Goal: Information Seeking & Learning: Find specific fact

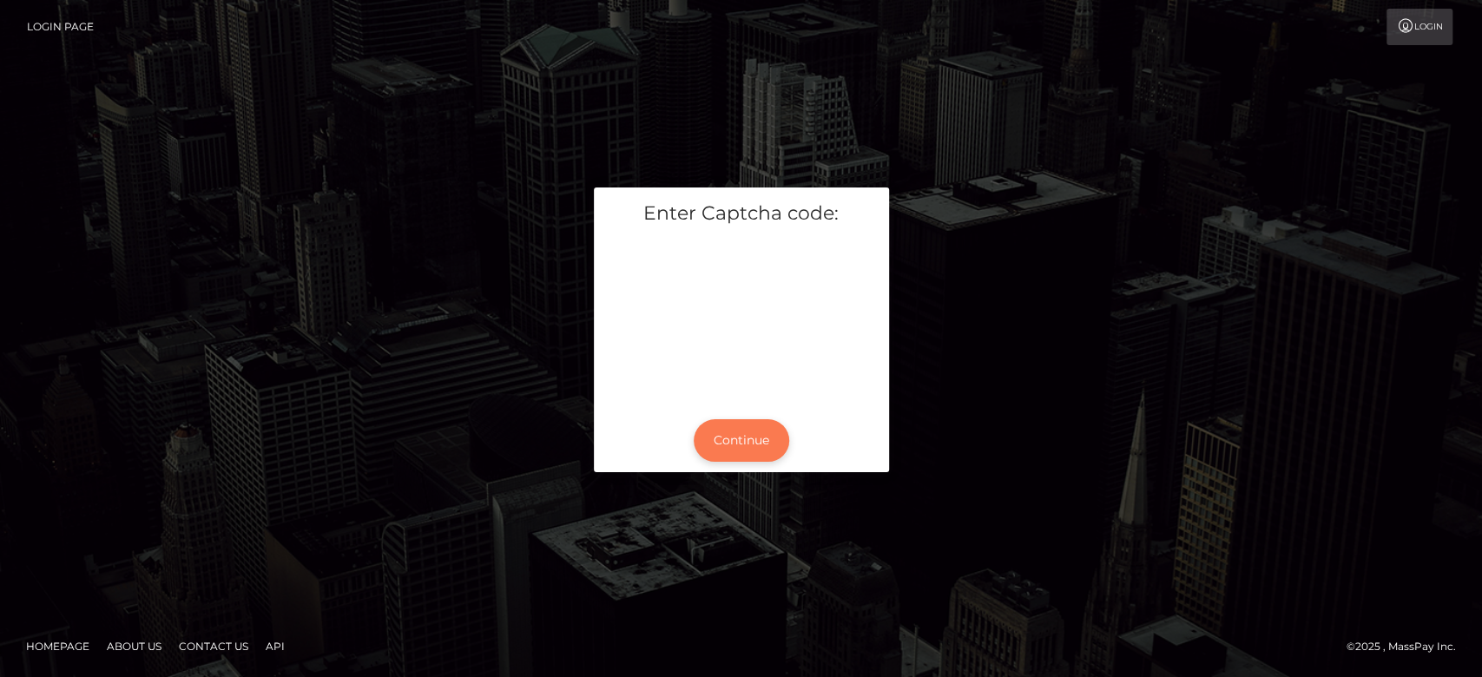
click at [735, 440] on button "Continue" at bounding box center [741, 440] width 95 height 43
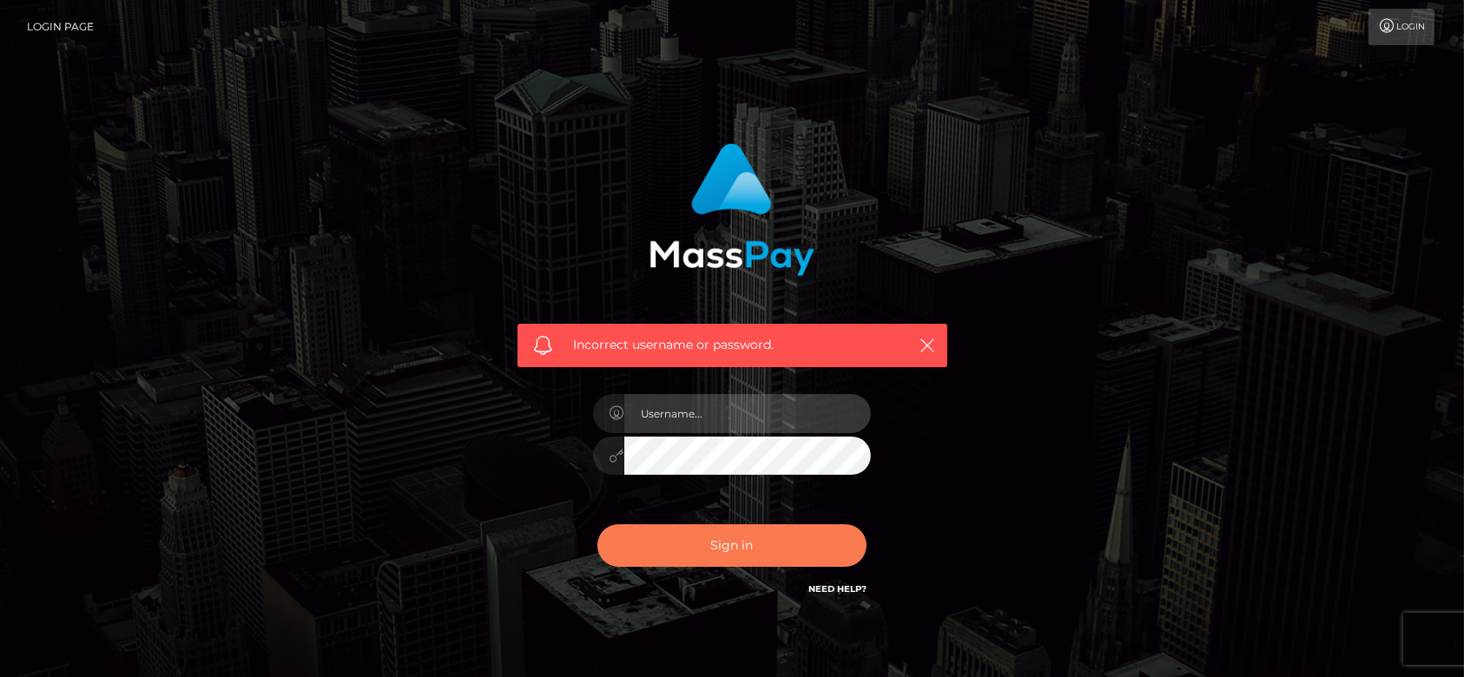
type input "fr.es"
click at [742, 545] on button "Sign in" at bounding box center [731, 545] width 269 height 43
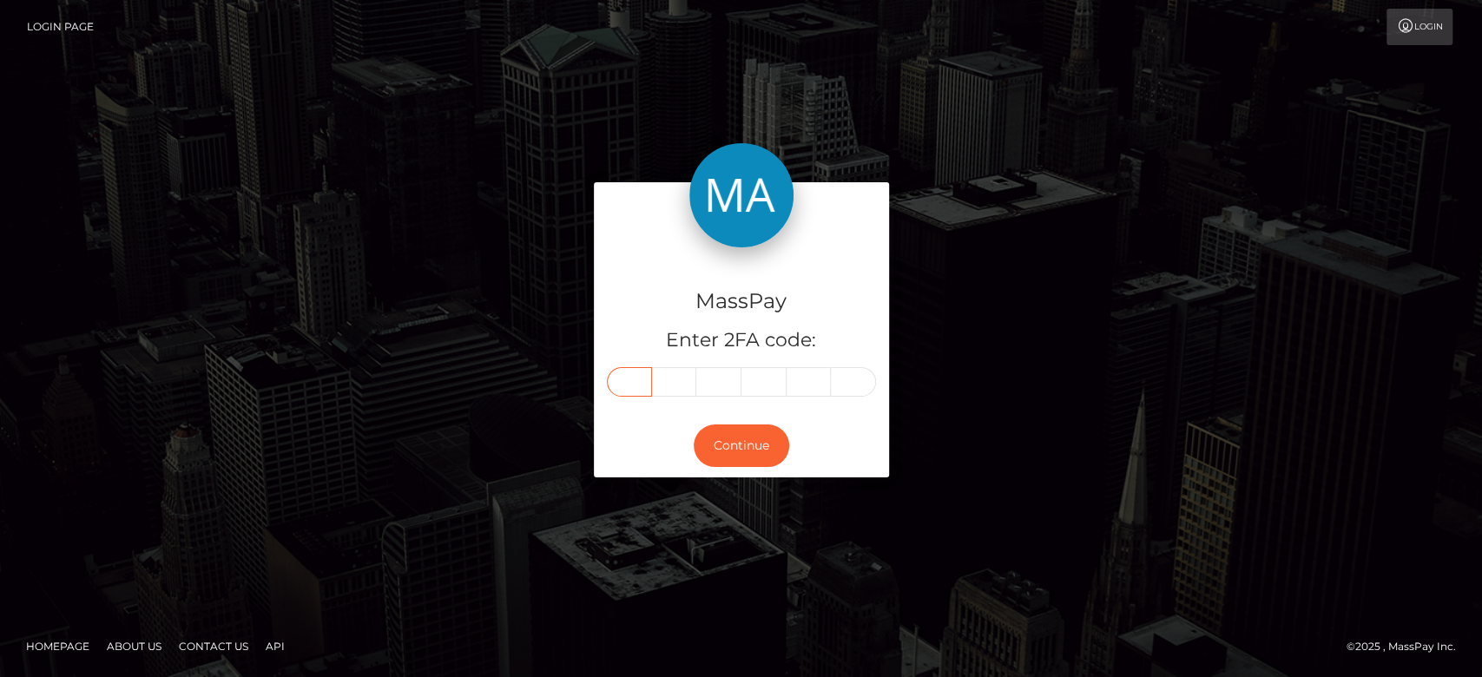
click at [641, 380] on input "text" at bounding box center [629, 382] width 45 height 30
paste input "1"
type input "1"
type input "5"
type input "8"
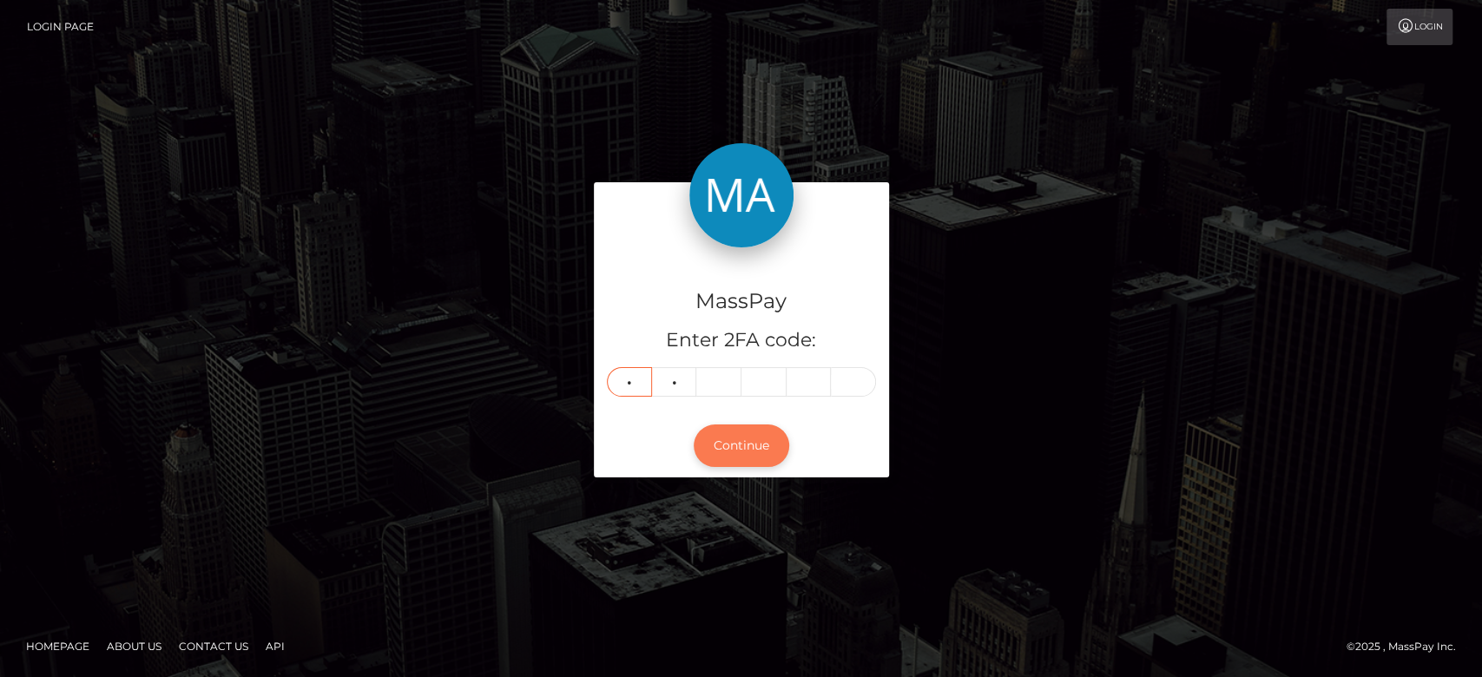
type input "5"
type input "6"
type input "2"
click at [735, 435] on button "Continue" at bounding box center [741, 445] width 95 height 43
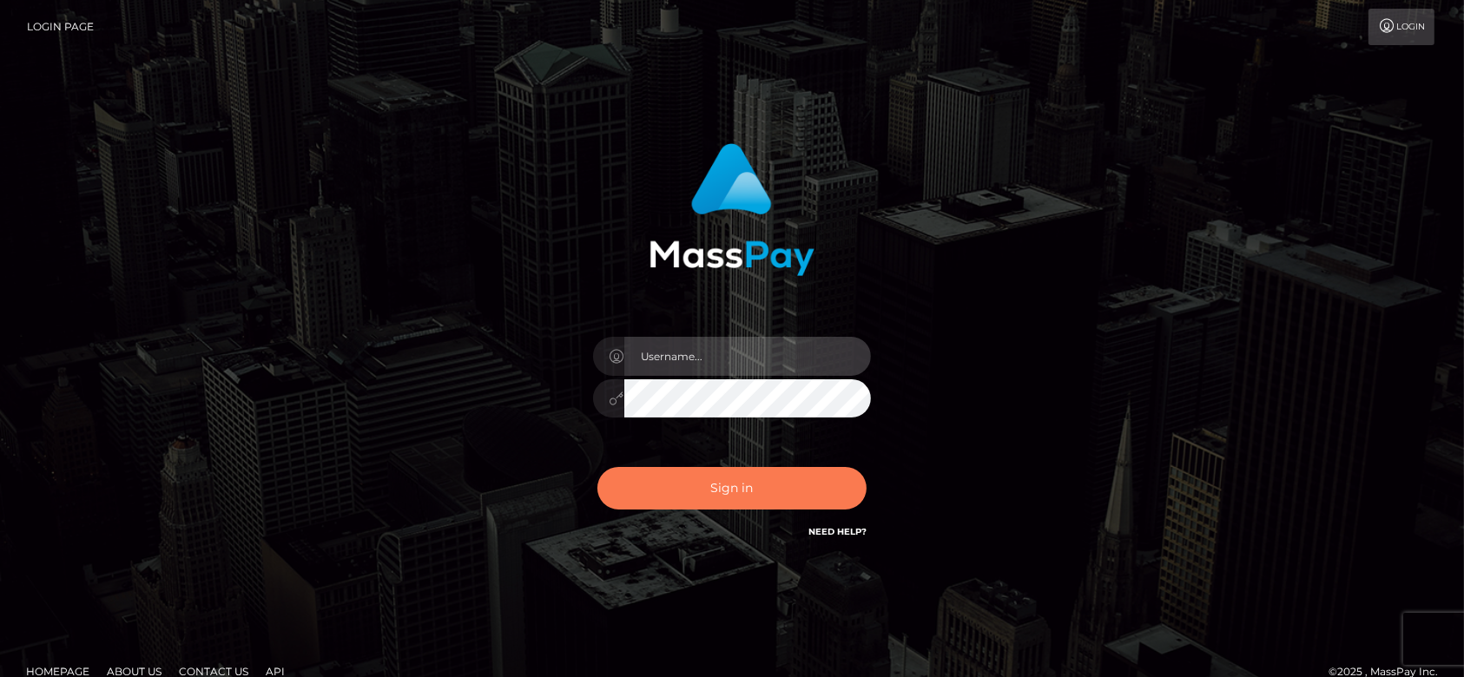
type input "[DOMAIN_NAME]"
click at [748, 484] on button "Sign in" at bounding box center [731, 488] width 269 height 43
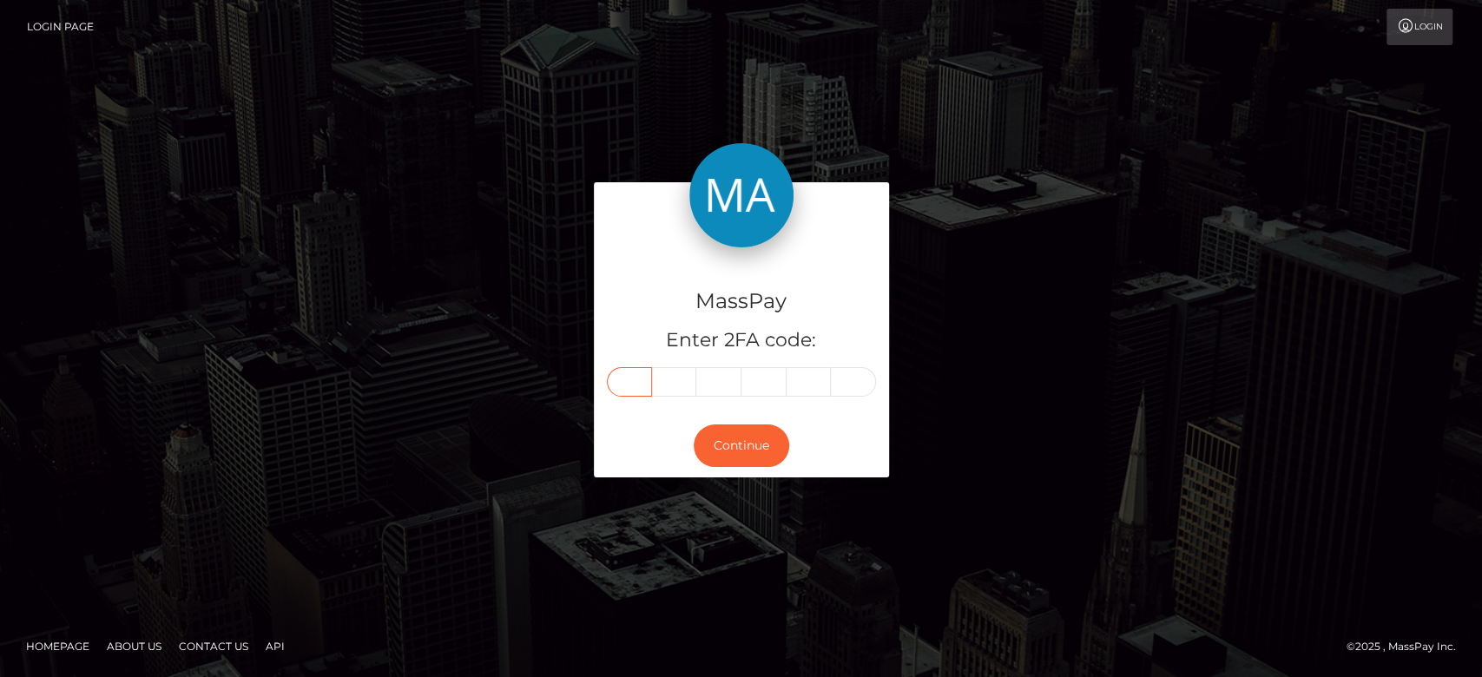
click at [620, 376] on input "text" at bounding box center [629, 382] width 45 height 30
paste input "6"
type input "6"
type input "8"
type input "5"
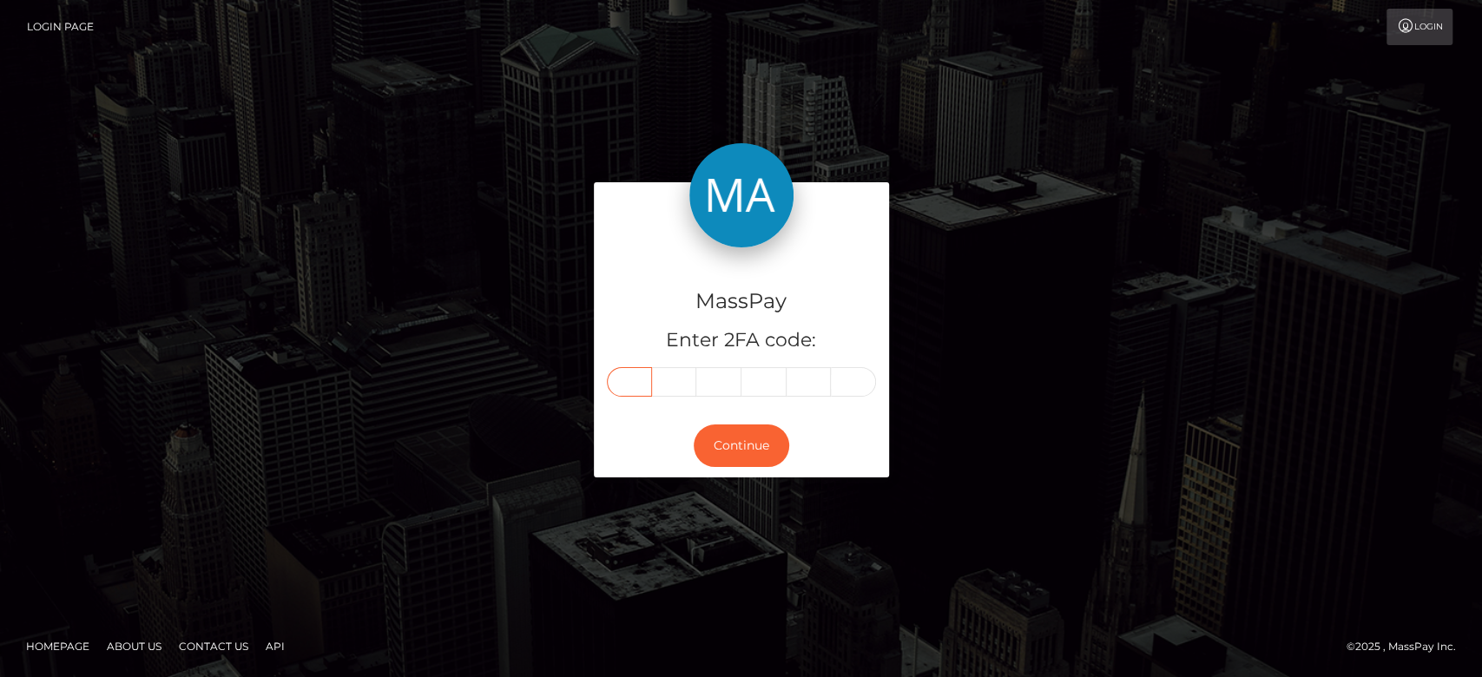
type input "7"
type input "2"
type input "3"
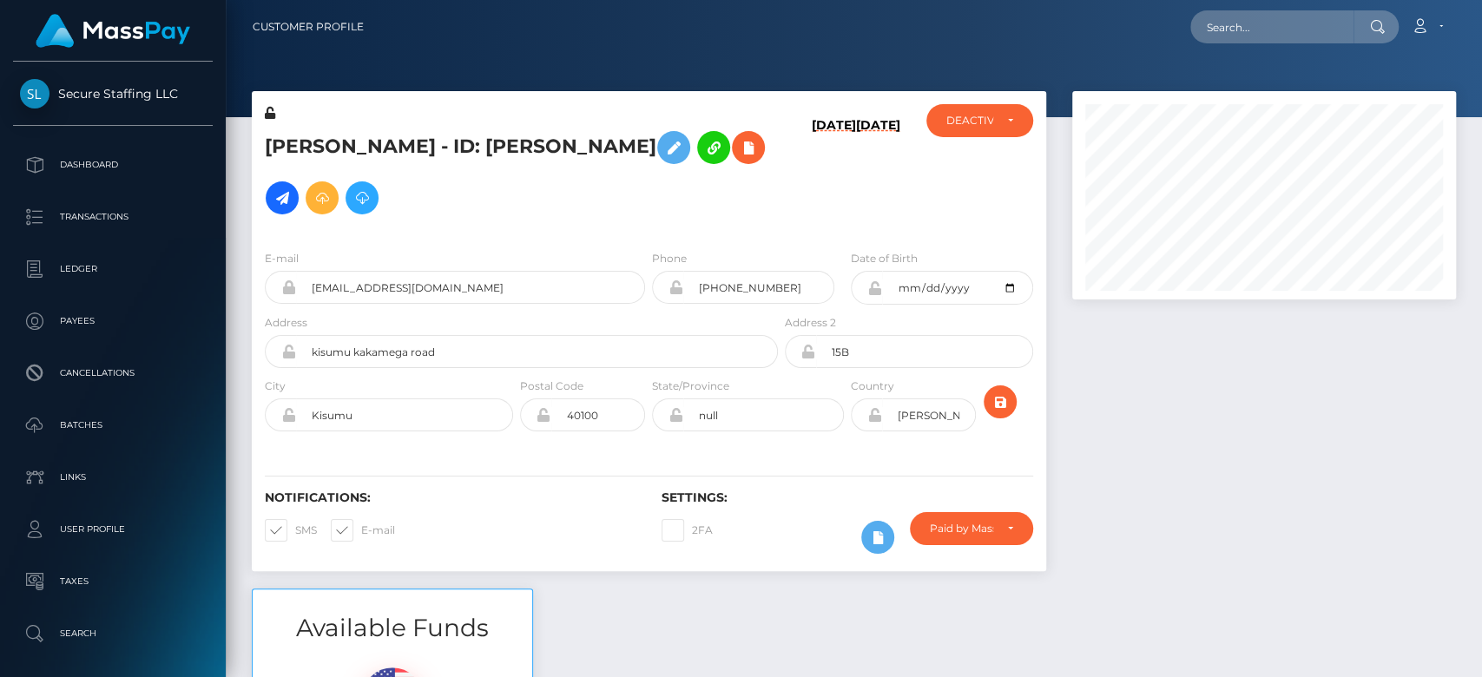
scroll to position [208, 384]
click at [1269, 498] on div at bounding box center [1264, 339] width 410 height 497
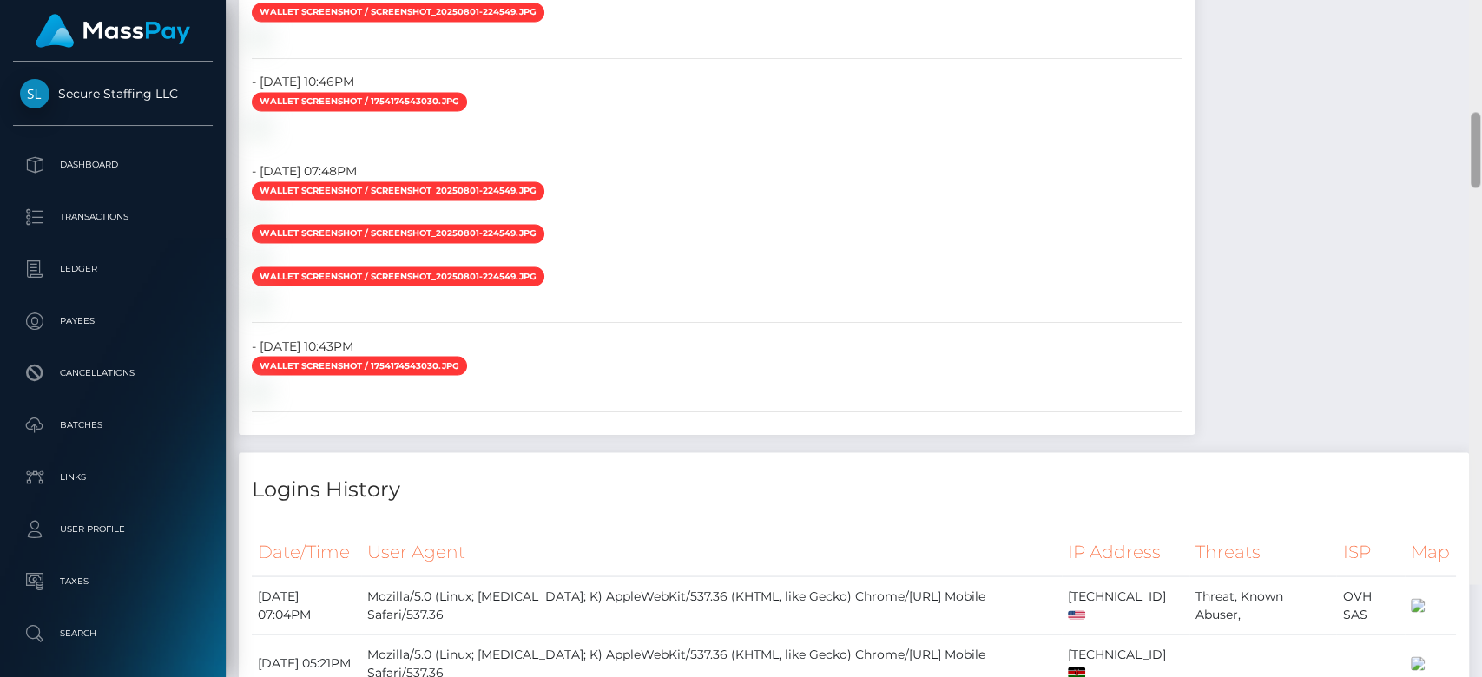
scroll to position [1833, 0]
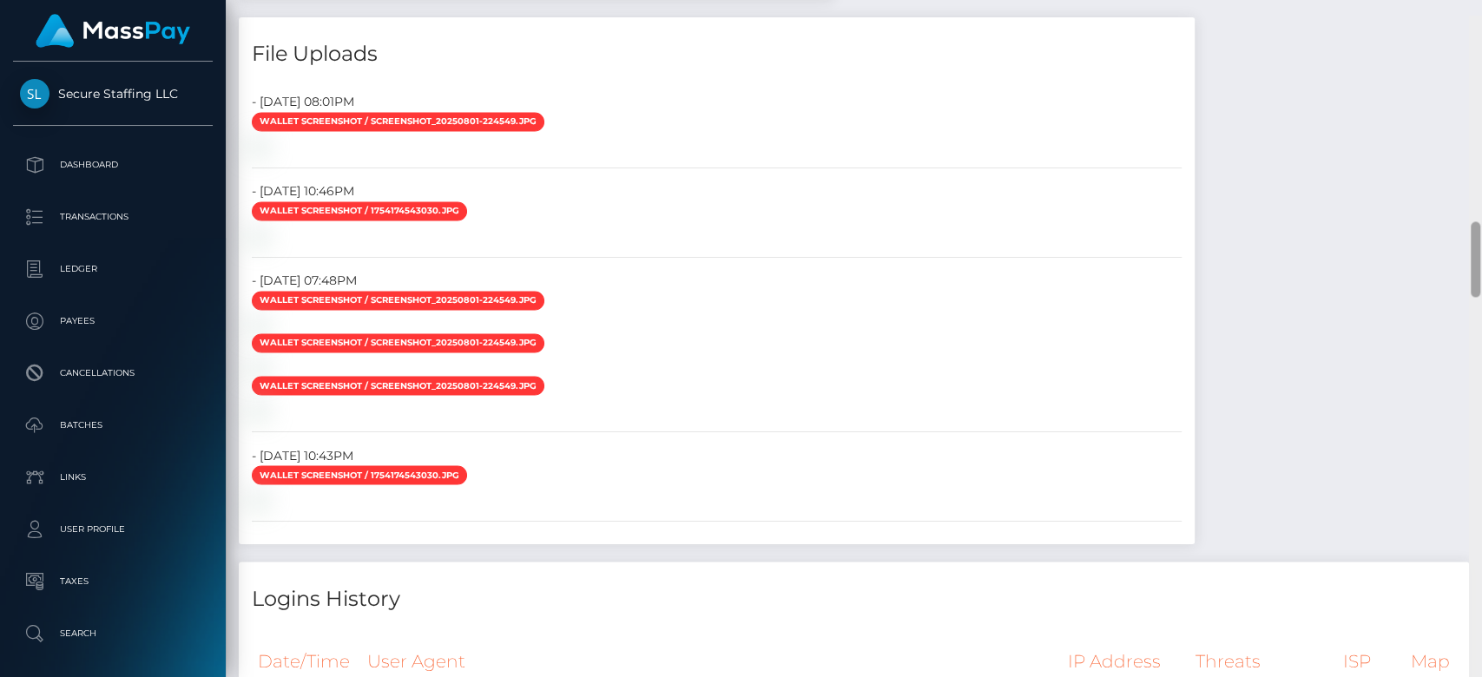
drag, startPoint x: 1474, startPoint y: 100, endPoint x: 1480, endPoint y: 252, distance: 152.0
click at [1480, 252] on div at bounding box center [1475, 355] width 13 height 678
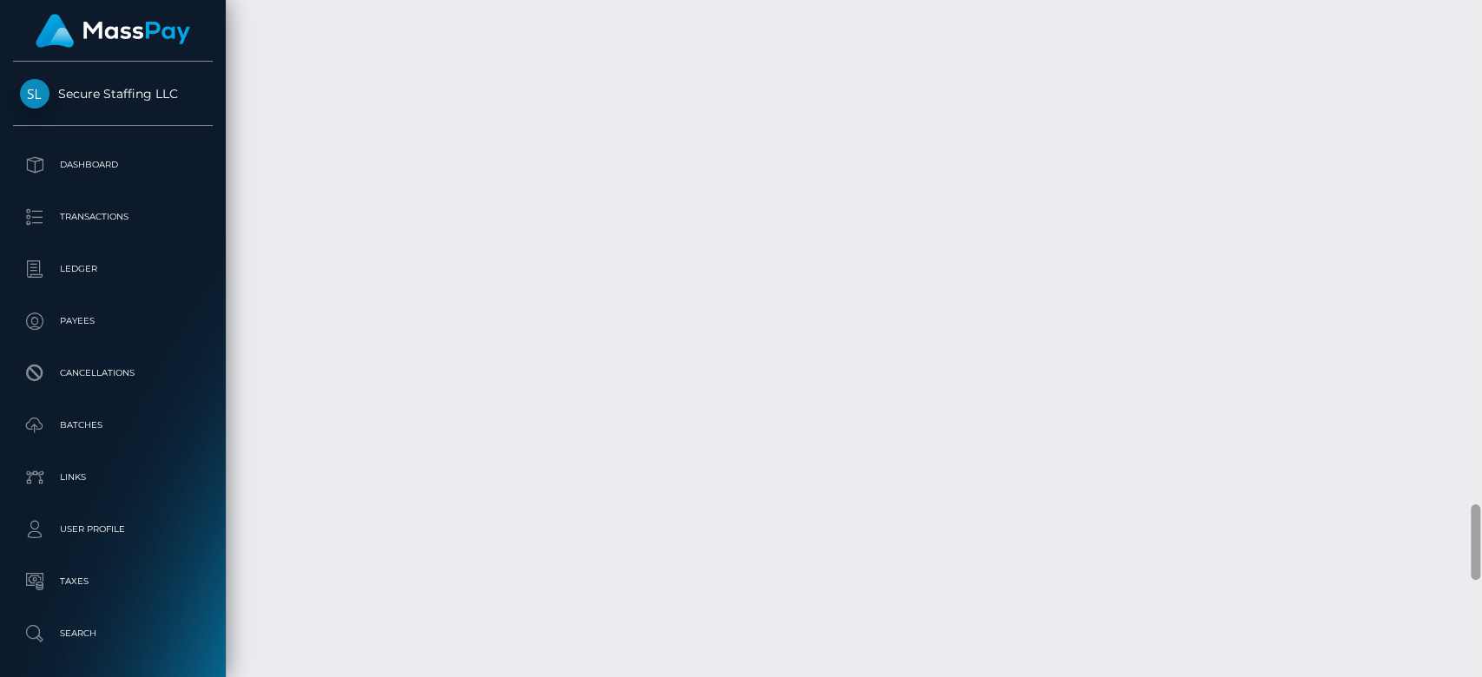
drag, startPoint x: 1476, startPoint y: 219, endPoint x: 1480, endPoint y: 518, distance: 299.5
click at [1480, 518] on div at bounding box center [1475, 339] width 13 height 678
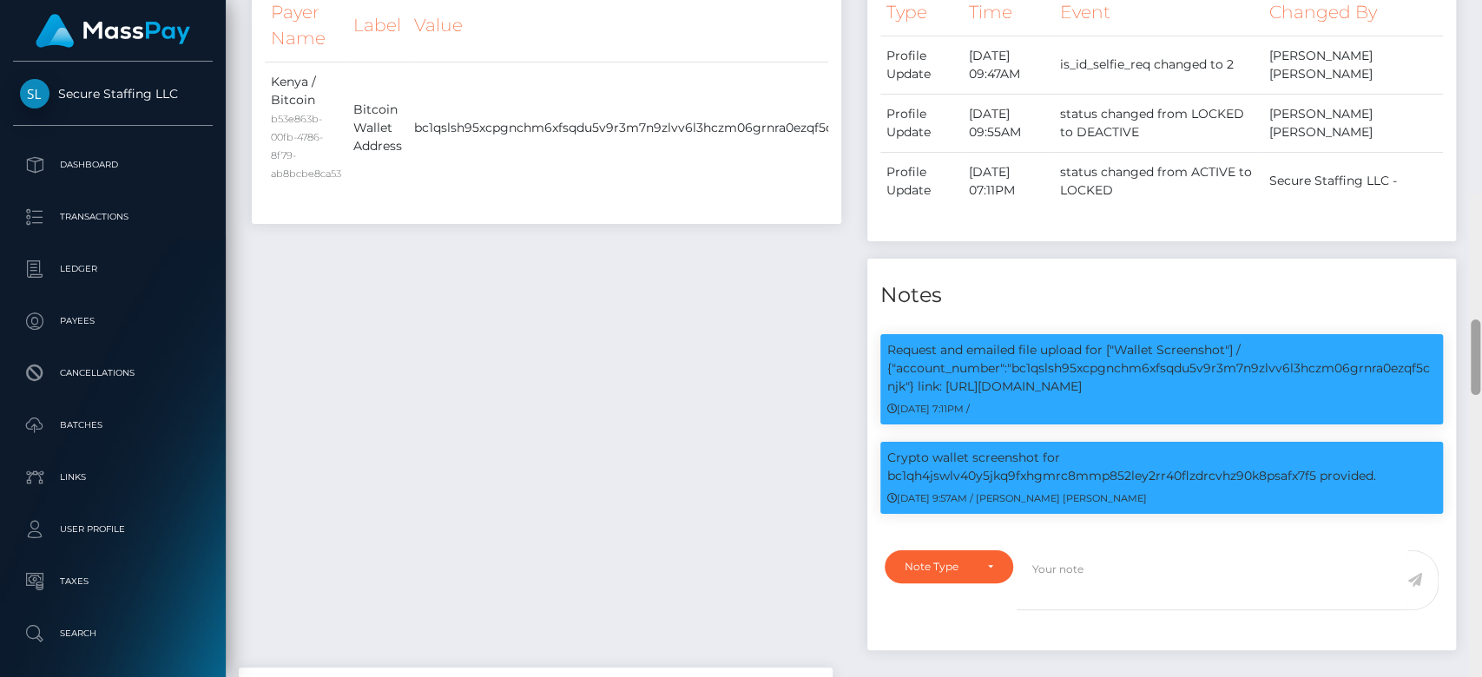
scroll to position [0, 0]
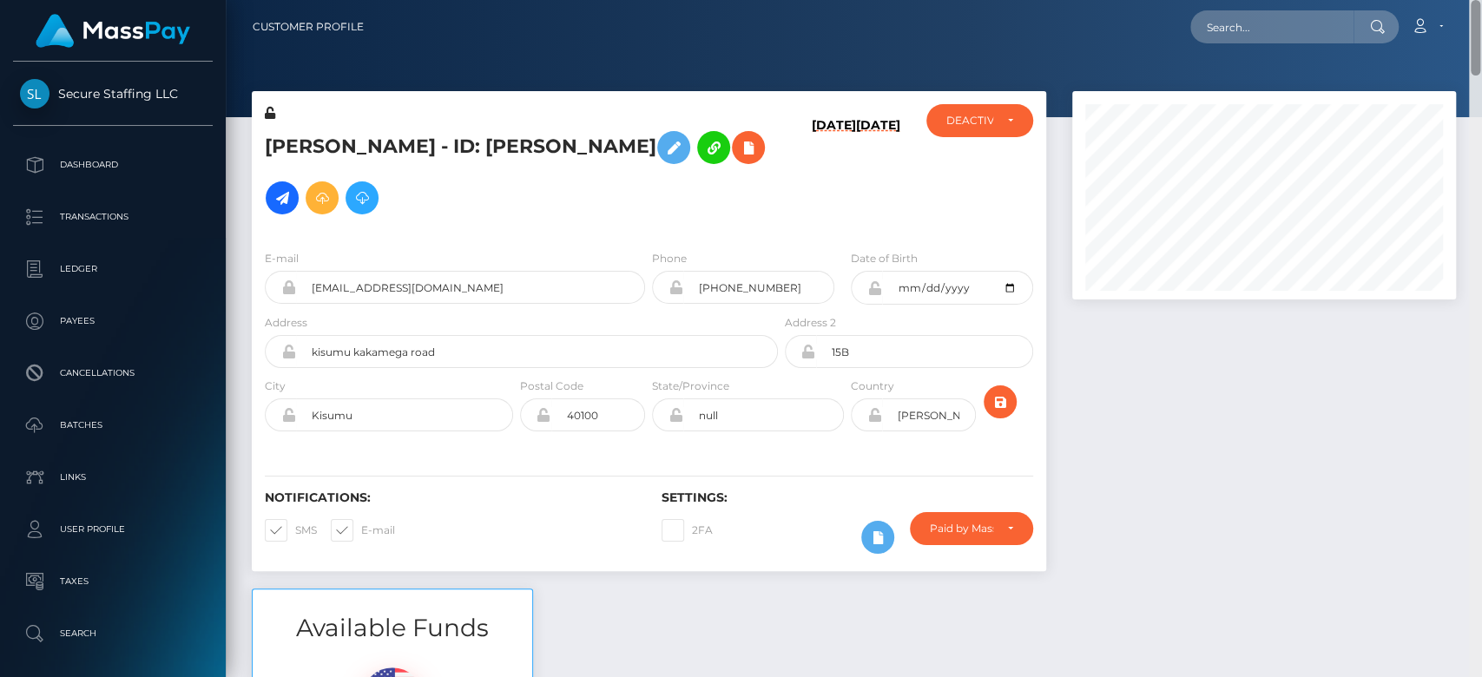
drag, startPoint x: 1472, startPoint y: 549, endPoint x: 450, endPoint y: 26, distance: 1148.4
click at [1454, 23] on div "Customer Profile Loading... Loading..." at bounding box center [854, 338] width 1256 height 677
click at [1173, 379] on div at bounding box center [1264, 339] width 410 height 497
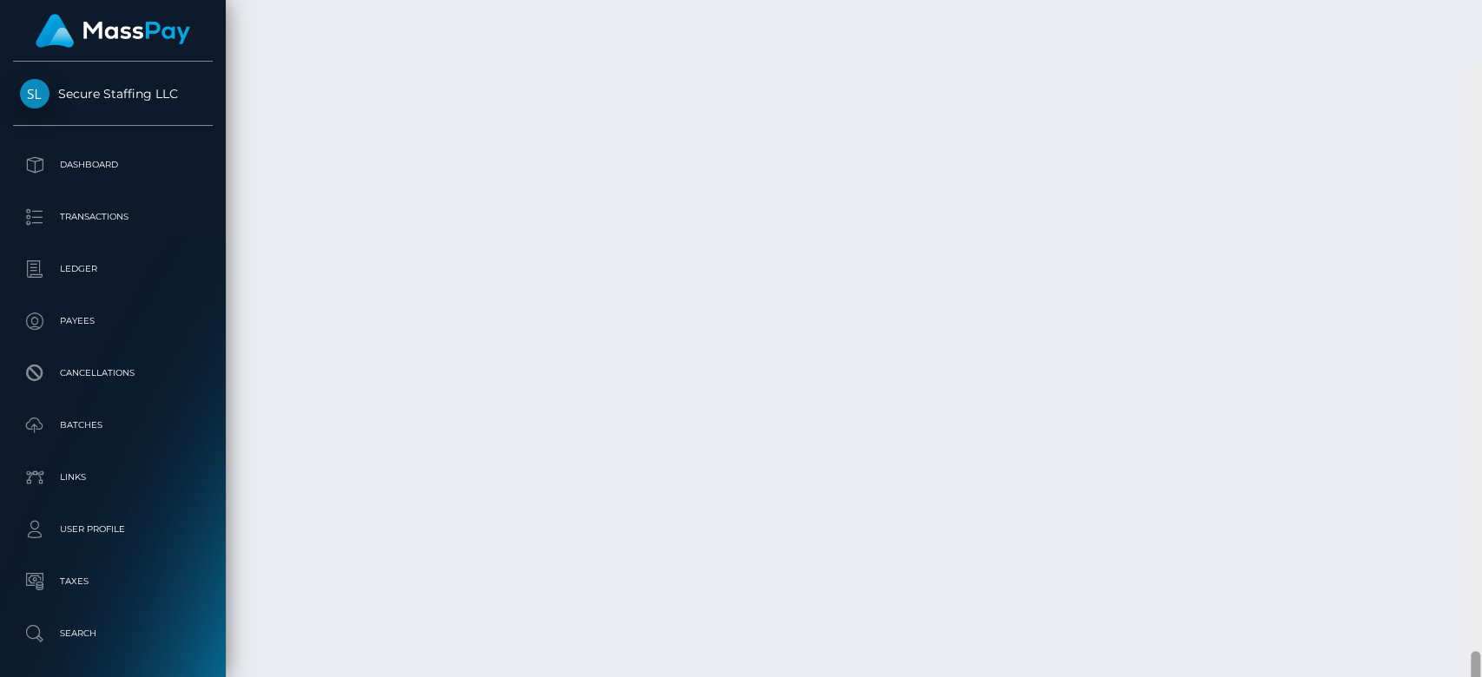
scroll to position [5281, 0]
drag, startPoint x: 1474, startPoint y: 211, endPoint x: 1480, endPoint y: 622, distance: 410.6
click at [1480, 622] on div at bounding box center [1475, 339] width 13 height 678
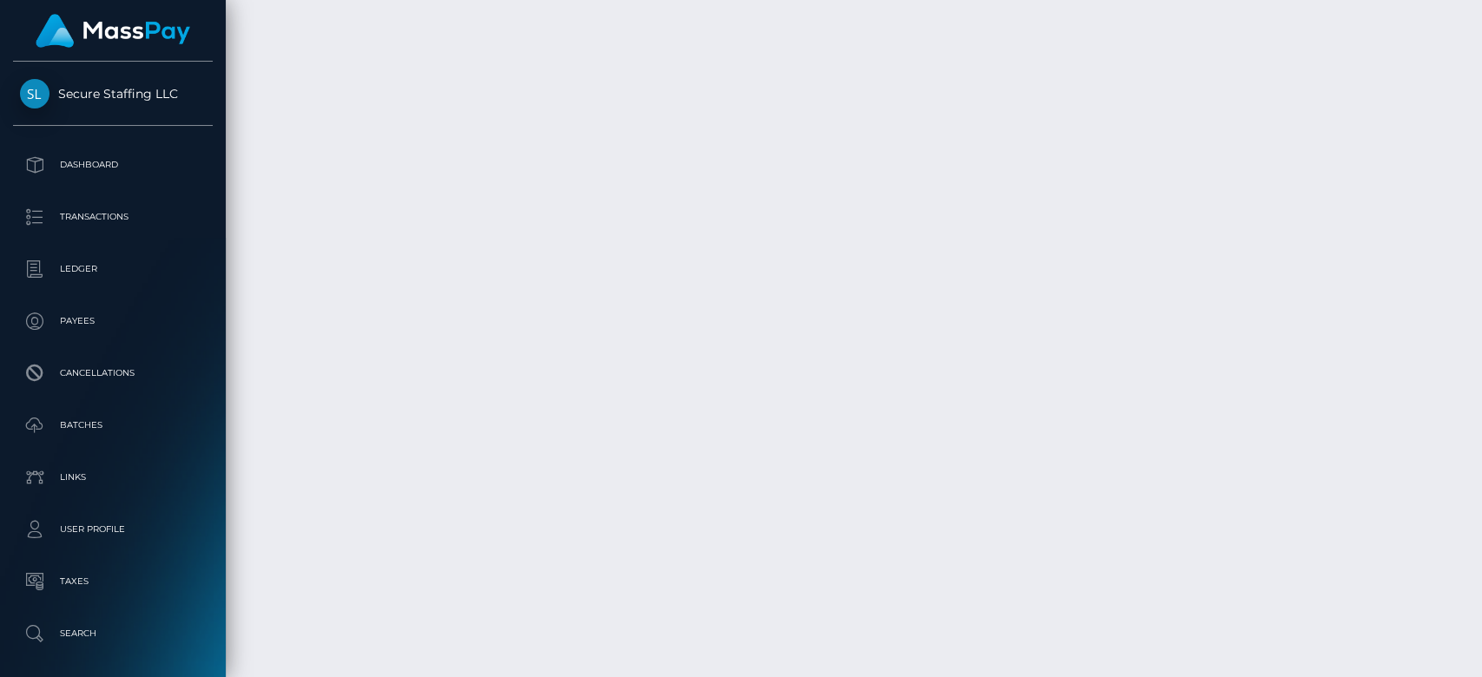
click at [1477, 184] on div at bounding box center [1475, 339] width 13 height 678
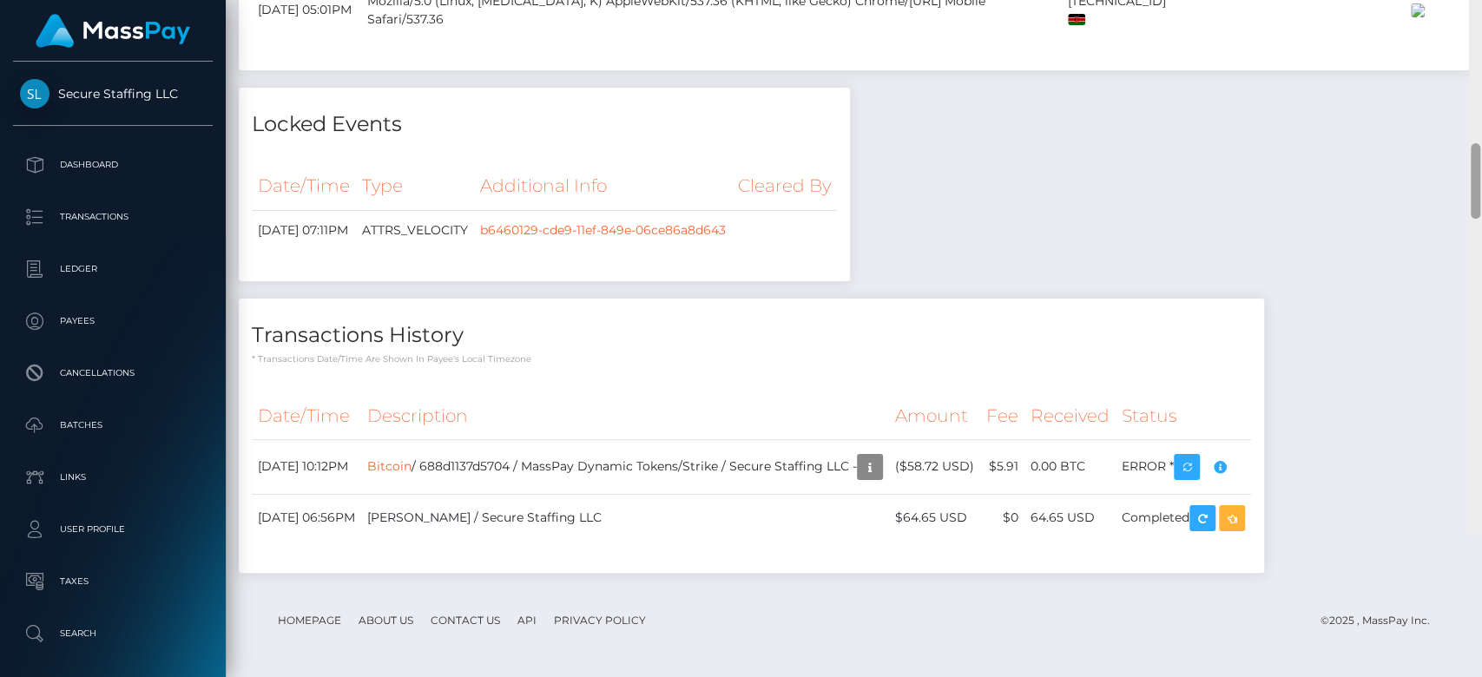
click at [1477, 184] on div at bounding box center [1475, 196] width 13 height 678
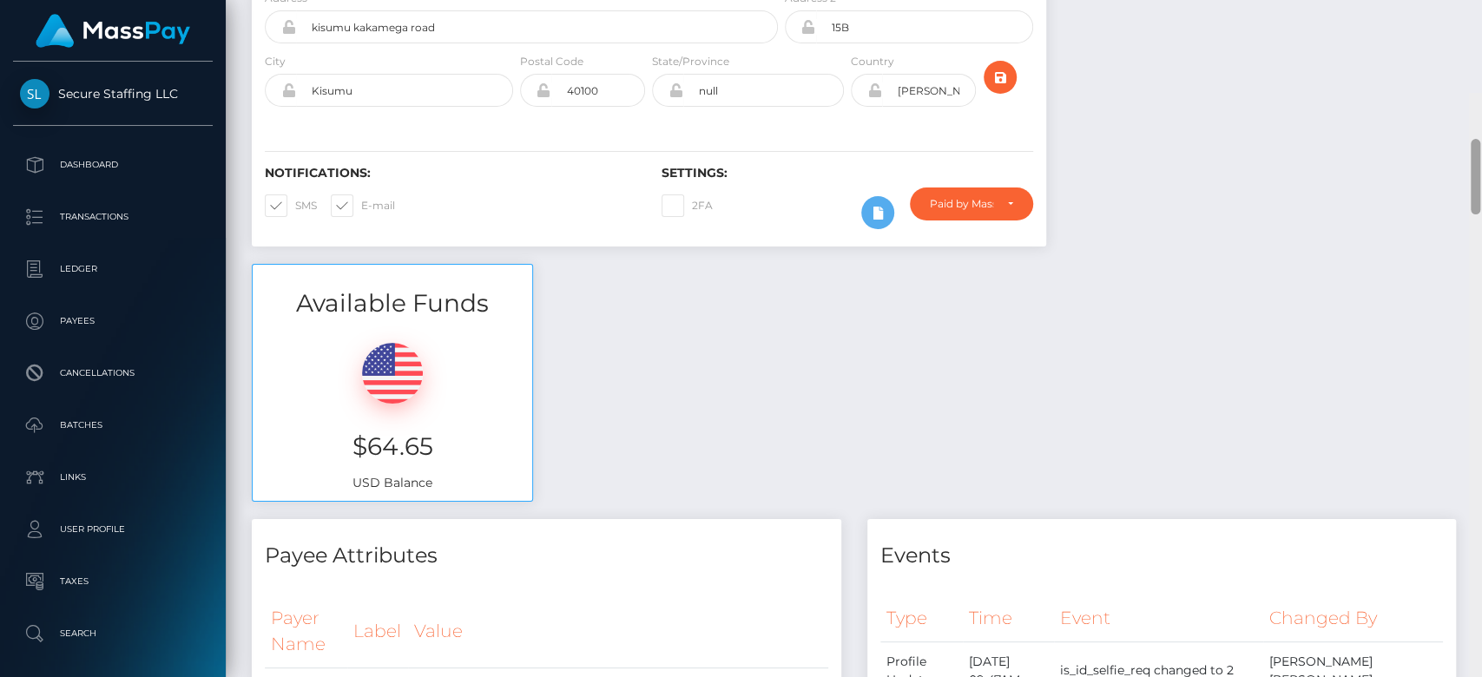
scroll to position [0, 0]
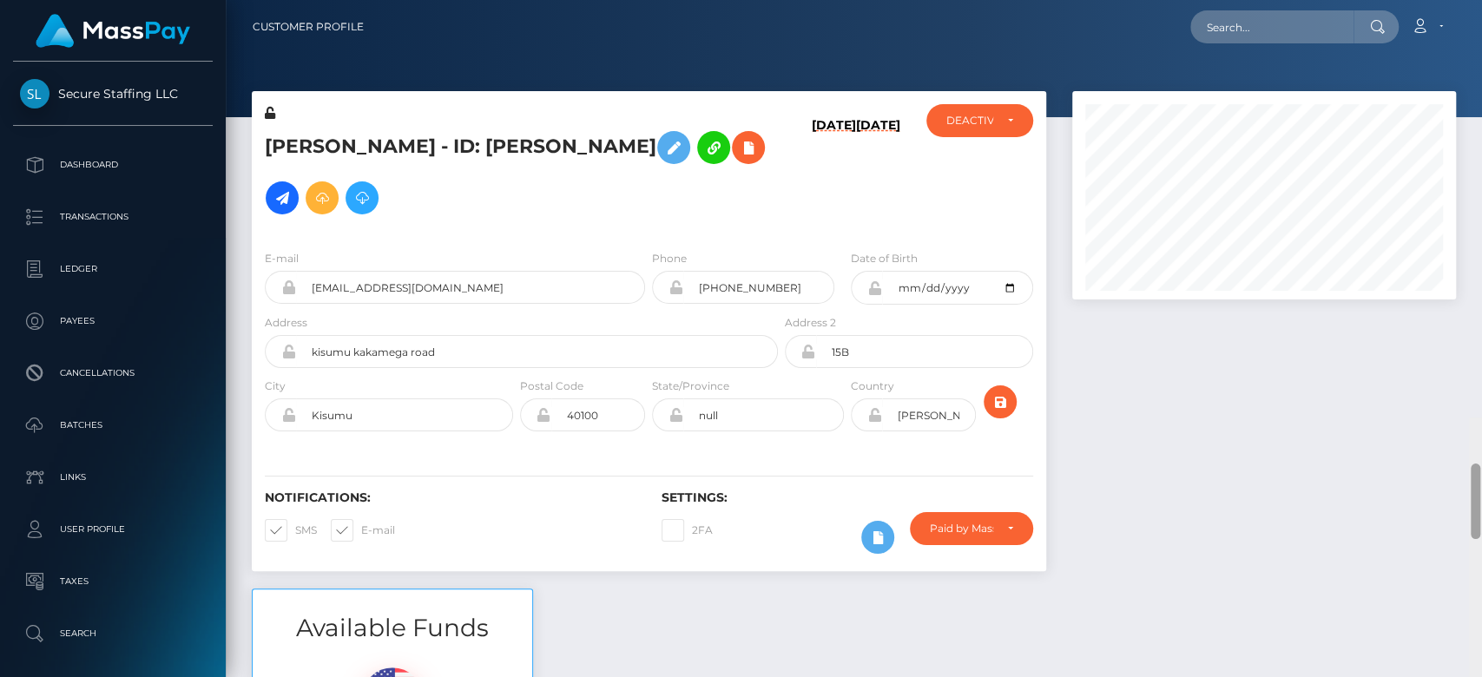
drag, startPoint x: 1470, startPoint y: 155, endPoint x: 1470, endPoint y: 24, distance: 130.2
click at [1470, 24] on div "Customer Profile Loading... Loading..." at bounding box center [854, 338] width 1256 height 677
paste input "gleisemacielll@gmail.com"
click at [1339, 19] on input "gleisemacielll@gmail.com" at bounding box center [1271, 26] width 163 height 33
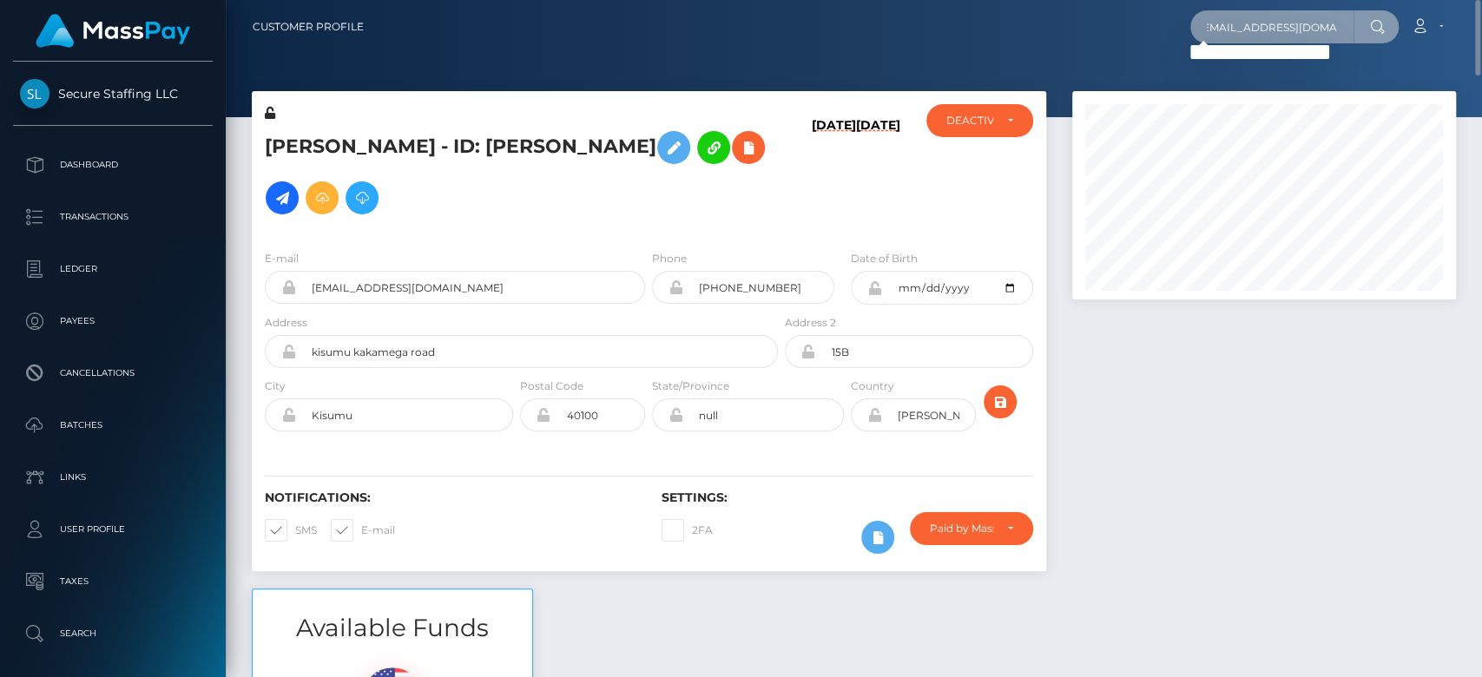
type input "gleisemacielll@gmail.com"
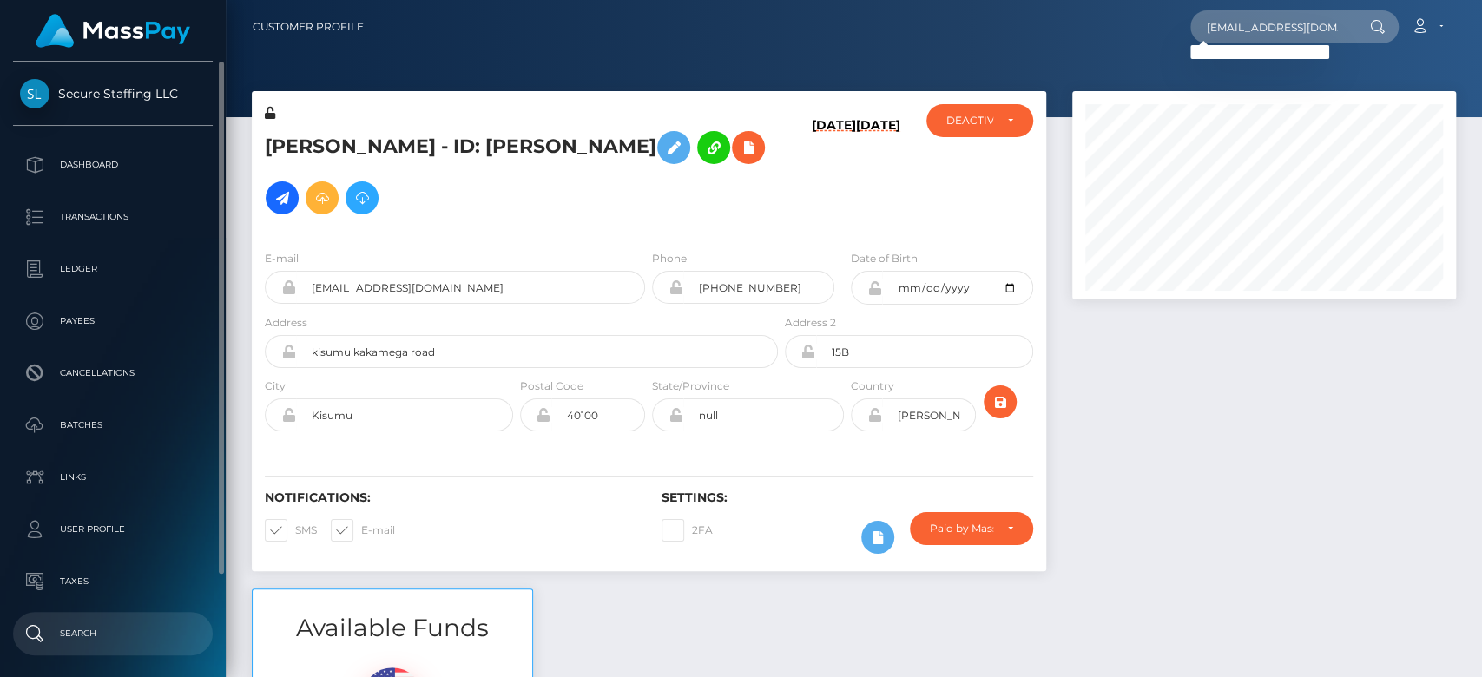
click at [127, 628] on p "Search" at bounding box center [113, 634] width 186 height 26
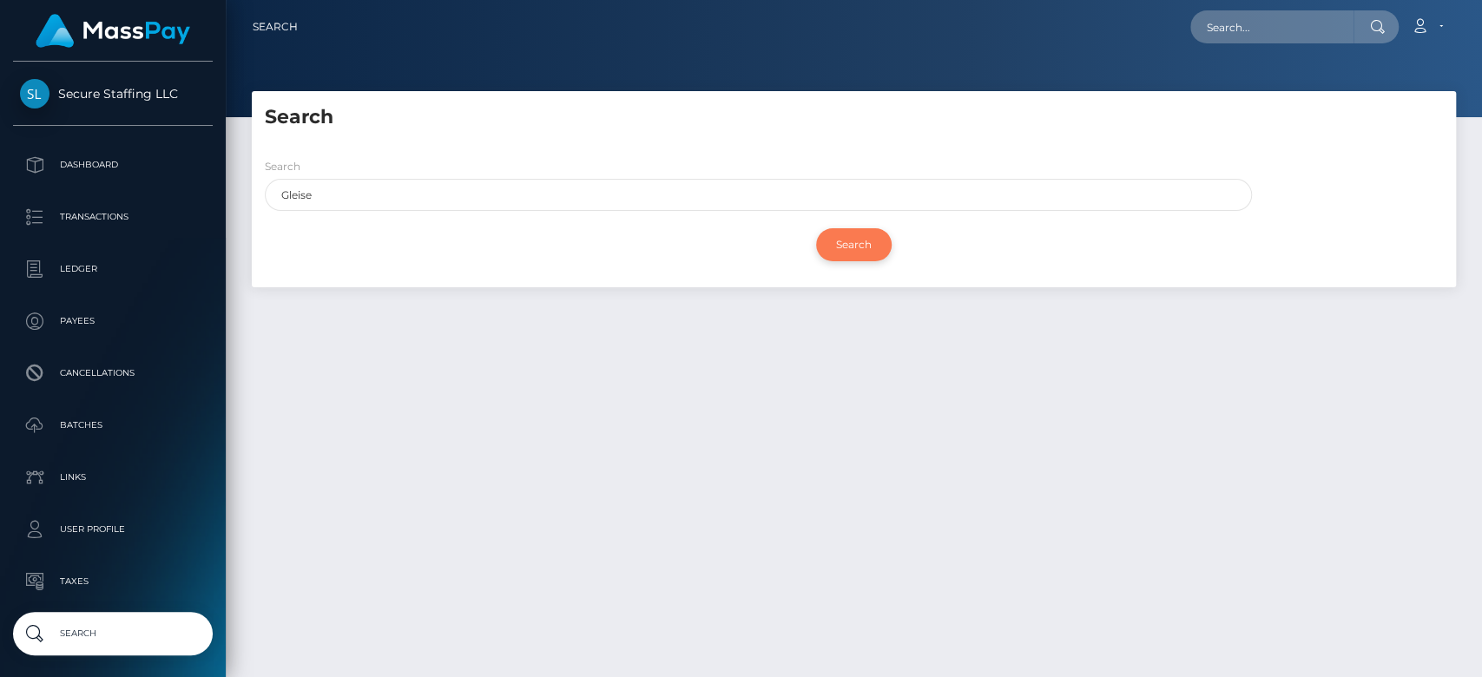
type input "Gleise"
click at [844, 234] on input "Search" at bounding box center [854, 244] width 76 height 33
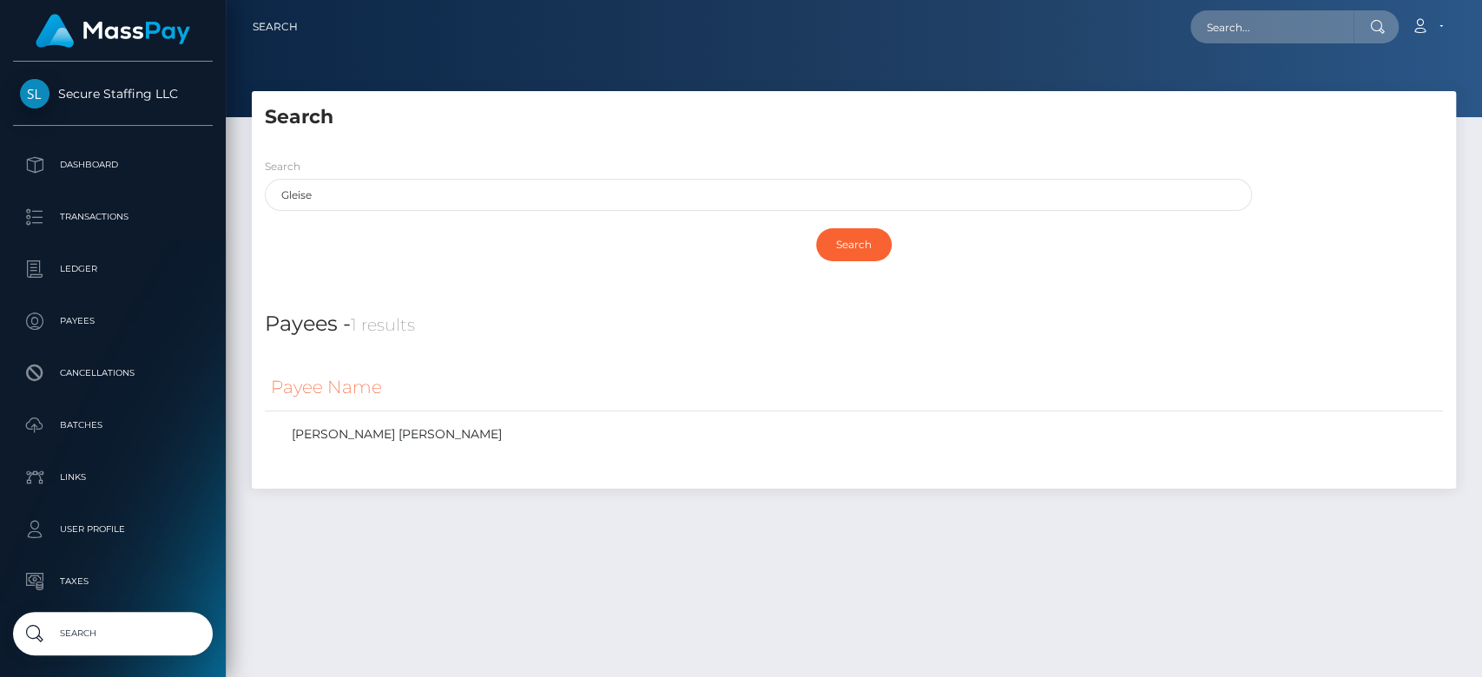
click at [716, 236] on div "Search" at bounding box center [854, 245] width 1178 height 50
click at [708, 437] on link "[PERSON_NAME] [PERSON_NAME]" at bounding box center [854, 434] width 1166 height 25
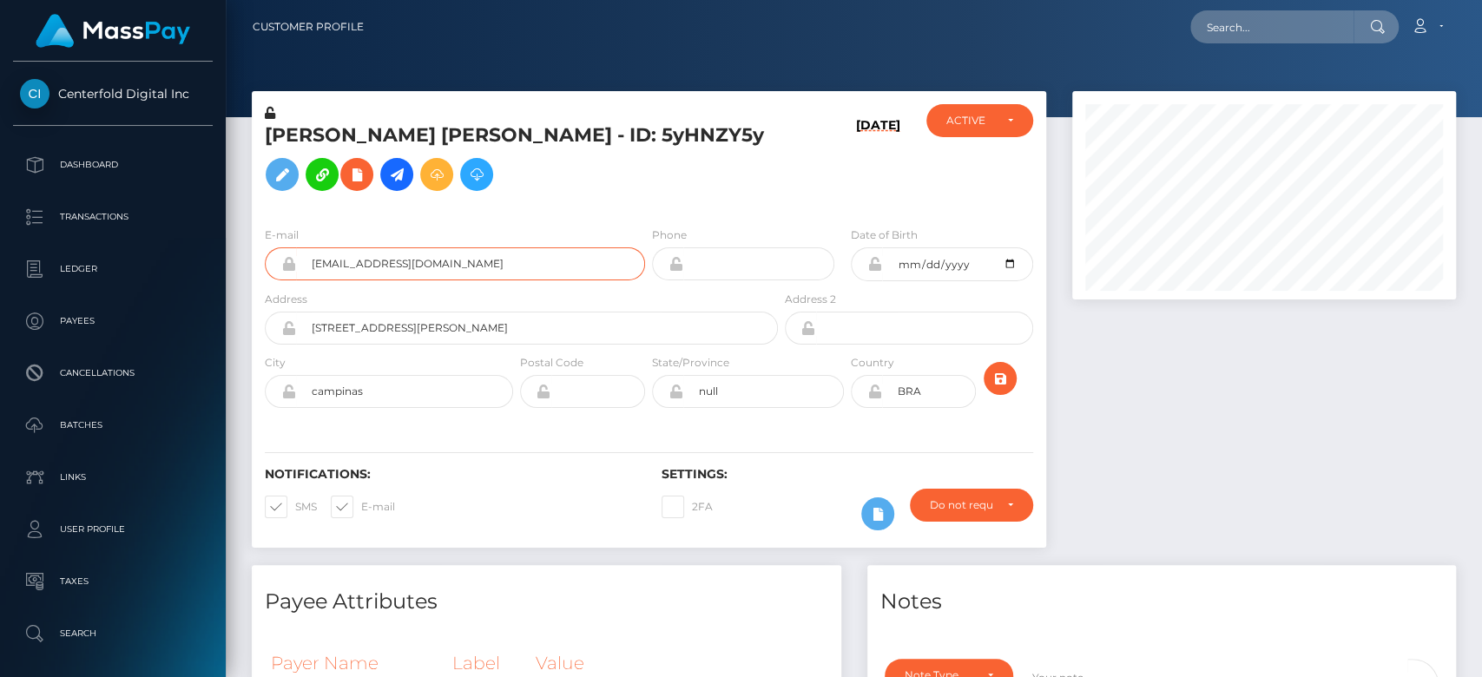
scroll to position [208, 384]
click at [1238, 30] on input "text" at bounding box center [1271, 26] width 163 height 33
paste input "[EMAIL_ADDRESS][DOMAIN_NAME]"
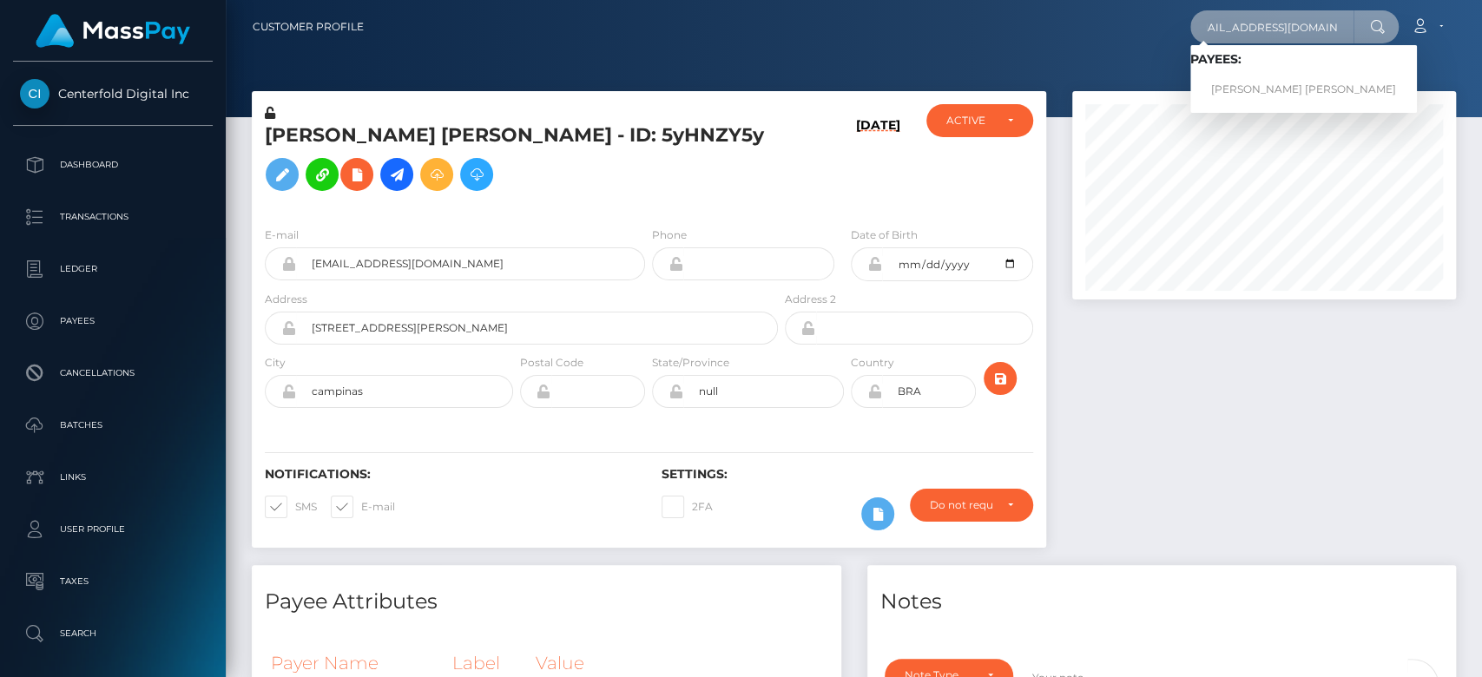
type input "[EMAIL_ADDRESS][DOMAIN_NAME]"
click at [1260, 80] on link "CLAUDIA VERANO DE GRADO" at bounding box center [1303, 90] width 227 height 32
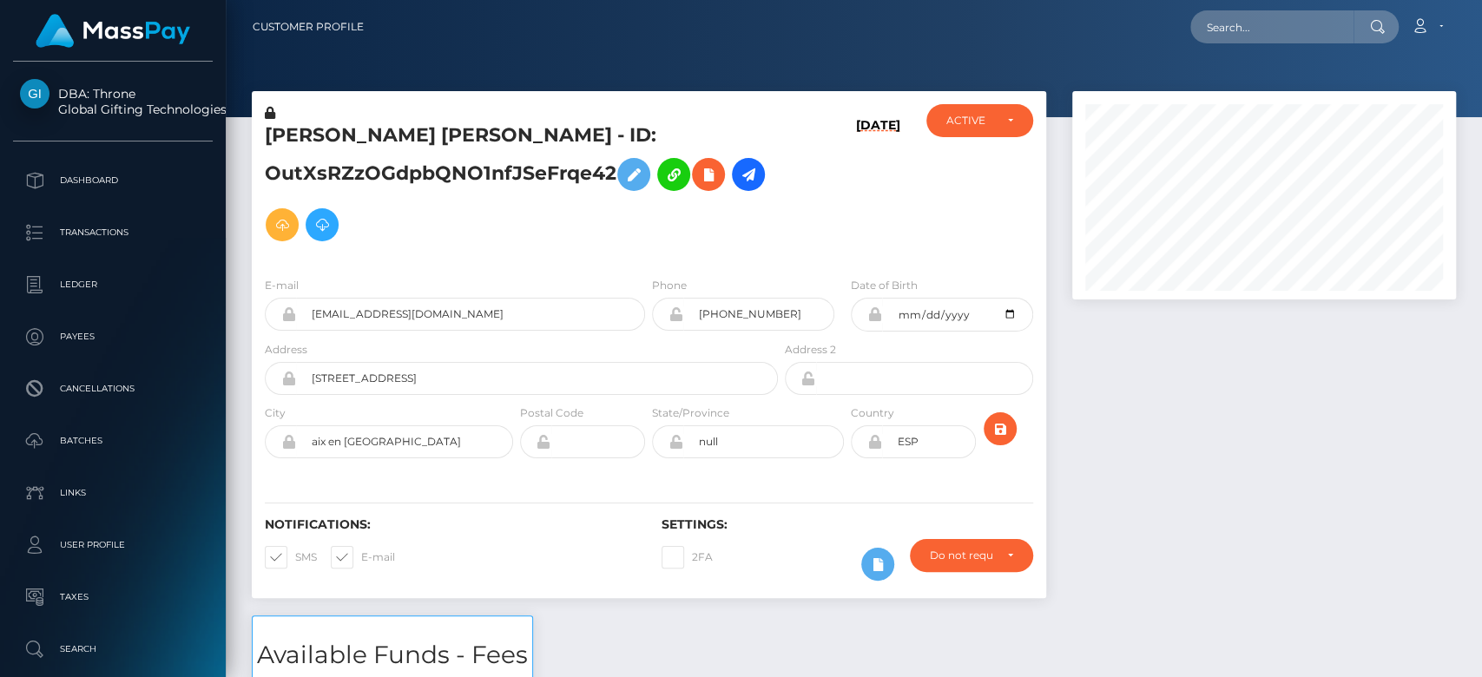
scroll to position [208, 384]
click at [990, 125] on div "ACTIVE" at bounding box center [969, 121] width 46 height 14
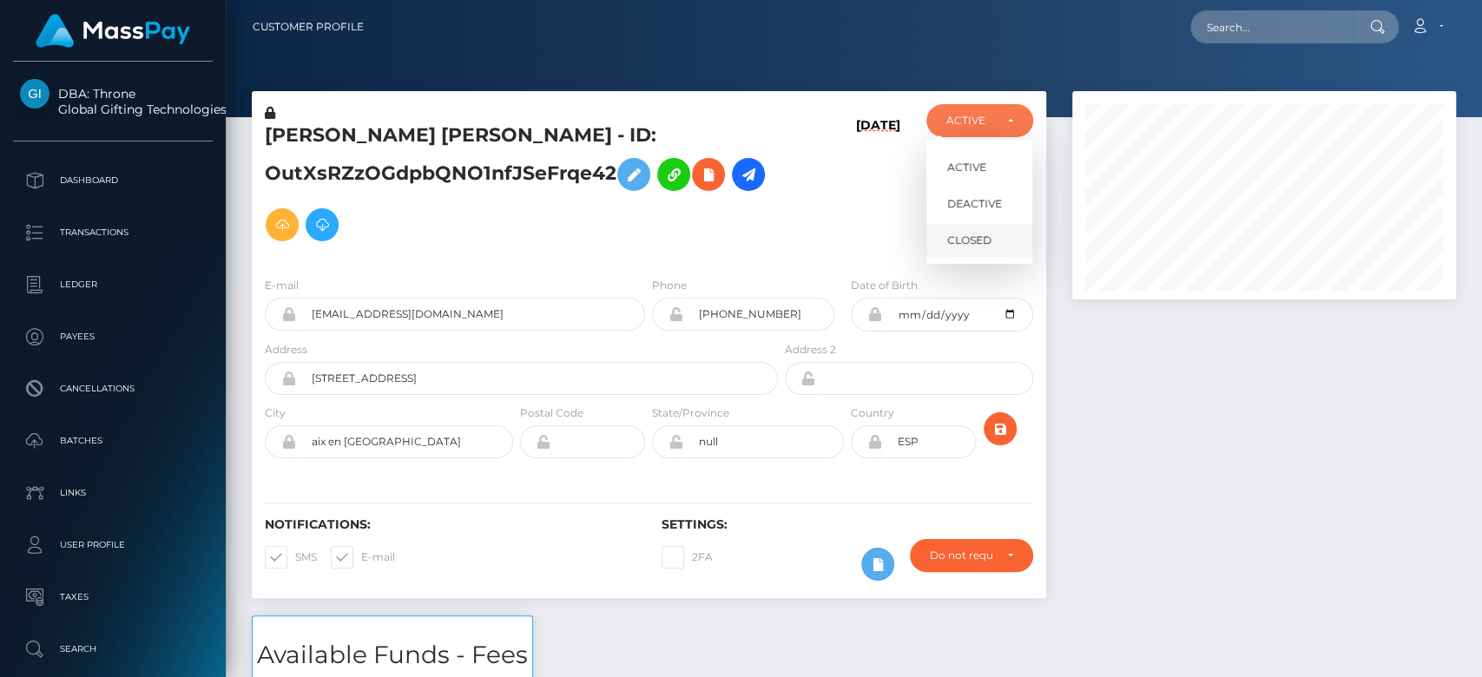
click at [978, 236] on span "CLOSED" at bounding box center [969, 241] width 44 height 16
select select "CLOSED"
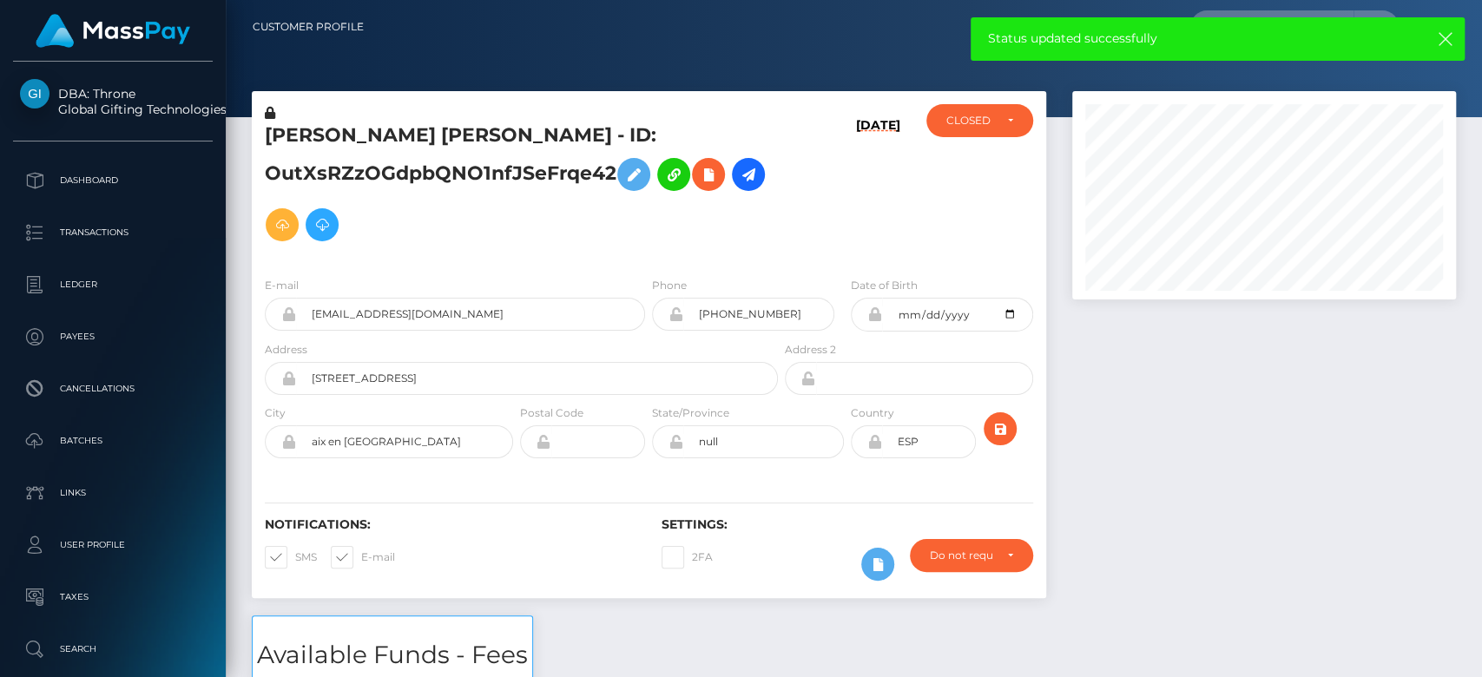
click at [361, 550] on span at bounding box center [361, 556] width 0 height 13
click at [361, 546] on input "E-mail" at bounding box center [366, 551] width 11 height 11
checkbox input "false"
click at [295, 551] on span at bounding box center [295, 556] width 0 height 13
click at [295, 551] on input "SMS" at bounding box center [300, 551] width 11 height 11
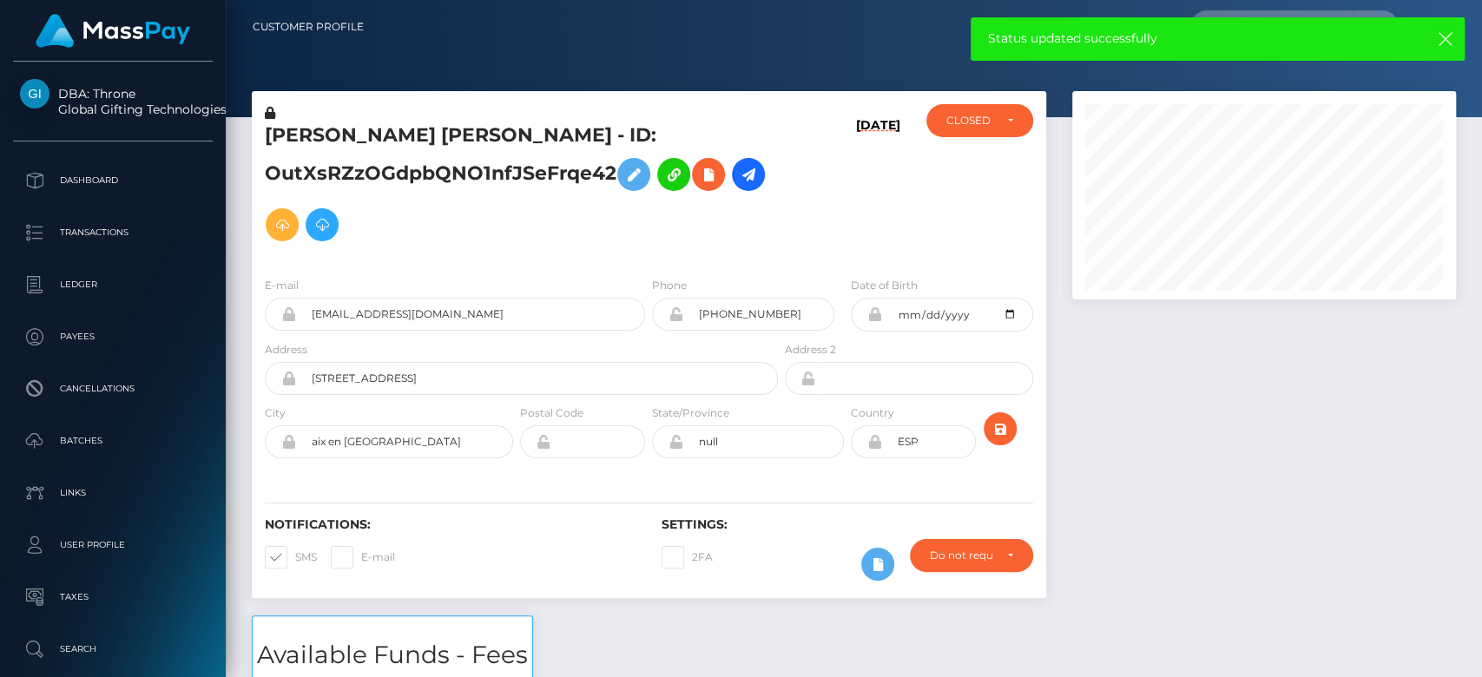
checkbox input "false"
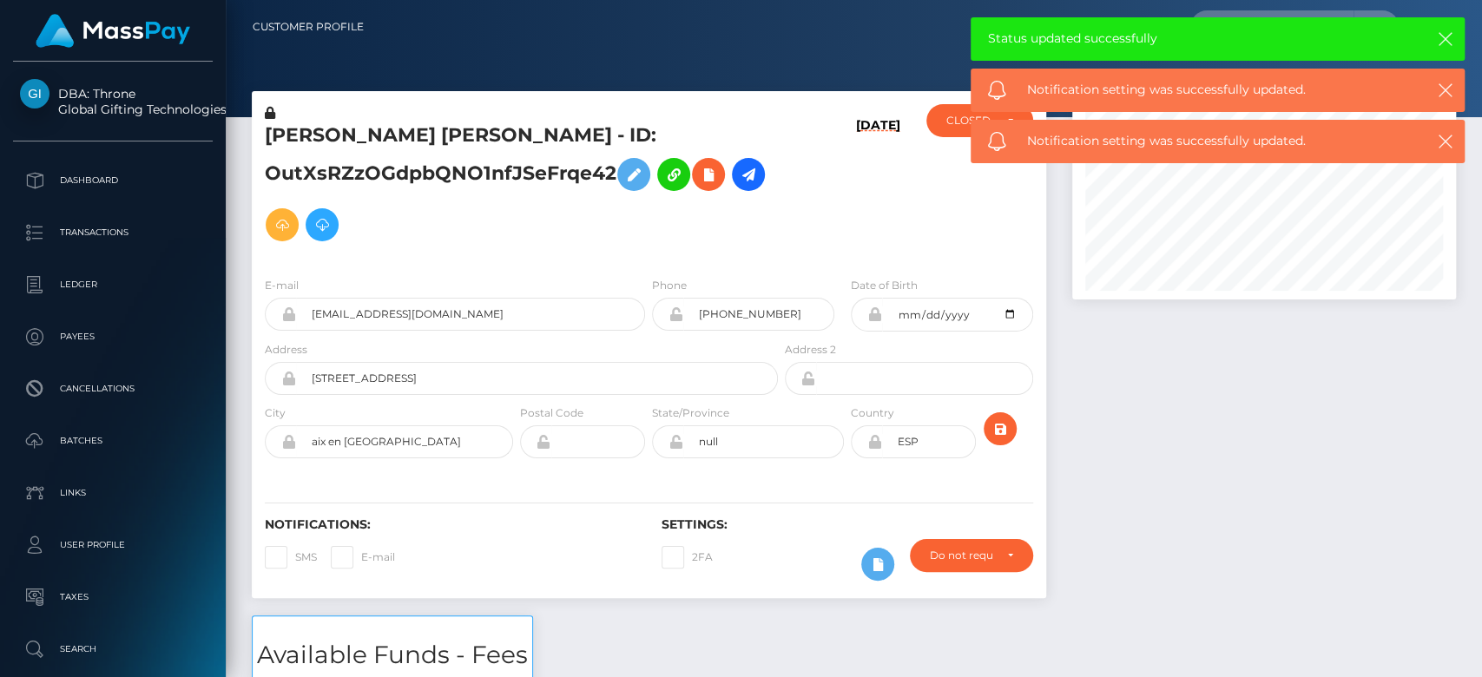
click at [1121, 399] on div at bounding box center [1264, 353] width 410 height 524
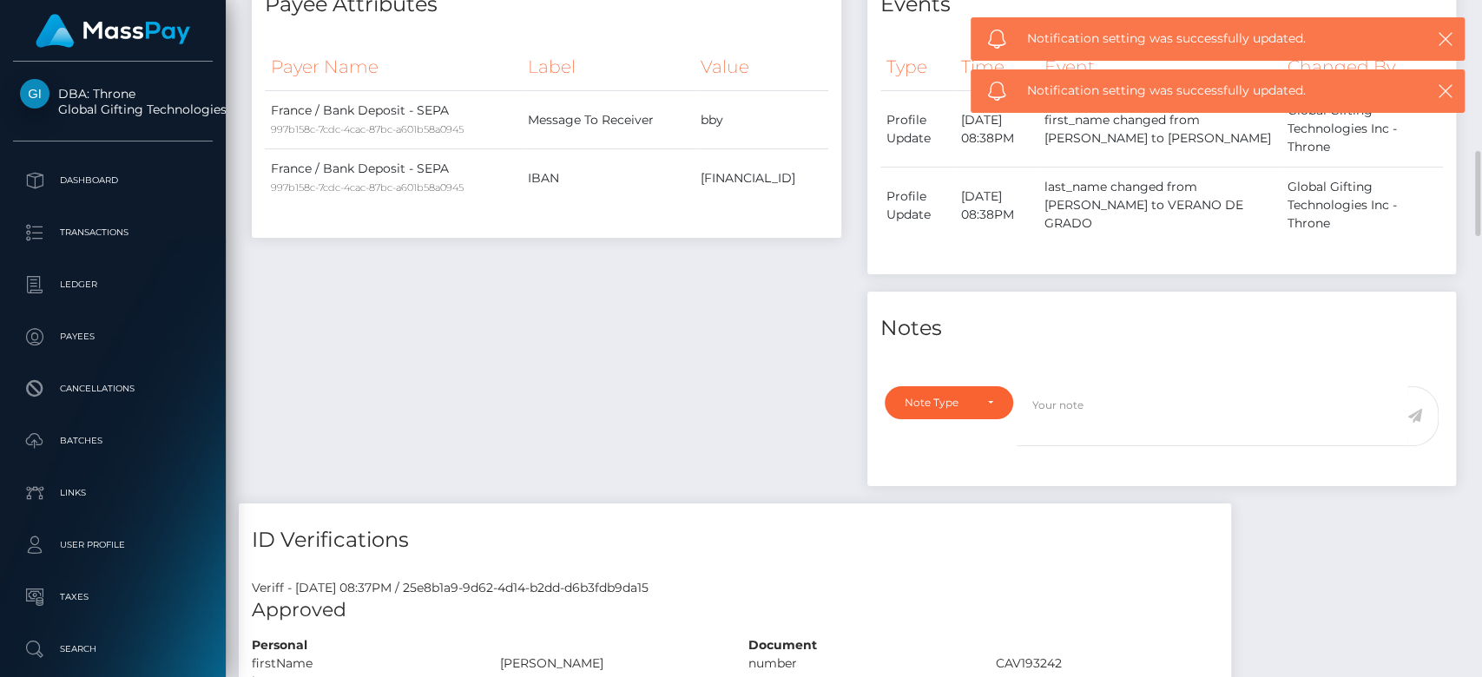
scroll to position [997, 0]
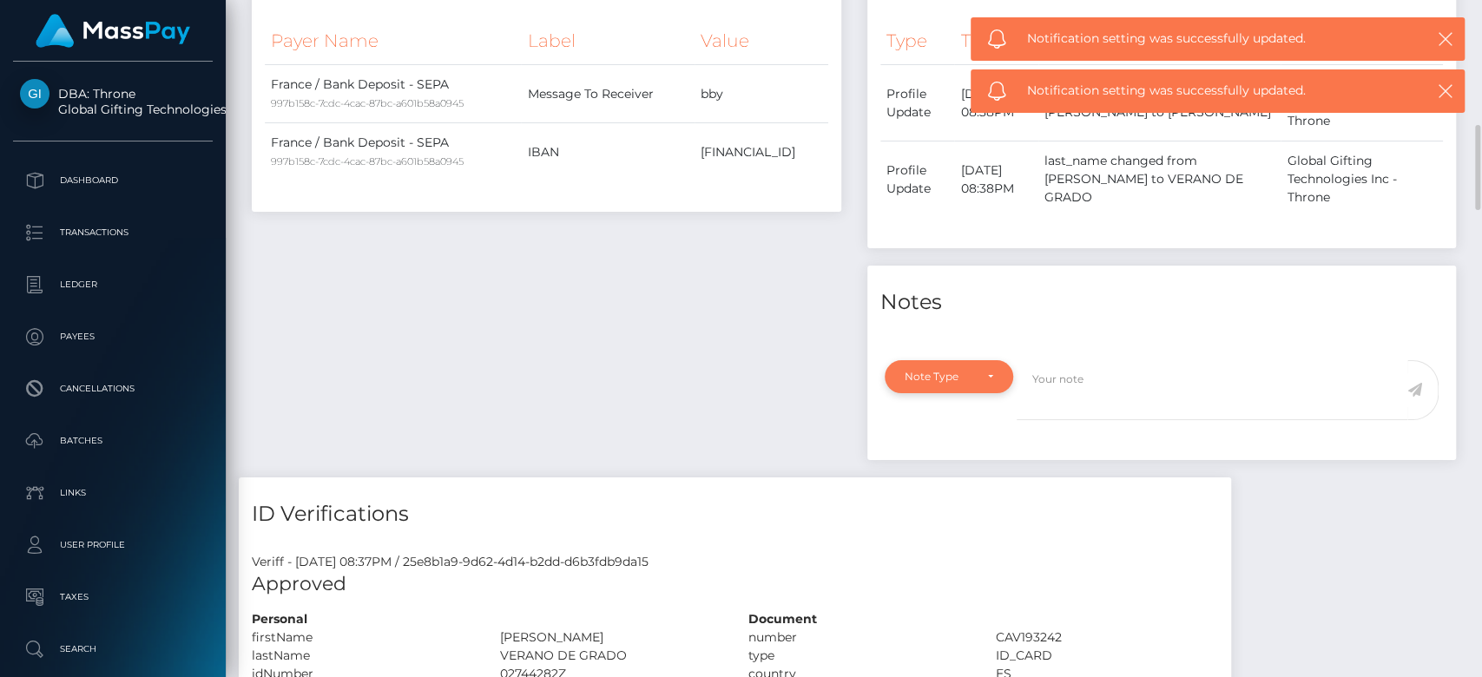
click at [990, 377] on div "Note Type" at bounding box center [949, 377] width 89 height 14
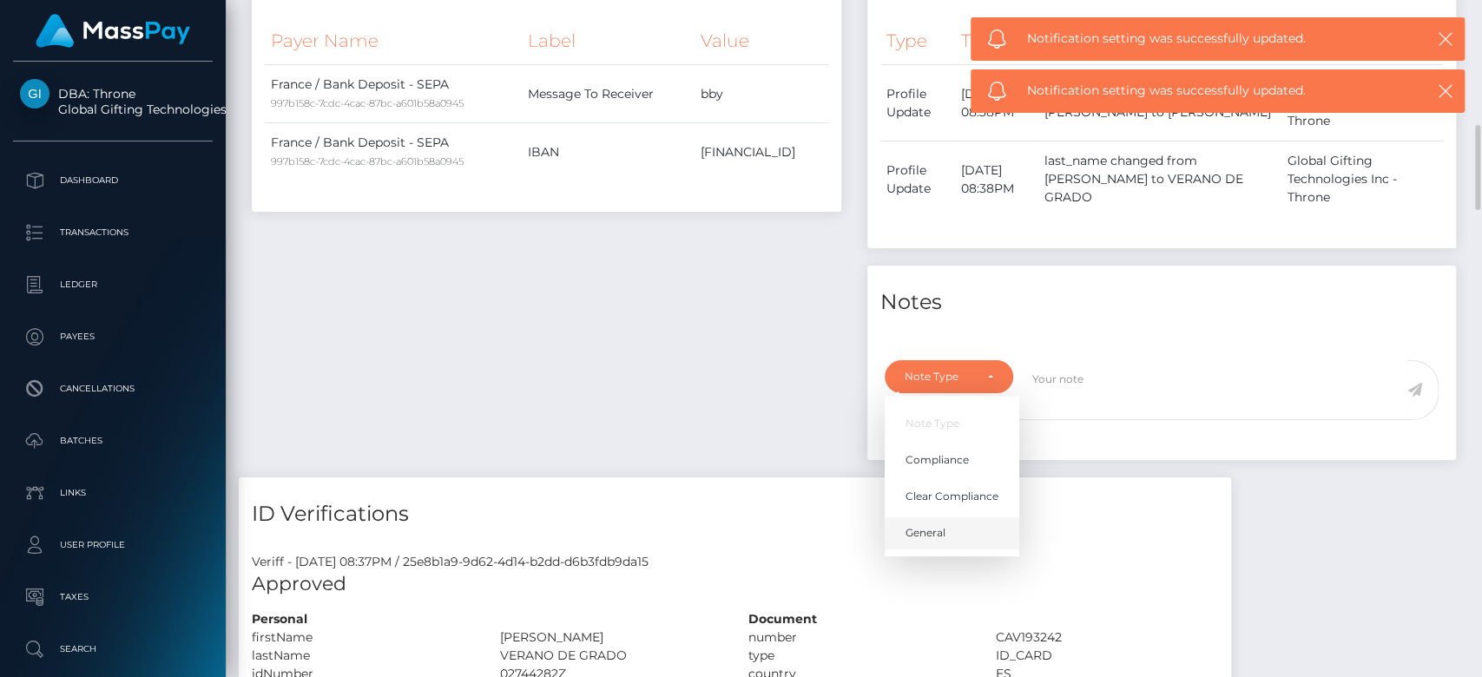
click at [939, 533] on span "General" at bounding box center [925, 533] width 40 height 16
select select "GENERAL"
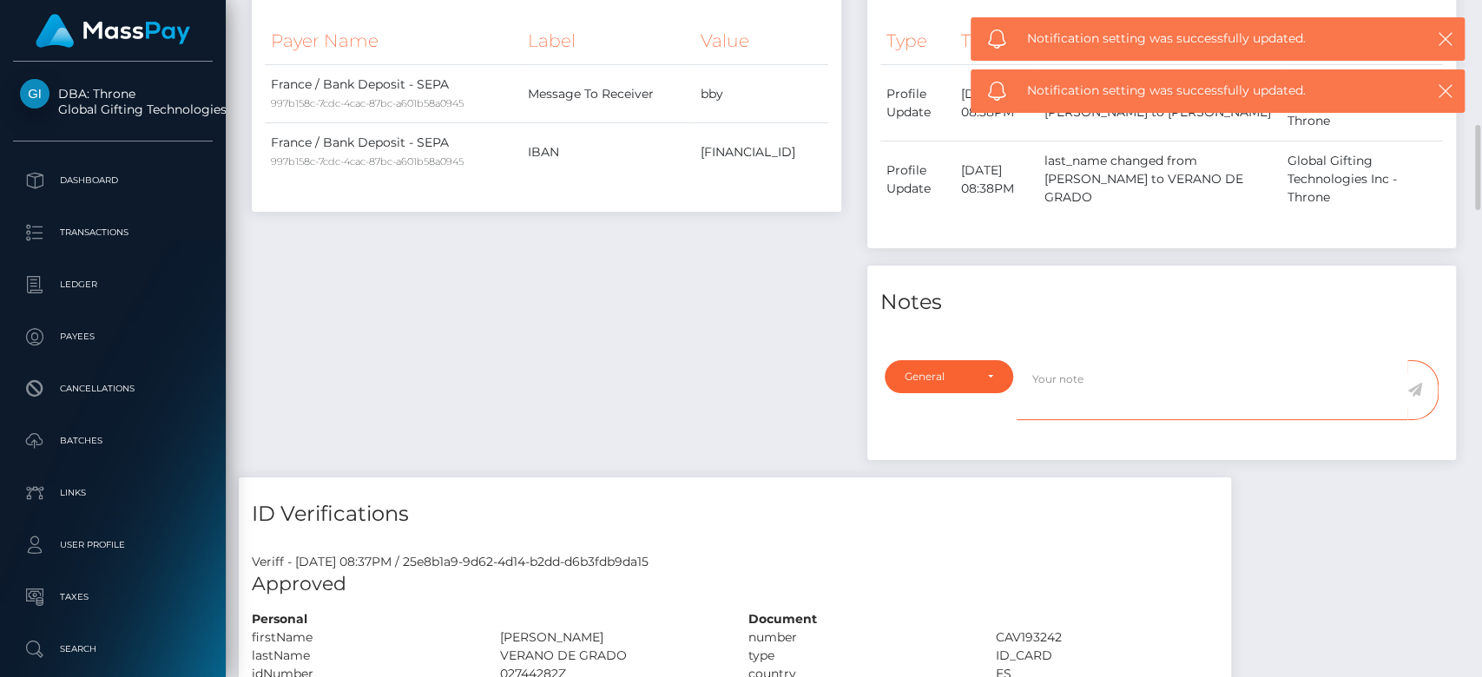
click at [1049, 378] on textarea at bounding box center [1212, 390] width 391 height 60
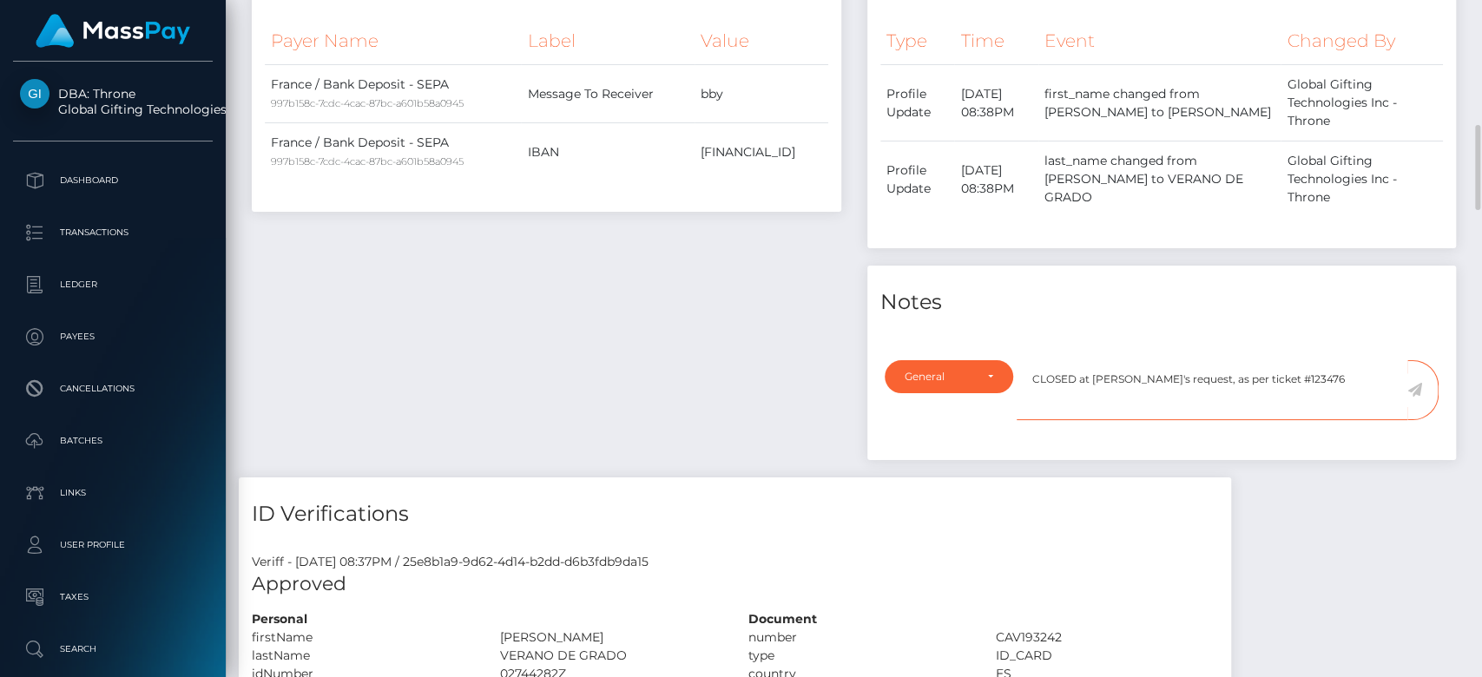
type textarea "CLOSED at payee's request, as per ticket #123476"
click at [1418, 387] on icon at bounding box center [1414, 390] width 15 height 14
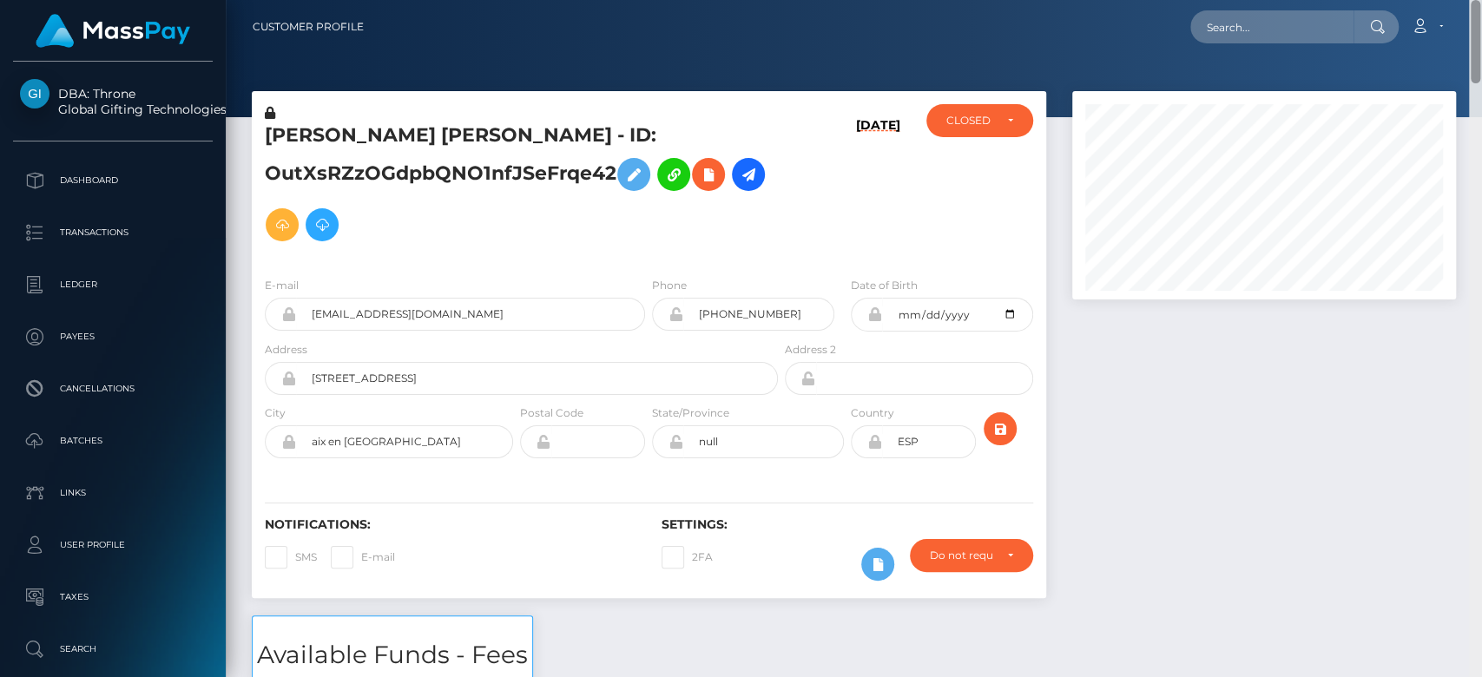
drag, startPoint x: 1472, startPoint y: 194, endPoint x: 1372, endPoint y: 38, distance: 185.2
click at [1372, 38] on div "Customer Profile Loading... Loading..." at bounding box center [854, 338] width 1256 height 677
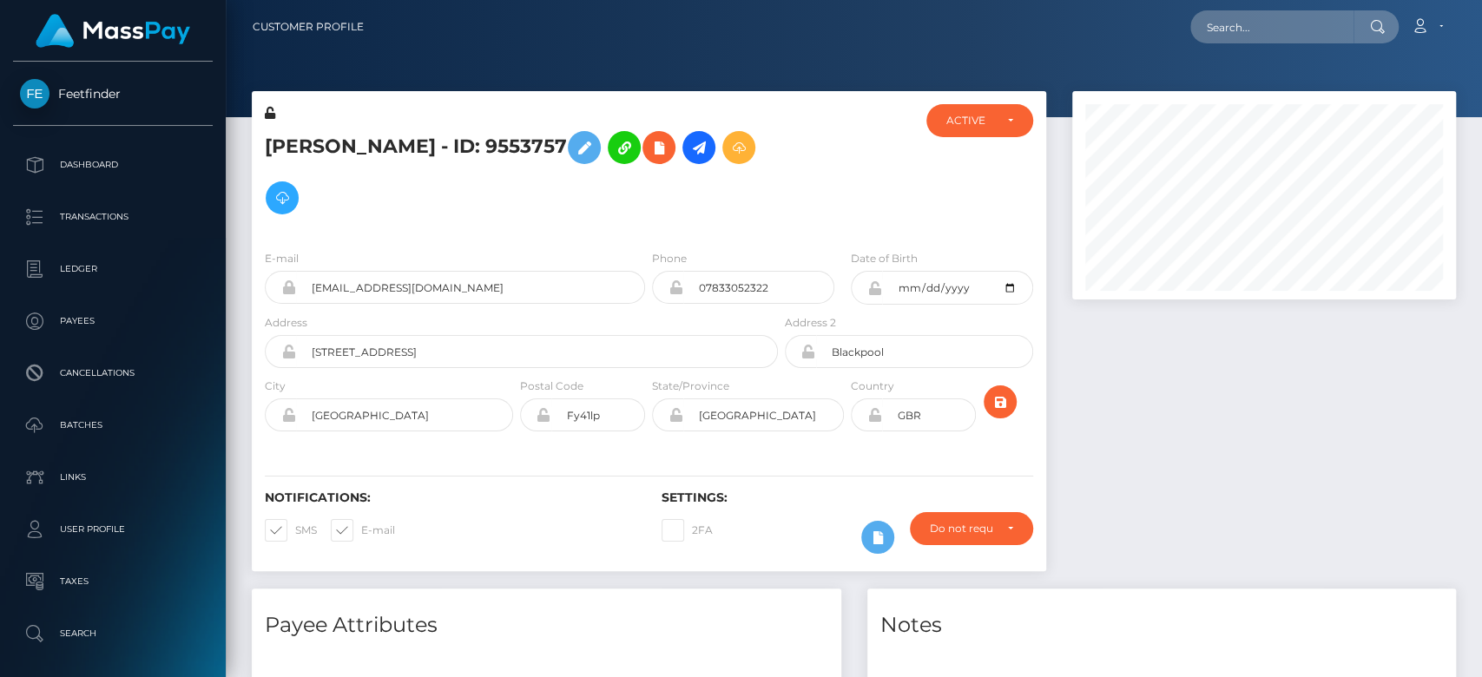
scroll to position [208, 384]
click at [998, 119] on div "ACTIVE" at bounding box center [979, 121] width 66 height 14
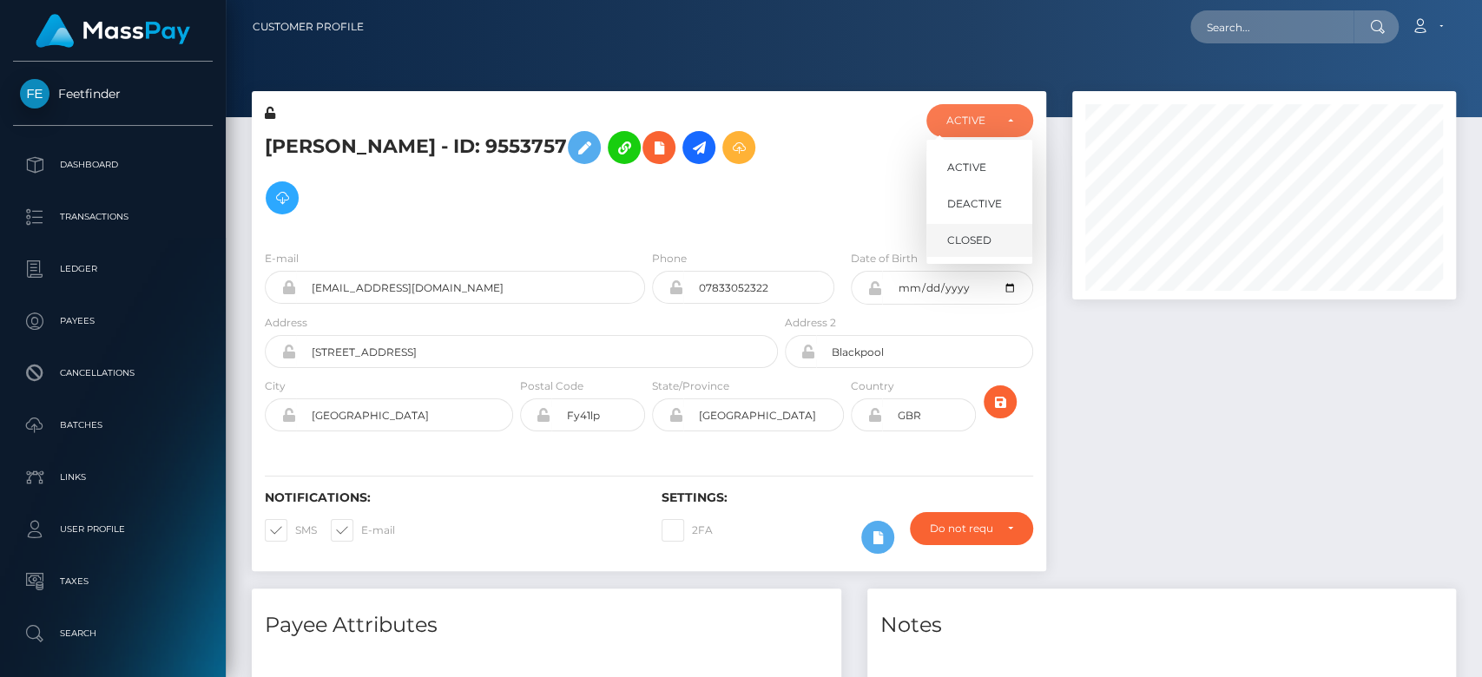
click at [993, 233] on link "CLOSED" at bounding box center [979, 241] width 106 height 32
select select "CLOSED"
click at [1122, 363] on div at bounding box center [1264, 339] width 410 height 497
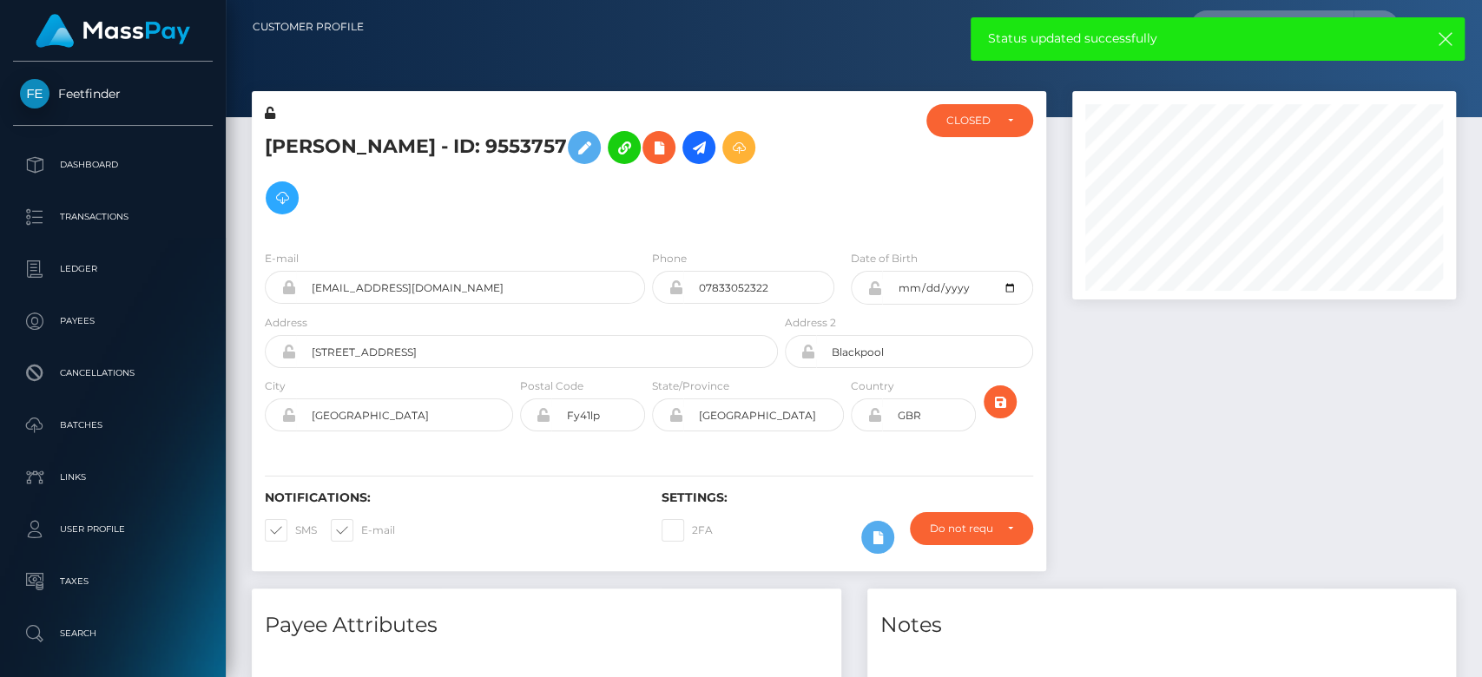
click at [361, 529] on span at bounding box center [361, 529] width 0 height 13
click at [361, 529] on input "E-mail" at bounding box center [366, 524] width 11 height 11
checkbox input "false"
click at [295, 534] on span at bounding box center [295, 529] width 0 height 13
click at [295, 530] on input "SMS" at bounding box center [300, 524] width 11 height 11
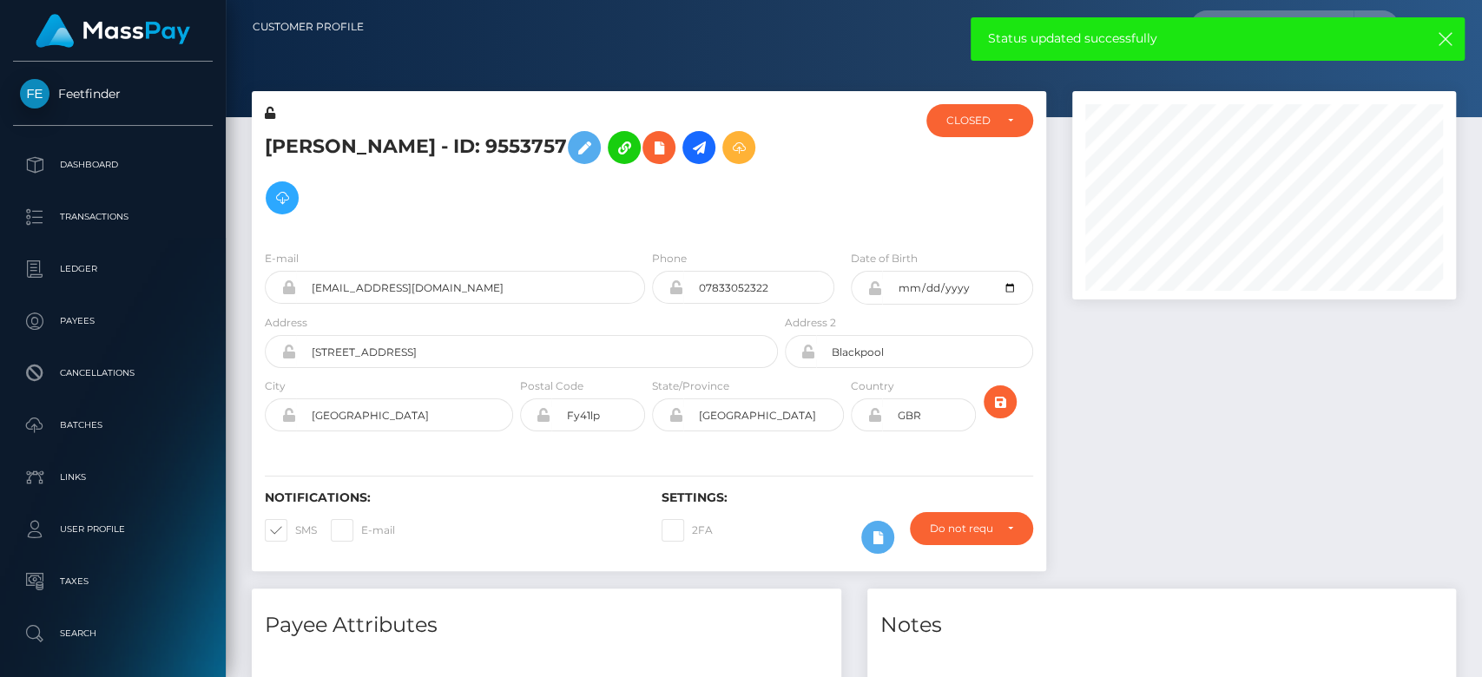
checkbox input "false"
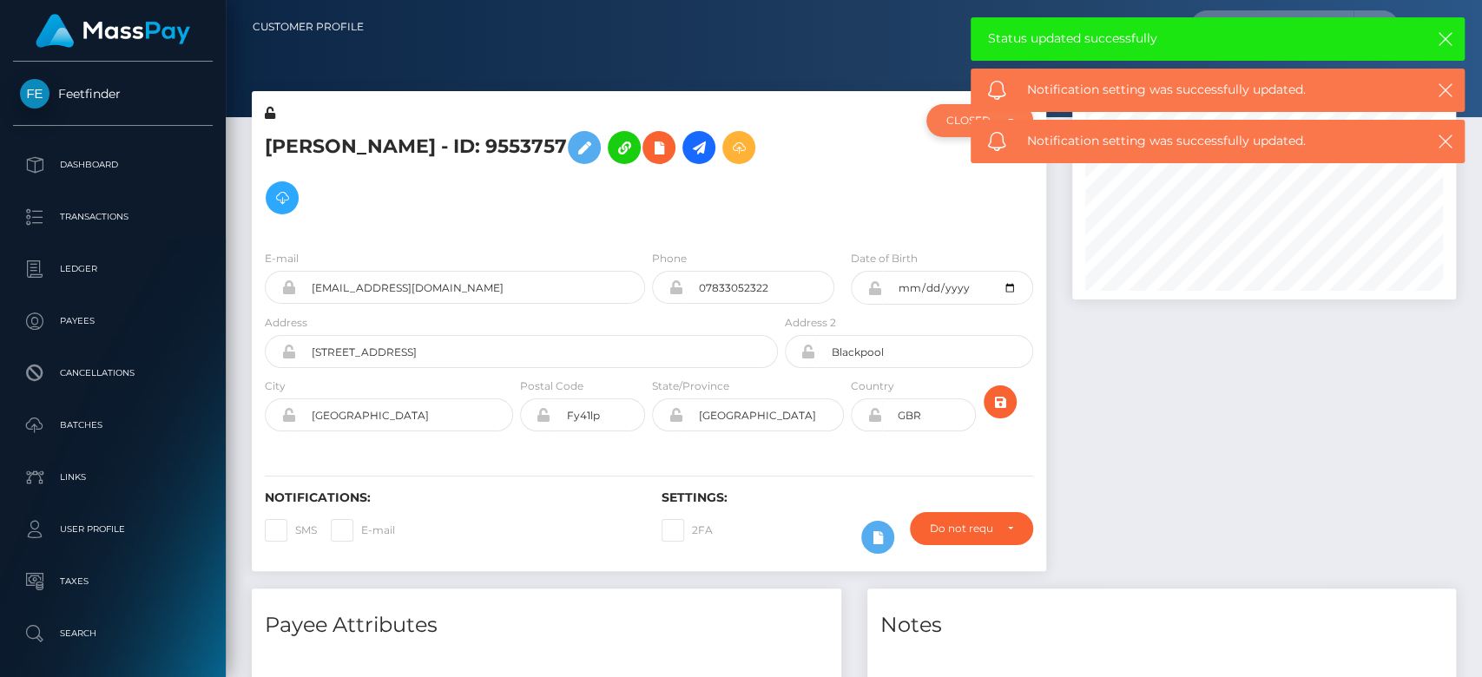
click at [965, 128] on div "CLOSED" at bounding box center [979, 120] width 106 height 33
click at [1179, 314] on div at bounding box center [1264, 339] width 410 height 497
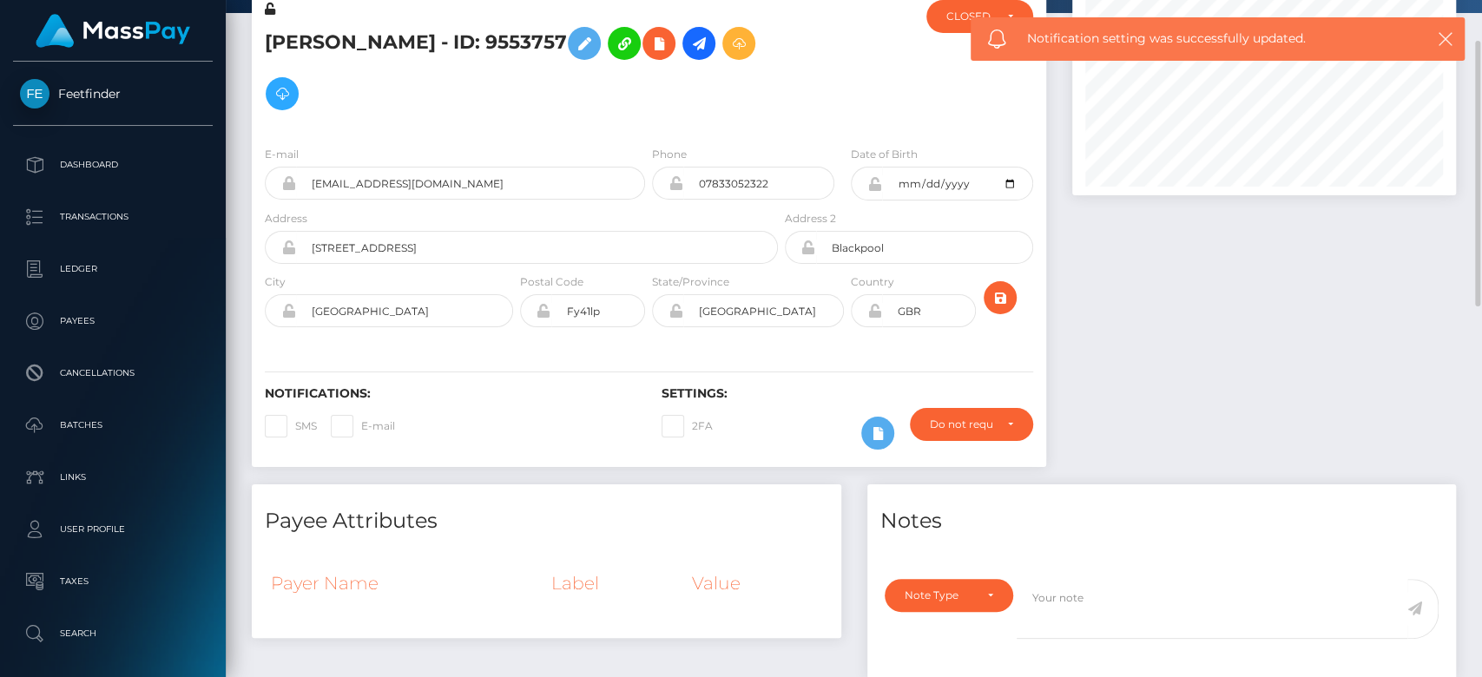
scroll to position [183, 0]
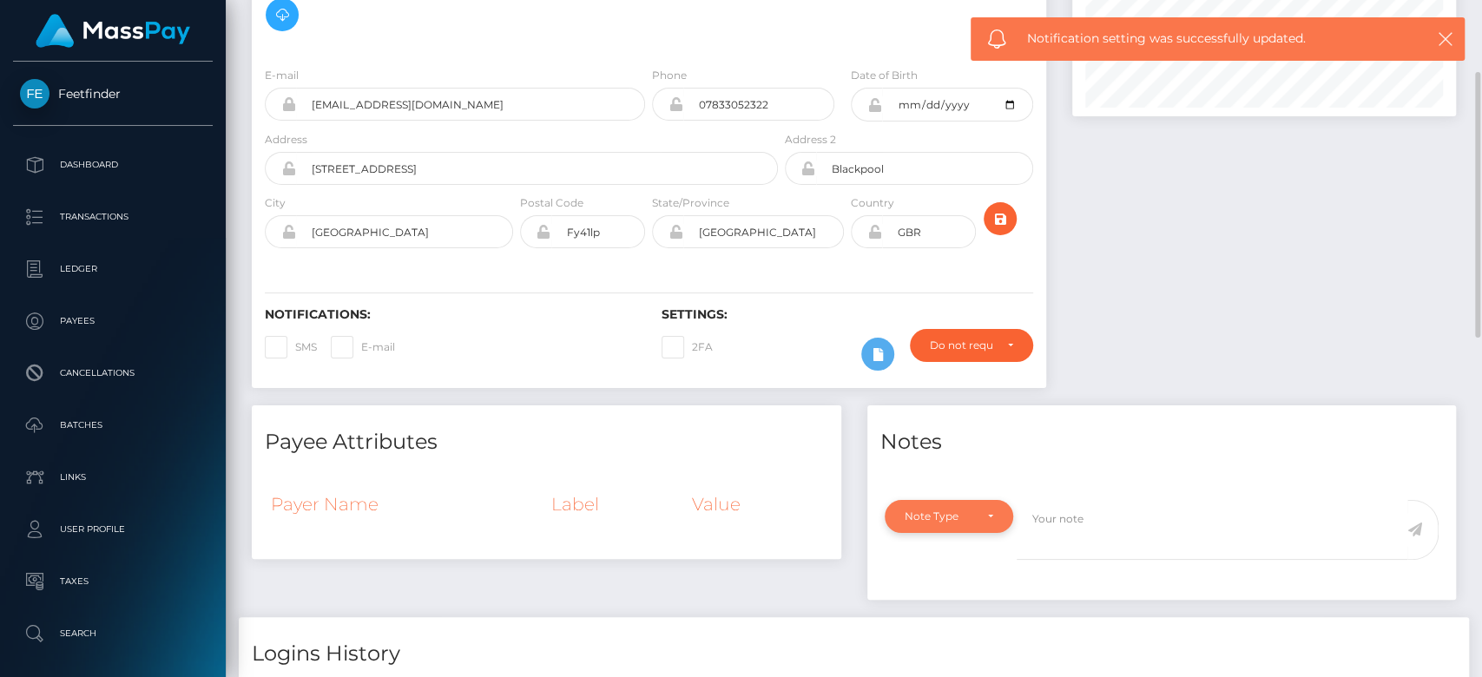
click at [977, 503] on div "Note Type" at bounding box center [949, 516] width 128 height 33
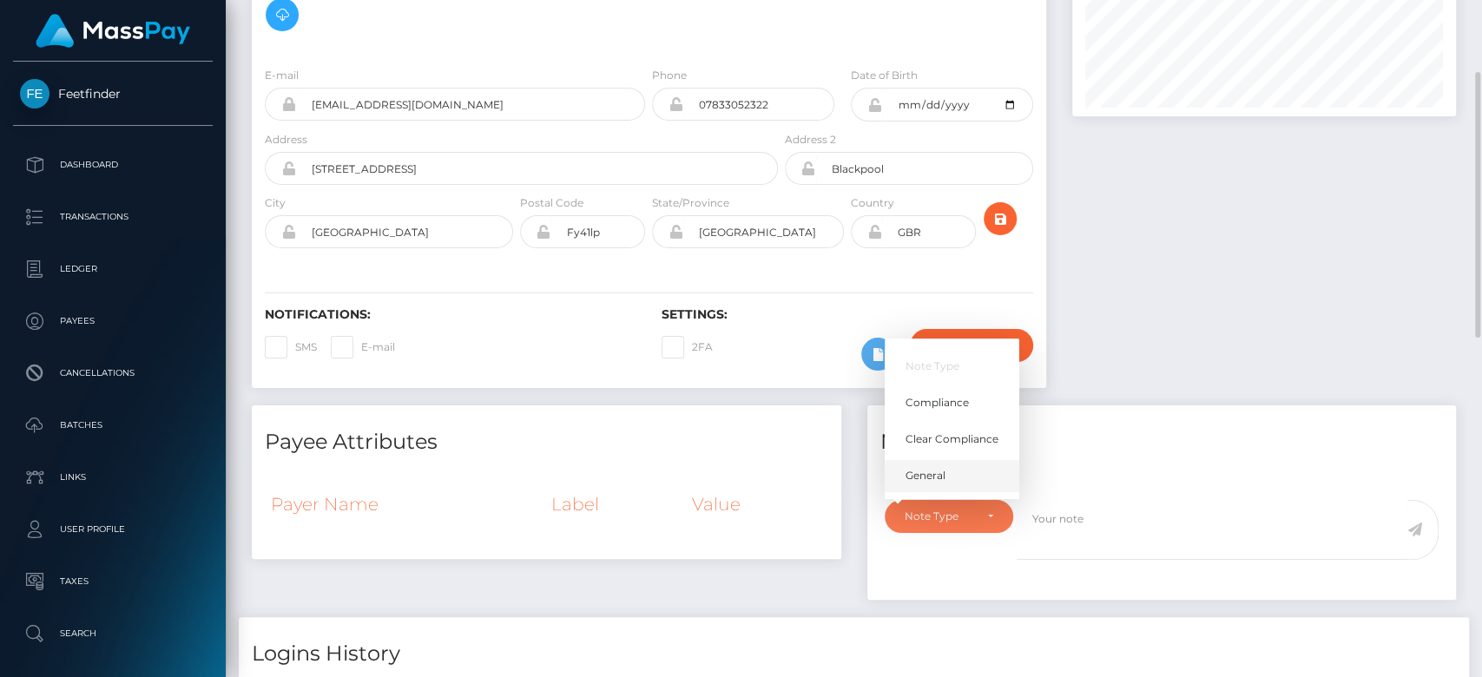
click at [946, 471] on link "General" at bounding box center [952, 475] width 135 height 32
select select "GENERAL"
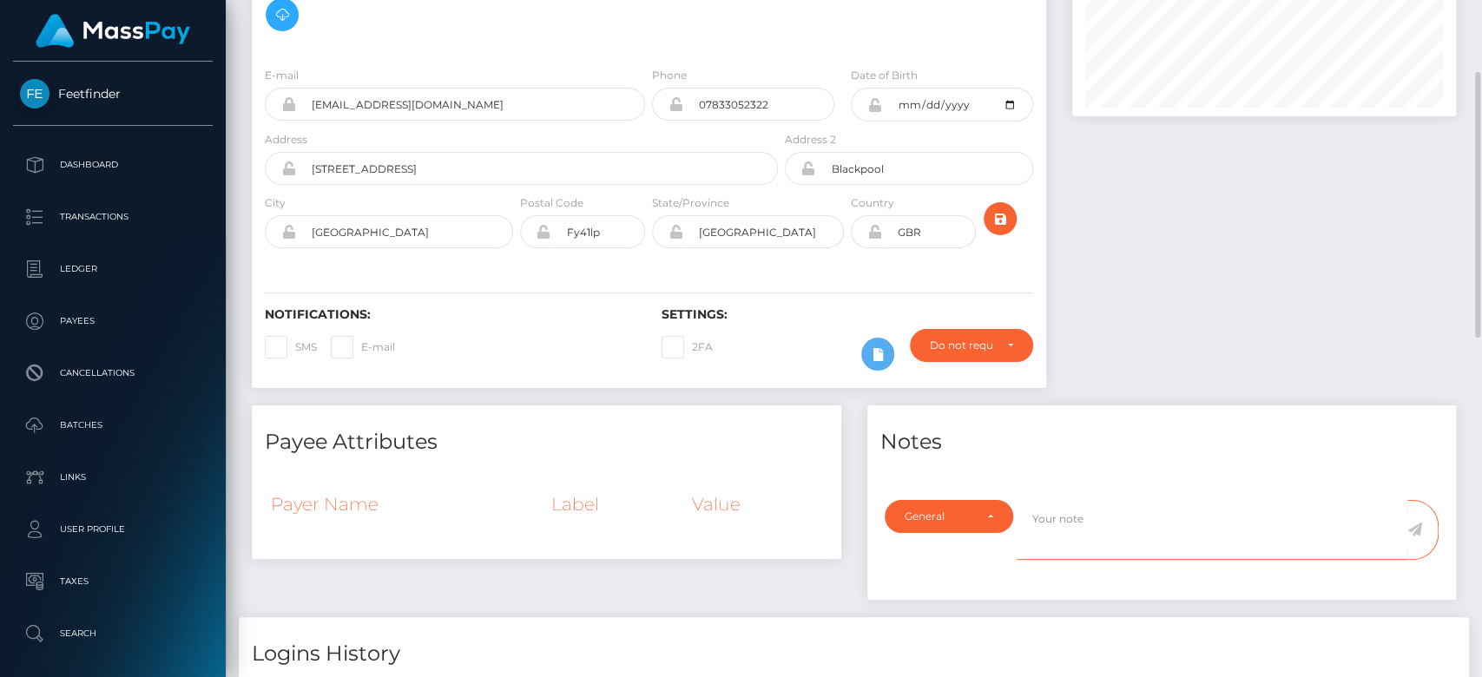
click at [1042, 518] on textarea at bounding box center [1212, 530] width 391 height 60
type textarea "CLOSED at payee's request, as per ticket #123441"
click at [1418, 528] on icon at bounding box center [1414, 530] width 15 height 14
click at [1313, 280] on div at bounding box center [1264, 156] width 410 height 497
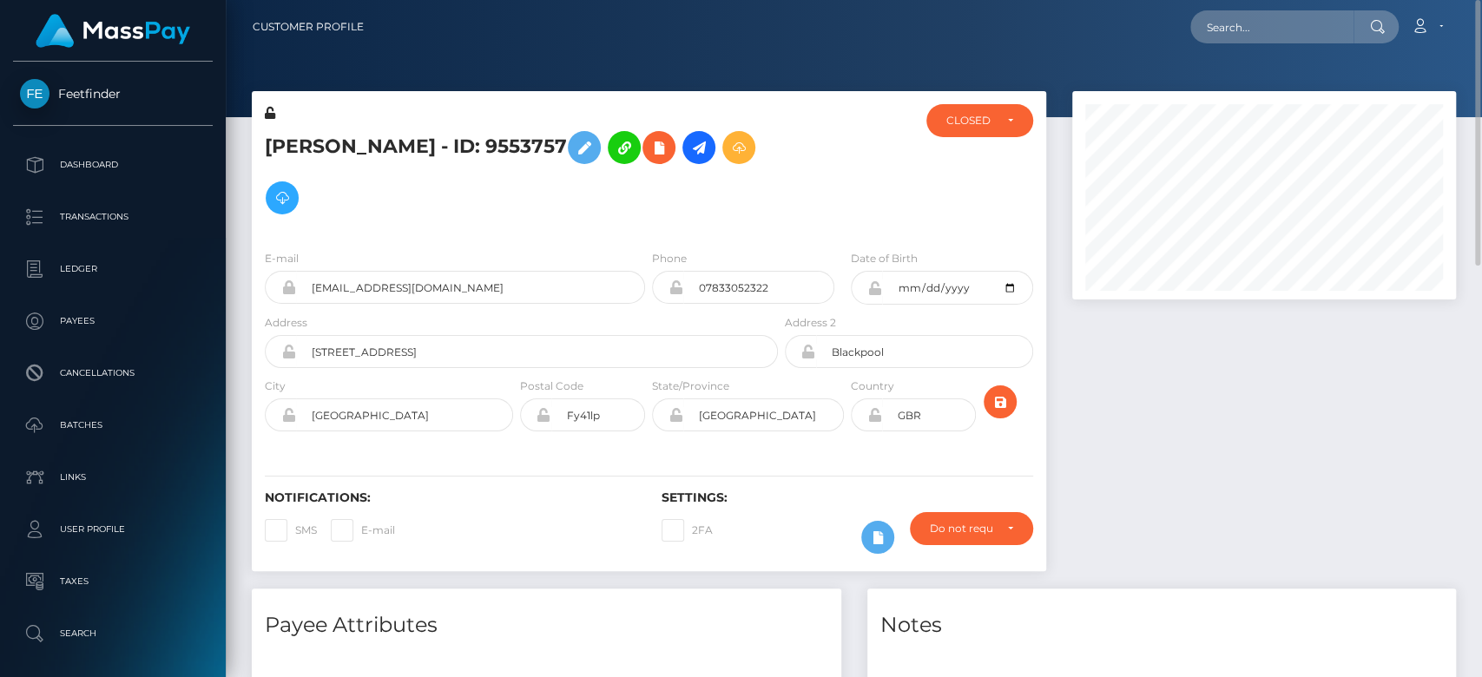
scroll to position [26, 0]
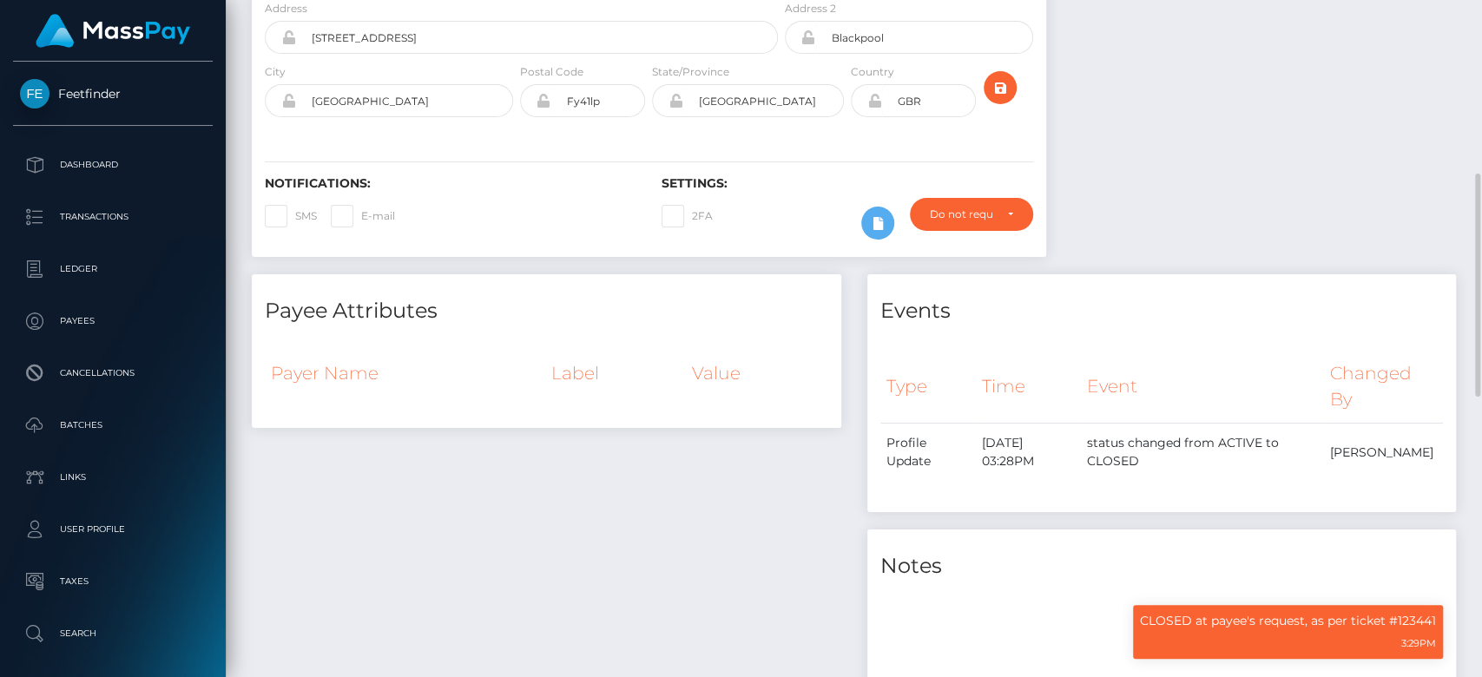
scroll to position [367, 0]
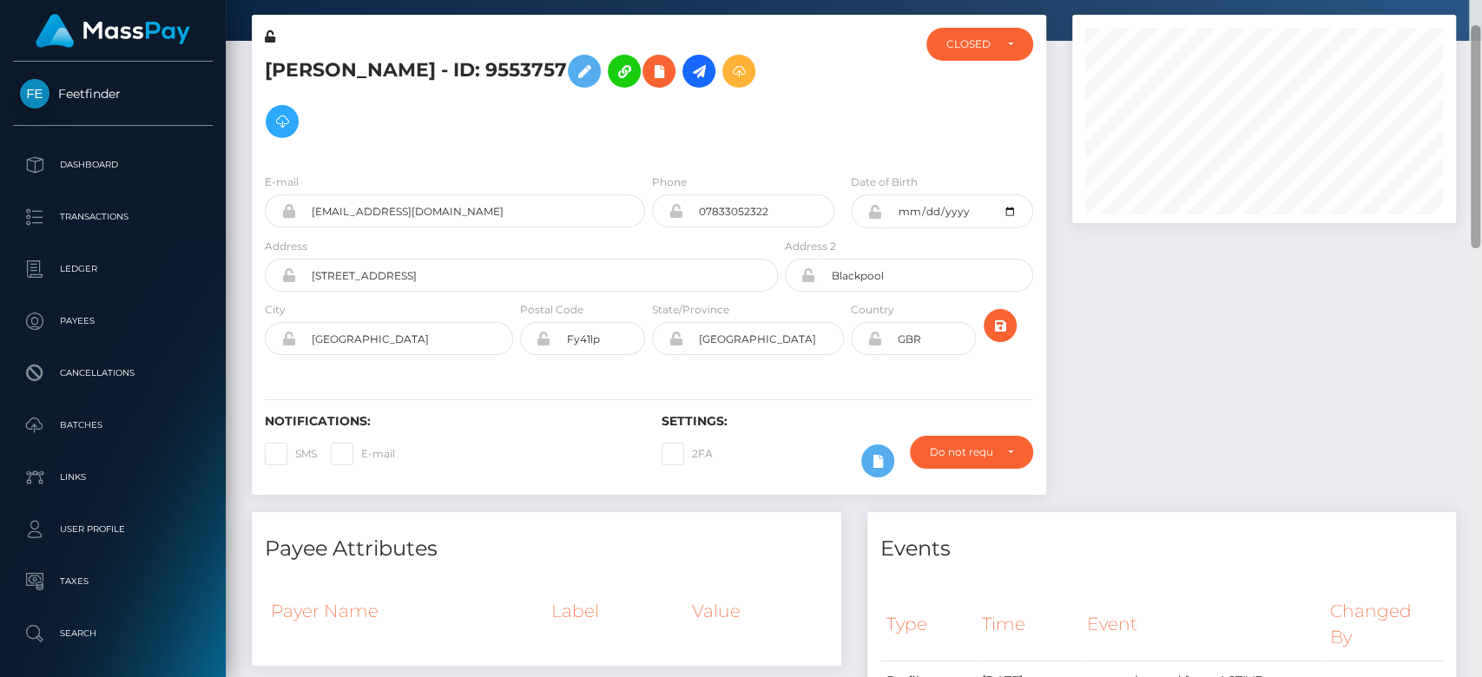
drag, startPoint x: 1478, startPoint y: 200, endPoint x: 1443, endPoint y: 82, distance: 123.3
click at [1444, 82] on div "Customer Profile Loading... Loading..." at bounding box center [854, 338] width 1256 height 677
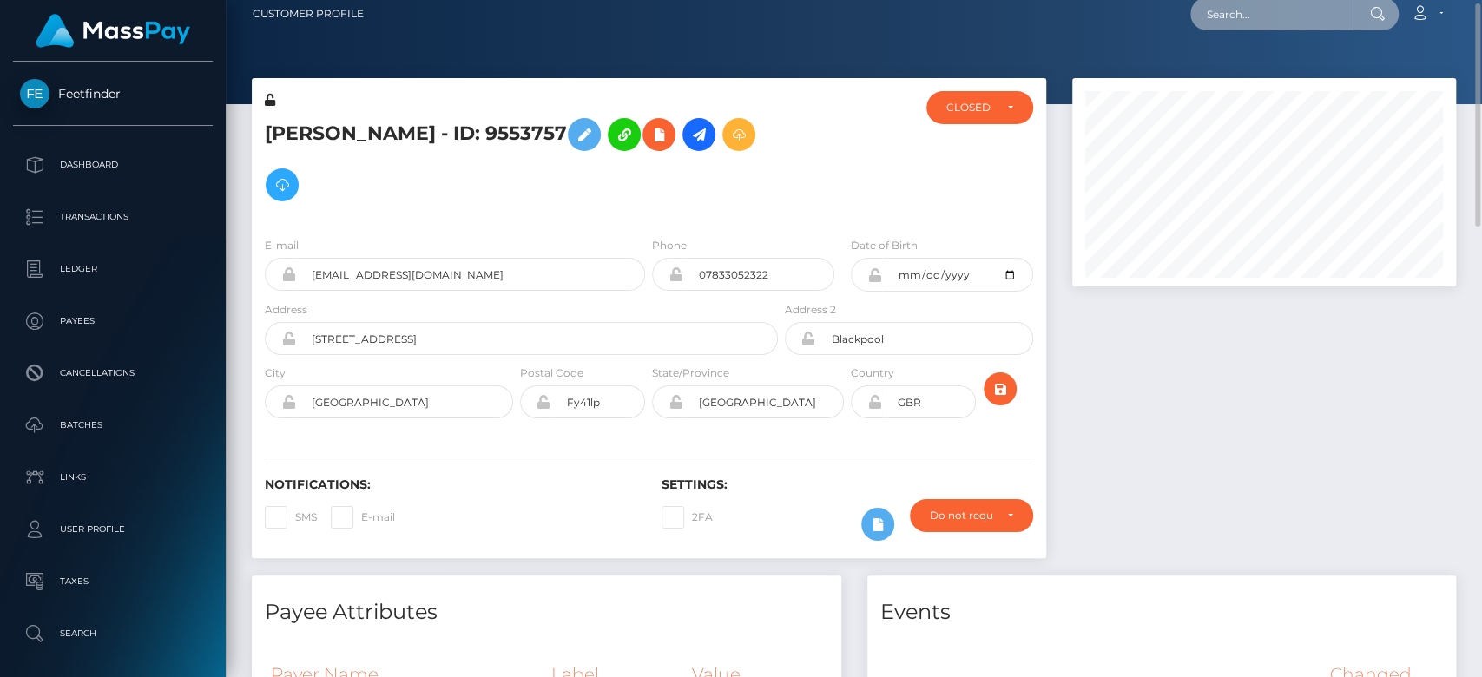
click at [1274, 11] on input "text" at bounding box center [1271, 13] width 163 height 33
paste input "[EMAIL_ADDRESS][DOMAIN_NAME]"
click at [1247, 19] on input "amyhutton2000@gmail.com" at bounding box center [1271, 13] width 163 height 33
click at [1267, 16] on input "amyhutton2000@gmail.com" at bounding box center [1271, 13] width 163 height 33
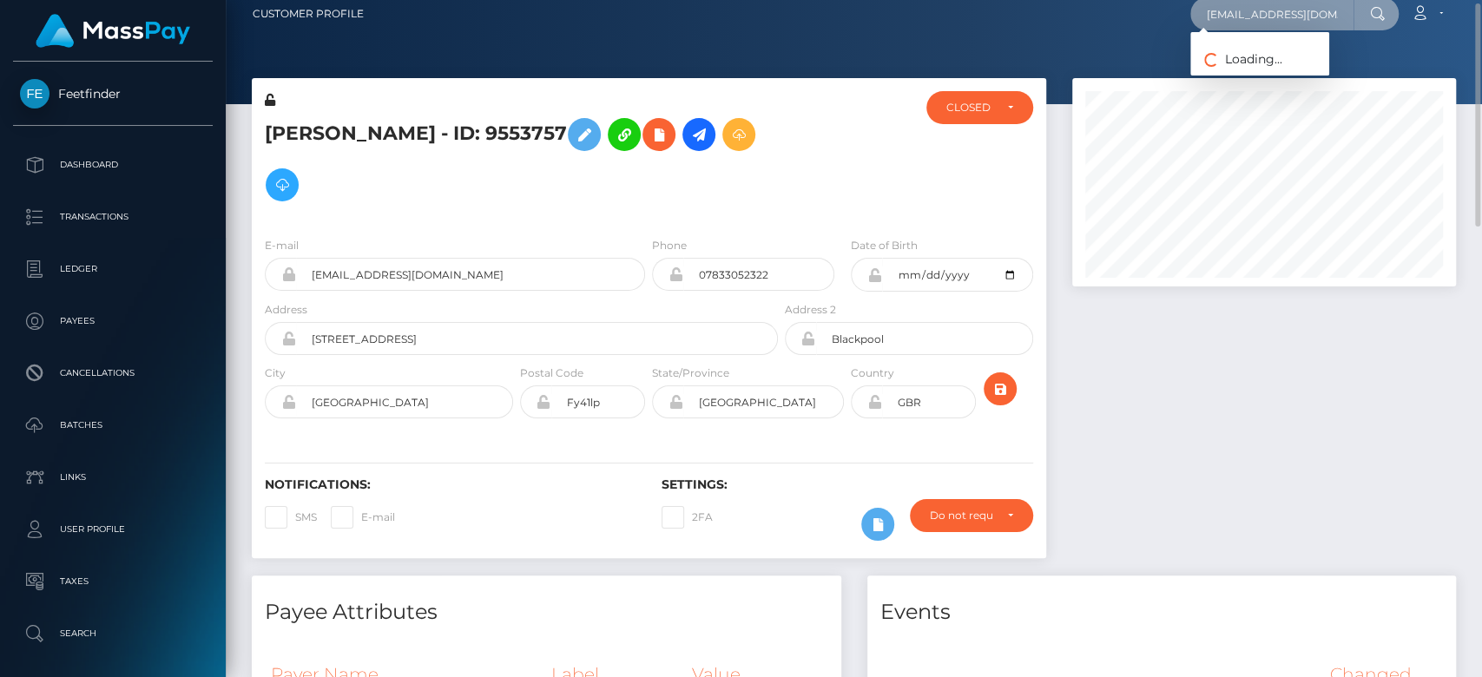
paste input "67c49b2da1e0097420089820"
type input "67c49b2da1e0097420089820"
click at [1275, 74] on link "AMY ELIZABETH HUTTON" at bounding box center [1259, 77] width 139 height 32
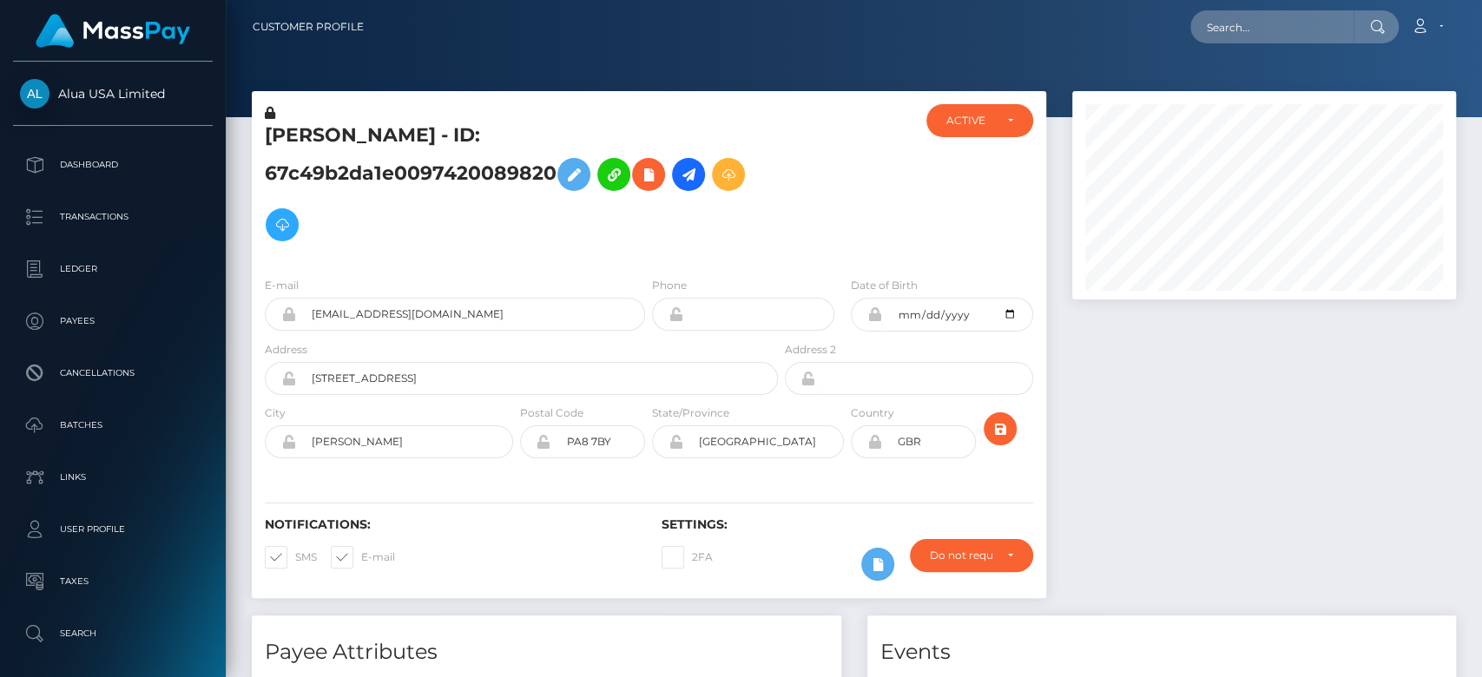
scroll to position [208, 384]
drag, startPoint x: 0, startPoint y: 0, endPoint x: 332, endPoint y: 313, distance: 456.2
click at [332, 313] on input "[EMAIL_ADDRESS][DOMAIN_NAME]" at bounding box center [470, 314] width 349 height 33
click at [1298, 495] on div at bounding box center [1264, 353] width 410 height 524
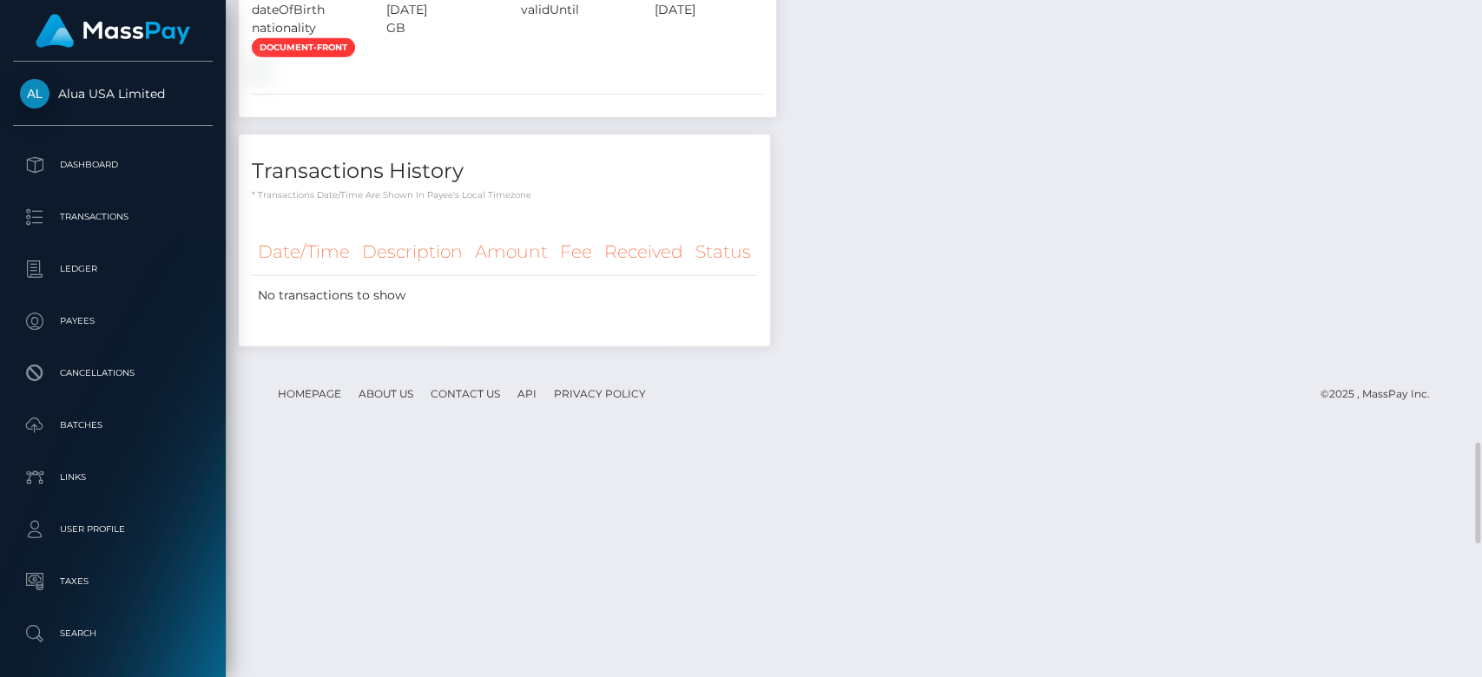
scroll to position [2963, 0]
click at [1480, 299] on div at bounding box center [1475, 339] width 13 height 678
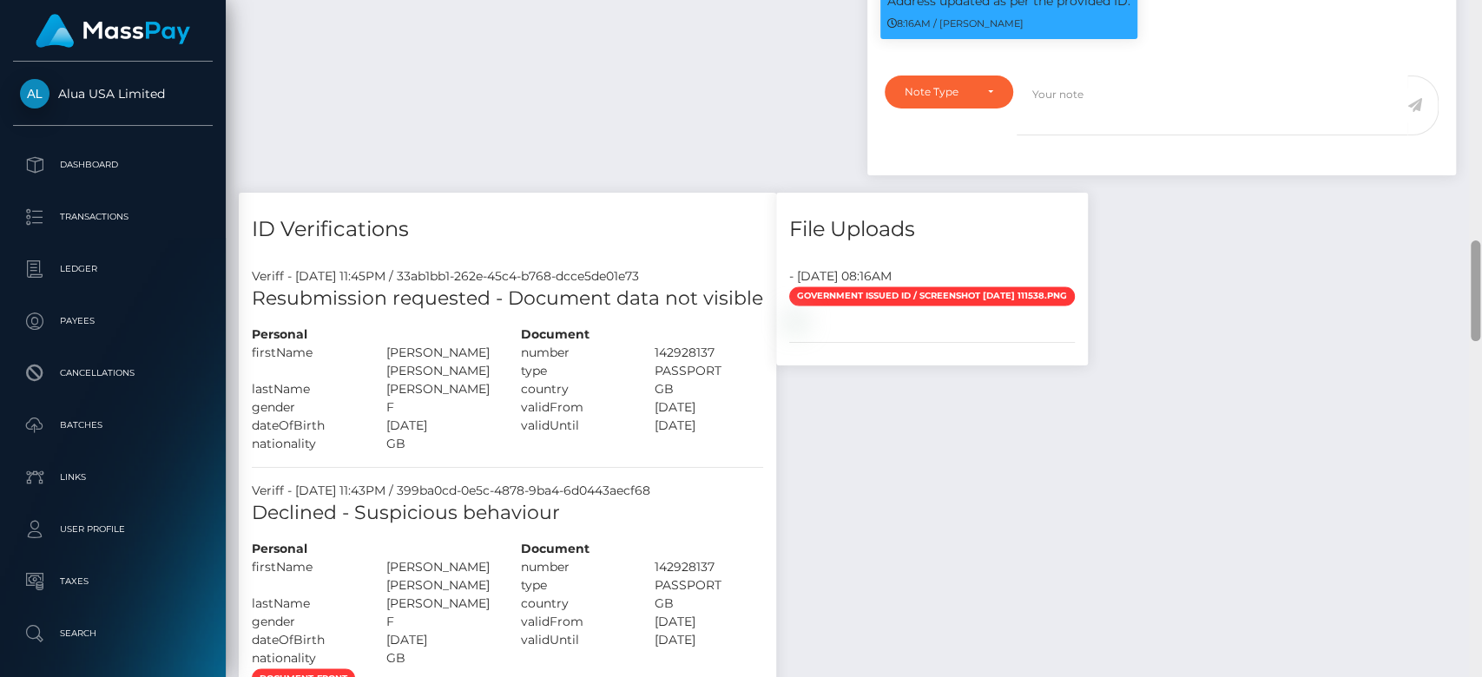
click at [1476, 299] on div at bounding box center [1475, 339] width 13 height 678
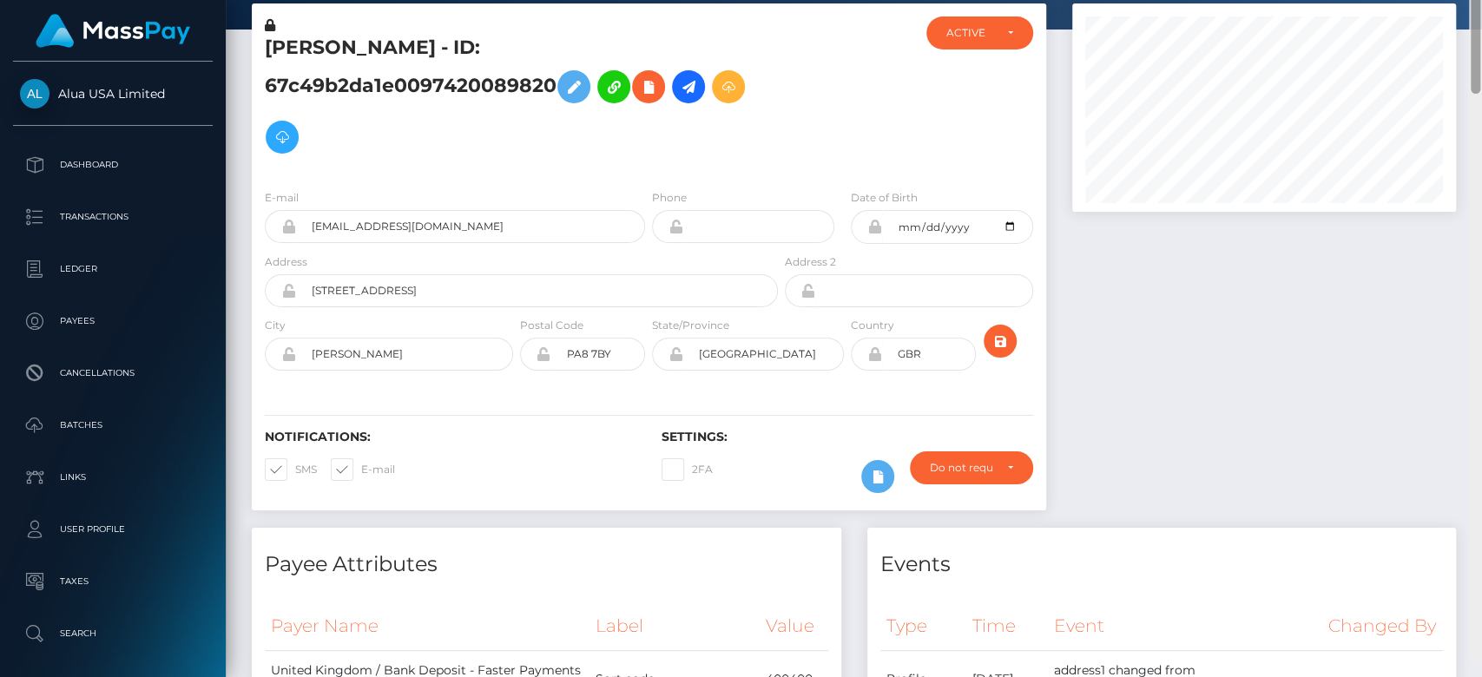
scroll to position [47, 0]
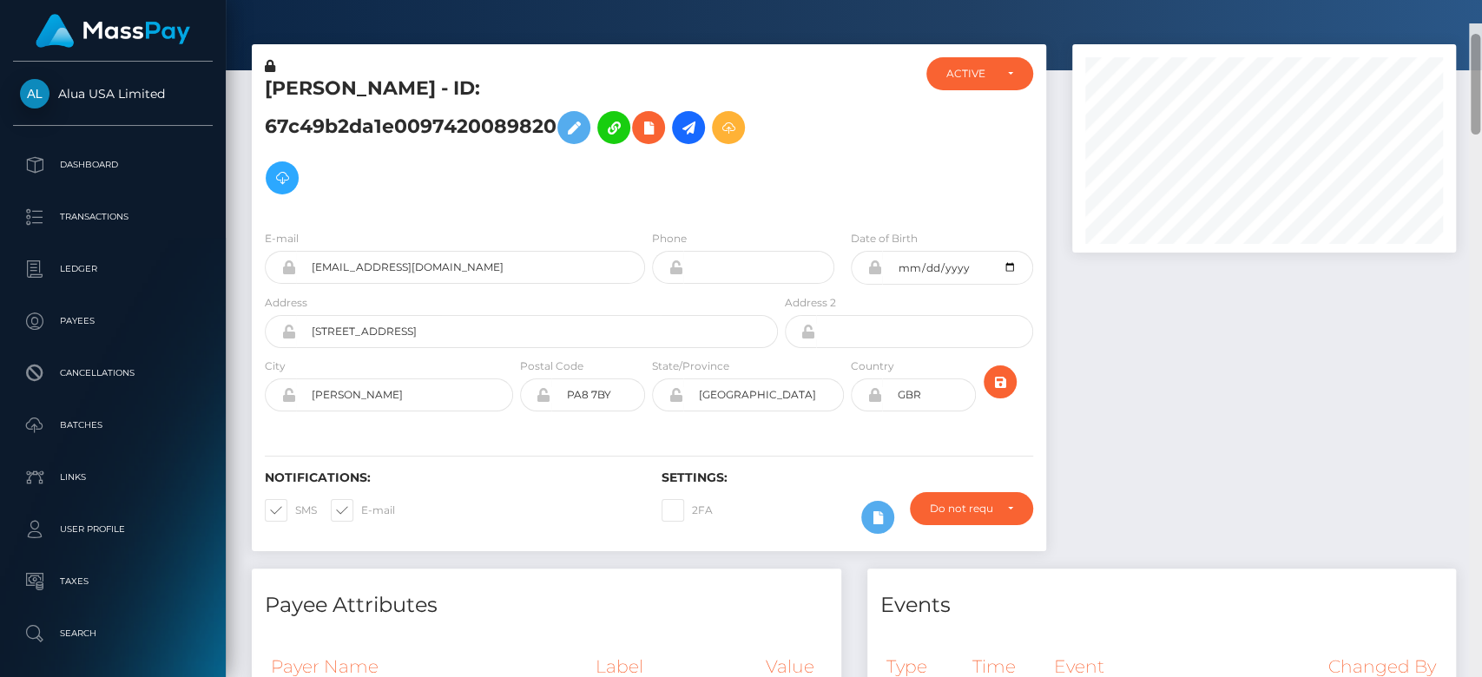
drag, startPoint x: 1476, startPoint y: 299, endPoint x: 688, endPoint y: 156, distance: 801.1
click at [1451, 66] on div "Customer Profile Loading... Loading..." at bounding box center [854, 338] width 1256 height 677
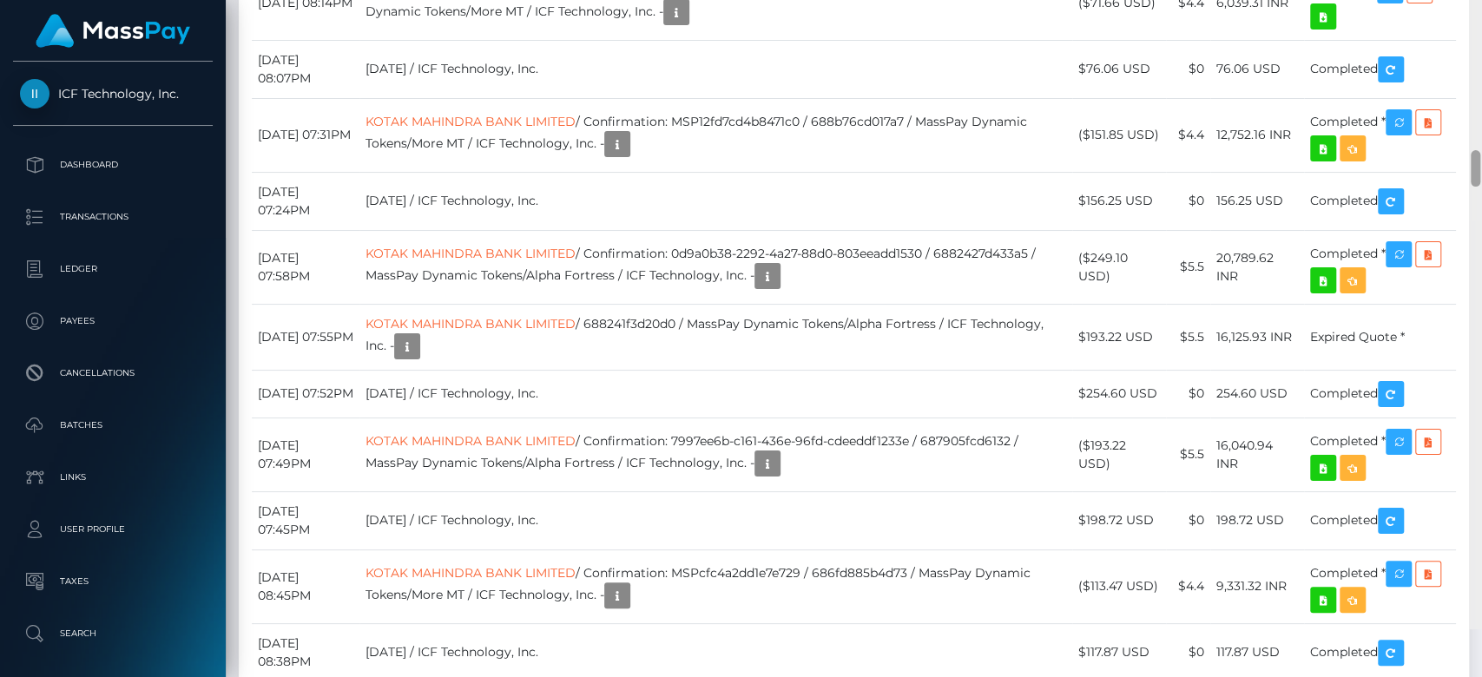
scroll to position [3683, 0]
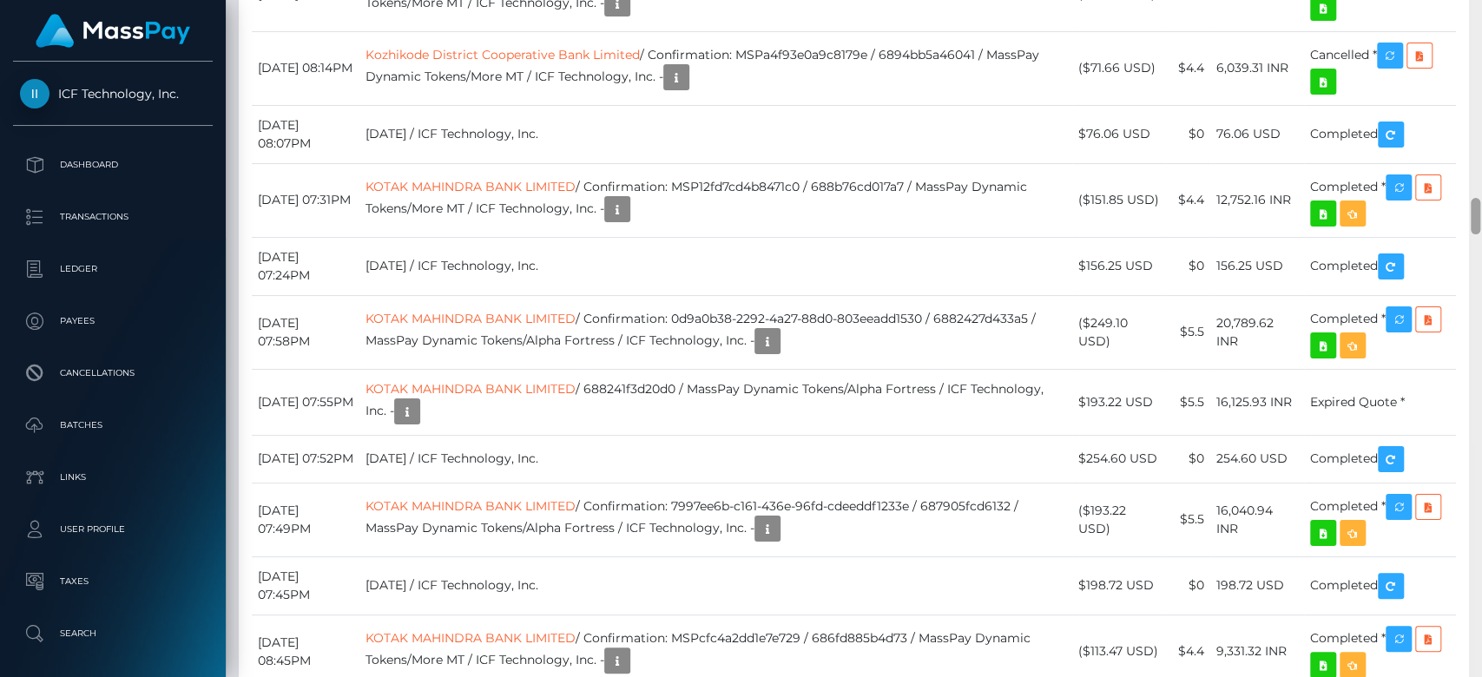
drag, startPoint x: 1472, startPoint y: 36, endPoint x: 1480, endPoint y: 202, distance: 166.9
click at [1463, 202] on div at bounding box center [1475, 339] width 13 height 678
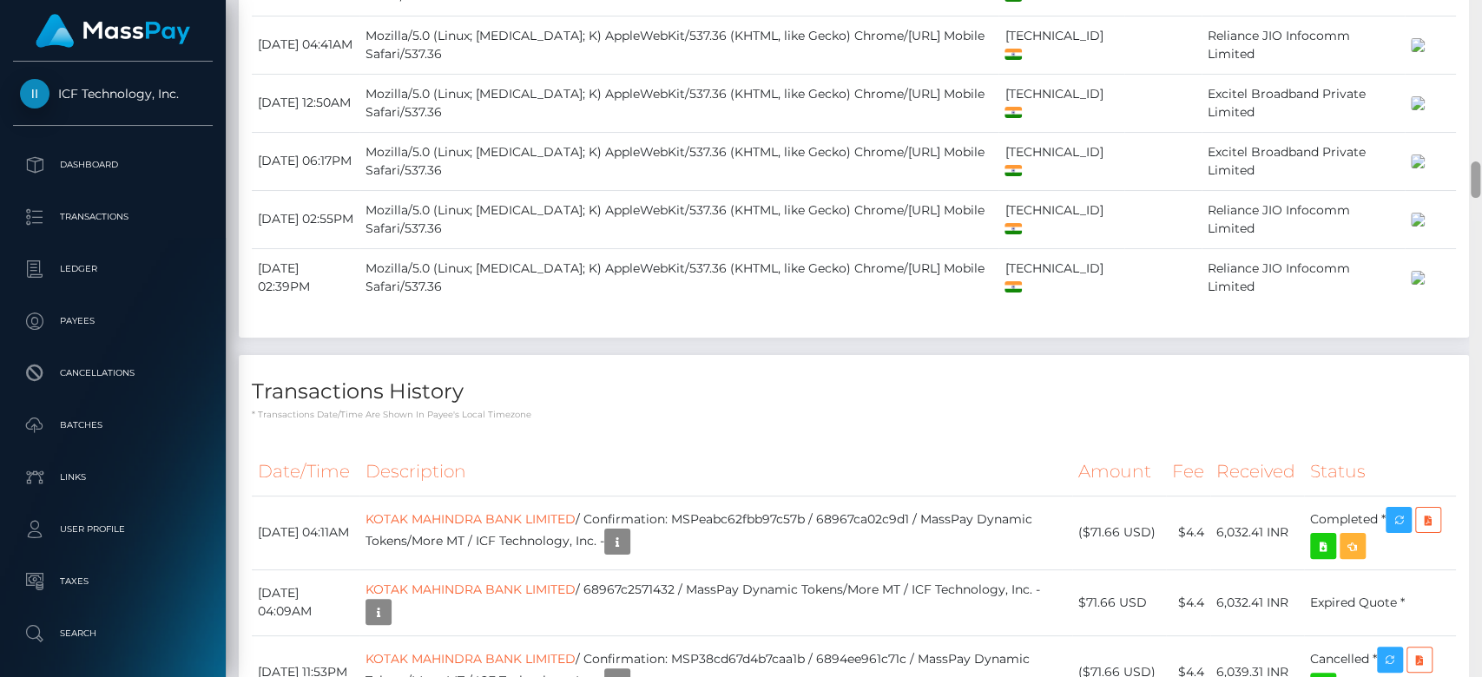
click at [1463, 58] on div at bounding box center [1475, 339] width 13 height 678
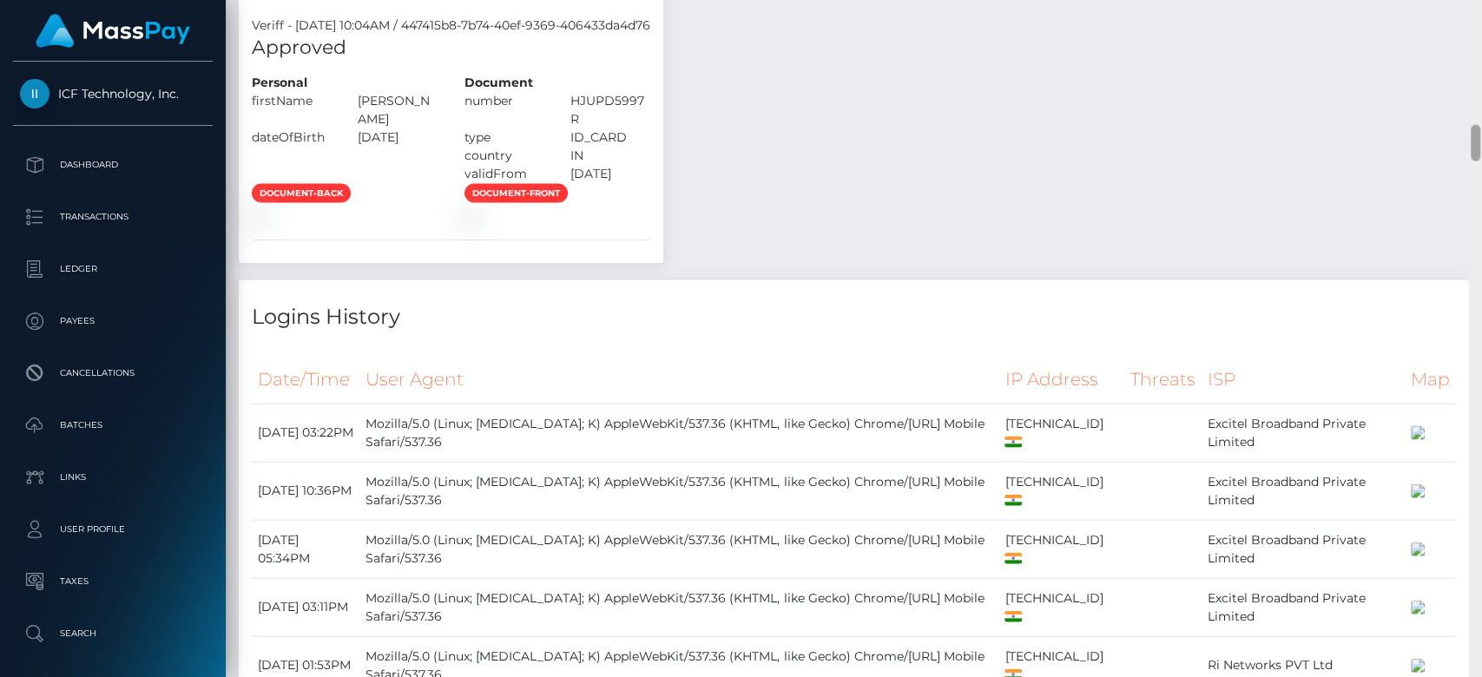
click at [1463, 58] on div at bounding box center [1475, 339] width 13 height 678
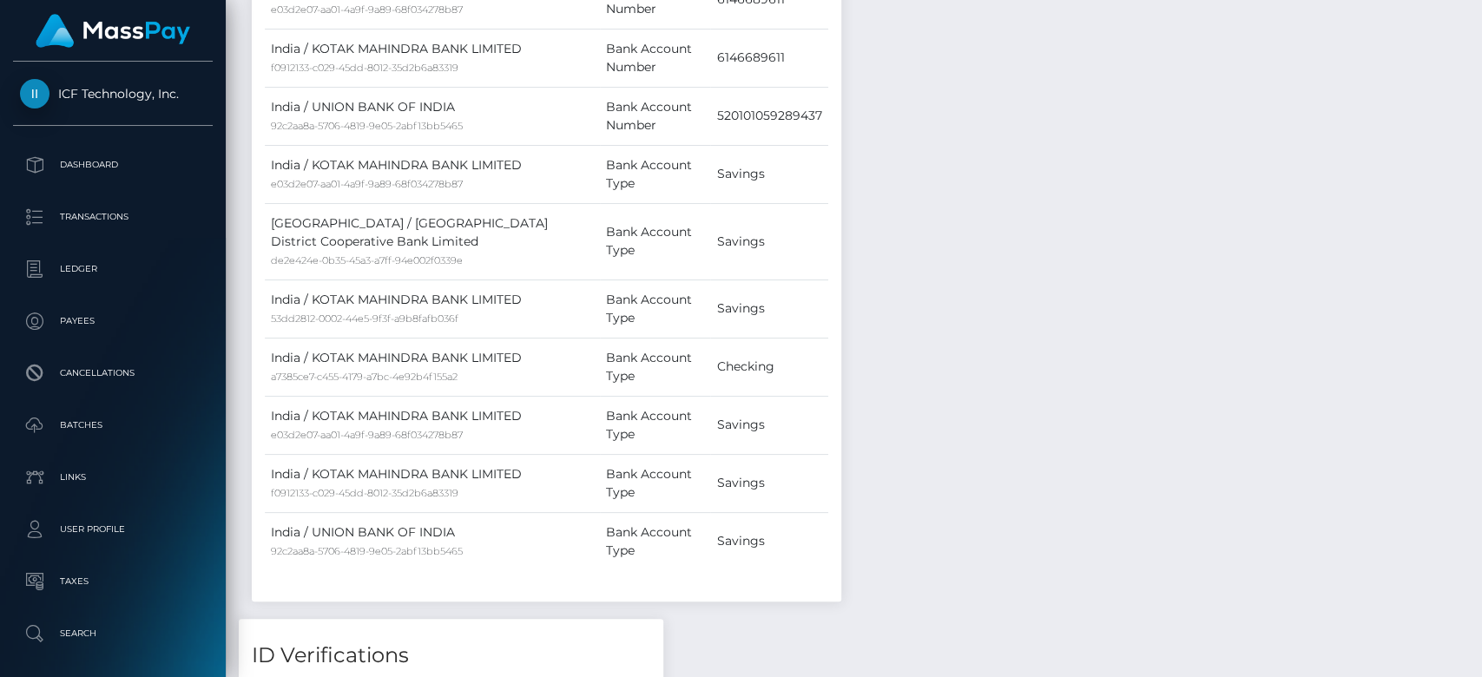
scroll to position [970, 0]
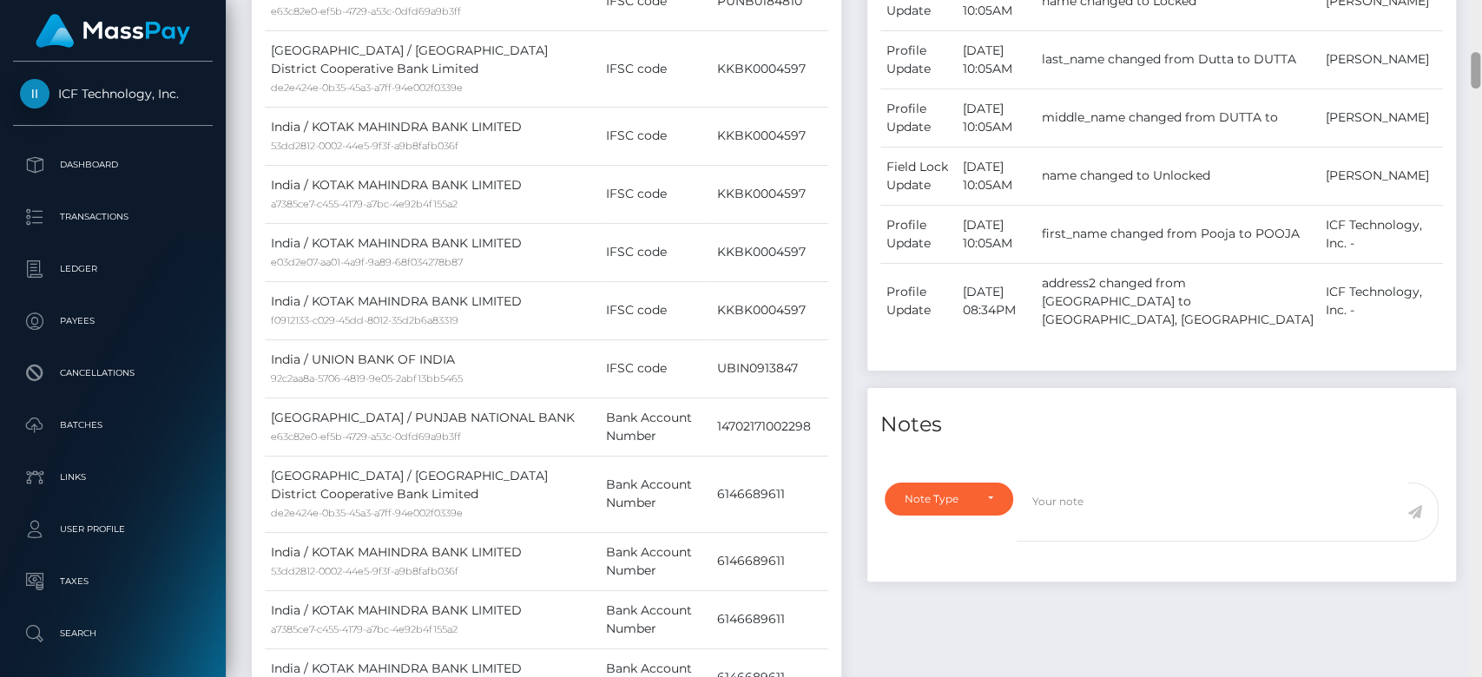
click at [1463, 58] on div at bounding box center [1475, 339] width 13 height 678
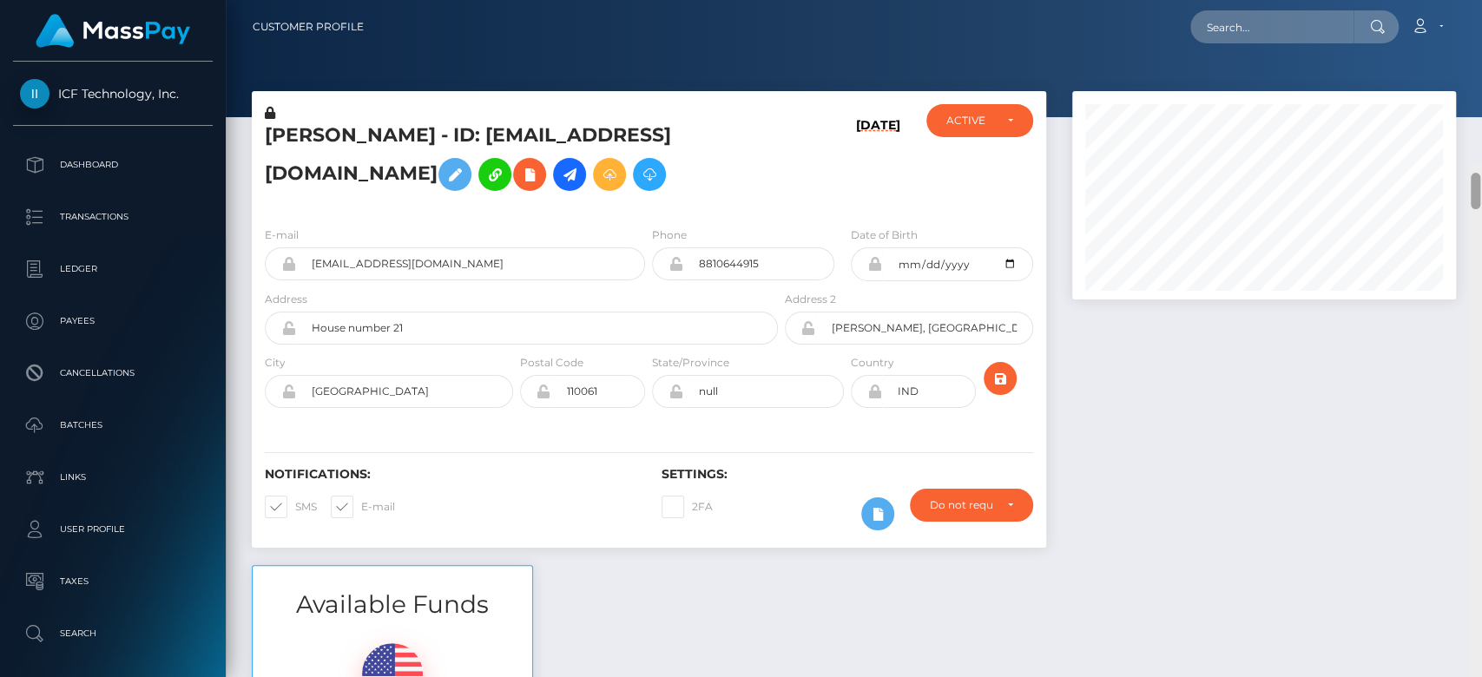
drag, startPoint x: 1472, startPoint y: 58, endPoint x: 1461, endPoint y: -45, distance: 103.9
click at [1461, 0] on html "ICF Technology, Inc. Dashboard Transactions Ledger Payees Batches" at bounding box center [741, 338] width 1482 height 677
click at [1270, 38] on input "text" at bounding box center [1271, 26] width 163 height 33
paste input "MSPf23c61d5a9ea09a"
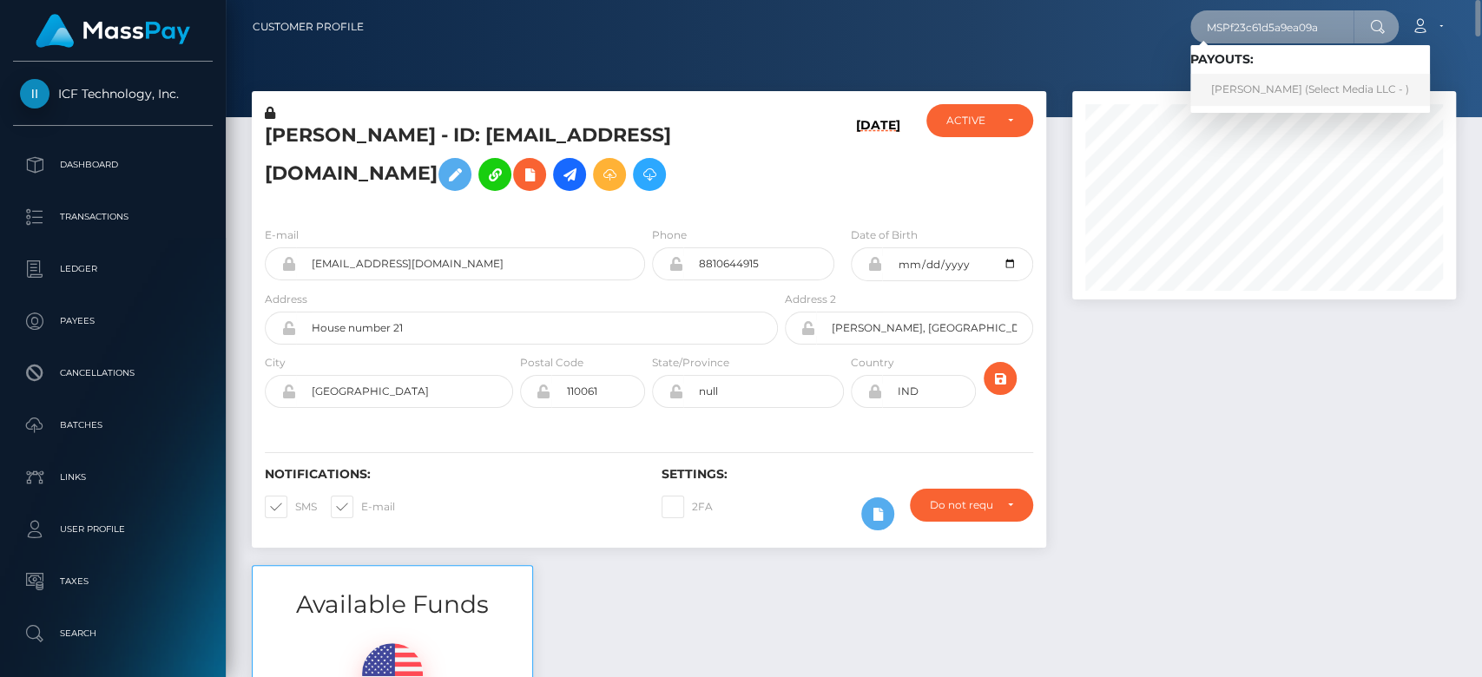
type input "MSPf23c61d5a9ea09a"
click at [1249, 97] on link "Jarid BOJA Corcilles (Select Media LLC - )" at bounding box center [1310, 90] width 240 height 32
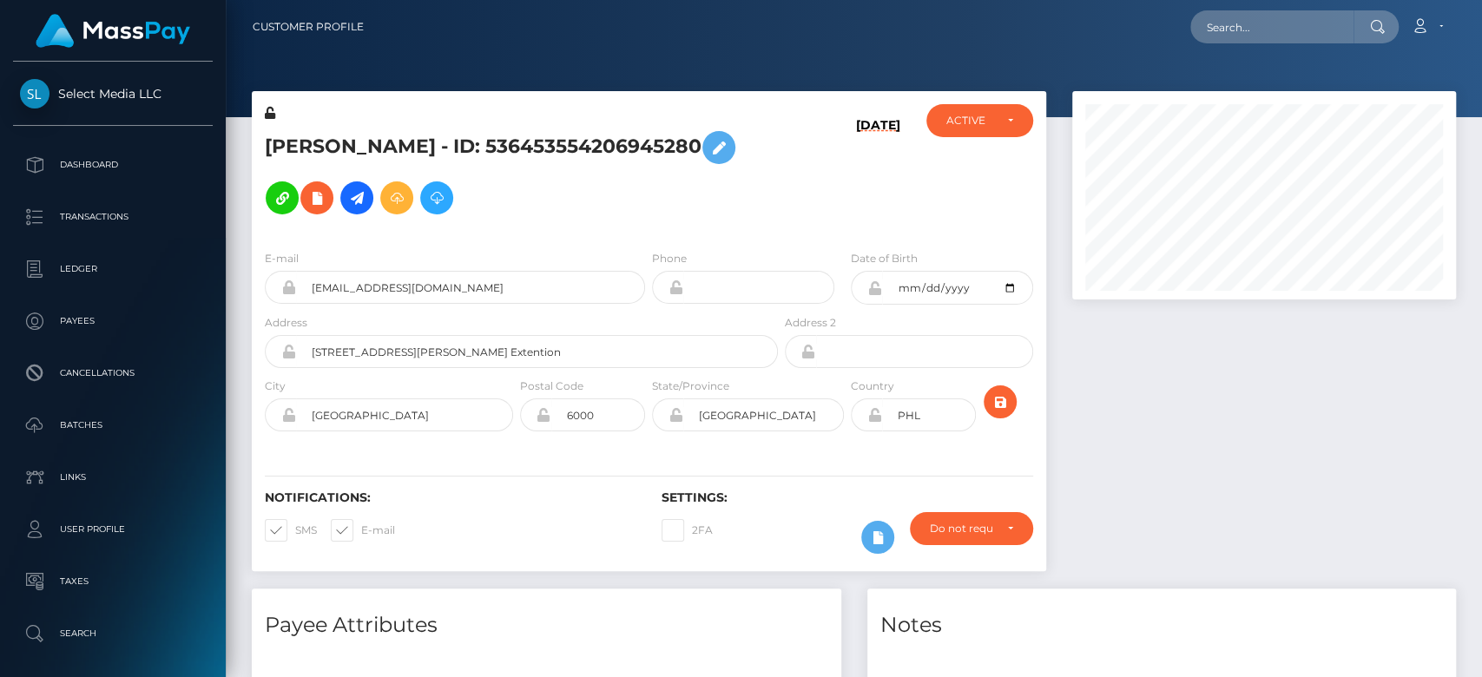
scroll to position [208, 384]
click at [1200, 385] on div at bounding box center [1264, 339] width 410 height 497
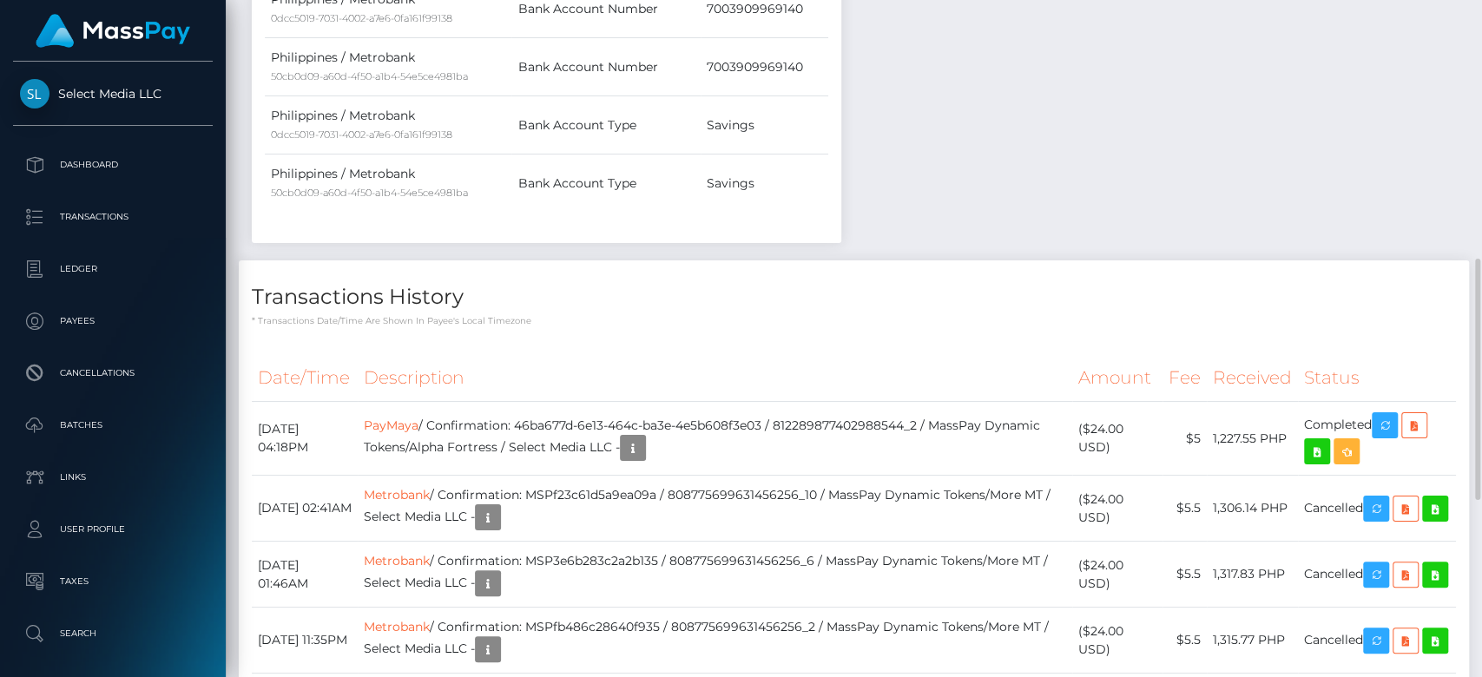
scroll to position [1102, 0]
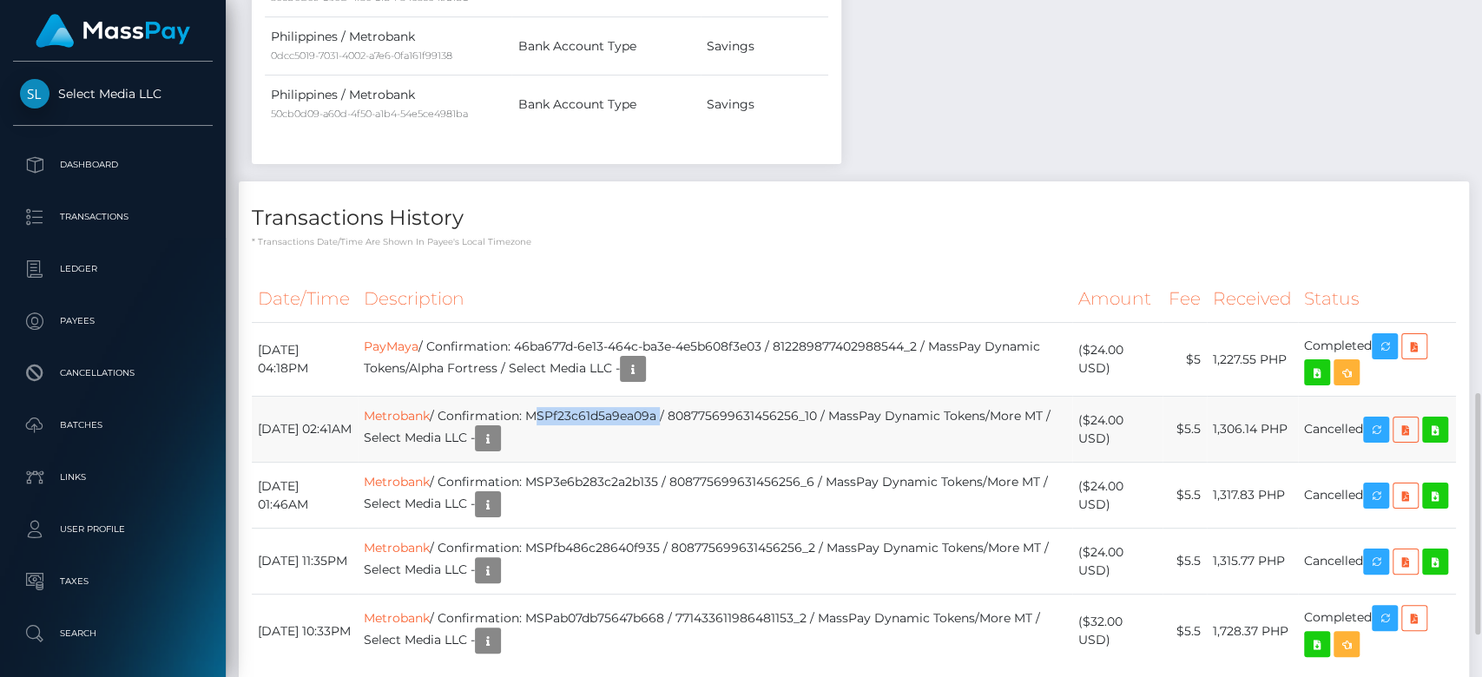
drag, startPoint x: 693, startPoint y: 391, endPoint x: 563, endPoint y: 398, distance: 129.6
click at [563, 398] on td "Metrobank / Confirmation: MSPf23c61d5a9ea09a / 808775699631456256_10 / MassPay …" at bounding box center [715, 430] width 714 height 66
copy td "MSPf23c61d5a9ea09a"
click at [498, 428] on icon "button" at bounding box center [487, 439] width 21 height 22
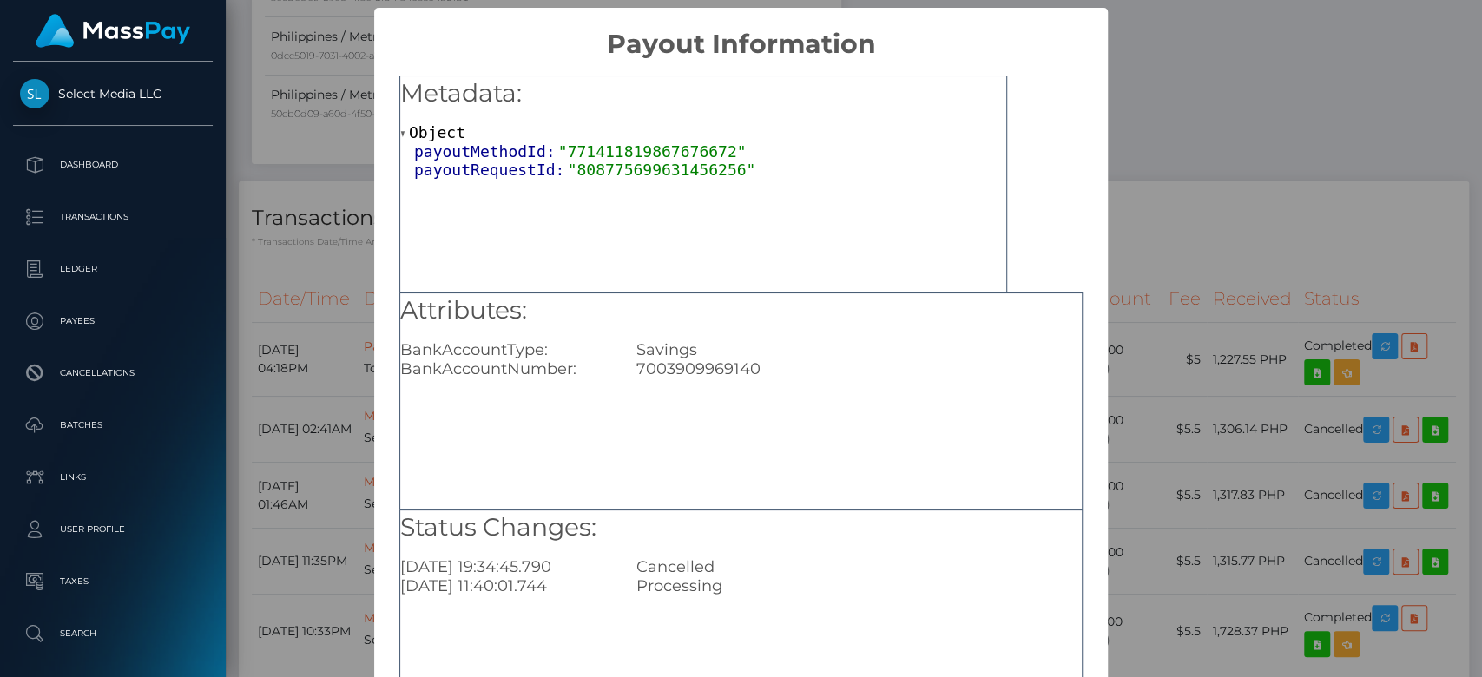
click at [345, 415] on div "× Payout Information Metadata: Object payoutMethodId: "771411819867676672" payo…" at bounding box center [741, 338] width 1482 height 677
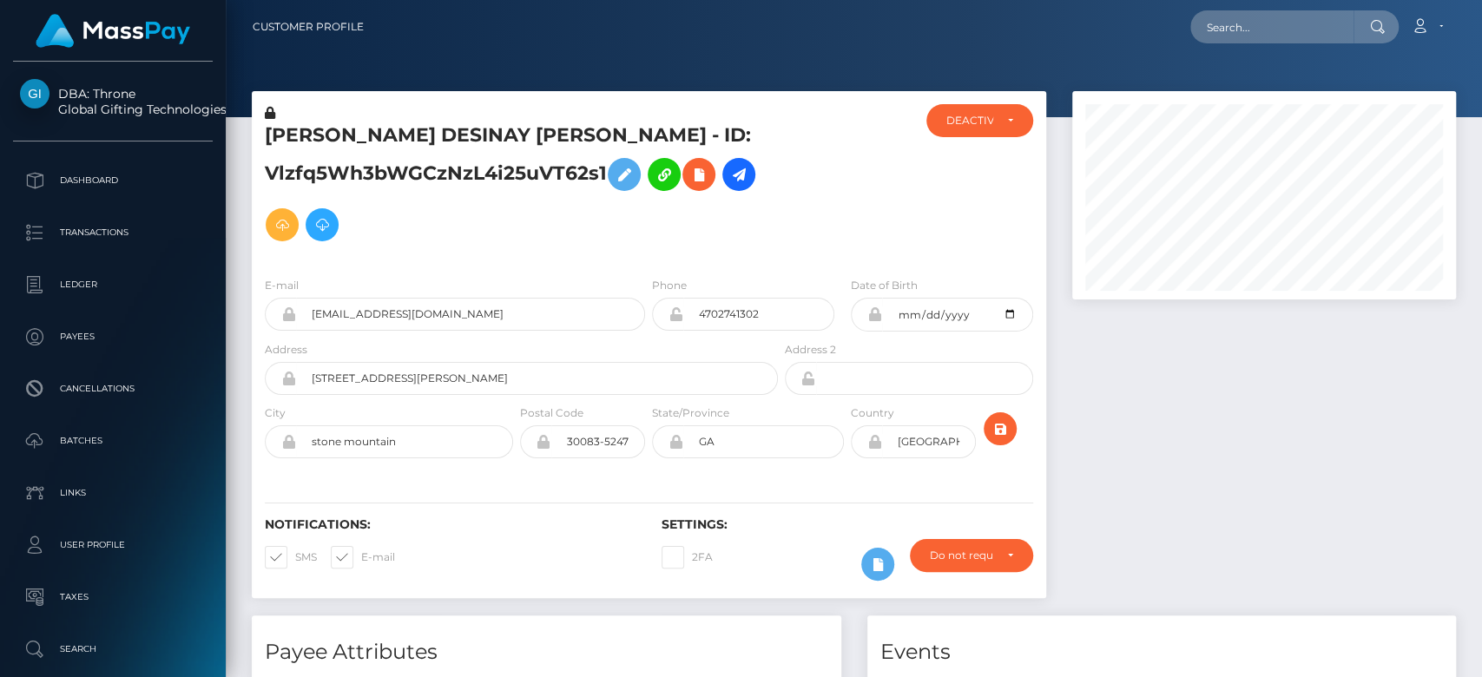
scroll to position [208, 384]
click at [1238, 337] on div at bounding box center [1264, 353] width 410 height 524
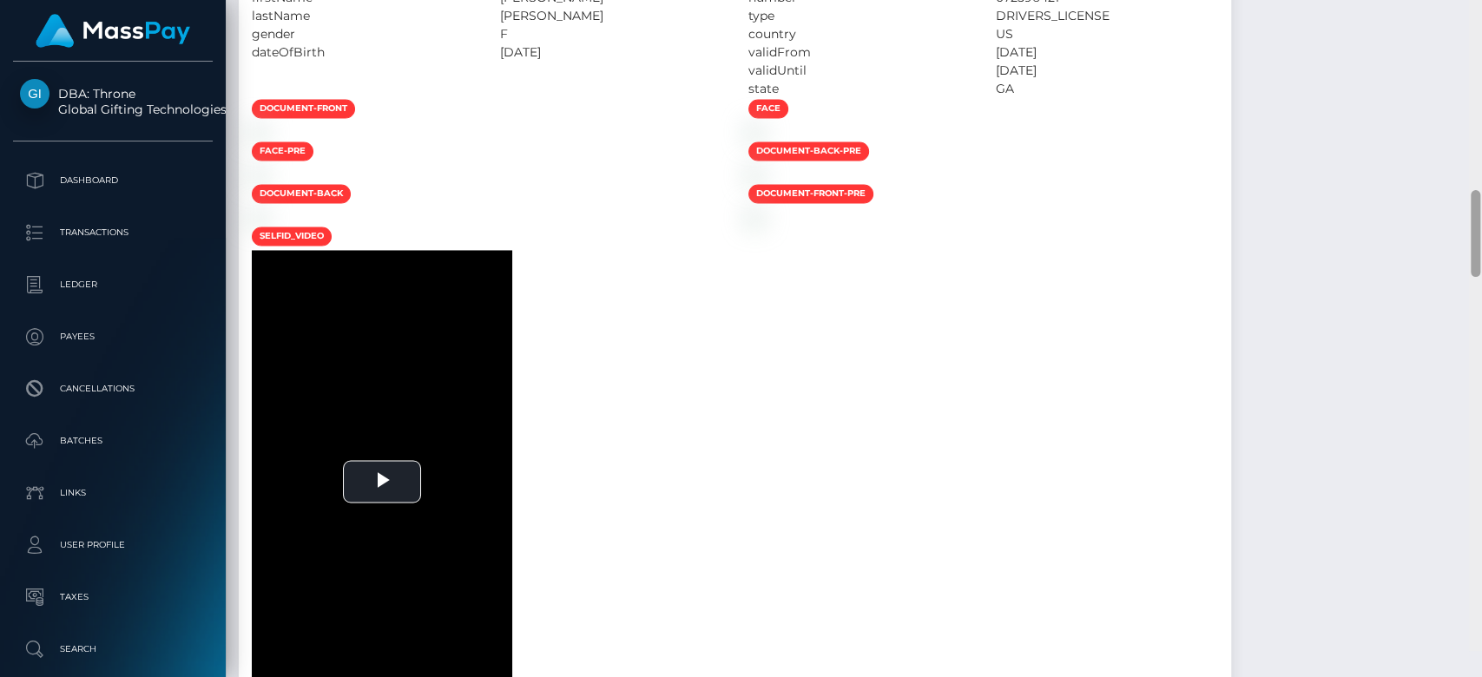
scroll to position [1692, 0]
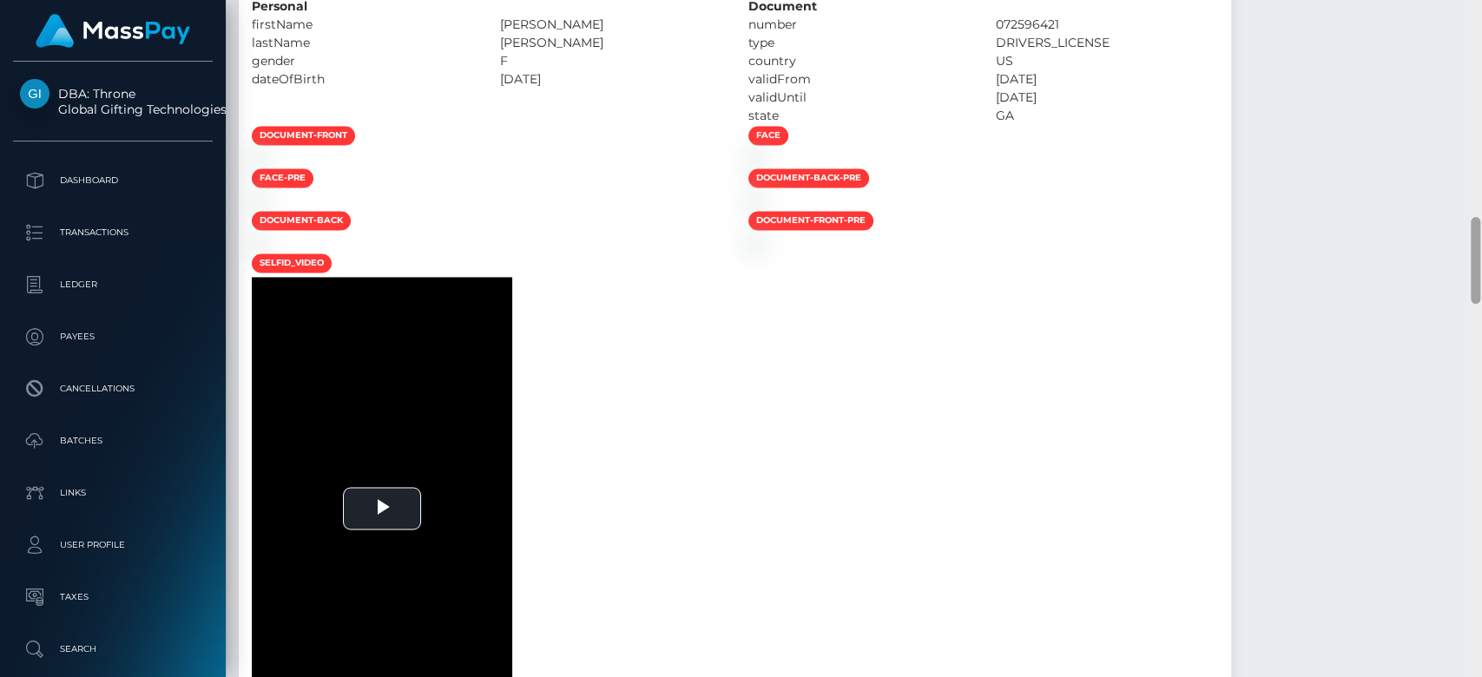
drag, startPoint x: 1474, startPoint y: 125, endPoint x: 1470, endPoint y: 285, distance: 159.8
click at [1470, 285] on div at bounding box center [1475, 260] width 10 height 87
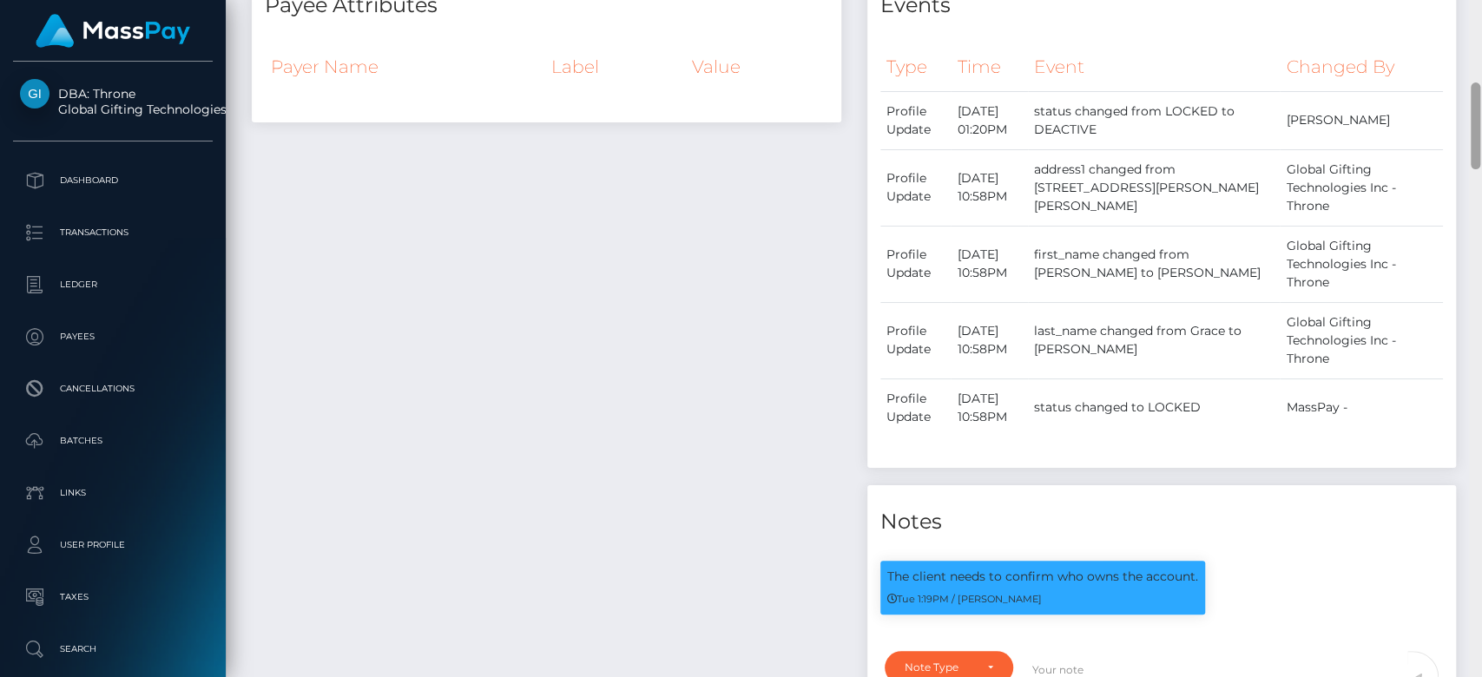
scroll to position [0, 0]
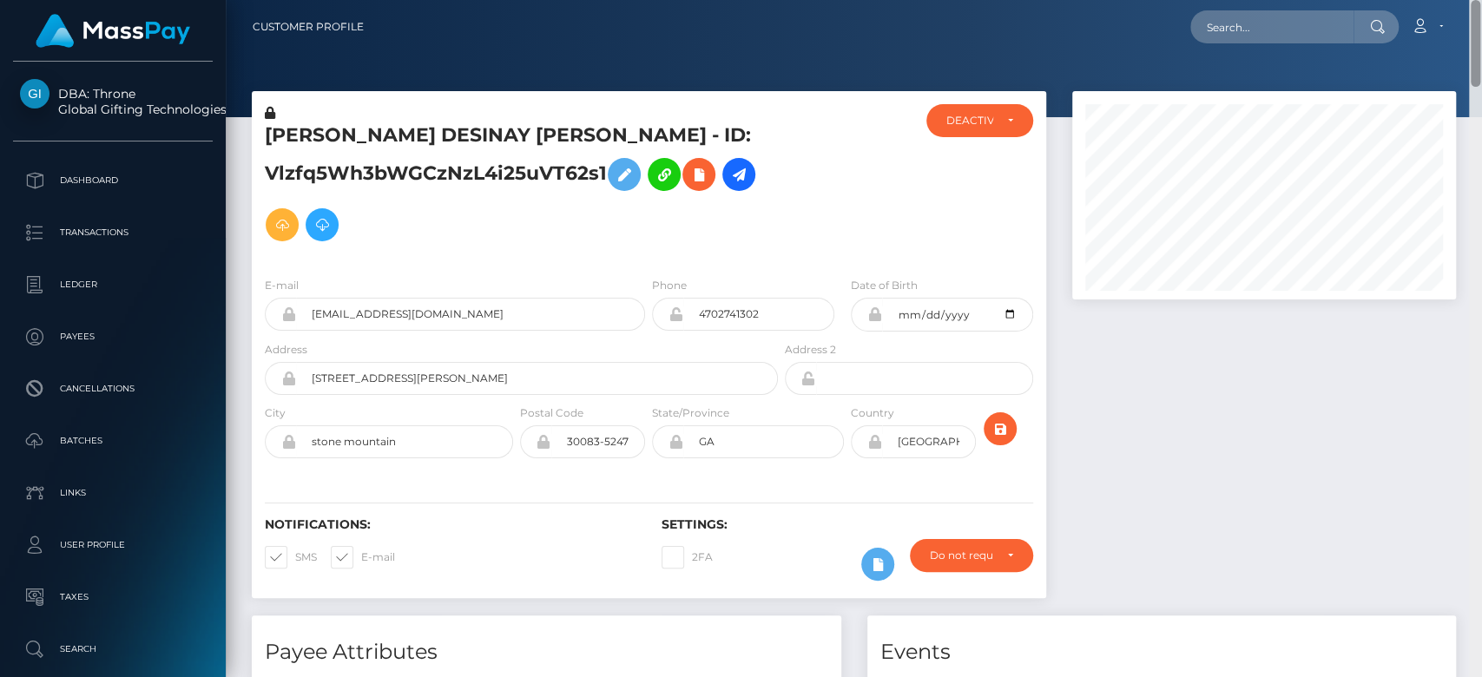
drag, startPoint x: 1475, startPoint y: 226, endPoint x: 1470, endPoint y: -31, distance: 257.0
click at [1470, 0] on html "DBA: Throne Global Gifting Technologies Inc Dashboard Transactions Ledger Payee…" at bounding box center [741, 338] width 1482 height 677
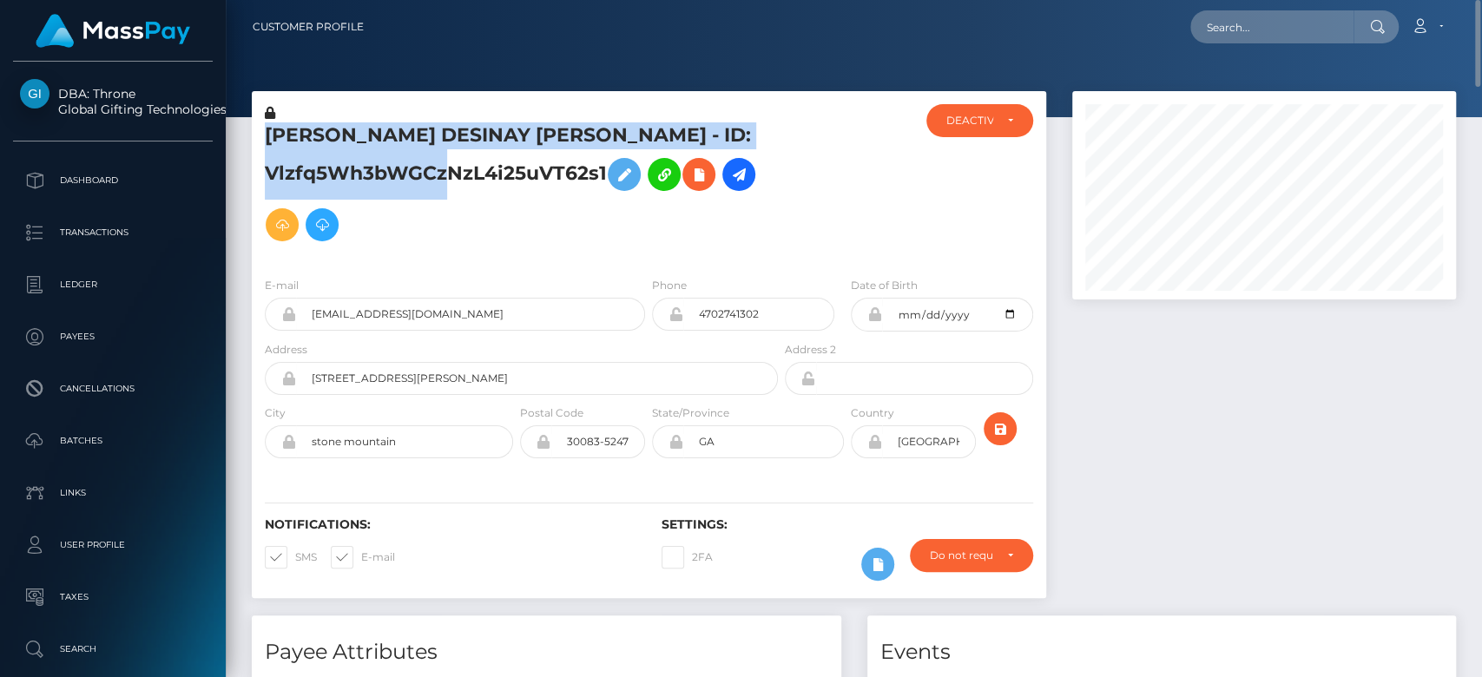
drag, startPoint x: 603, startPoint y: 168, endPoint x: 261, endPoint y: 135, distance: 343.6
click at [261, 135] on div "JOCELYN DESINAY ALLEN - ID: Vlzfq5Wh3bWGCzNzL4i25uVT62s1" at bounding box center [517, 183] width 530 height 159
copy h5 "JOCELYN DESINAY ALLEN - ID: Vlzfq5Wh3bWGCzNzL4i25uVT62s1"
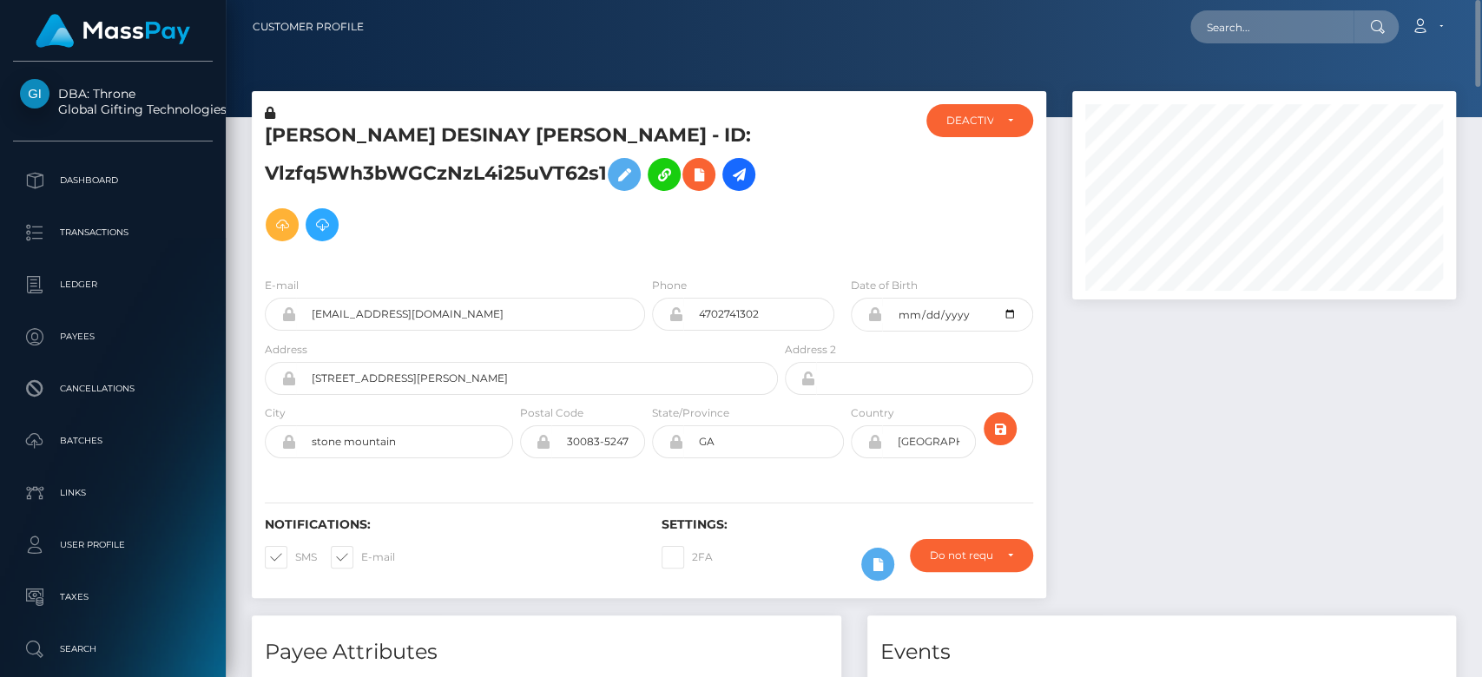
click at [381, 86] on div at bounding box center [854, 58] width 1256 height 117
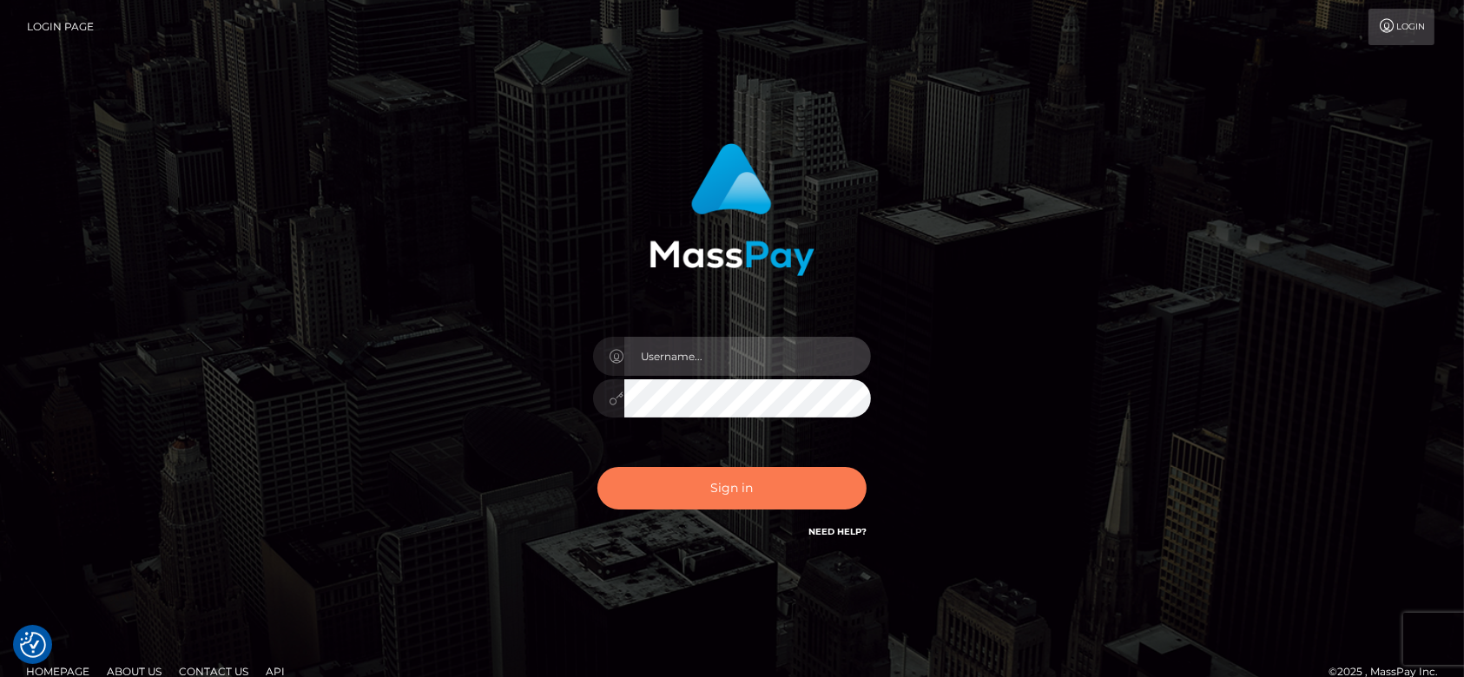
type input "[DOMAIN_NAME]"
click at [757, 476] on button "Sign in" at bounding box center [731, 488] width 269 height 43
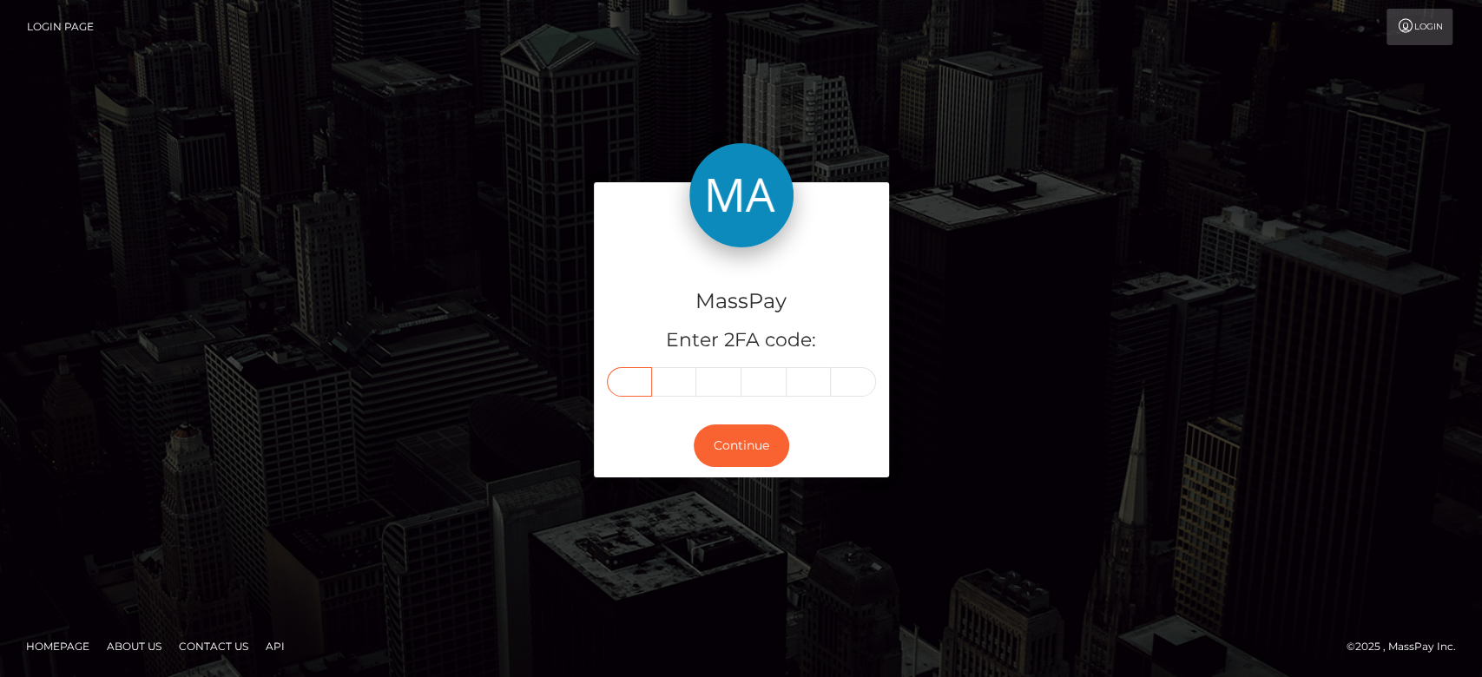
click at [643, 371] on input "text" at bounding box center [629, 382] width 45 height 30
paste input "4"
type input "4"
type input "5"
type input "2"
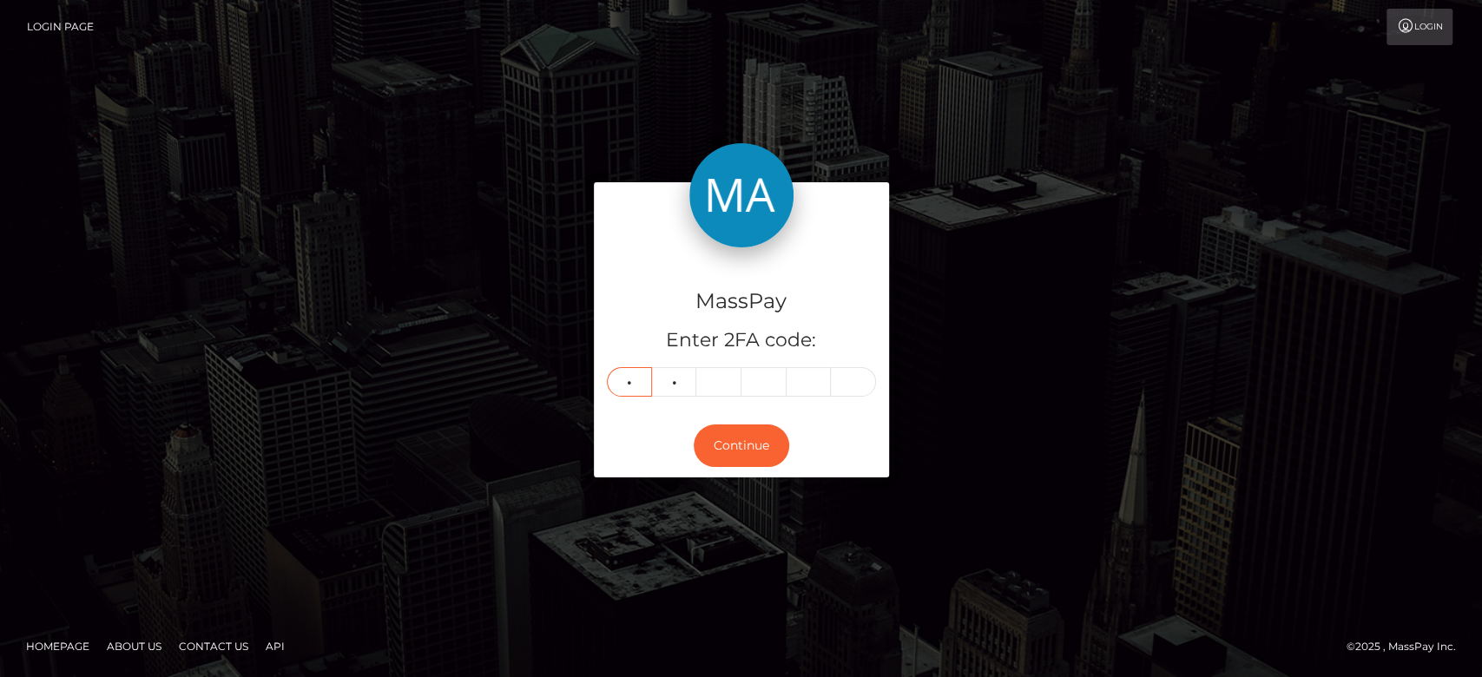
type input "1"
type input "0"
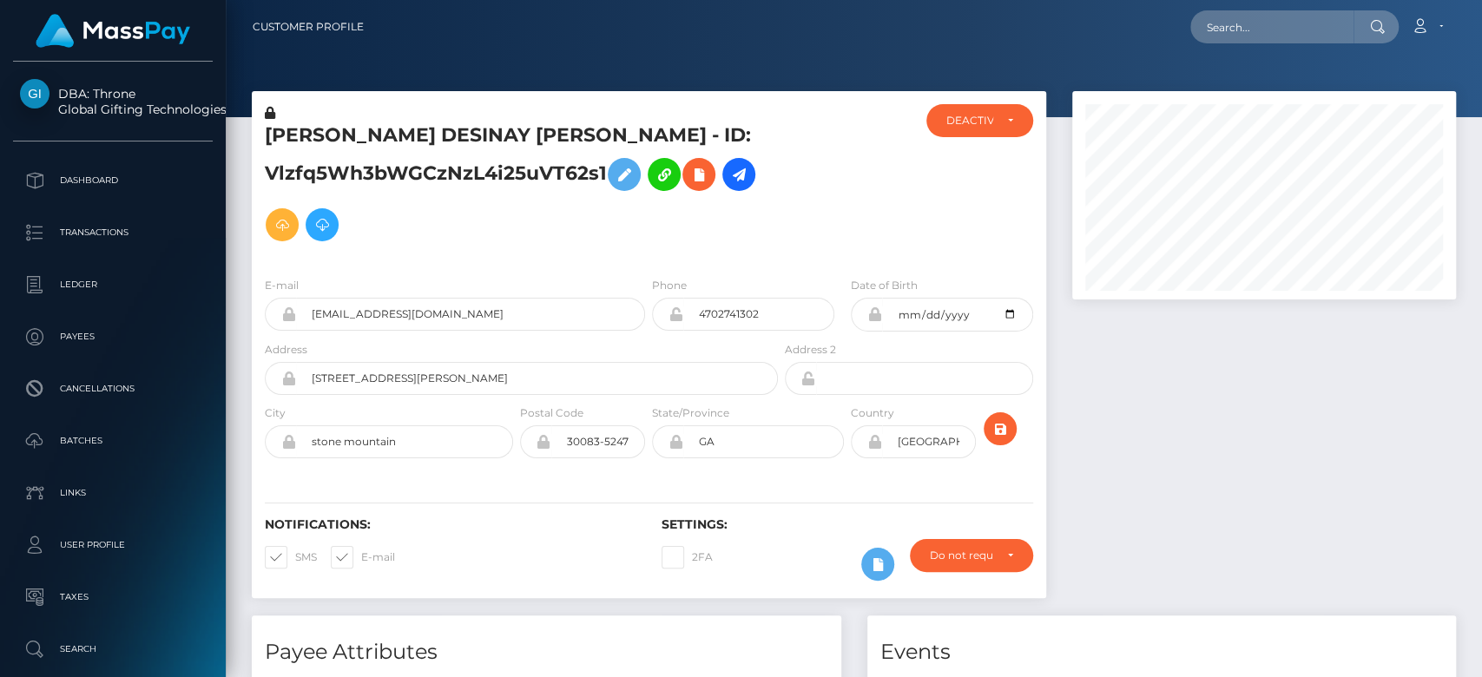
scroll to position [208, 384]
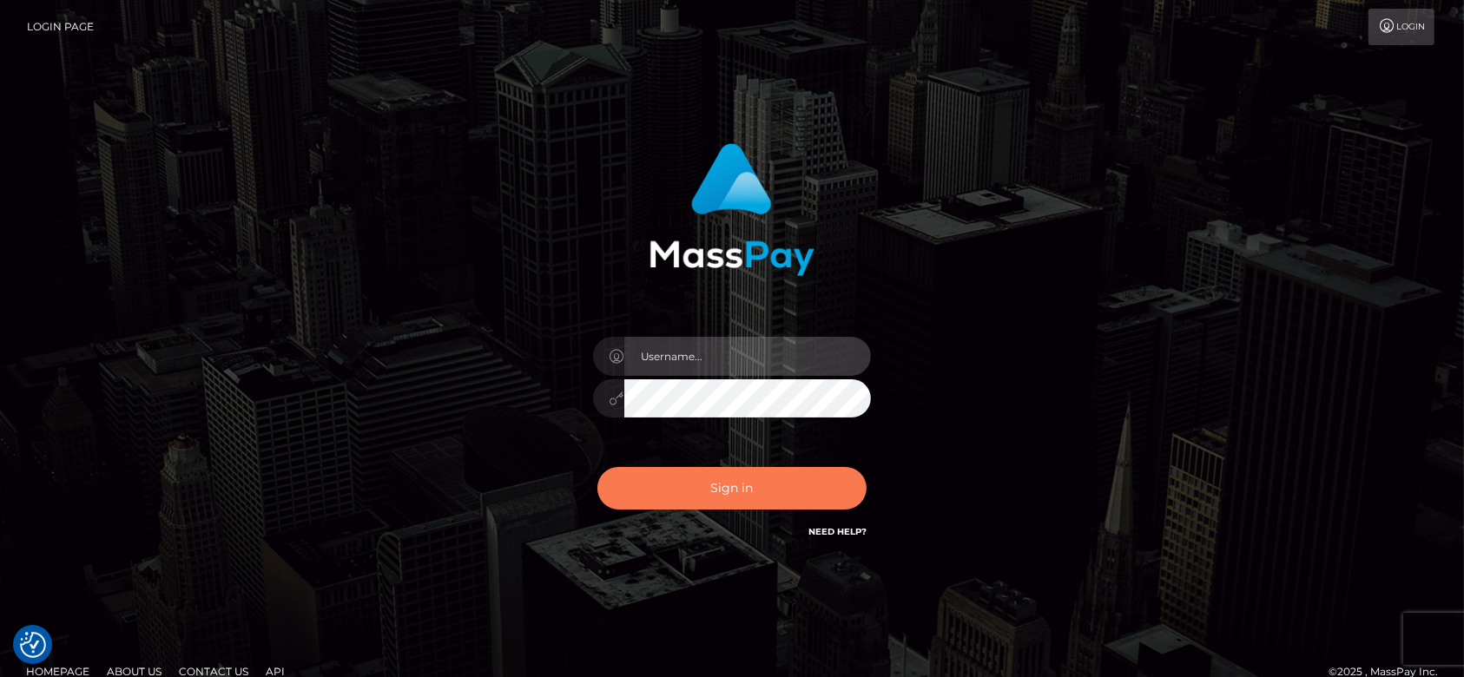
type input "fr.es"
click at [784, 495] on button "Sign in" at bounding box center [731, 488] width 269 height 43
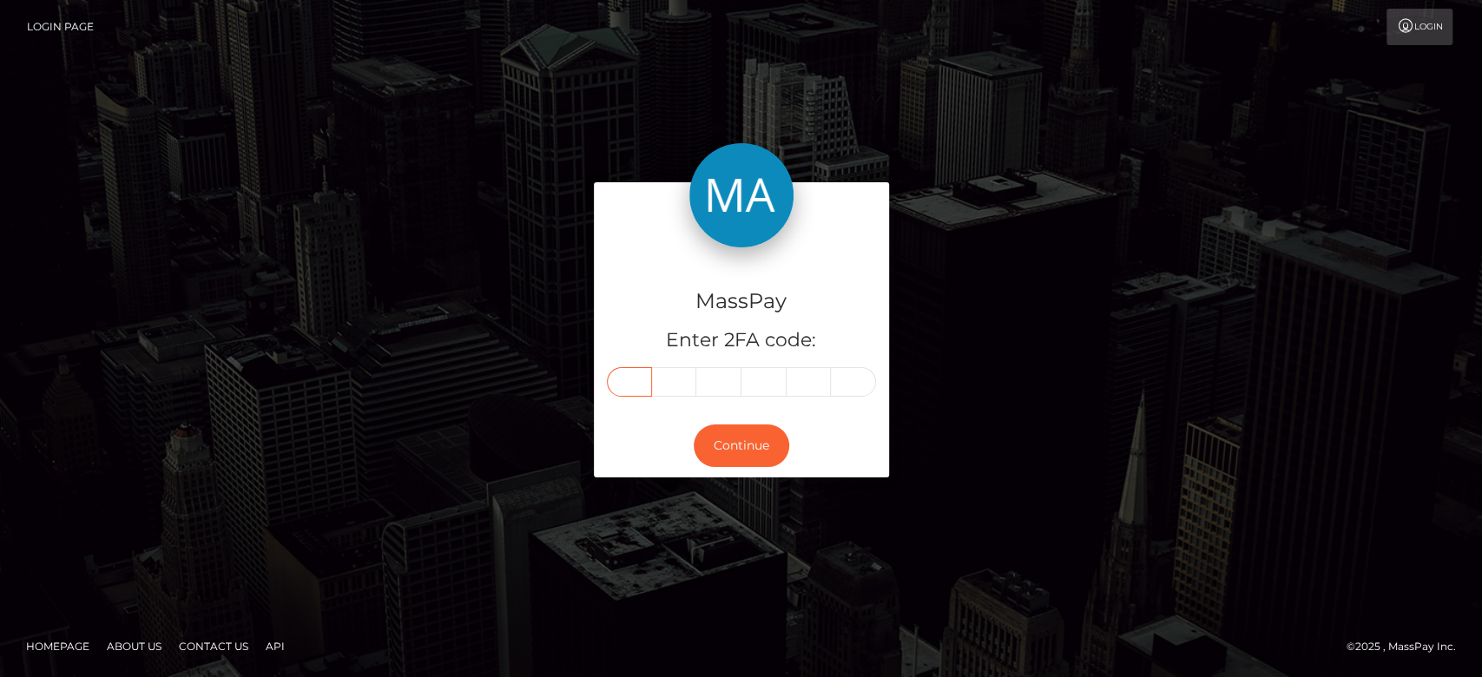
click at [623, 383] on input "text" at bounding box center [629, 382] width 45 height 30
paste input "2"
type input "2"
type input "6"
type input "1"
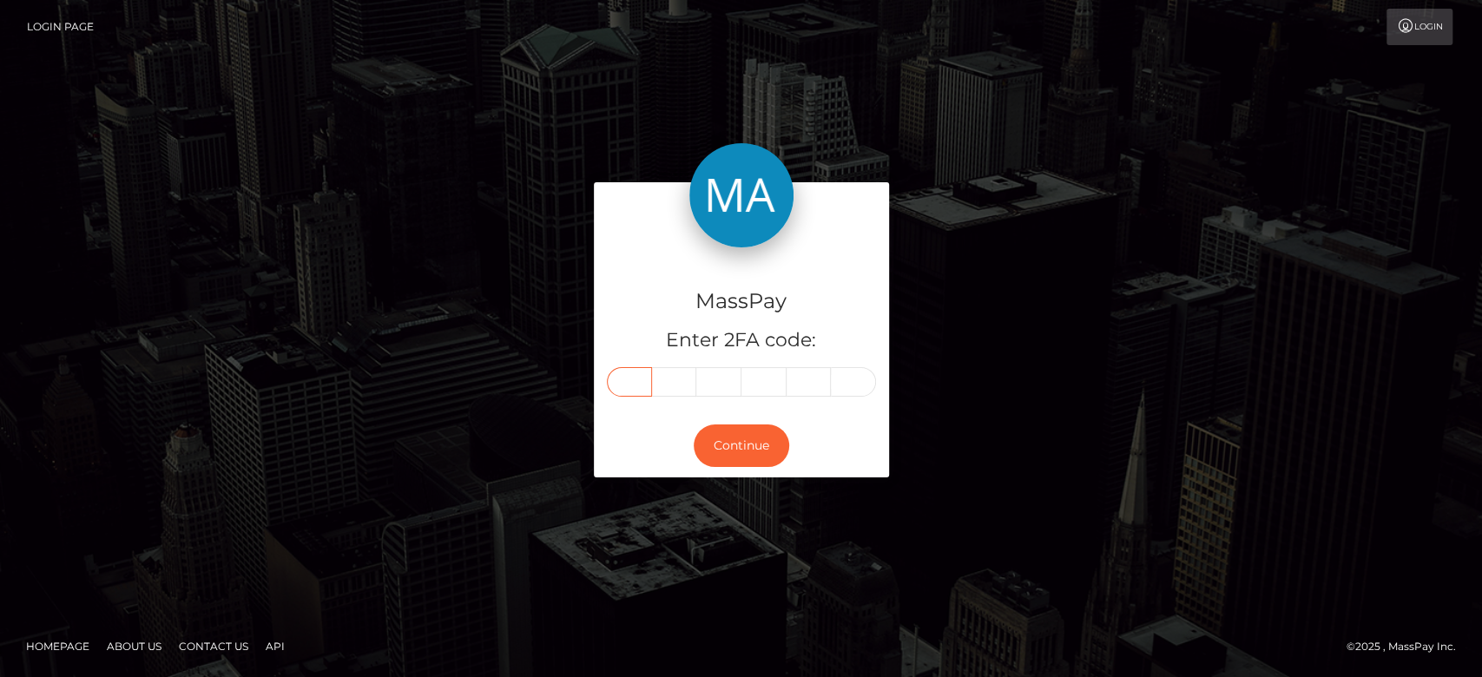
type input "7"
type input "3"
type input "2"
click at [732, 438] on button "Continue" at bounding box center [741, 445] width 95 height 43
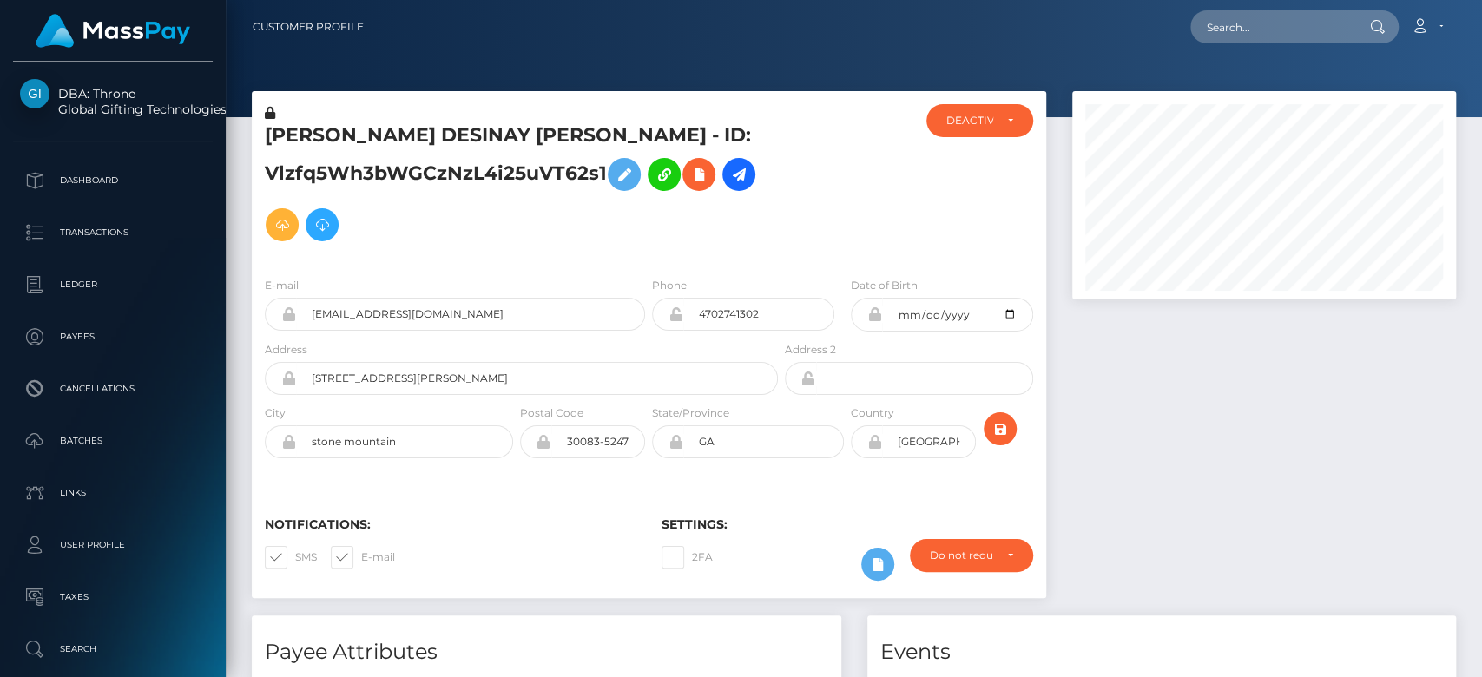
scroll to position [208, 384]
click at [1220, 408] on div at bounding box center [1264, 353] width 410 height 524
click at [1181, 422] on div at bounding box center [1264, 353] width 410 height 524
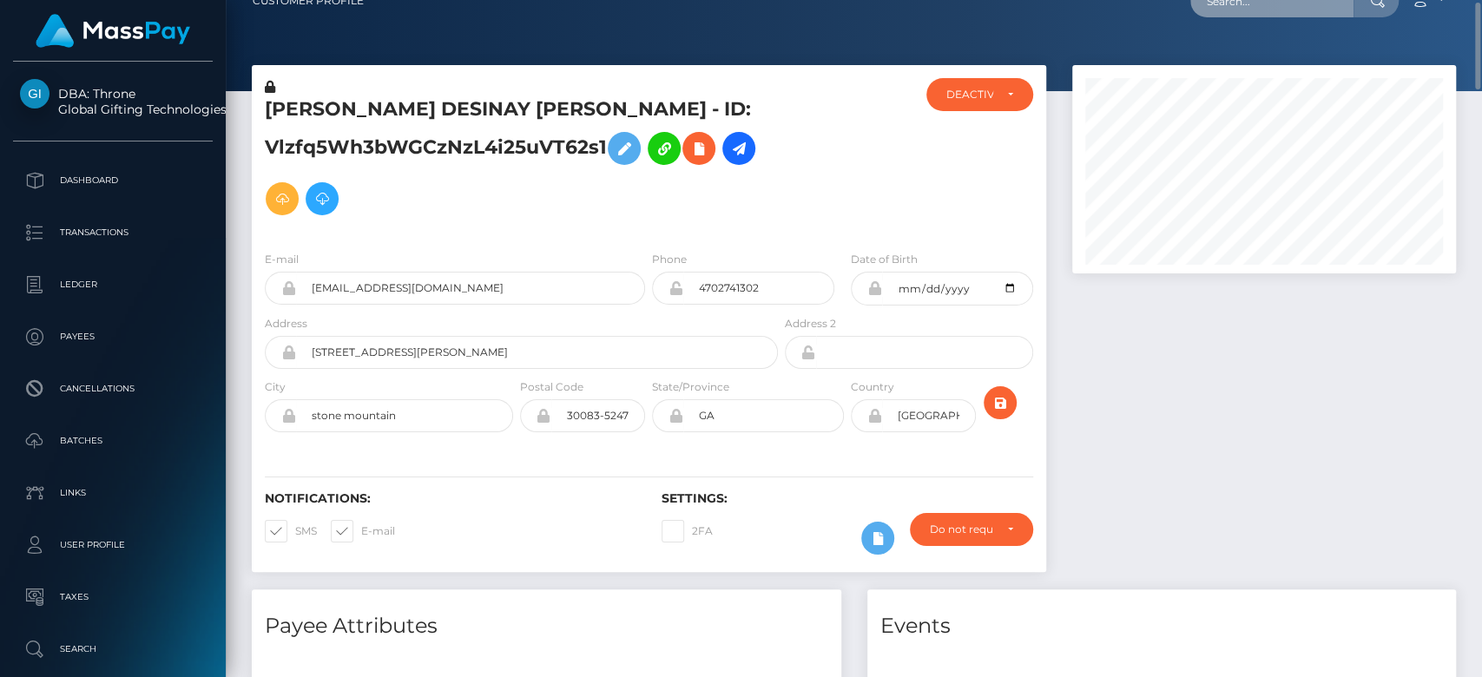
click at [1285, 13] on input "text" at bounding box center [1271, 0] width 163 height 33
paste input "nathanalticee@gmail.com"
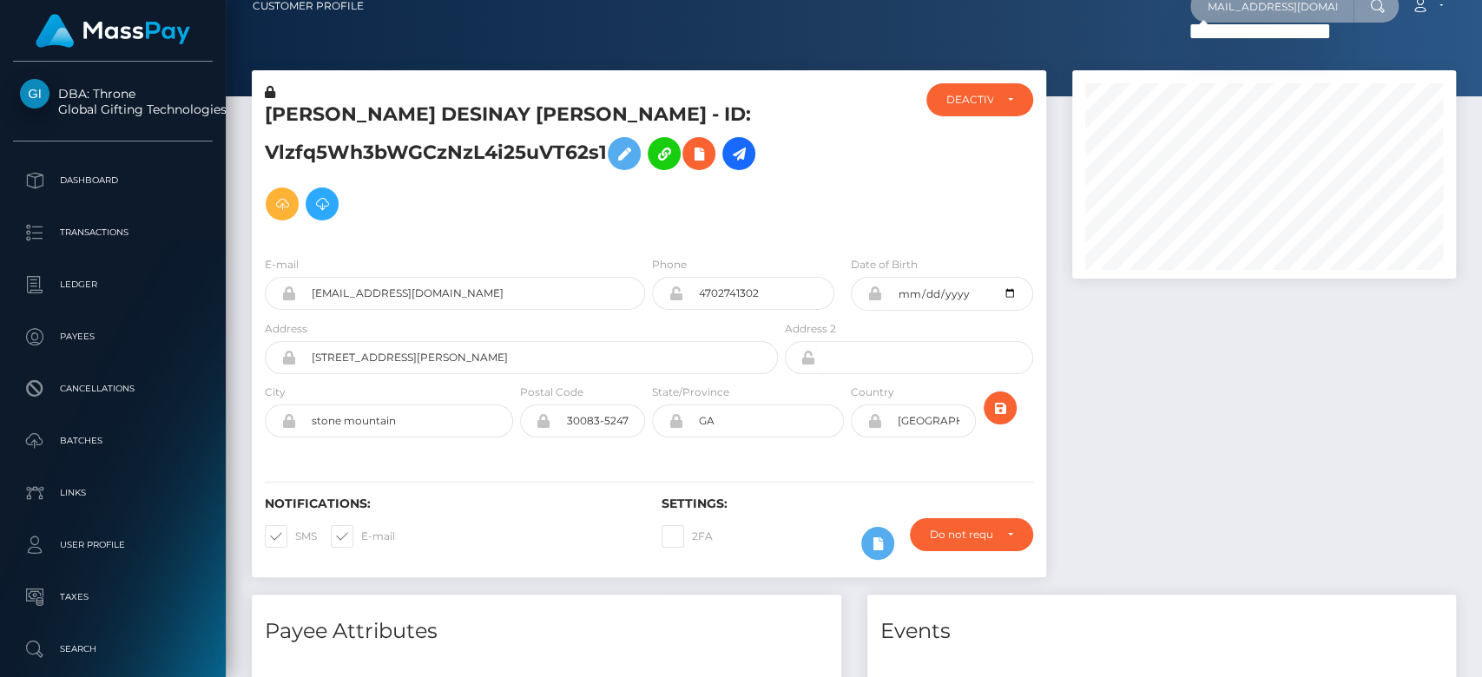
type input "nathanalticee@gmail.com"
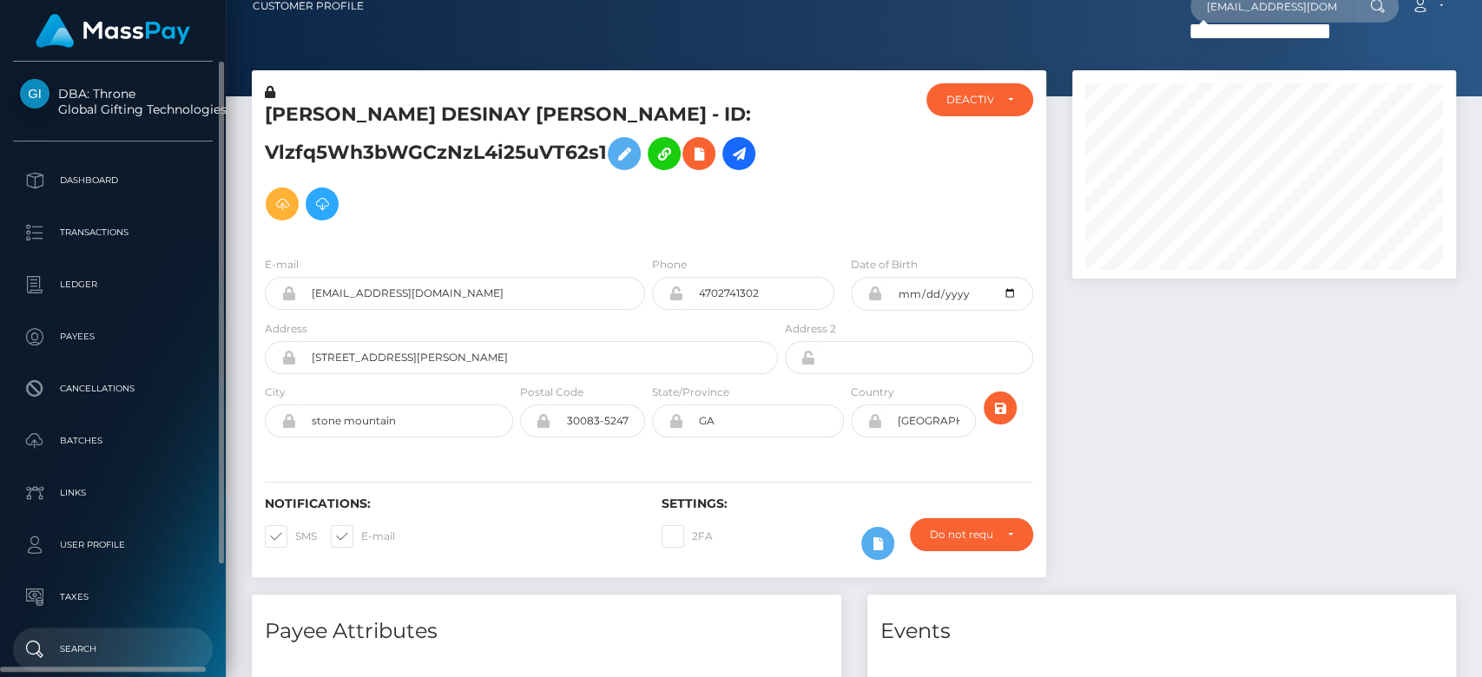
click at [107, 642] on p "Search" at bounding box center [113, 649] width 186 height 26
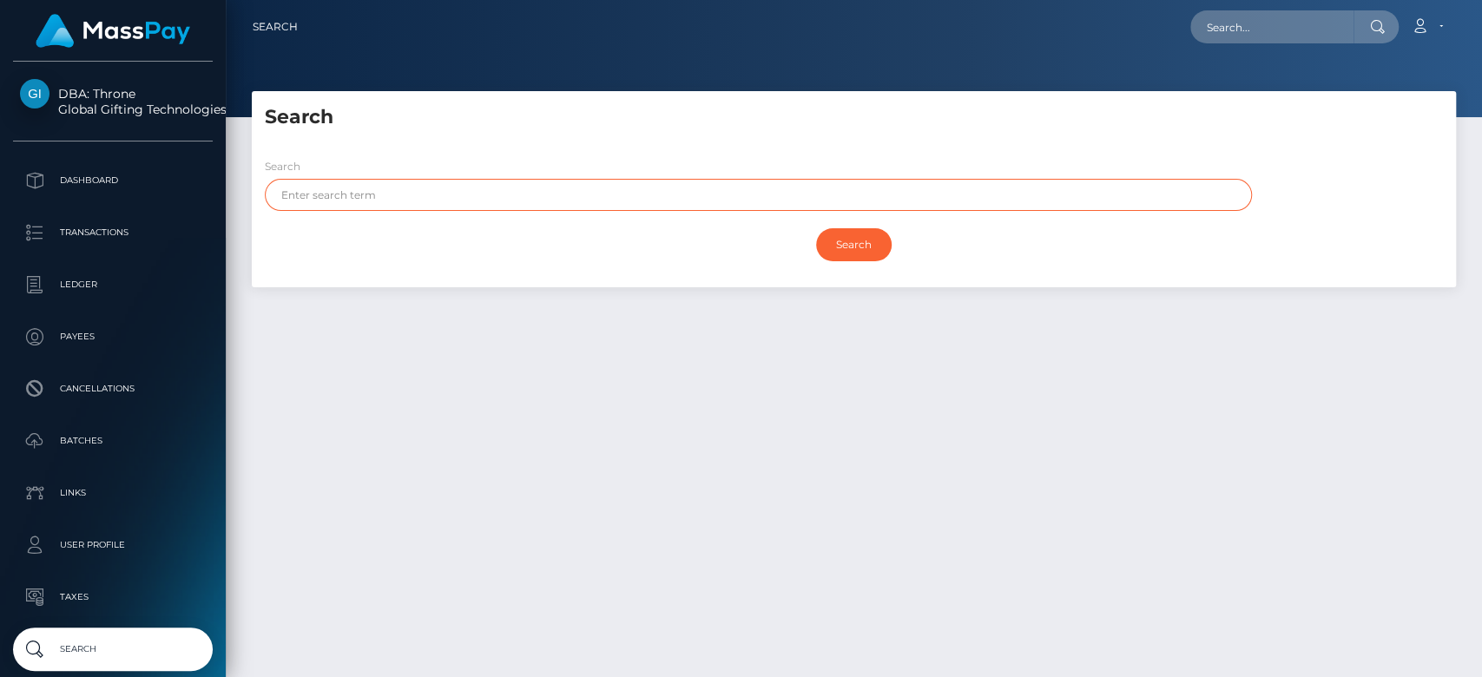
click at [540, 191] on input "text" at bounding box center [758, 195] width 987 height 32
paste input "Nathan"
type input "Nathan"
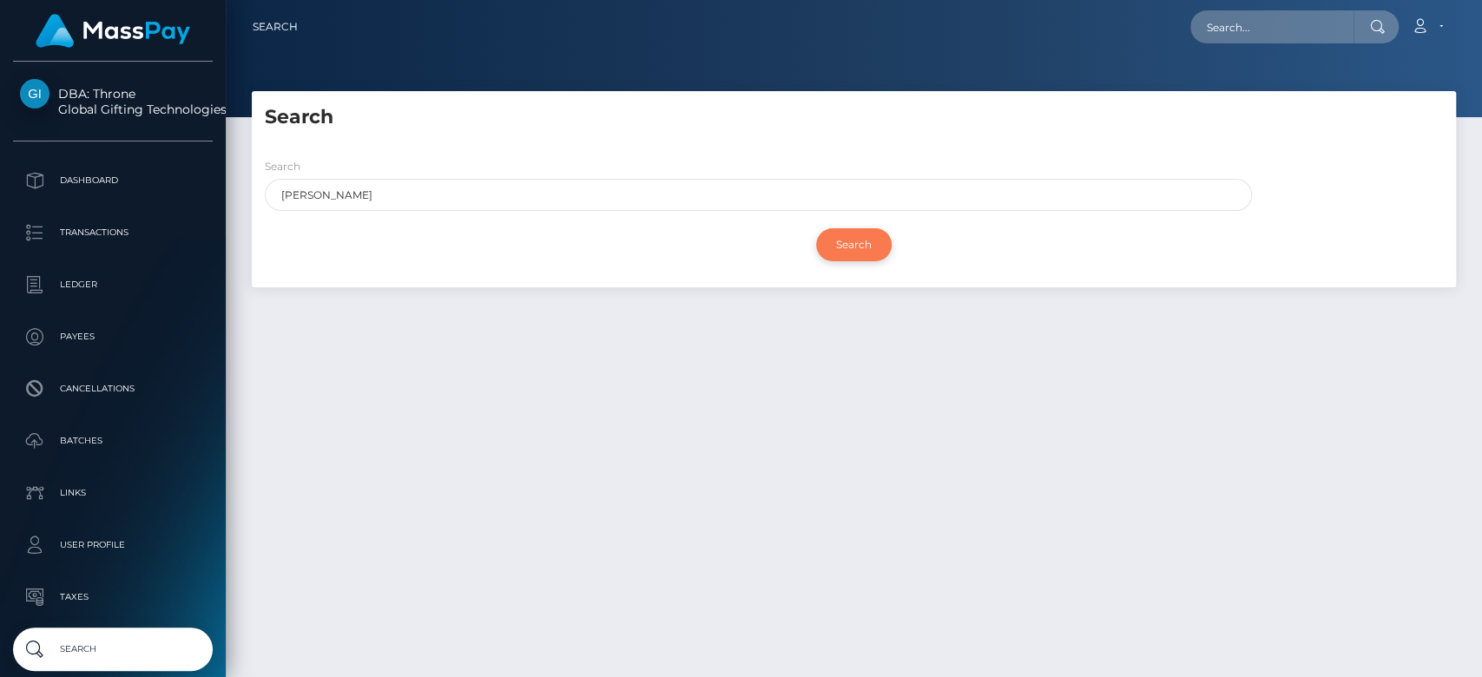
click at [852, 244] on input "Search" at bounding box center [854, 244] width 76 height 33
click at [847, 233] on input "Search" at bounding box center [854, 244] width 76 height 33
click at [586, 286] on div "Search Nathan Search" at bounding box center [854, 215] width 1204 height 143
click at [861, 233] on input "Search" at bounding box center [854, 244] width 76 height 33
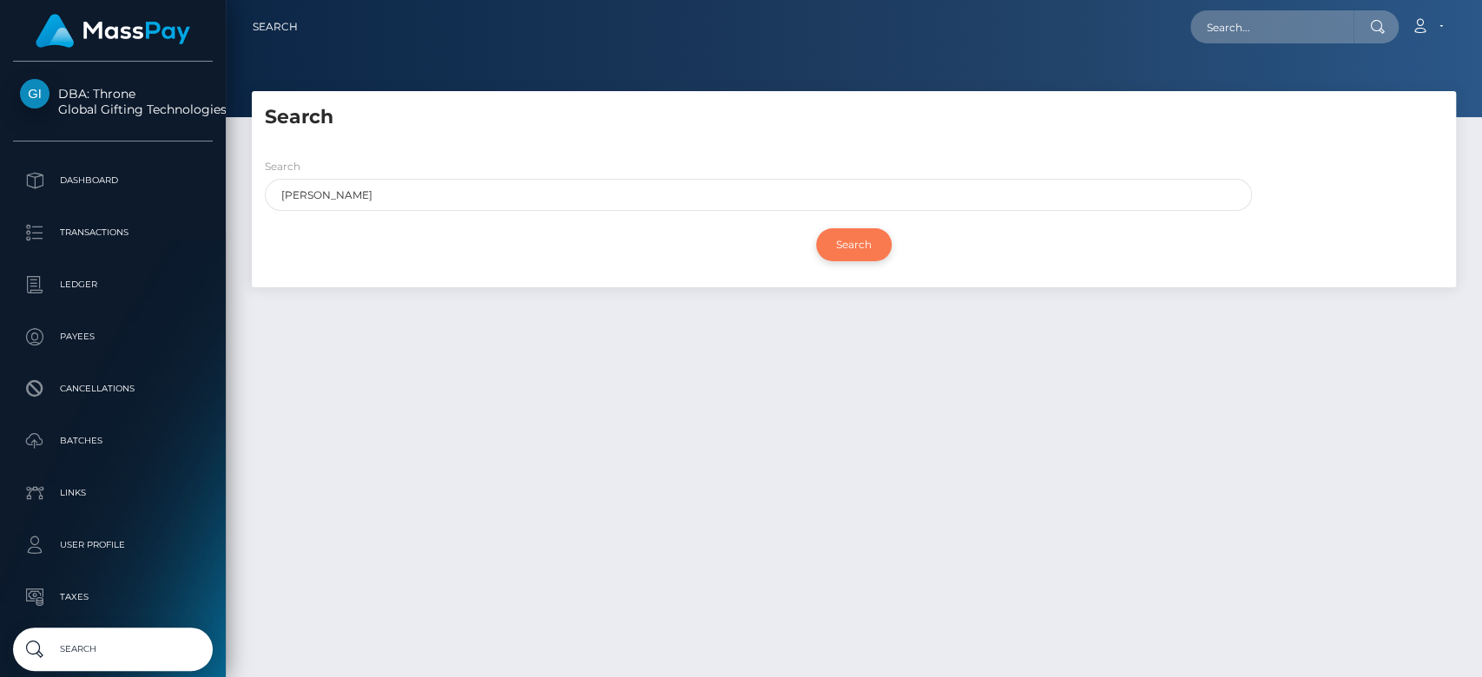
click at [861, 233] on input "Search" at bounding box center [854, 244] width 76 height 33
click at [852, 236] on input "Search" at bounding box center [854, 244] width 76 height 33
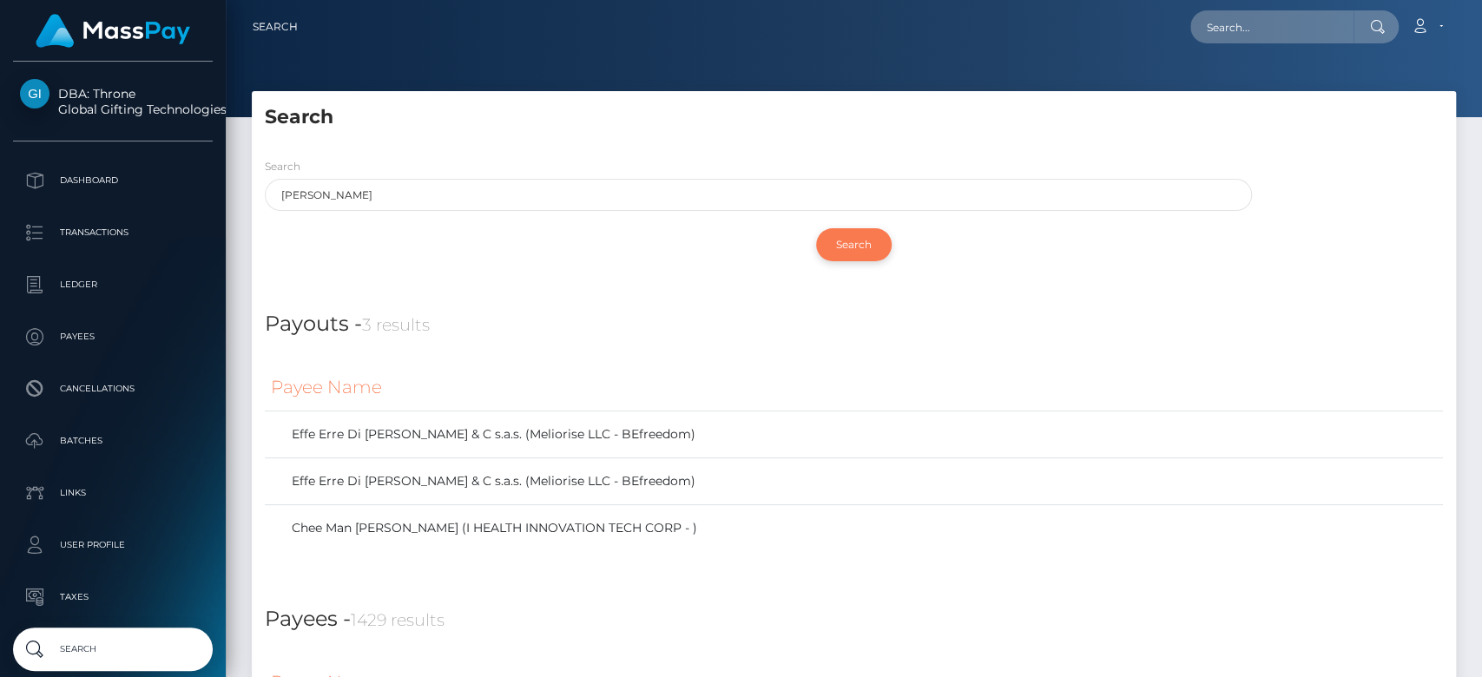
click at [852, 236] on input "Search" at bounding box center [854, 244] width 76 height 33
click at [799, 275] on div "Search" at bounding box center [854, 249] width 1204 height 59
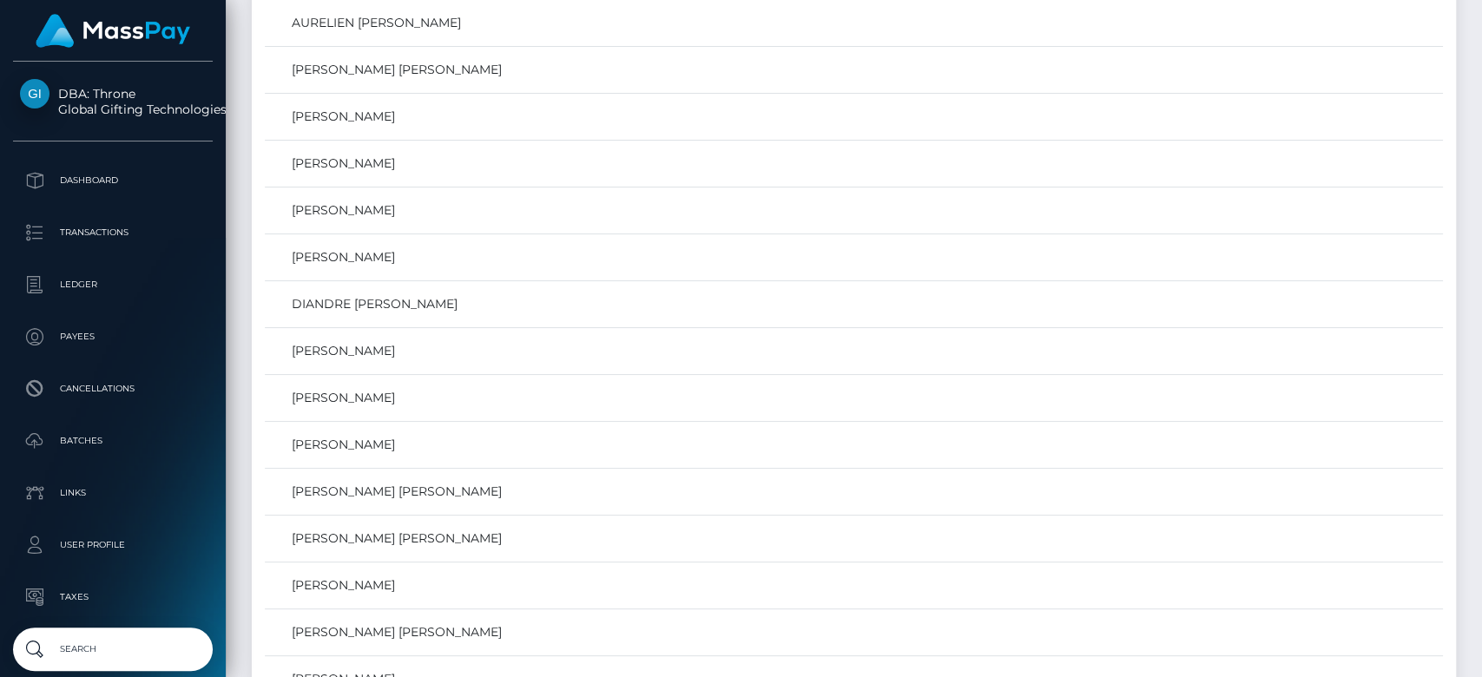
scroll to position [67010, 0]
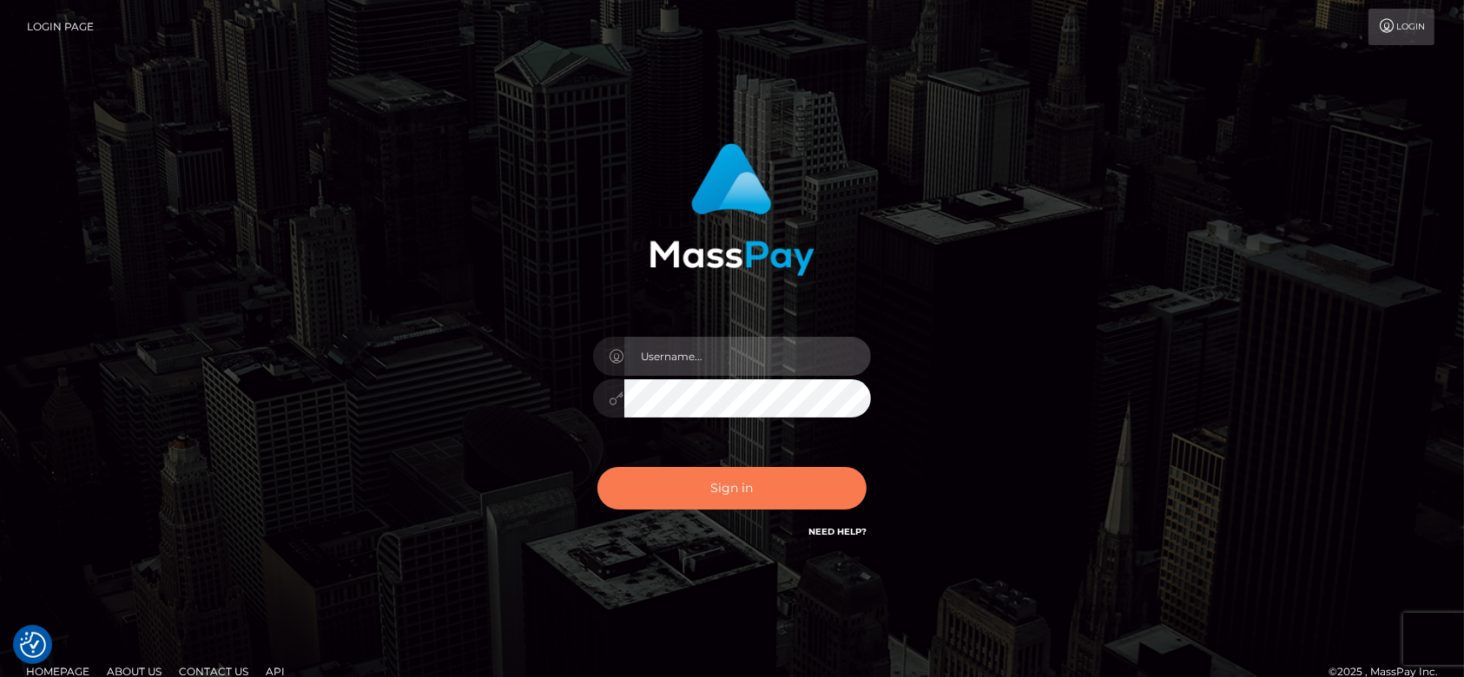
type input "[DOMAIN_NAME]"
click at [784, 480] on button "Sign in" at bounding box center [731, 488] width 269 height 43
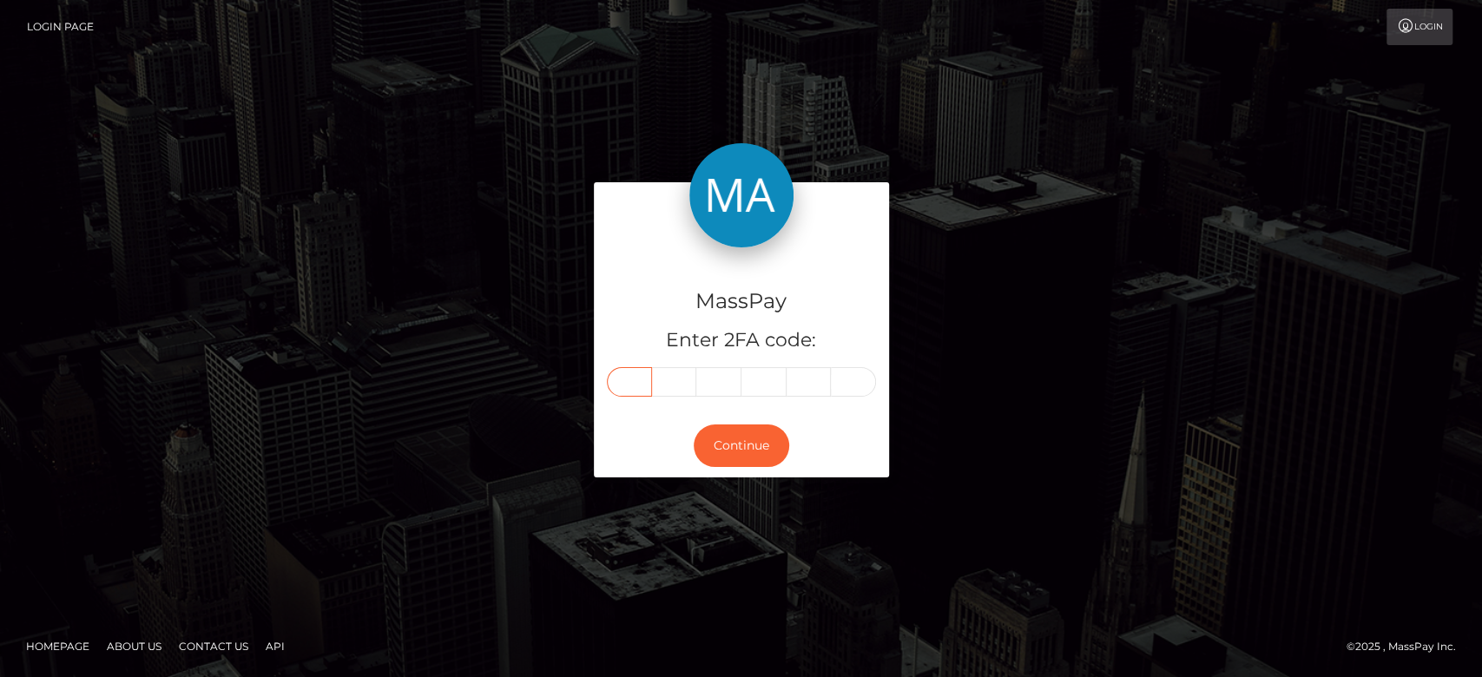
click at [645, 369] on input "text" at bounding box center [629, 382] width 45 height 30
paste input "9"
type input "9"
type input "0"
type input "8"
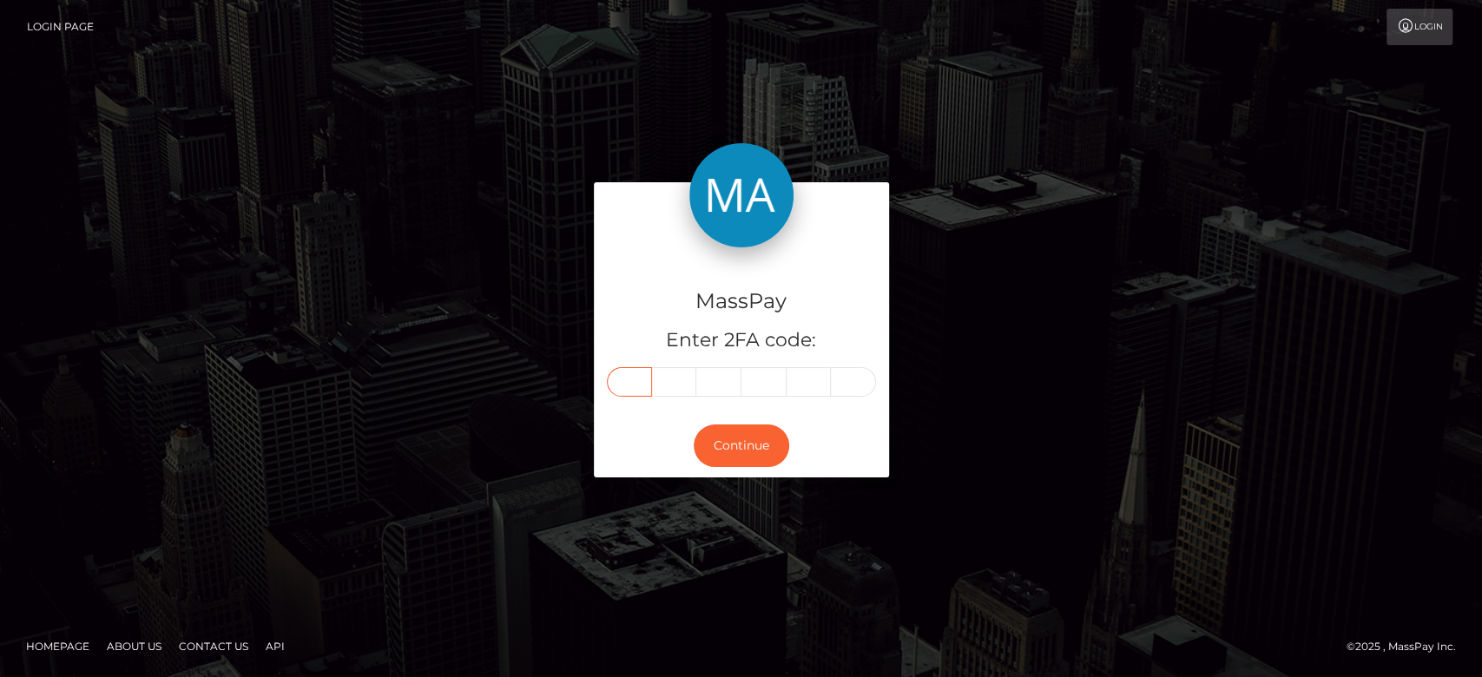
type input "9"
type input "0"
type input "2"
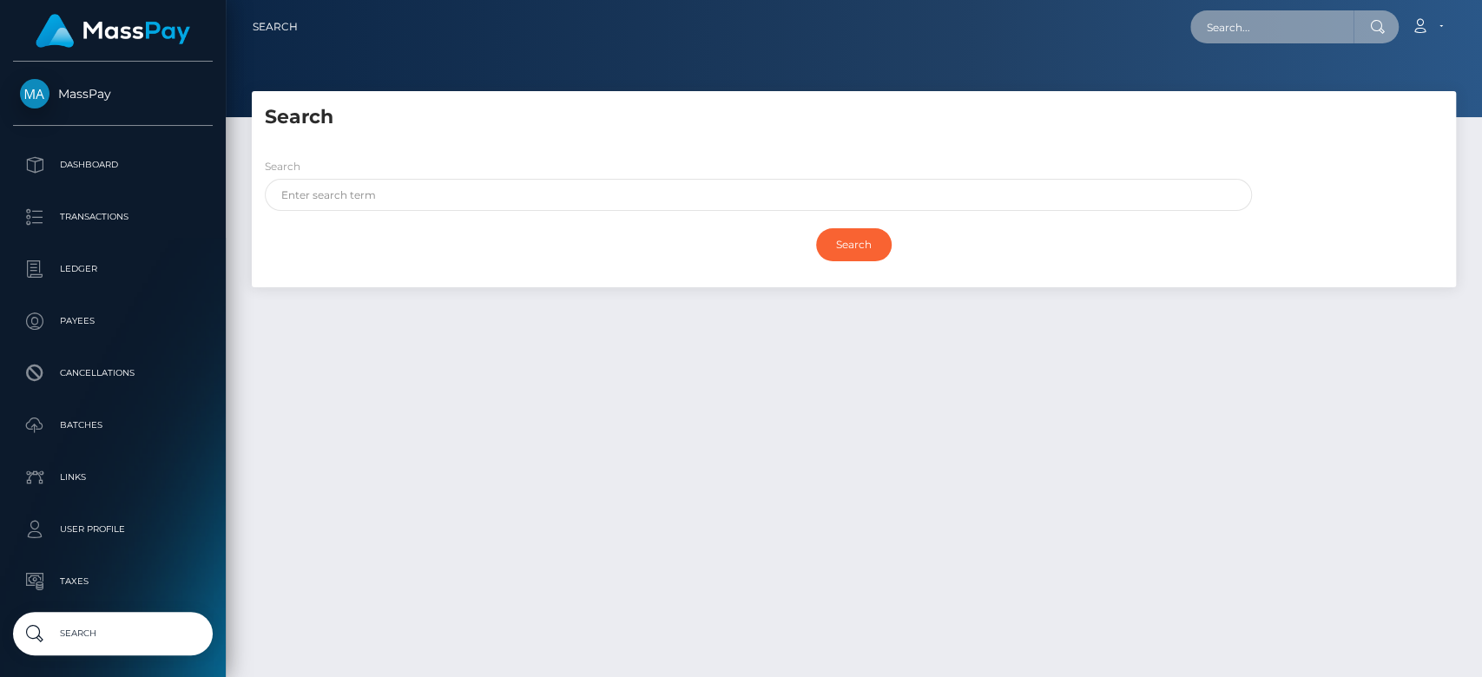
click at [1267, 36] on input "text" at bounding box center [1271, 26] width 163 height 33
paste input "[EMAIL_ADDRESS][DOMAIN_NAME]"
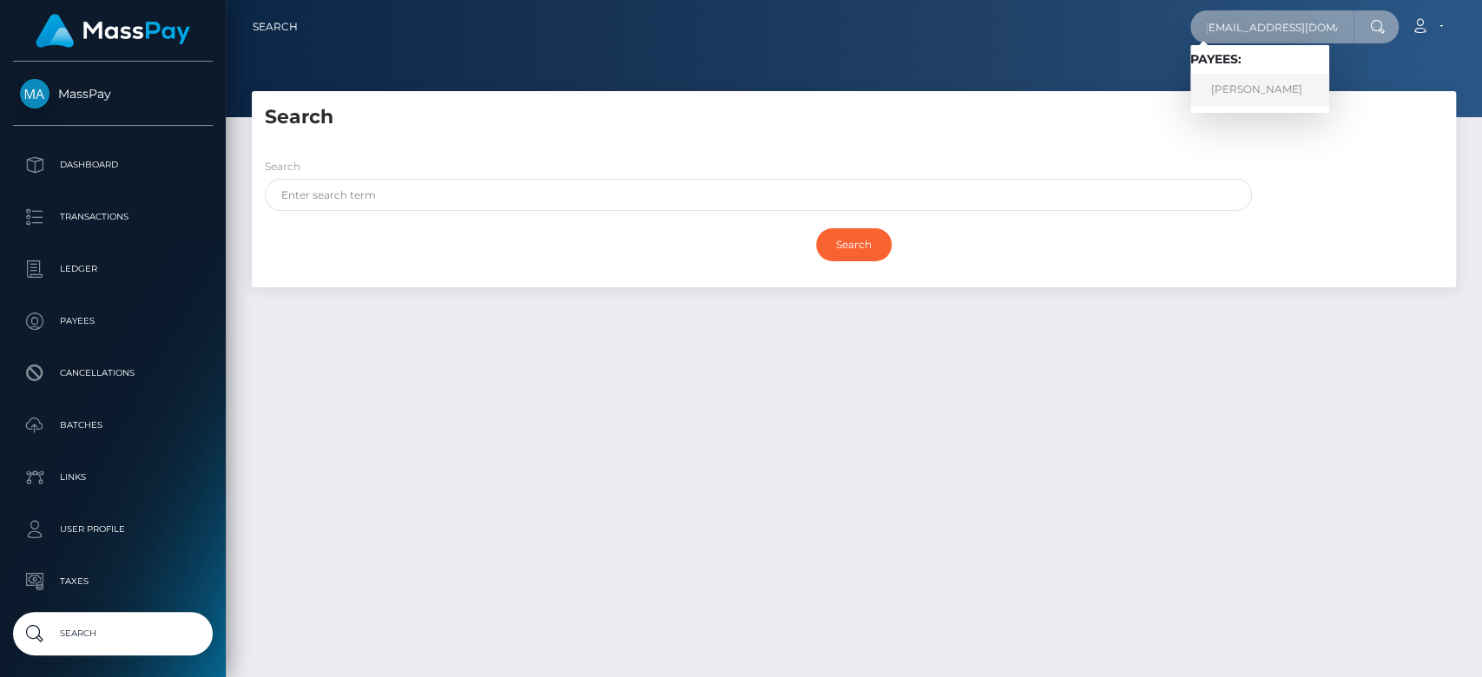
type input "[EMAIL_ADDRESS][DOMAIN_NAME]"
click at [1274, 81] on link "[PERSON_NAME]" at bounding box center [1259, 90] width 139 height 32
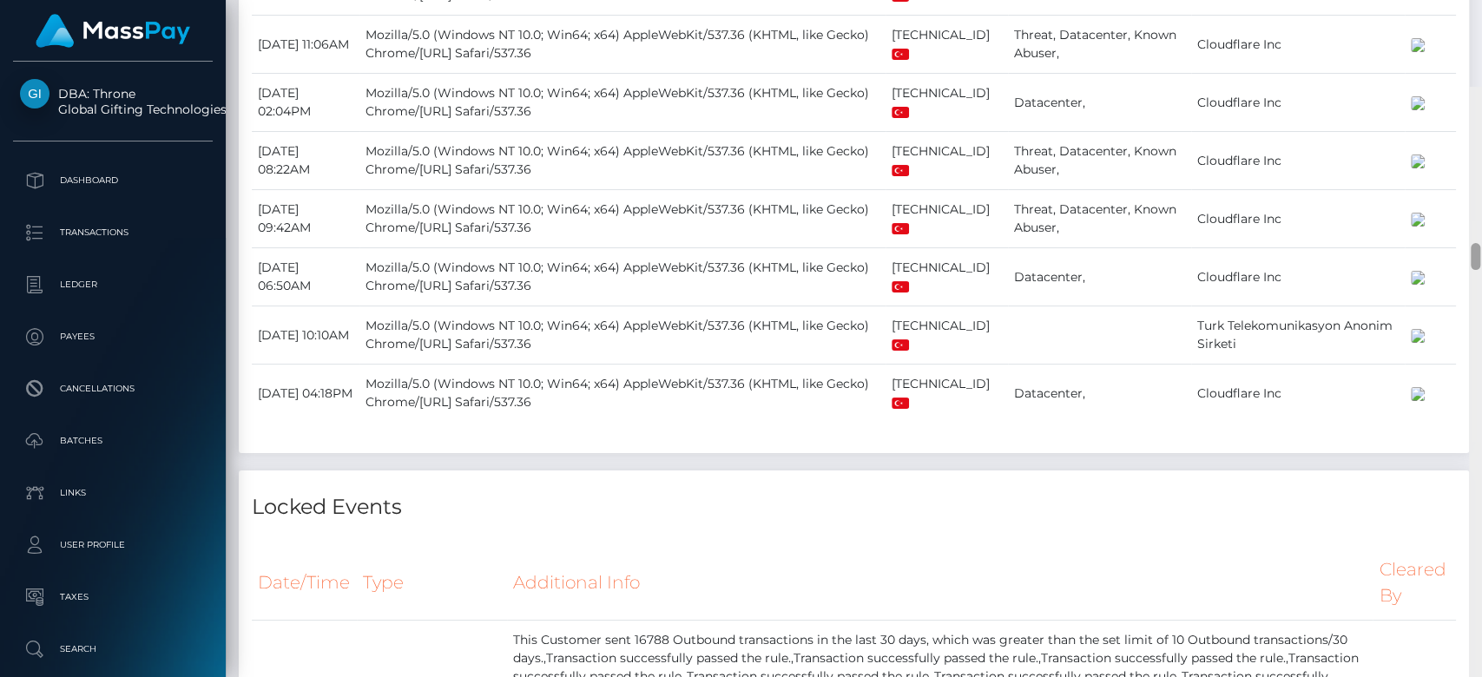
scroll to position [4033, 0]
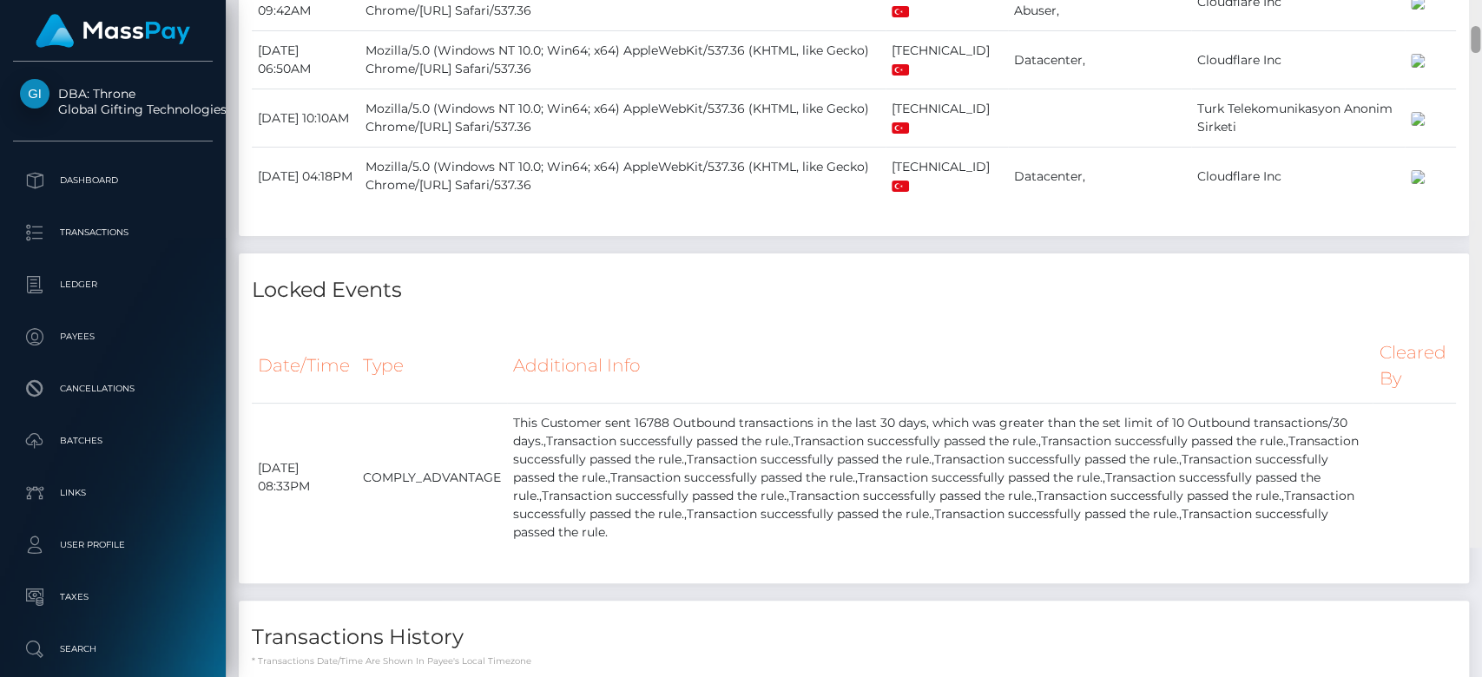
drag, startPoint x: 1471, startPoint y: 38, endPoint x: 1210, endPoint y: 174, distance: 294.3
click at [1210, 174] on div "Customer Profile Loading... Loading..." at bounding box center [854, 338] width 1256 height 677
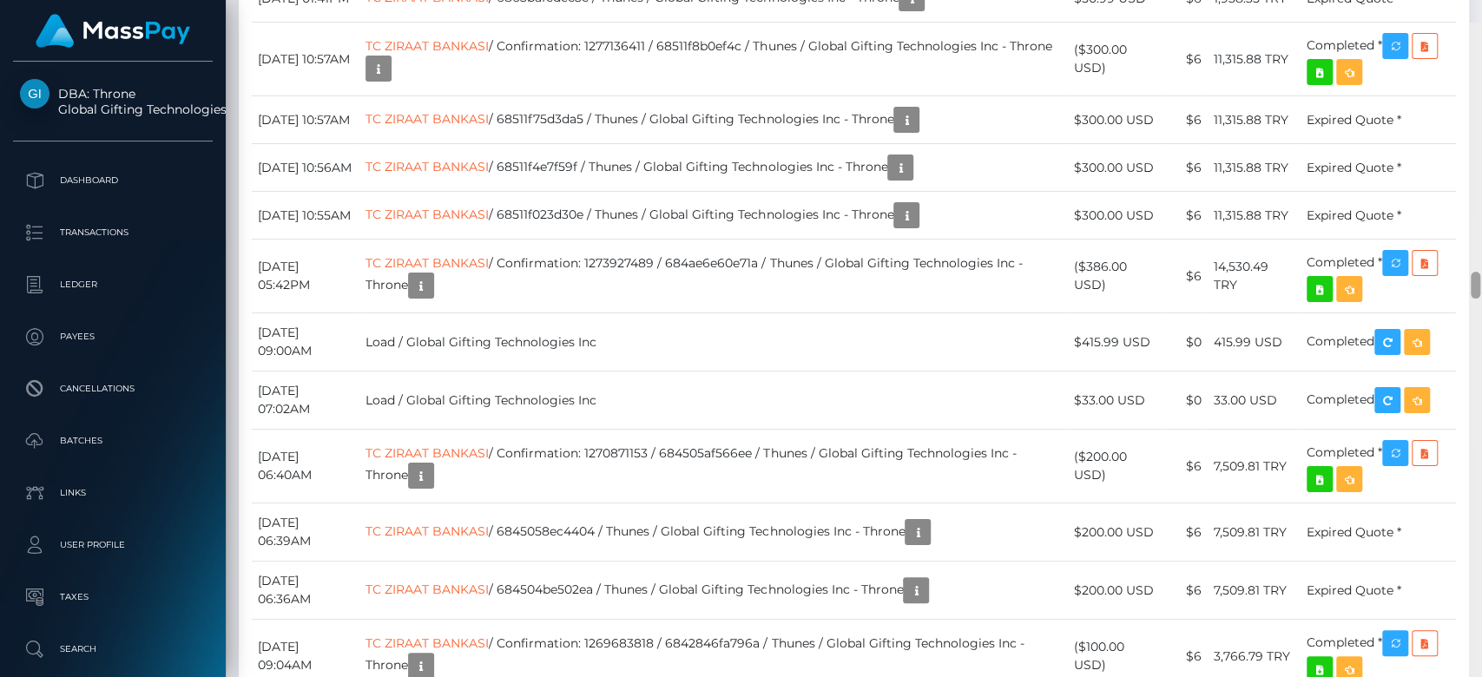
scroll to position [6220, 0]
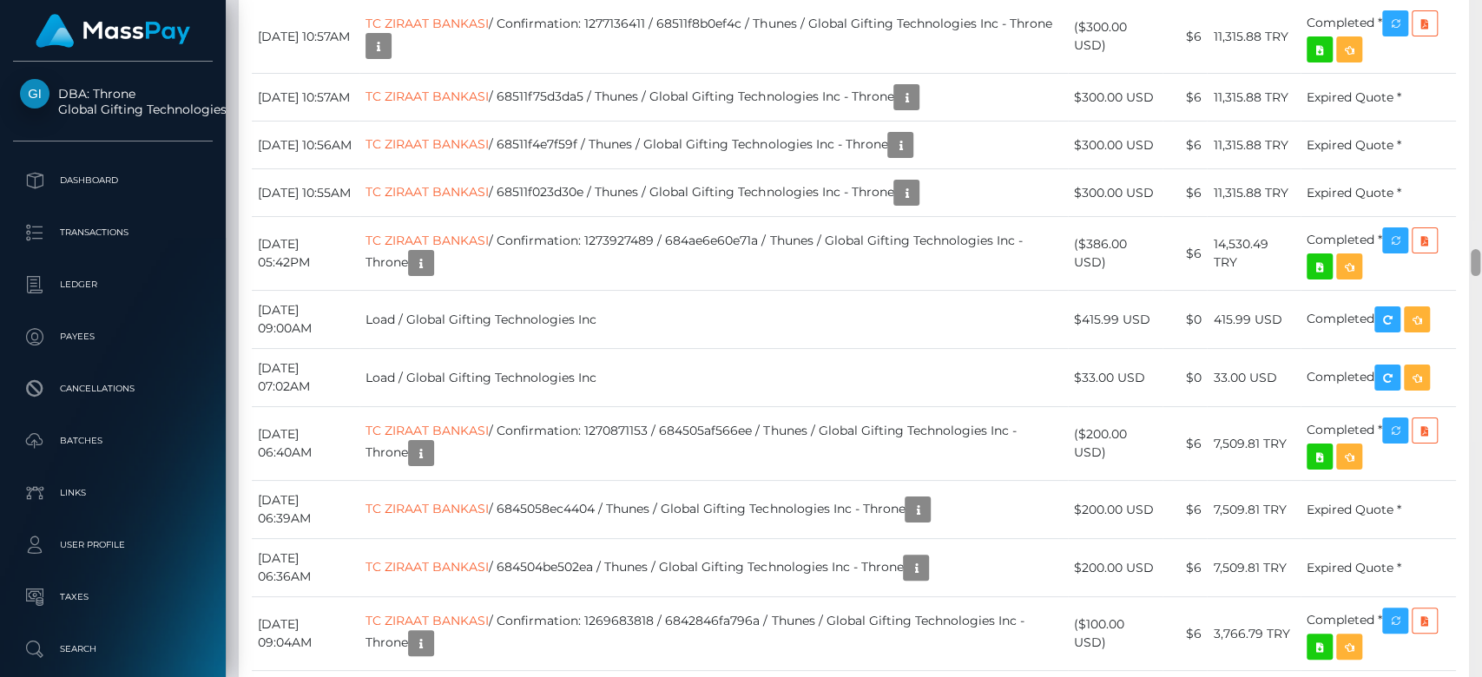
drag, startPoint x: 1472, startPoint y: 168, endPoint x: 1479, endPoint y: 256, distance: 88.8
click at [1479, 256] on div at bounding box center [1475, 262] width 10 height 27
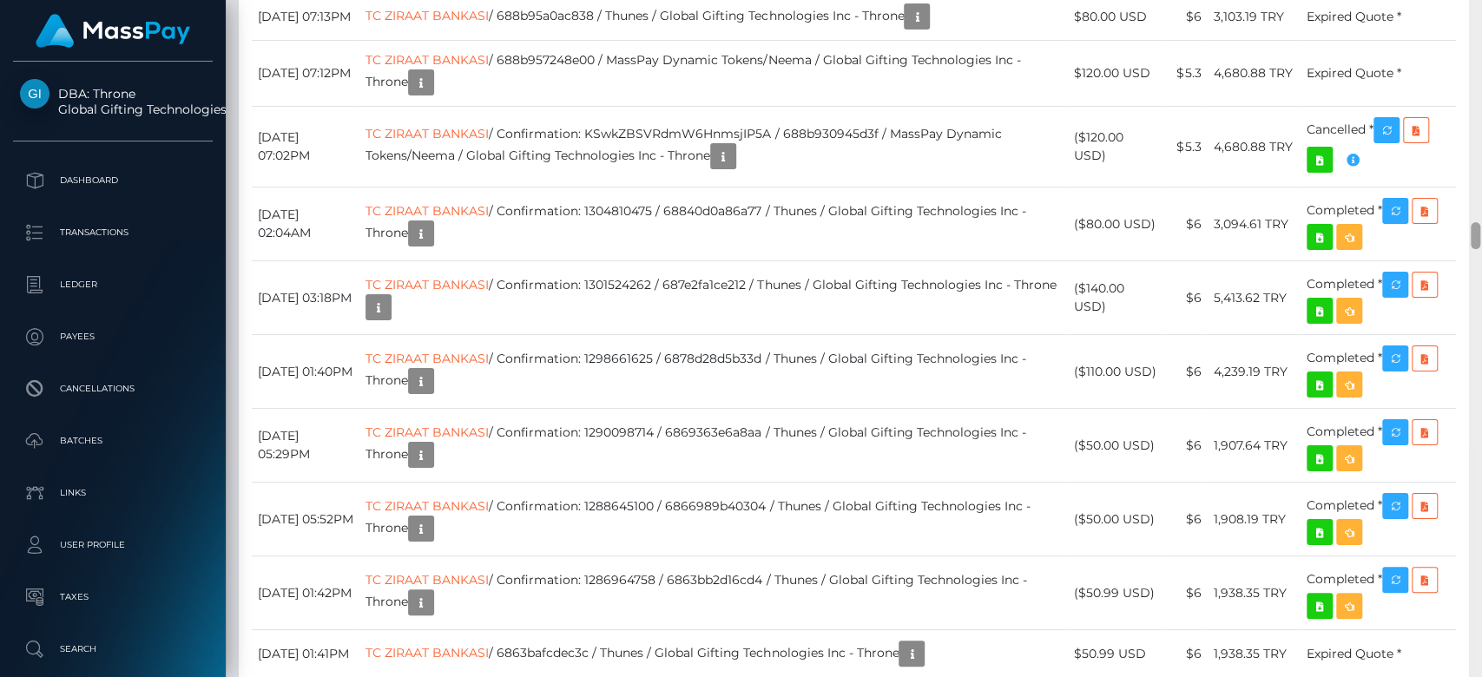
click at [1472, 80] on div at bounding box center [1475, 339] width 13 height 678
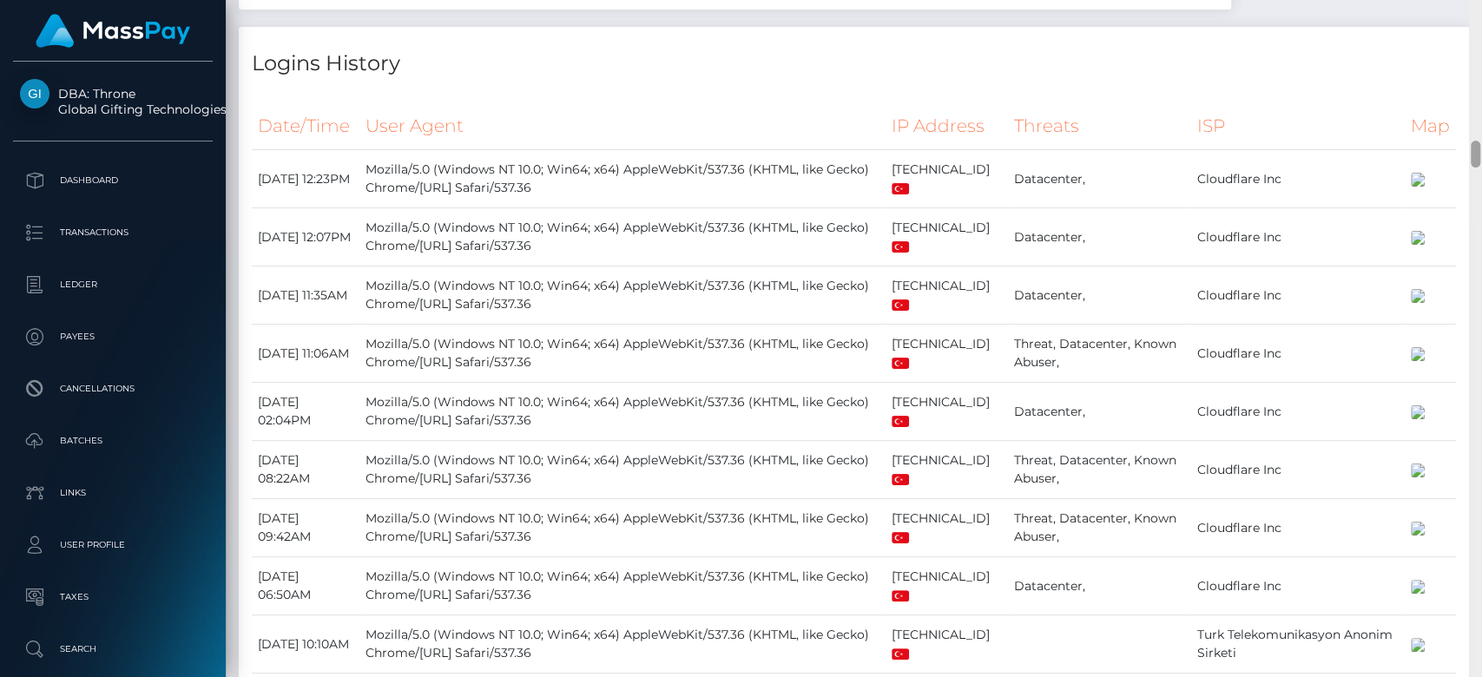
click at [1472, 80] on div at bounding box center [1475, 339] width 13 height 678
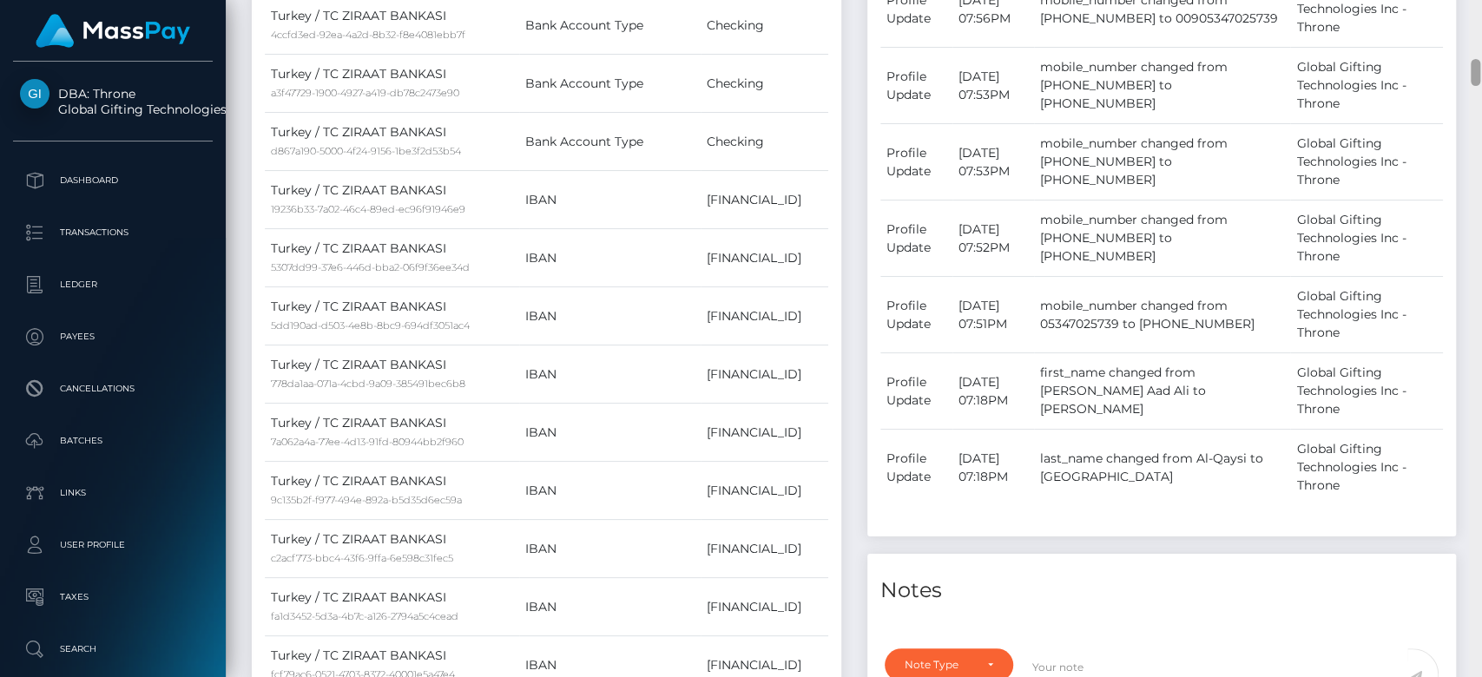
click at [1472, 83] on div at bounding box center [1475, 339] width 13 height 678
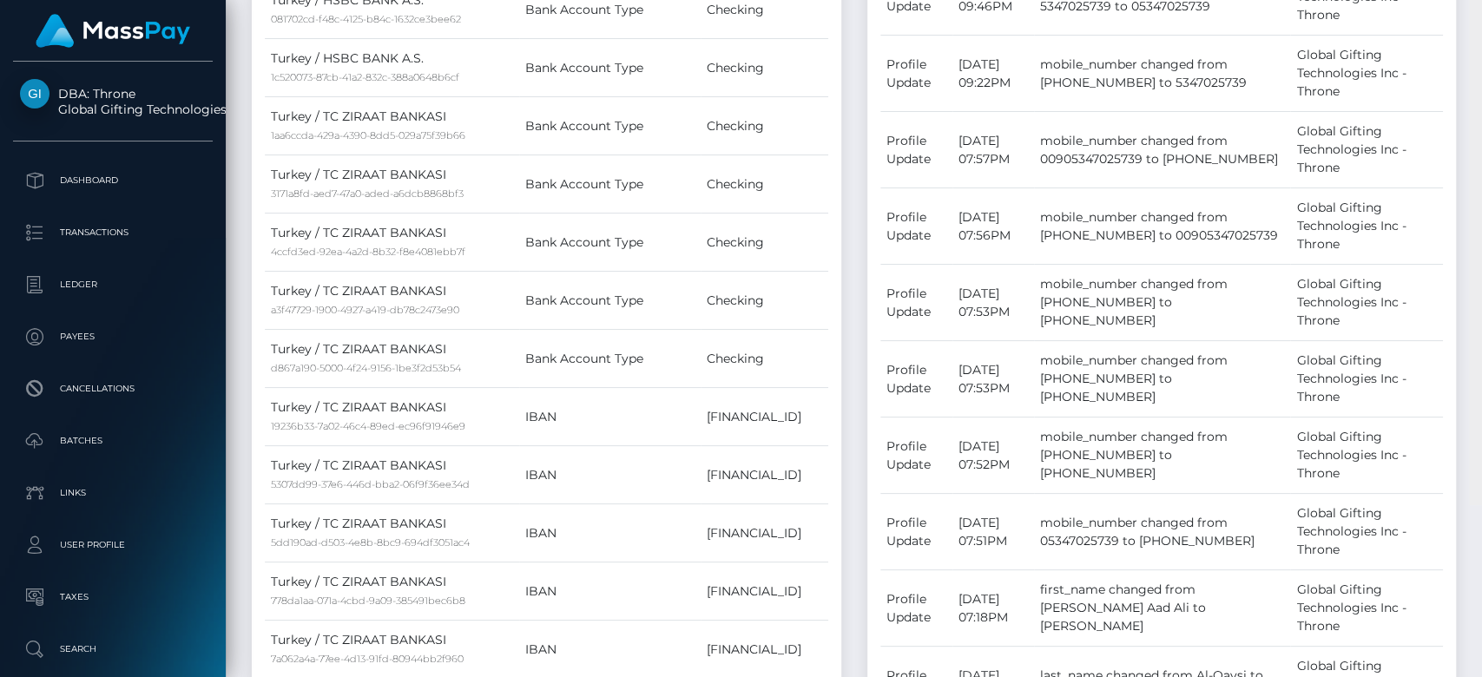
scroll to position [0, 0]
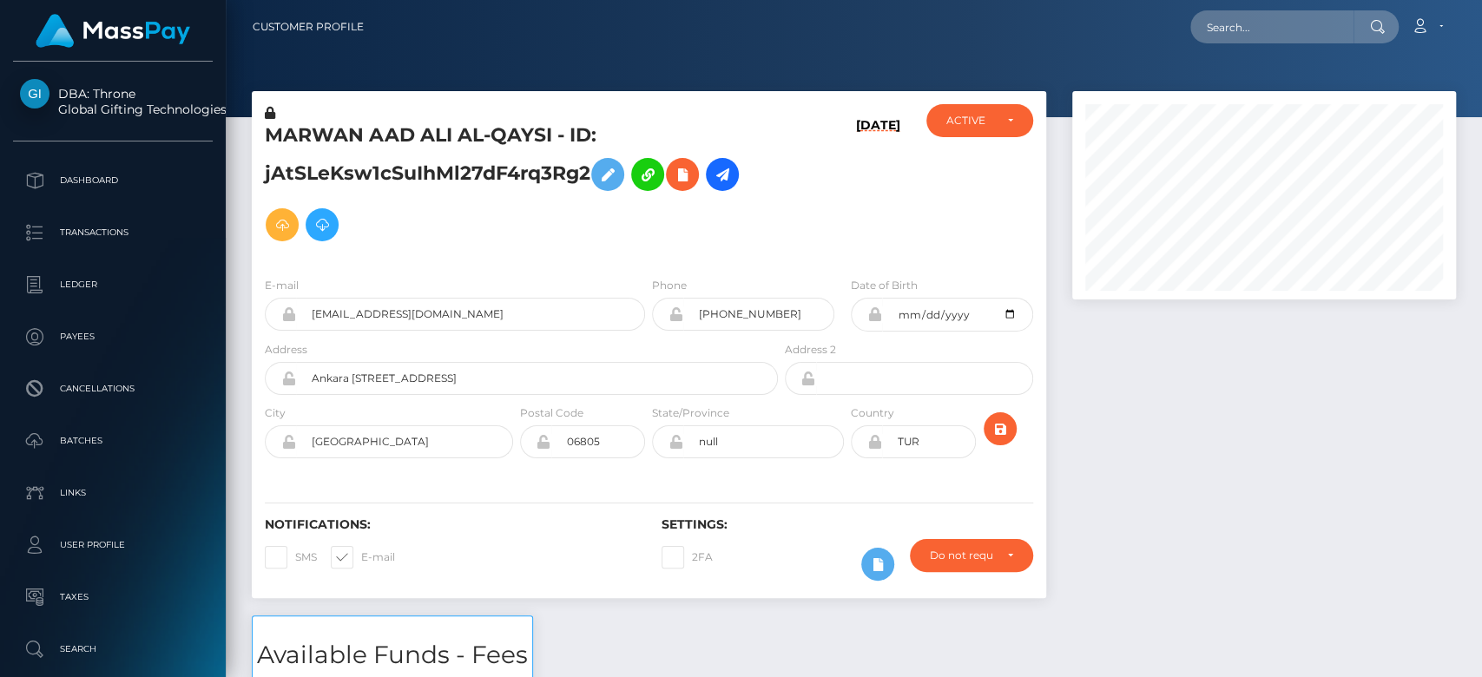
drag, startPoint x: 1472, startPoint y: 80, endPoint x: 1438, endPoint y: -7, distance: 93.5
click at [1438, 0] on html "DBA: Throne Global Gifting Technologies Inc Dashboard Transactions Ledger Payee…" at bounding box center [741, 338] width 1482 height 677
click at [1271, 10] on input "text" at bounding box center [1271, 26] width 163 height 33
paste input "technology.journalist@gmail.com"
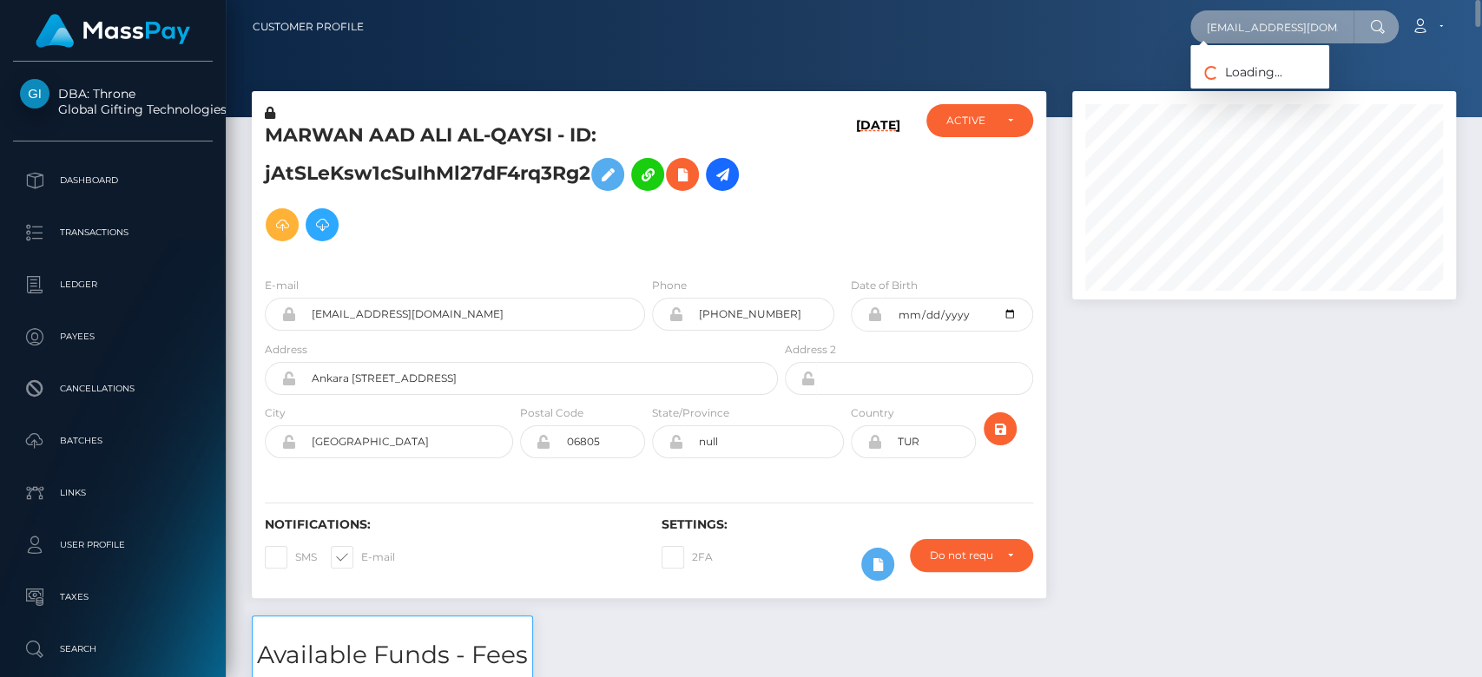
scroll to position [0, 47]
type input "technology.journalist@gmail.com"
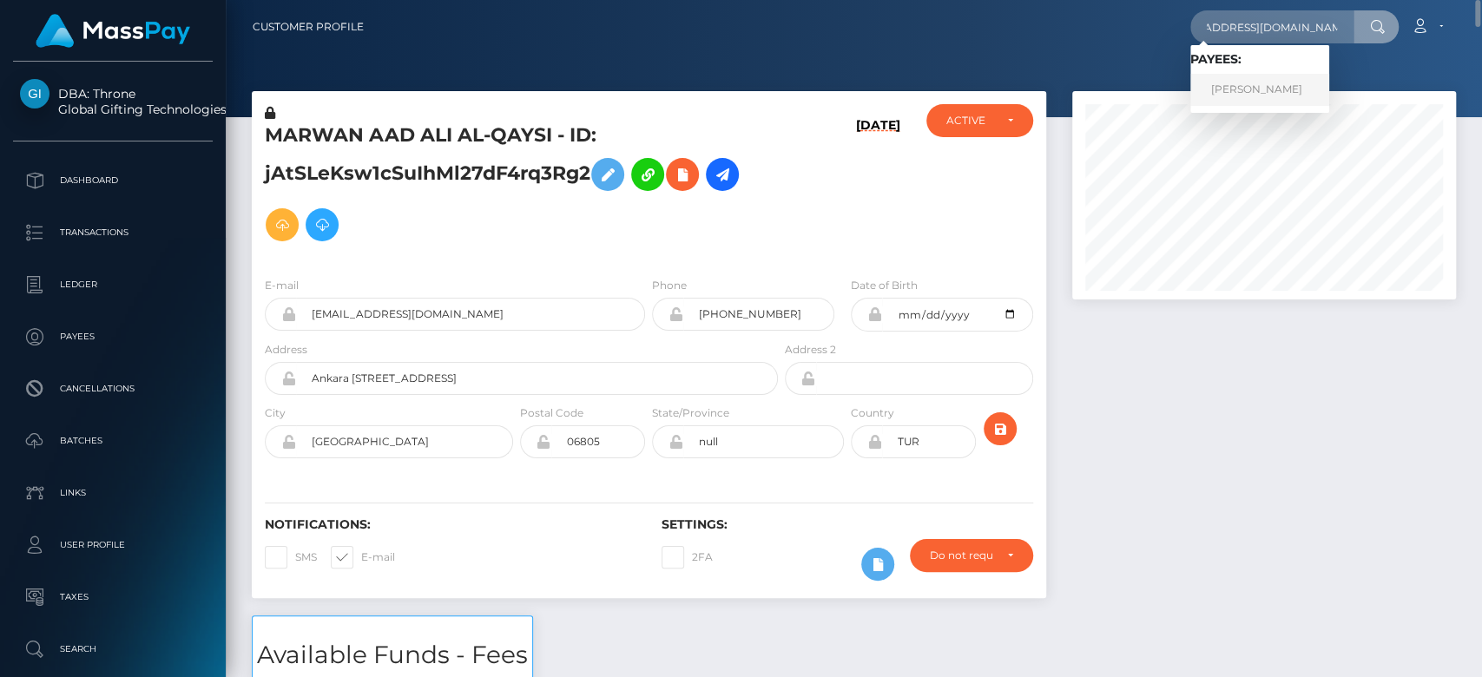
scroll to position [0, 0]
click at [1257, 86] on link "Sean Kerner" at bounding box center [1259, 90] width 139 height 32
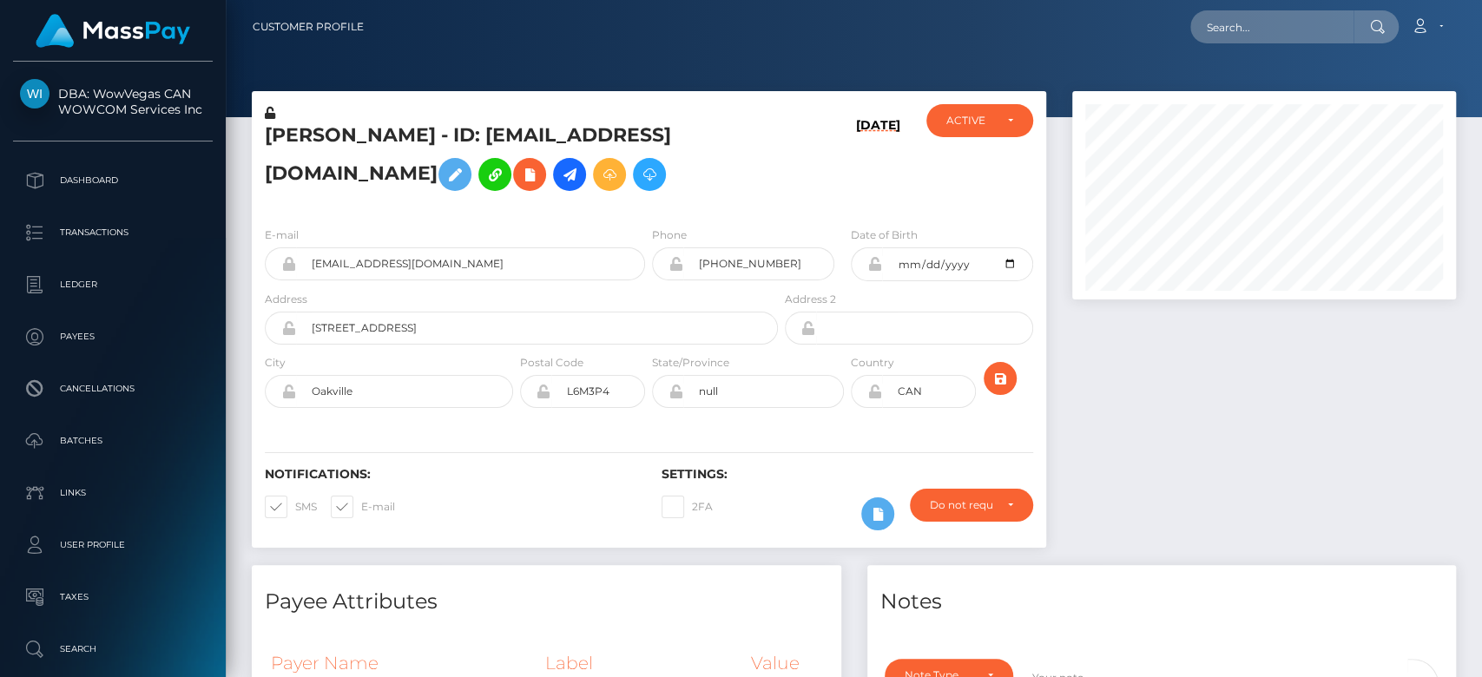
scroll to position [208, 384]
click at [1265, 424] on div at bounding box center [1264, 328] width 410 height 474
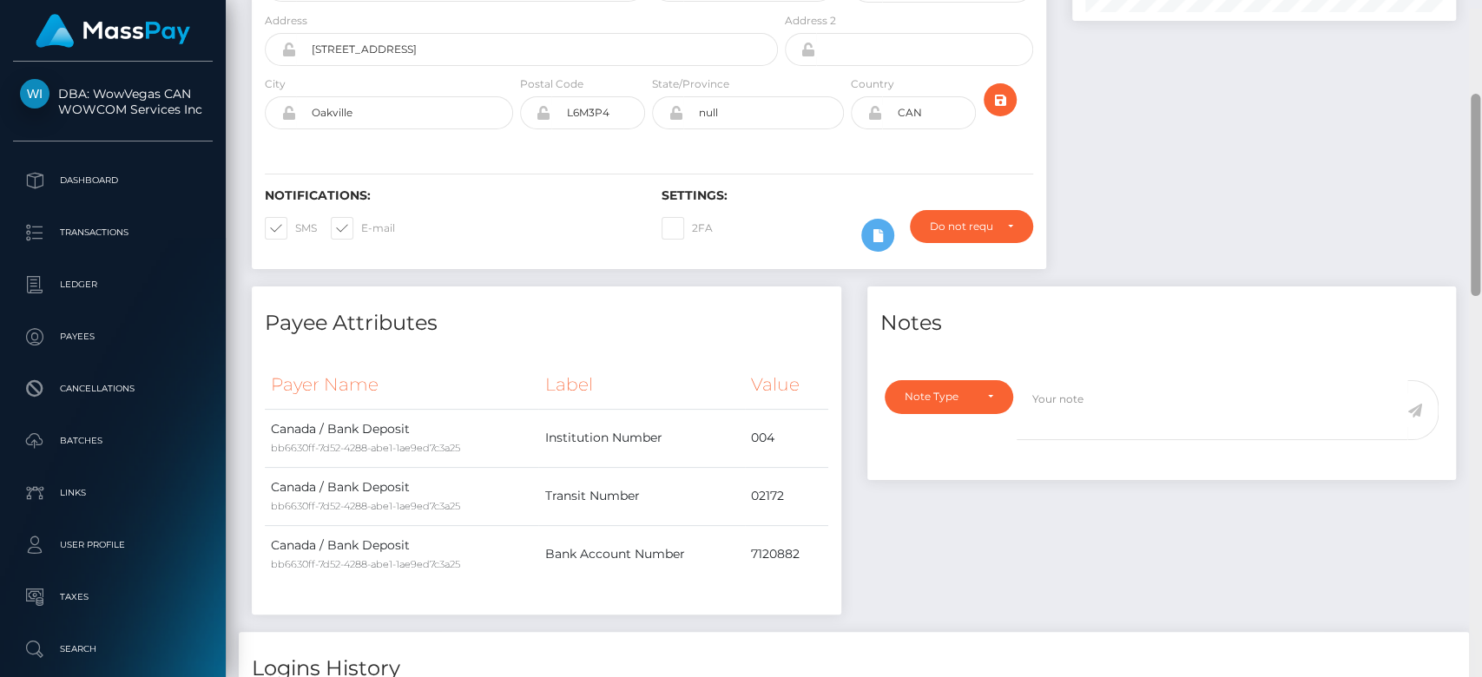
scroll to position [273, 0]
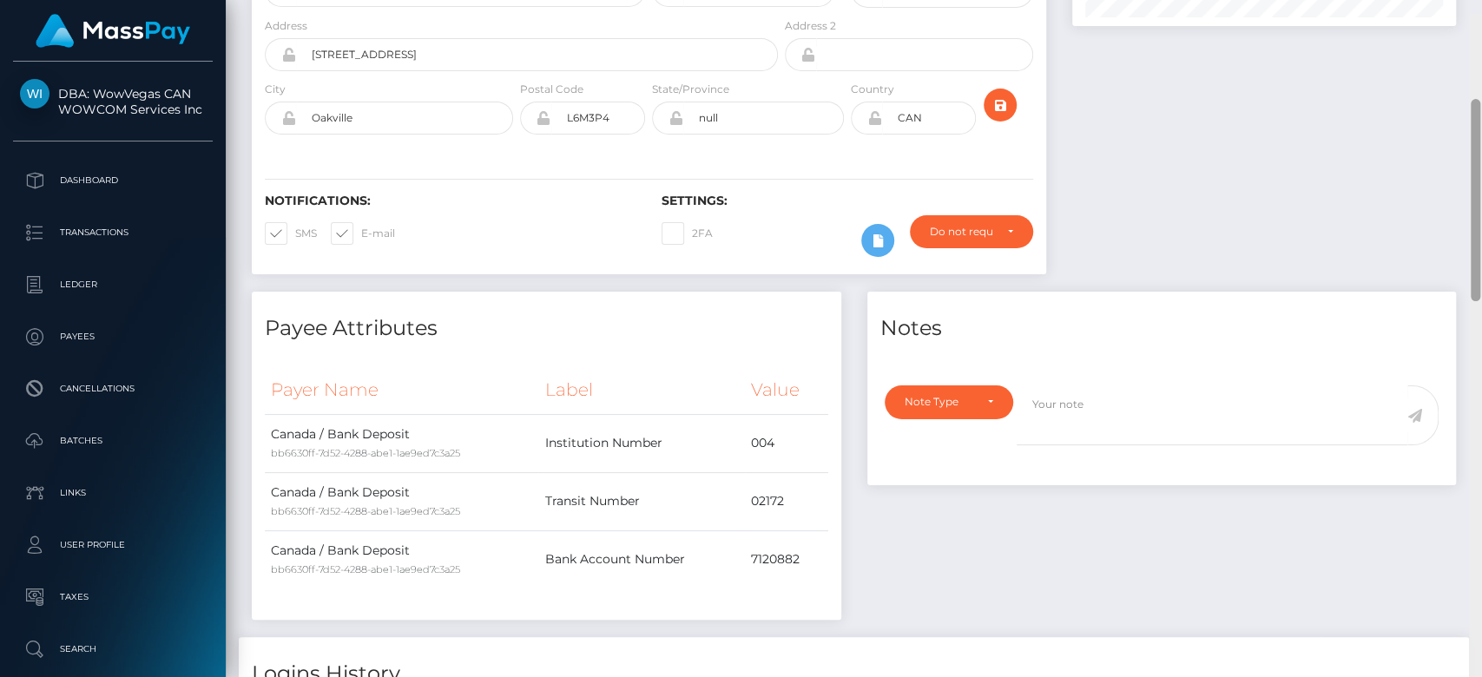
drag, startPoint x: 1475, startPoint y: 483, endPoint x: 1469, endPoint y: 89, distance: 394.1
click at [1469, 89] on div at bounding box center [1475, 353] width 13 height 678
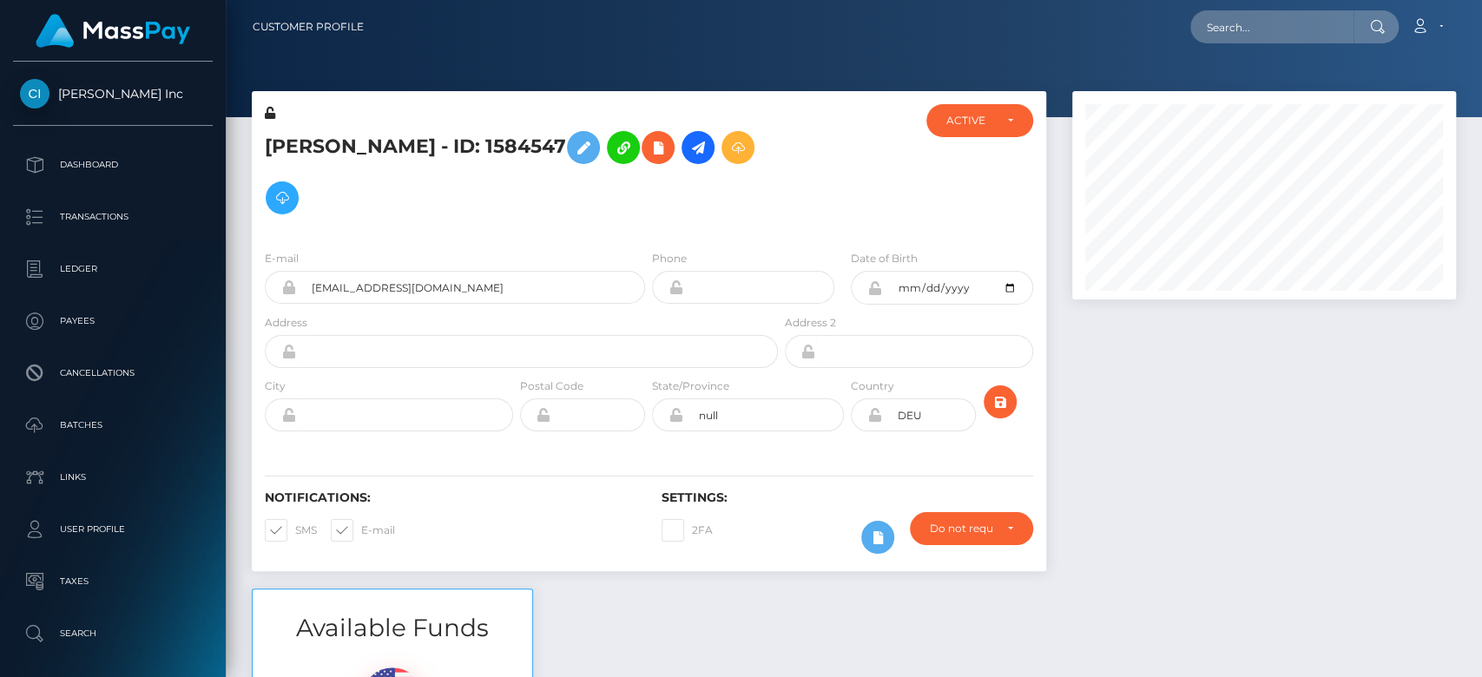
scroll to position [208, 384]
click at [1148, 488] on div at bounding box center [1264, 339] width 410 height 497
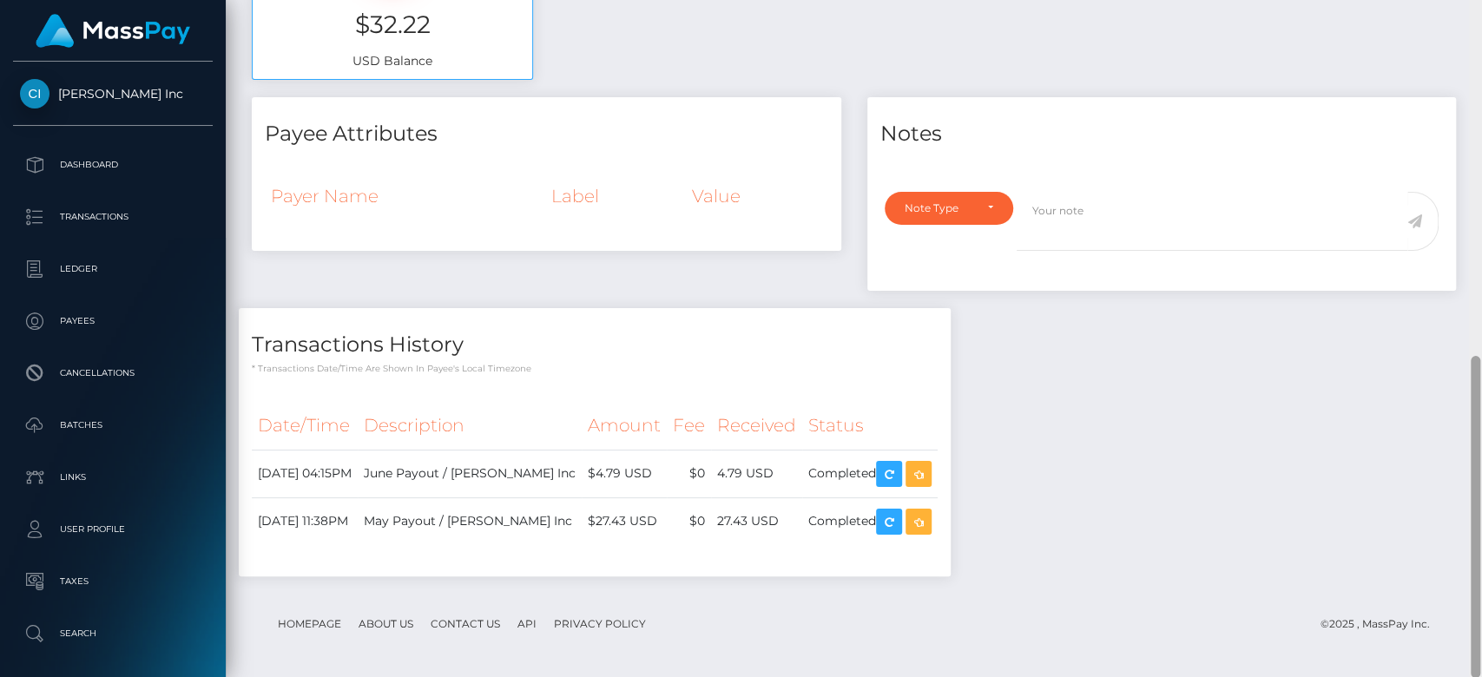
scroll to position [69, 0]
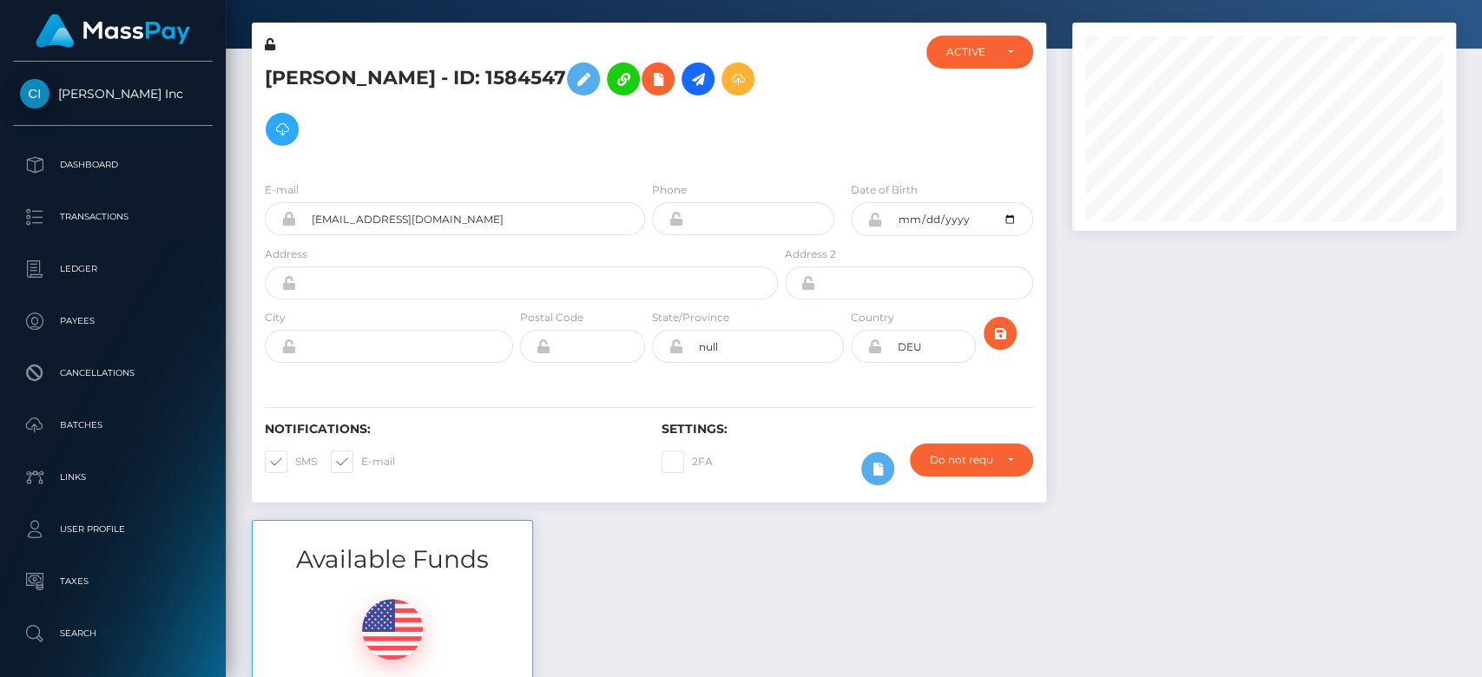
click at [1475, 286] on div at bounding box center [1475, 193] width 10 height 322
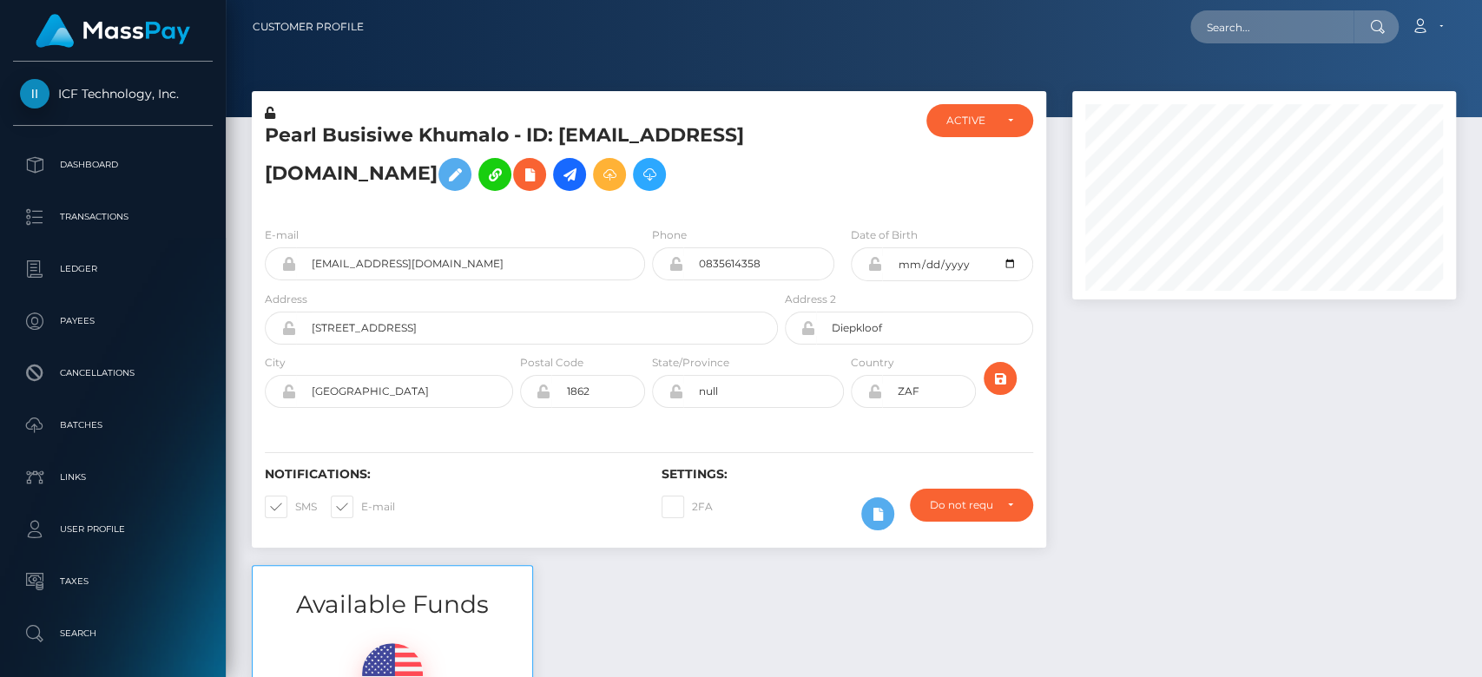
scroll to position [208, 384]
click at [1282, 517] on div at bounding box center [1264, 328] width 410 height 474
click at [1323, 497] on div at bounding box center [1264, 328] width 410 height 474
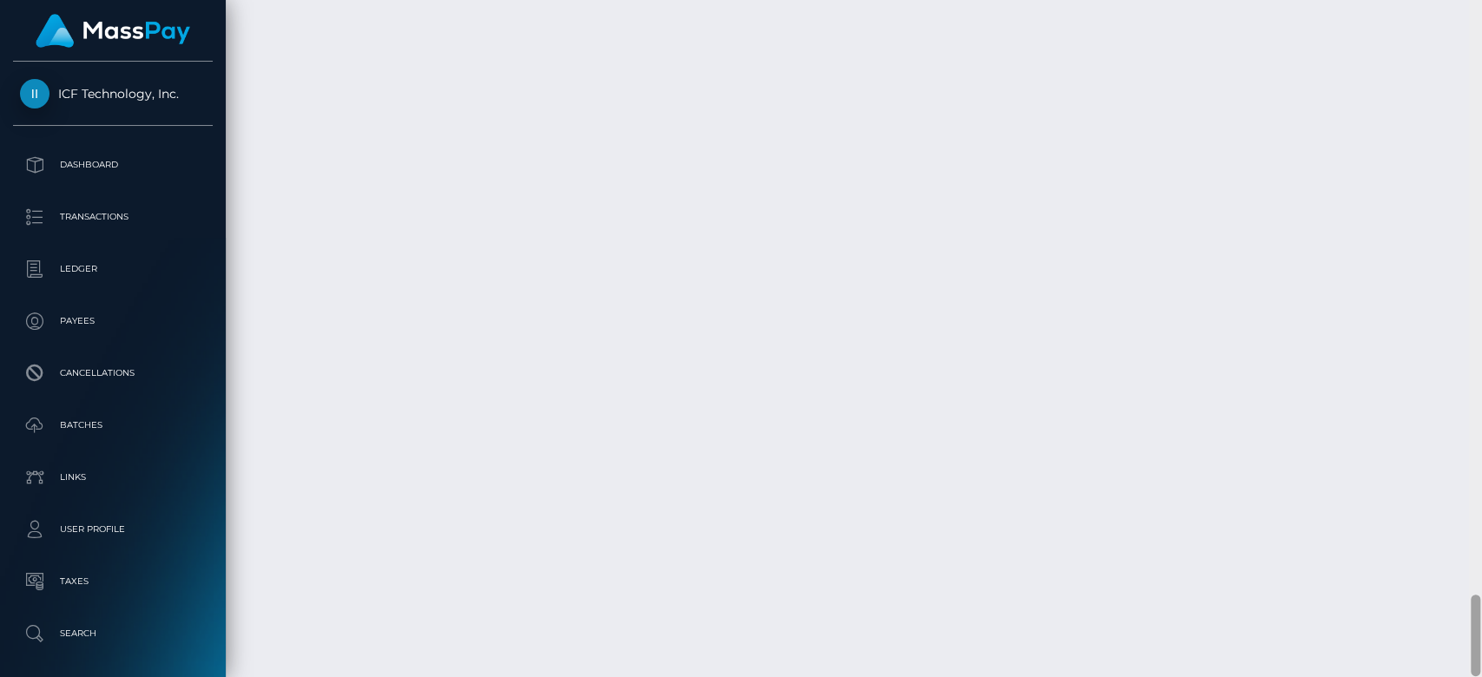
scroll to position [4917, 0]
drag, startPoint x: 1472, startPoint y: 114, endPoint x: 1480, endPoint y: 661, distance: 546.9
click at [1480, 661] on div at bounding box center [1475, 339] width 13 height 678
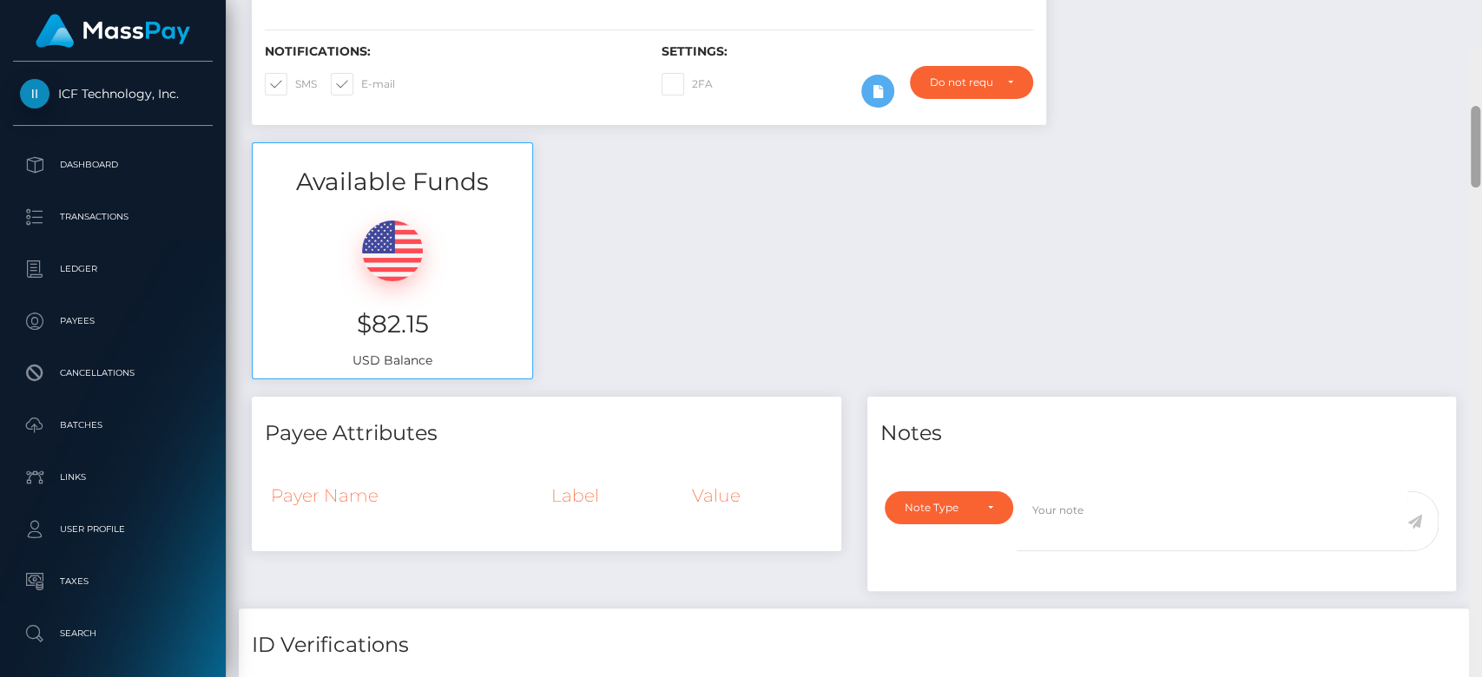
scroll to position [380, 0]
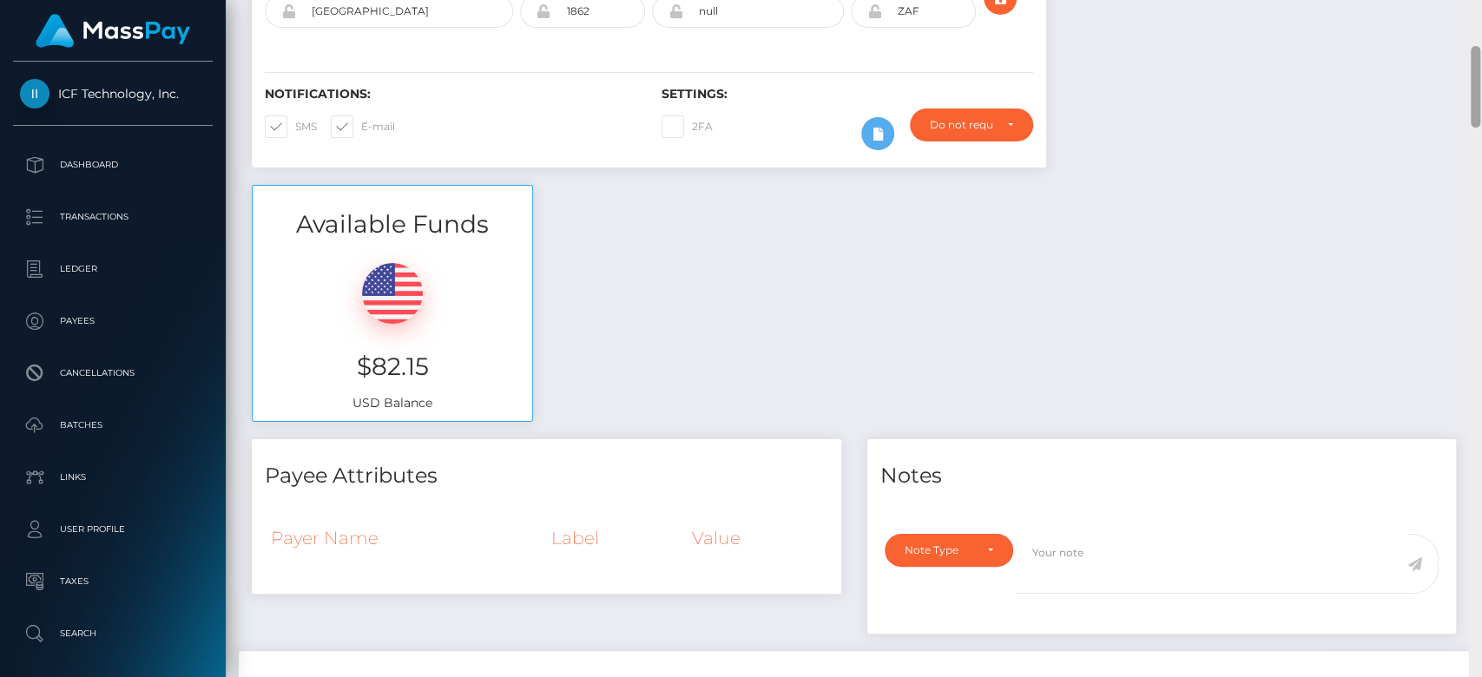
drag, startPoint x: 1477, startPoint y: 611, endPoint x: 1458, endPoint y: 61, distance: 550.7
click at [1458, 61] on div "Customer Profile Loading... Loading..." at bounding box center [854, 338] width 1256 height 677
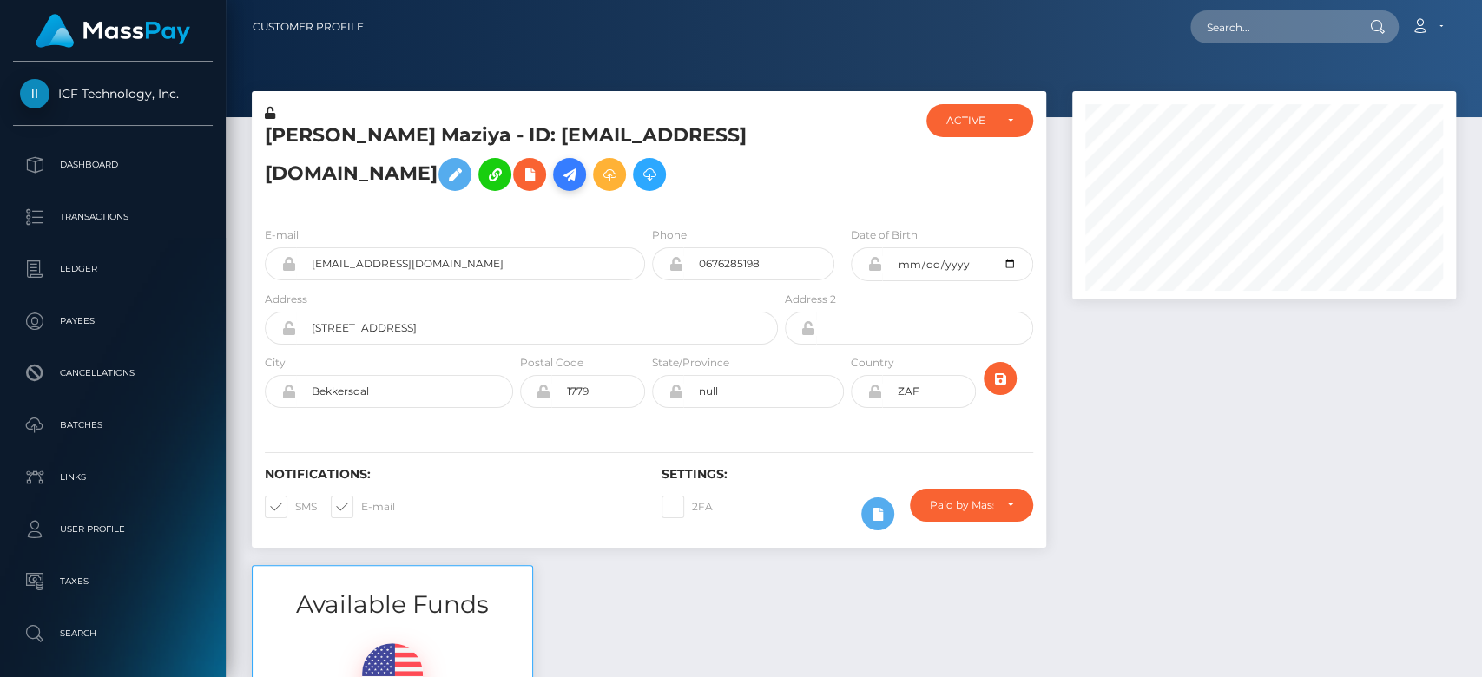
scroll to position [208, 384]
click at [1118, 420] on div at bounding box center [1264, 328] width 410 height 474
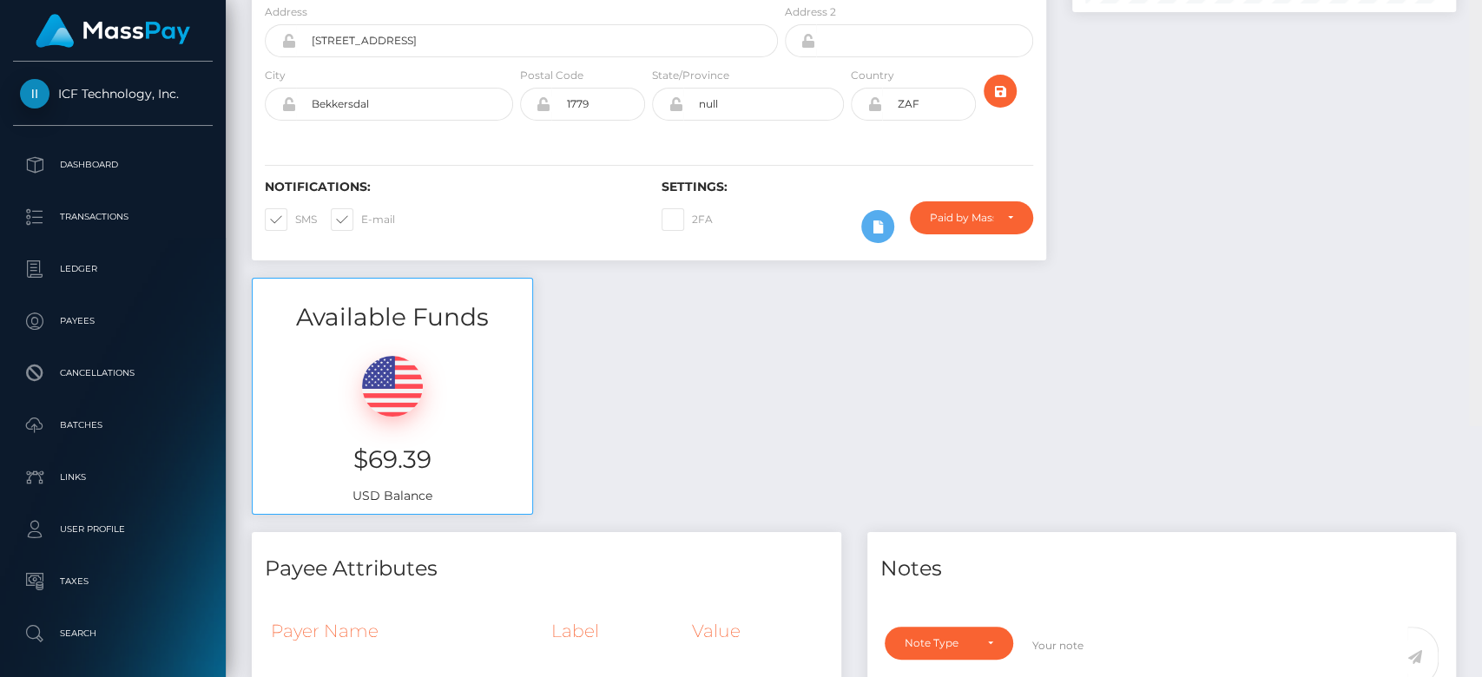
scroll to position [0, 0]
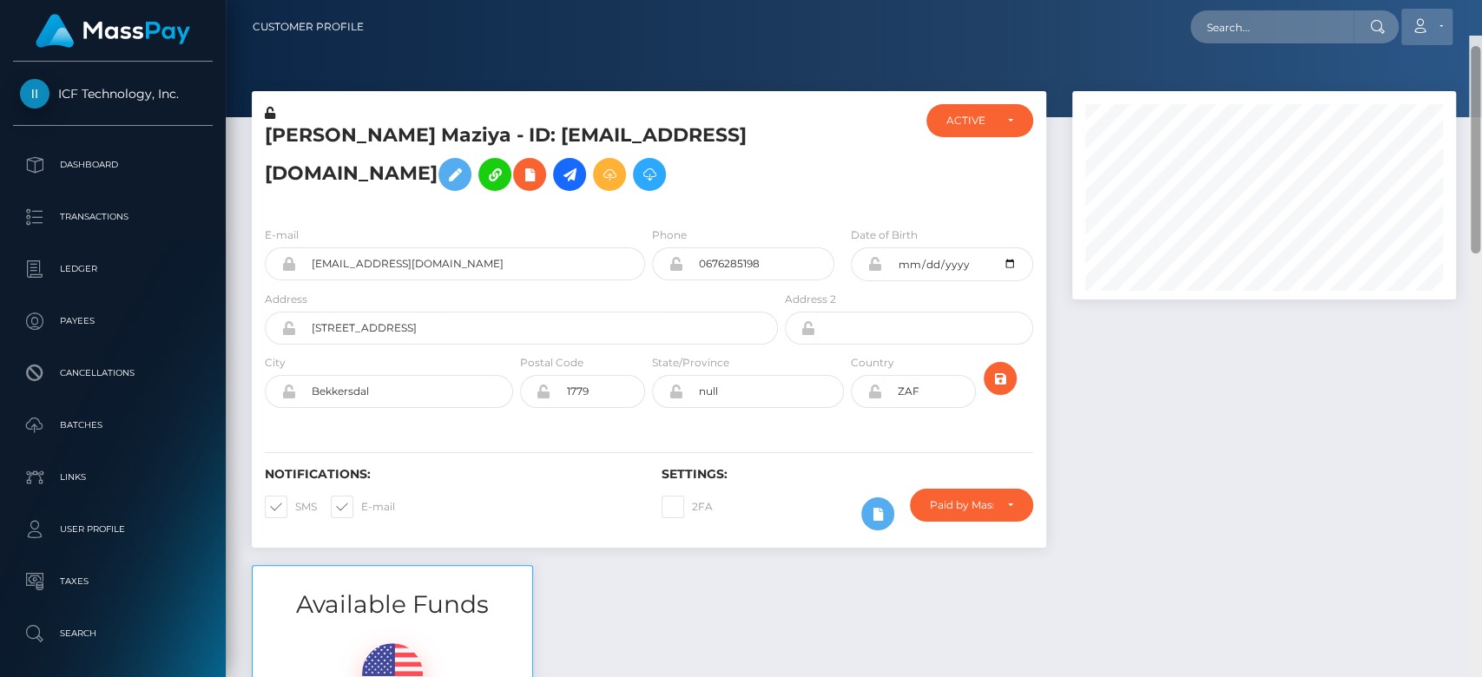
drag, startPoint x: 1474, startPoint y: 130, endPoint x: 1413, endPoint y: 13, distance: 132.0
click at [1413, 13] on div "Customer Profile Loading... Loading..." at bounding box center [854, 338] width 1256 height 677
click at [540, 168] on icon at bounding box center [529, 175] width 21 height 22
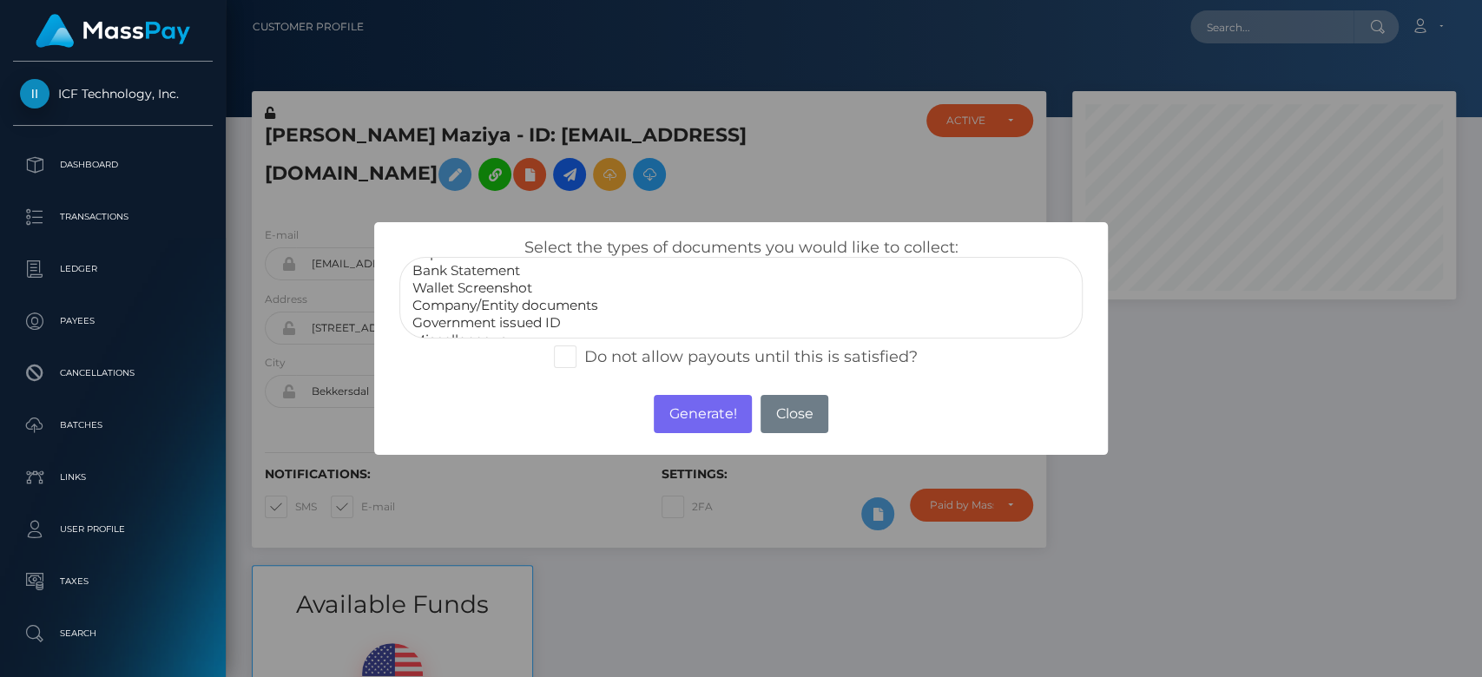
scroll to position [25, 0]
select select "Government issued ID"
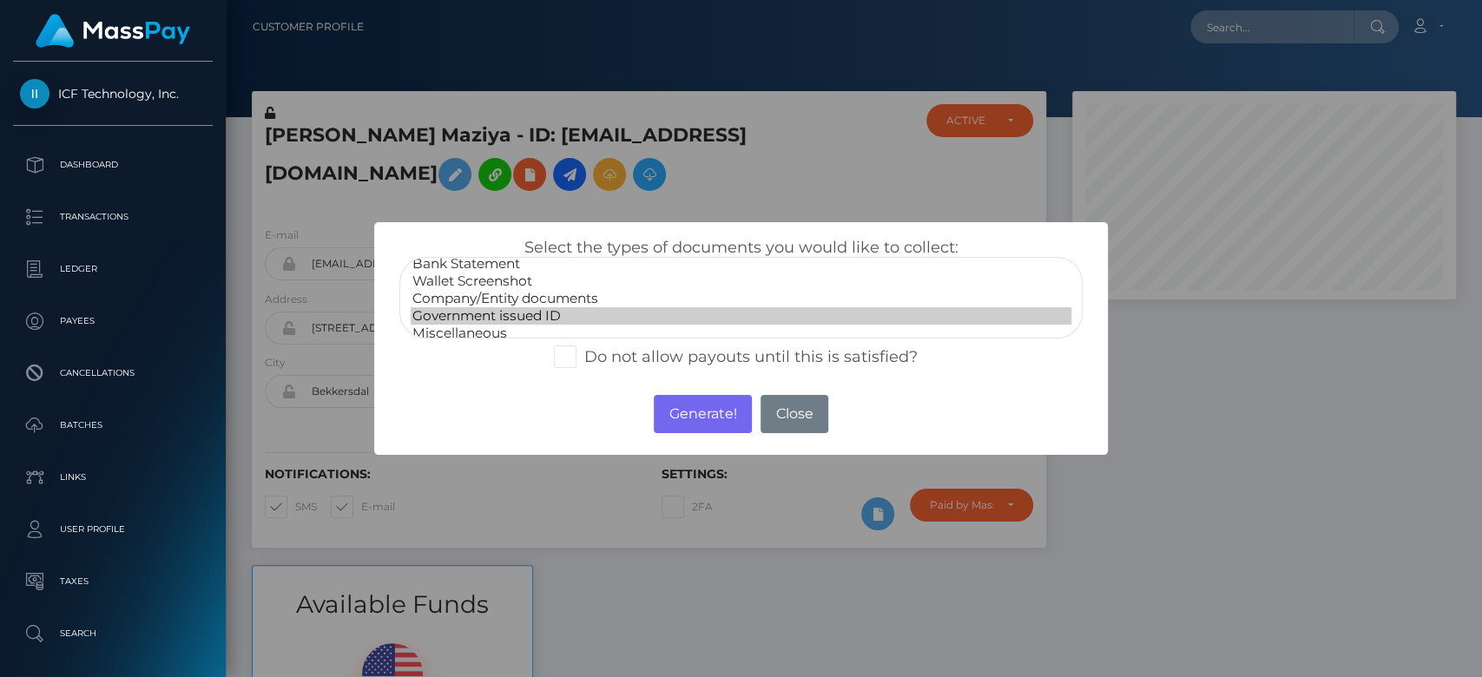
click at [527, 313] on option "Government issued ID" at bounding box center [741, 315] width 661 height 17
click at [688, 403] on button "Generate!" at bounding box center [703, 414] width 98 height 38
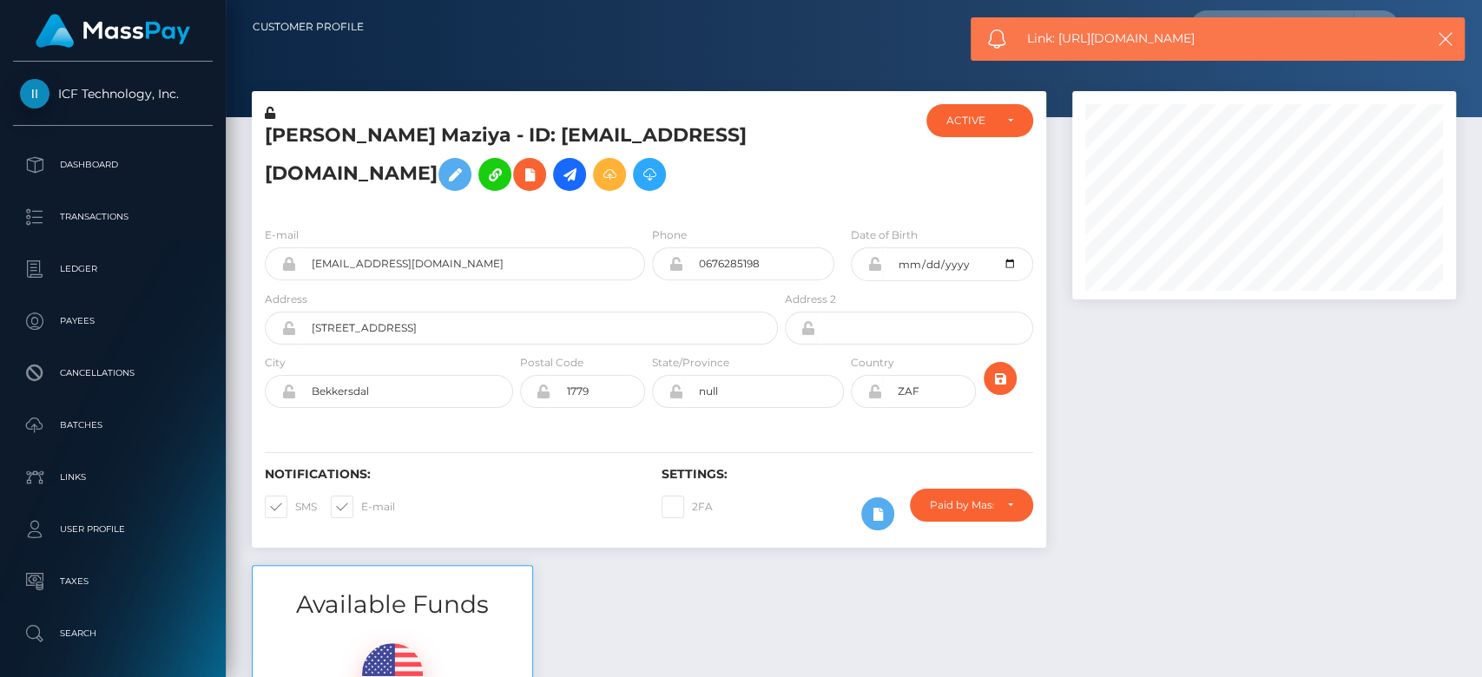
drag, startPoint x: 1208, startPoint y: 43, endPoint x: 1059, endPoint y: 52, distance: 149.6
click at [1059, 52] on div "Link: https://l.maspay.io/agJpf" at bounding box center [1217, 38] width 494 height 43
copy span "https://l.maspay.io/agJpf"
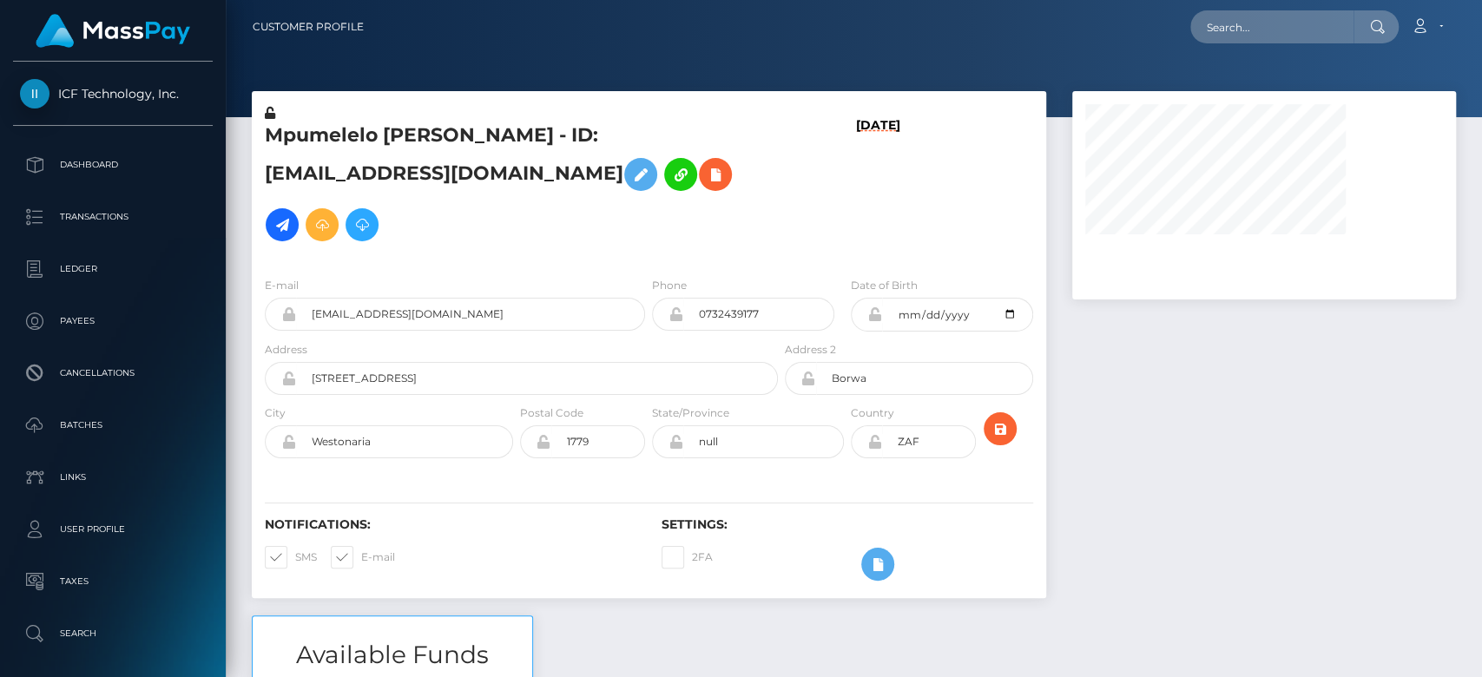
click at [1143, 394] on div at bounding box center [1264, 353] width 410 height 524
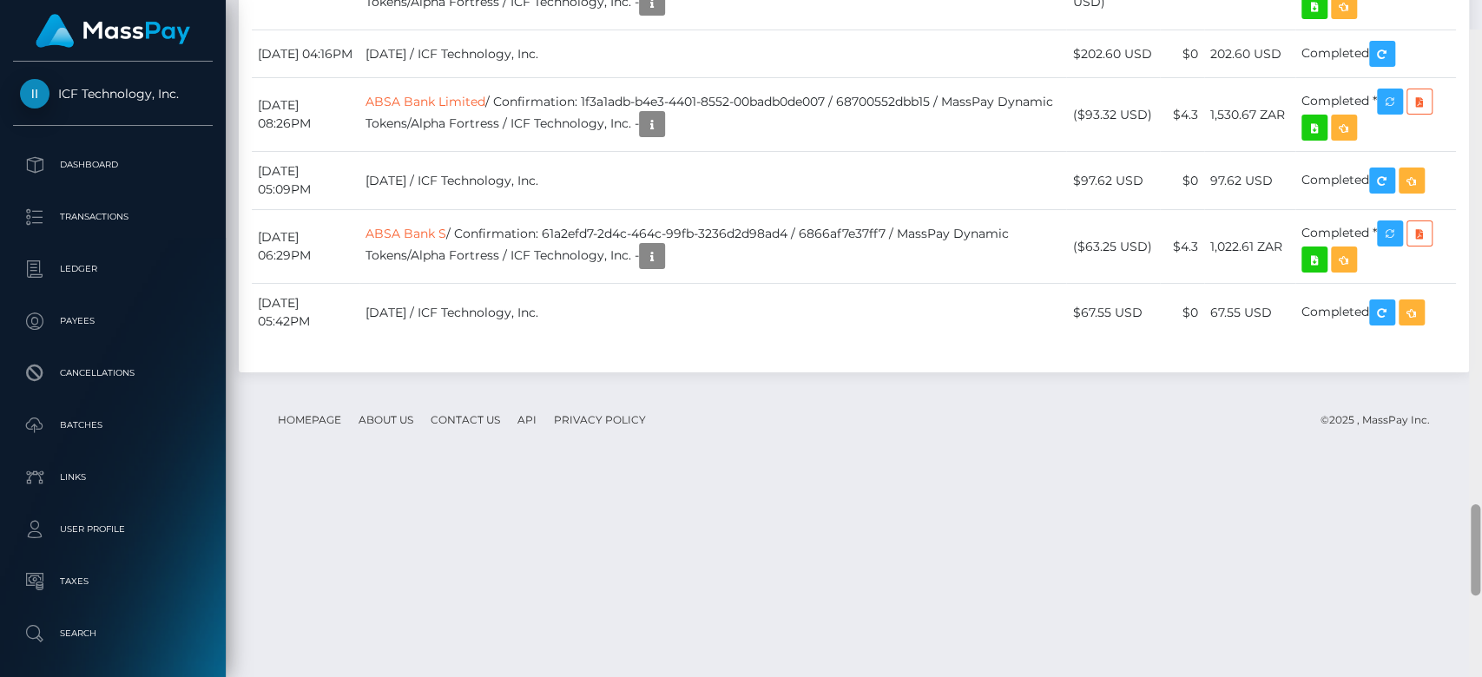
scroll to position [3667, 0]
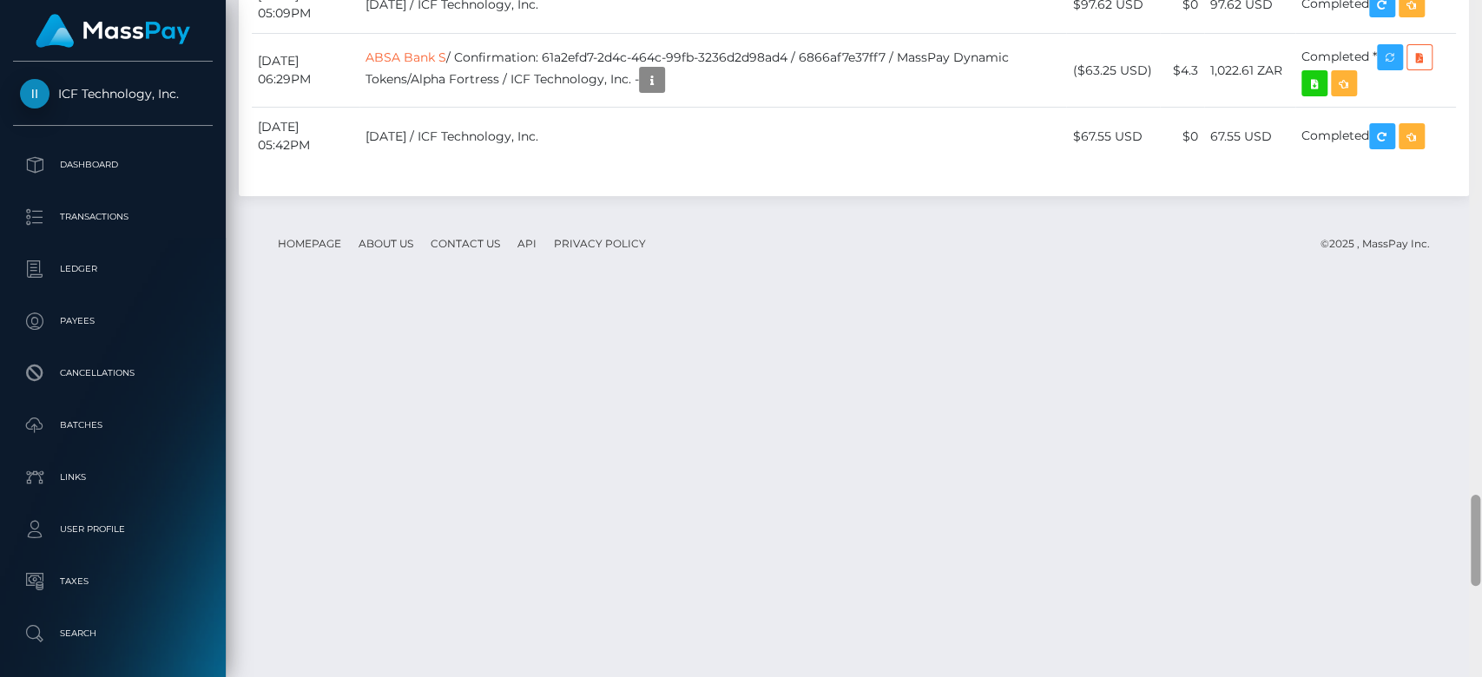
drag, startPoint x: 1473, startPoint y: 150, endPoint x: 1476, endPoint y: 720, distance: 570.3
click at [1476, 676] on html "ICF Technology, Inc. Dashboard Transactions Ledger Payees Batches" at bounding box center [741, 338] width 1482 height 677
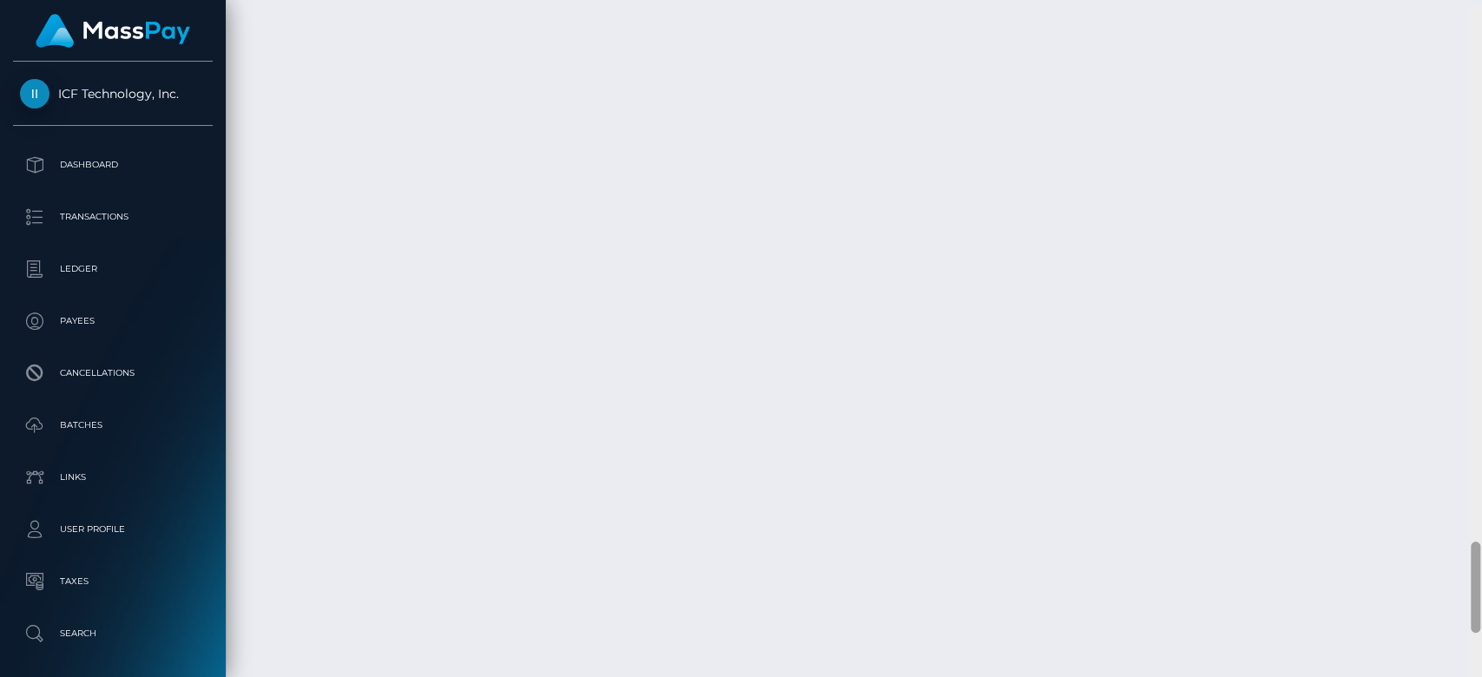
scroll to position [3970, 0]
drag, startPoint x: 1477, startPoint y: 550, endPoint x: 1480, endPoint y: 600, distance: 49.5
click at [1480, 600] on div at bounding box center [1475, 339] width 13 height 678
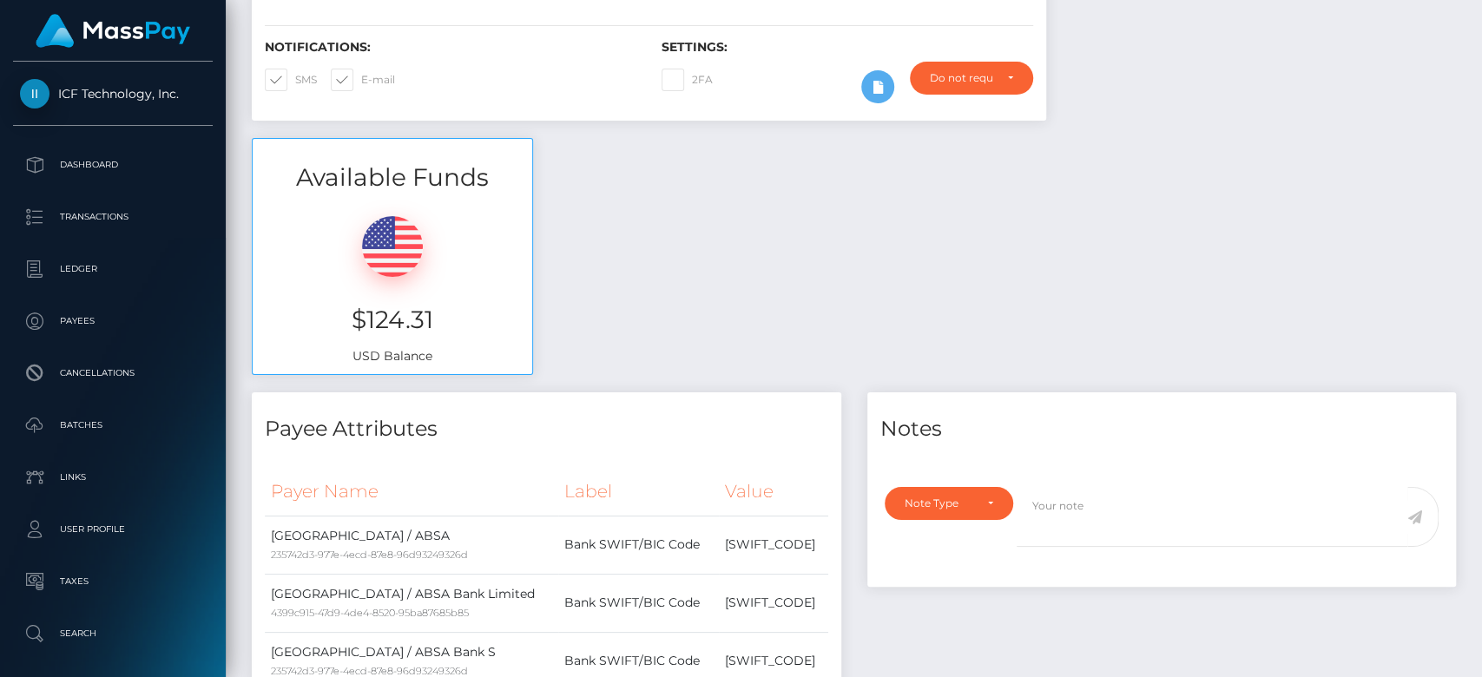
scroll to position [464, 0]
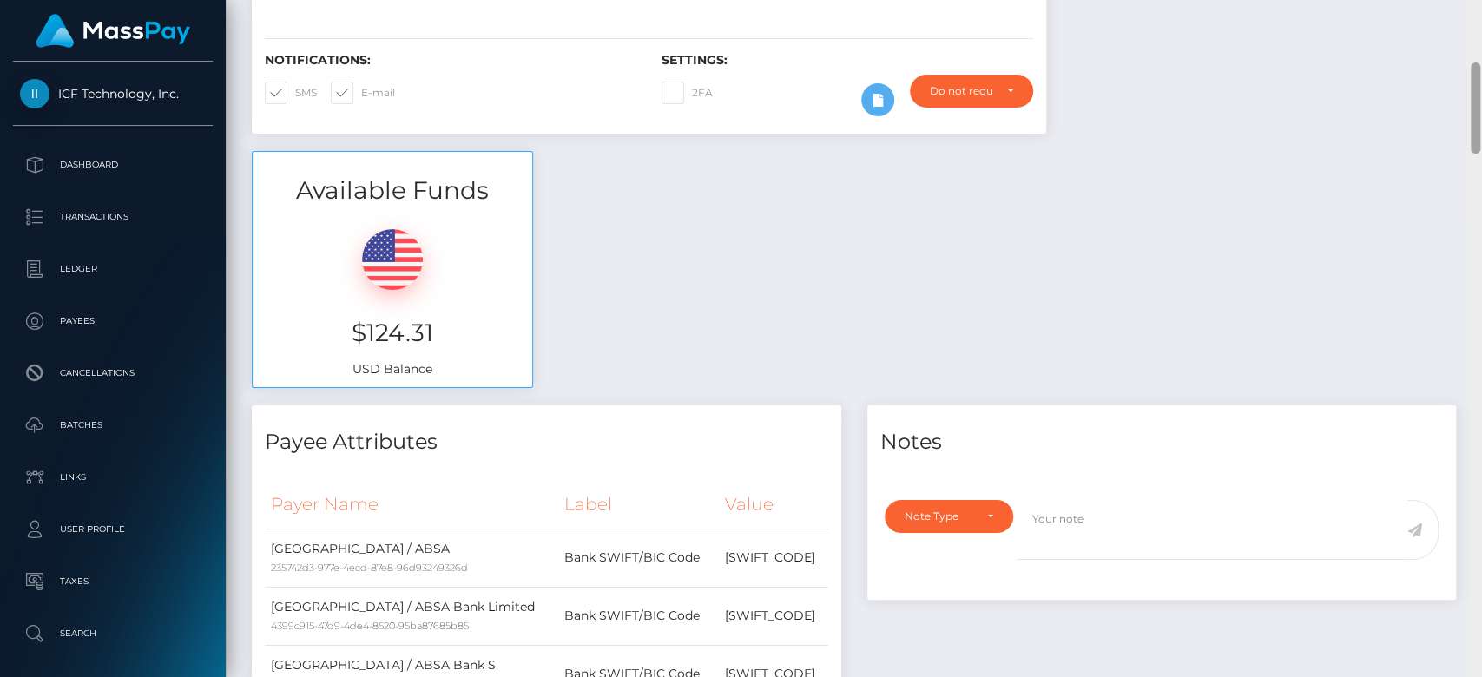
drag, startPoint x: 1473, startPoint y: 610, endPoint x: 1453, endPoint y: 136, distance: 474.4
click at [1453, 136] on div "Customer Profile Loading... Loading..." at bounding box center [854, 338] width 1256 height 677
click at [1106, 225] on div "Available Funds $124.31 USD Balance" at bounding box center [854, 278] width 1230 height 255
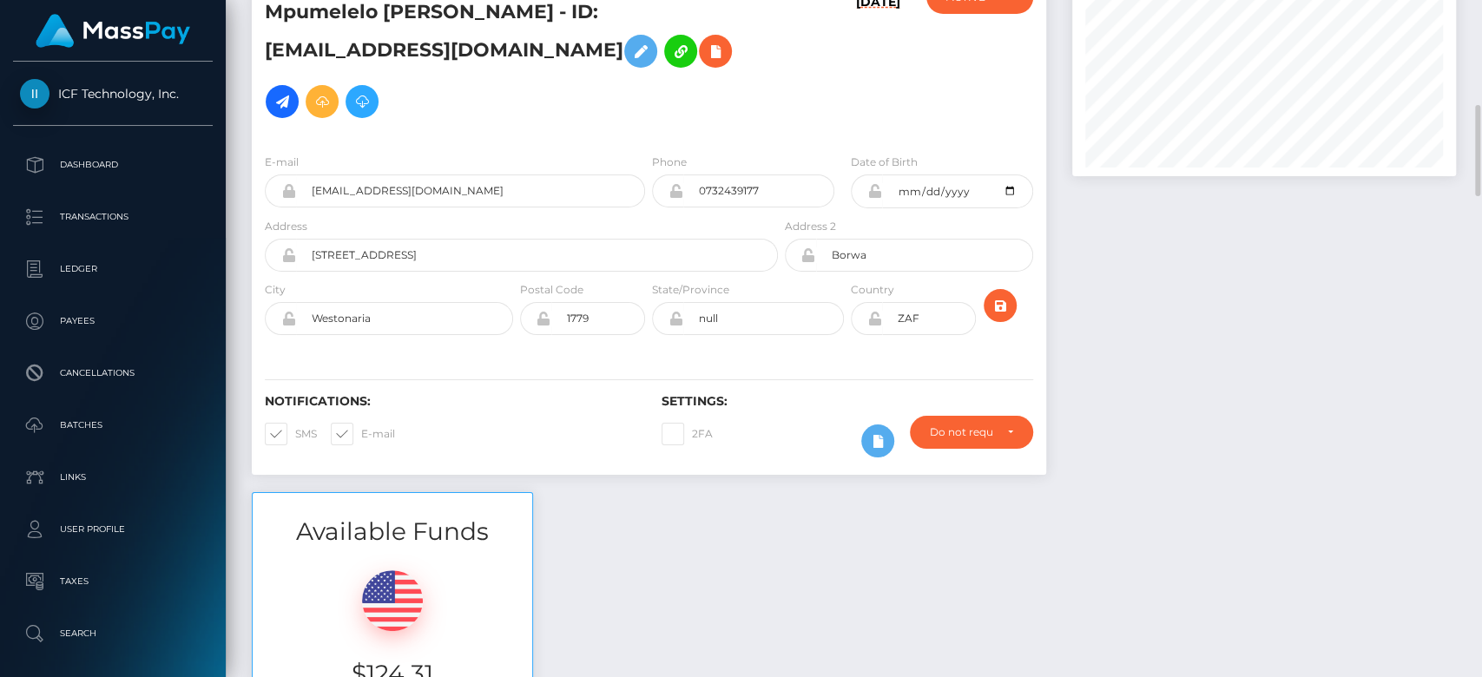
scroll to position [70, 0]
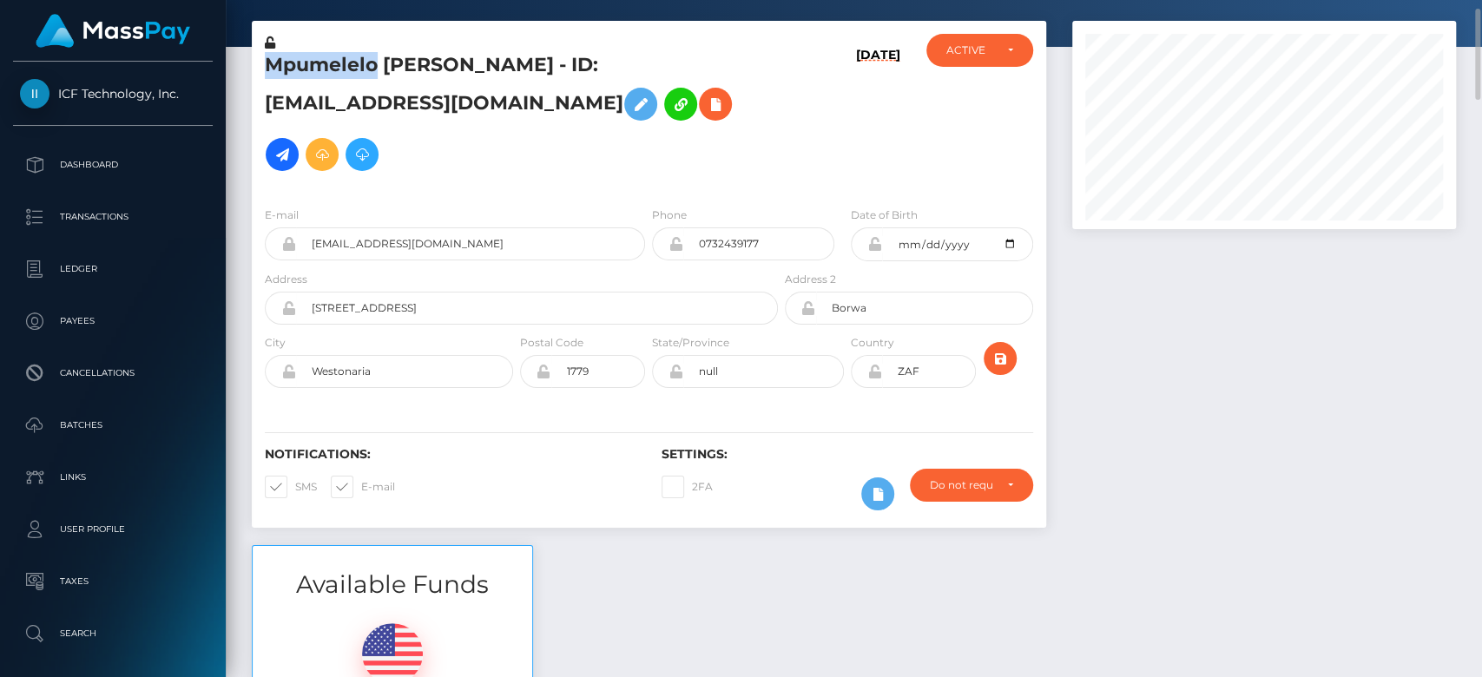
drag, startPoint x: 373, startPoint y: 59, endPoint x: 267, endPoint y: 56, distance: 106.0
click at [267, 56] on h5 "Mpumelelo [PERSON_NAME] - ID: [EMAIL_ADDRESS][DOMAIN_NAME]" at bounding box center [516, 116] width 503 height 128
copy h5 "Mpumelelo"
drag, startPoint x: 444, startPoint y: 668, endPoint x: 359, endPoint y: 661, distance: 86.3
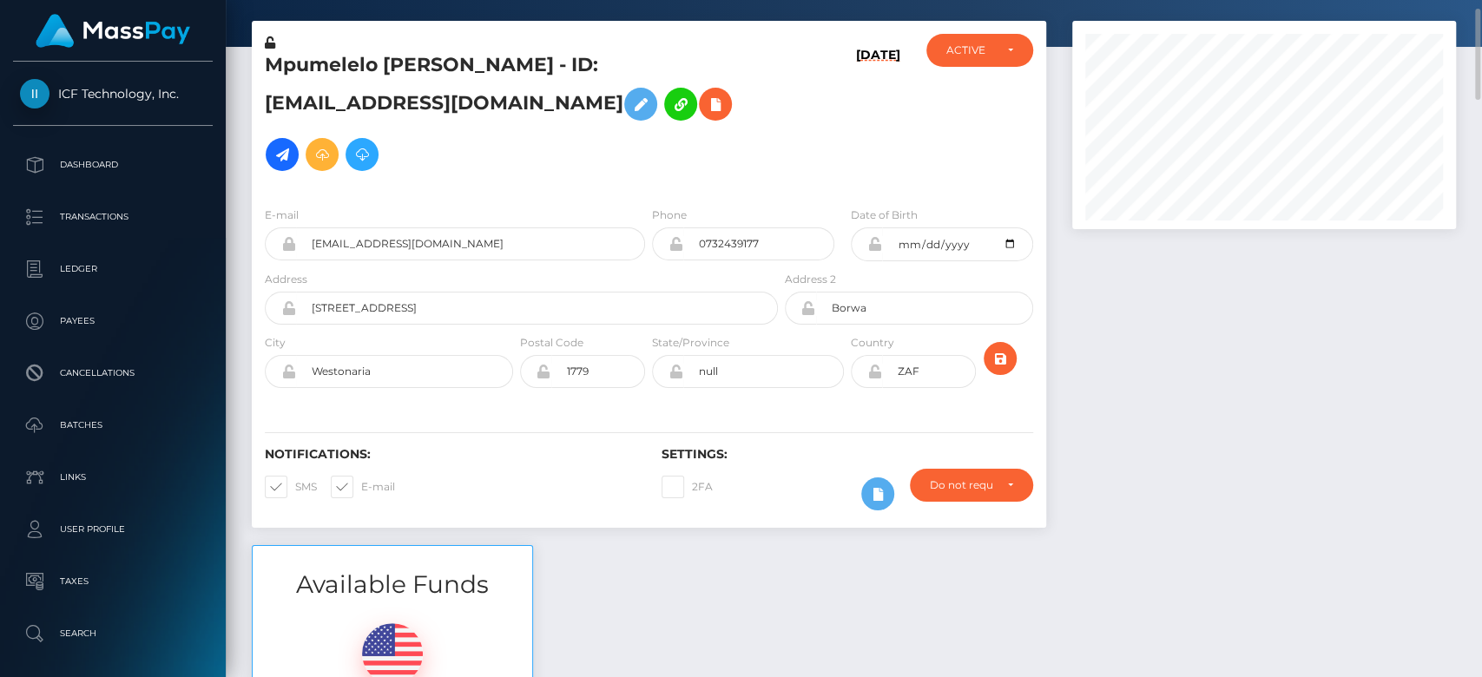
copy h3 "$124.31"
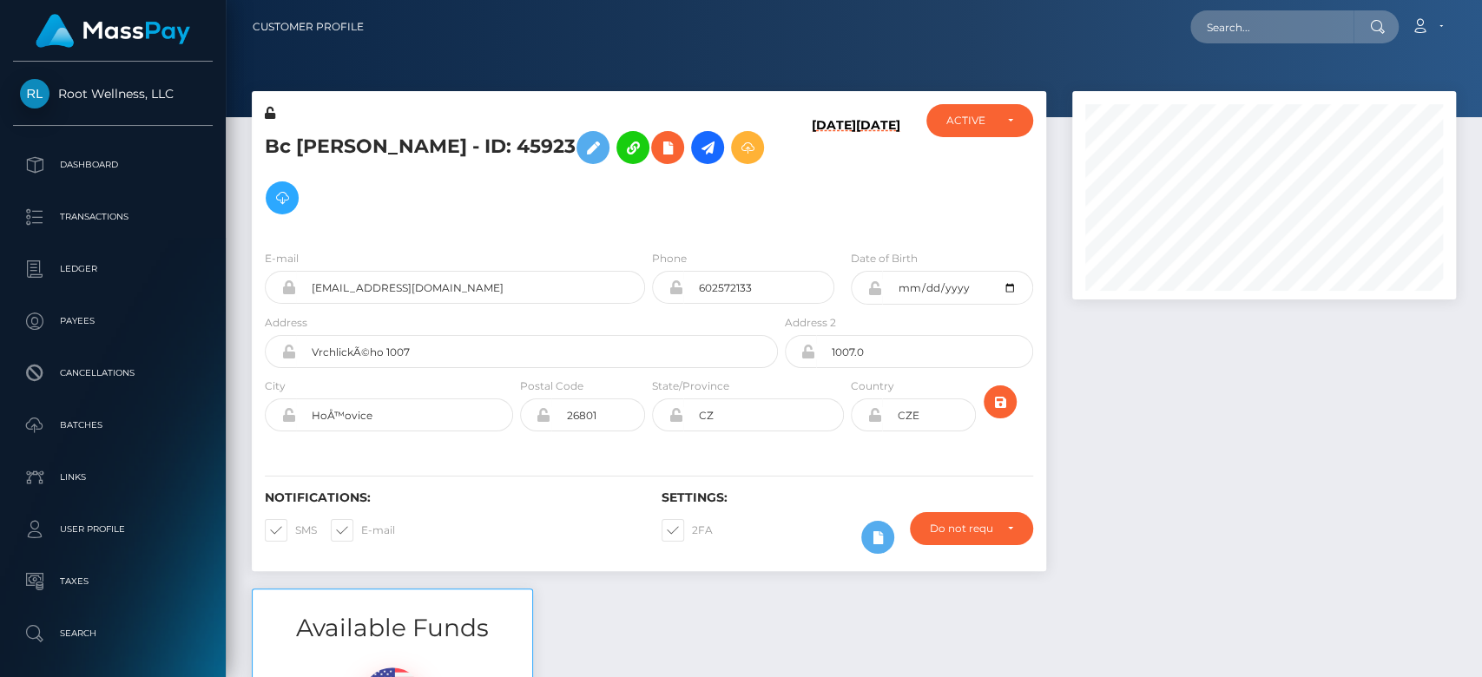
scroll to position [208, 384]
click at [1181, 409] on div at bounding box center [1264, 339] width 410 height 497
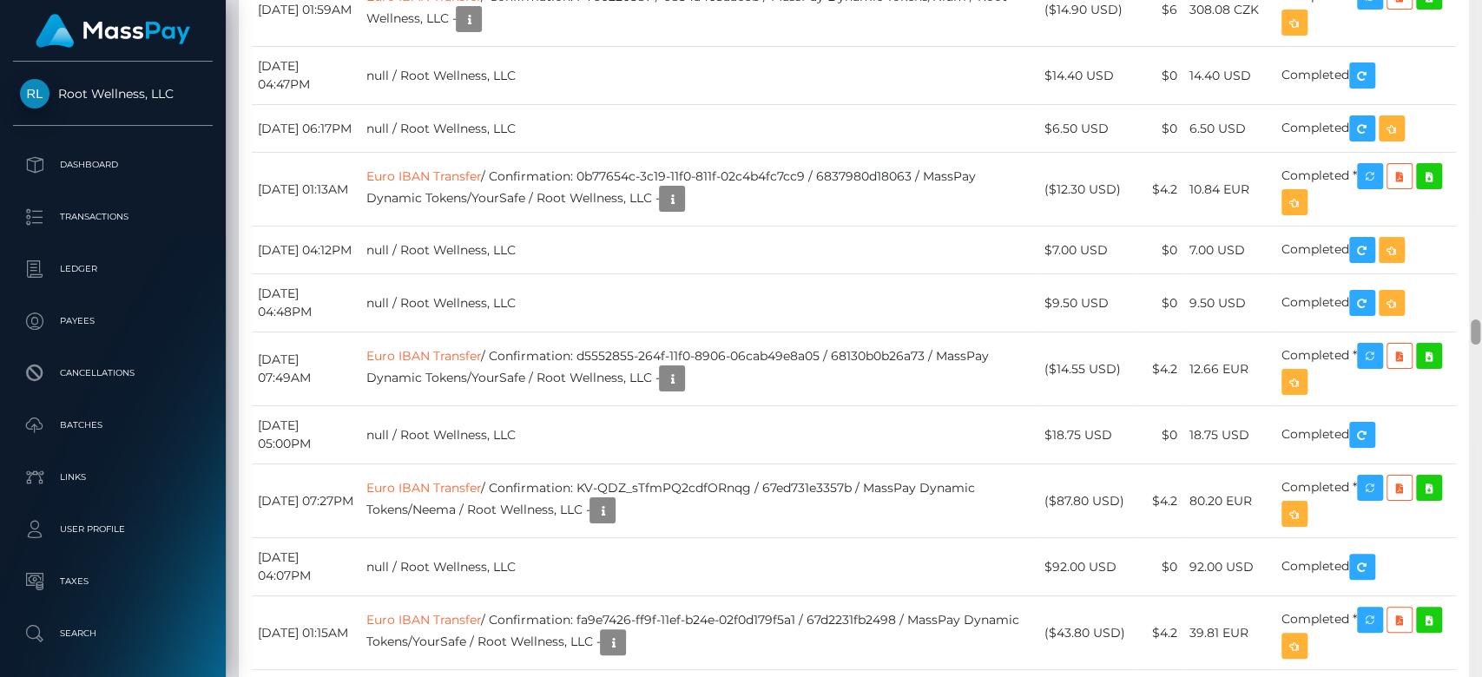
scroll to position [8214, 0]
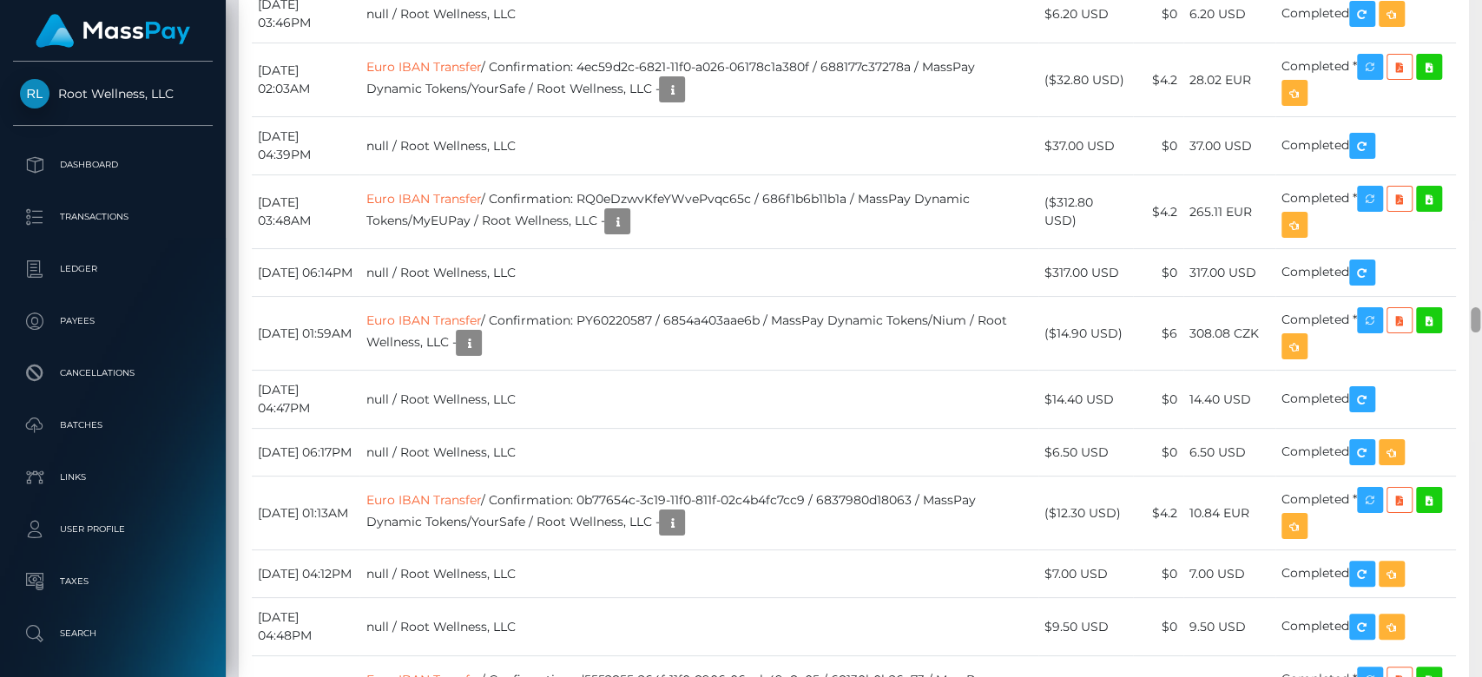
drag, startPoint x: 1473, startPoint y: 221, endPoint x: 1480, endPoint y: 323, distance: 101.8
click at [1480, 323] on div at bounding box center [1475, 339] width 13 height 678
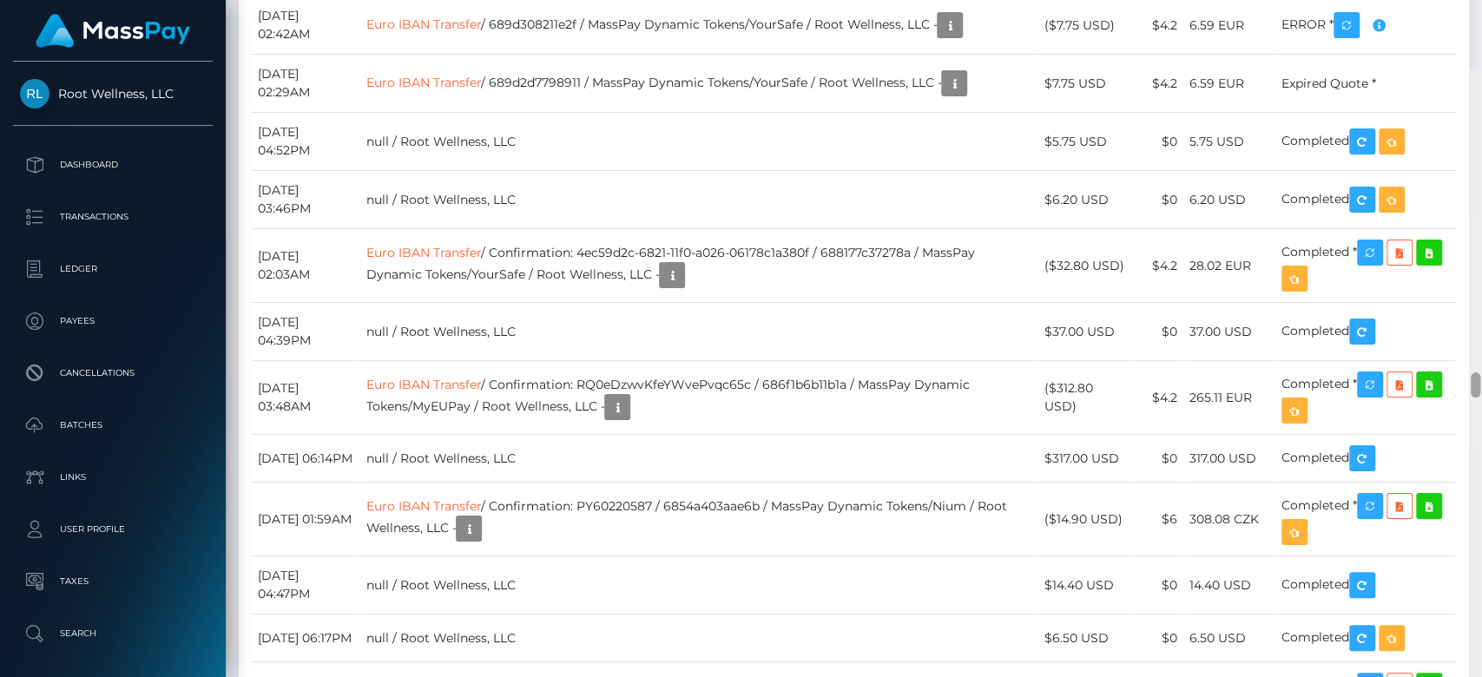
scroll to position [8145, 0]
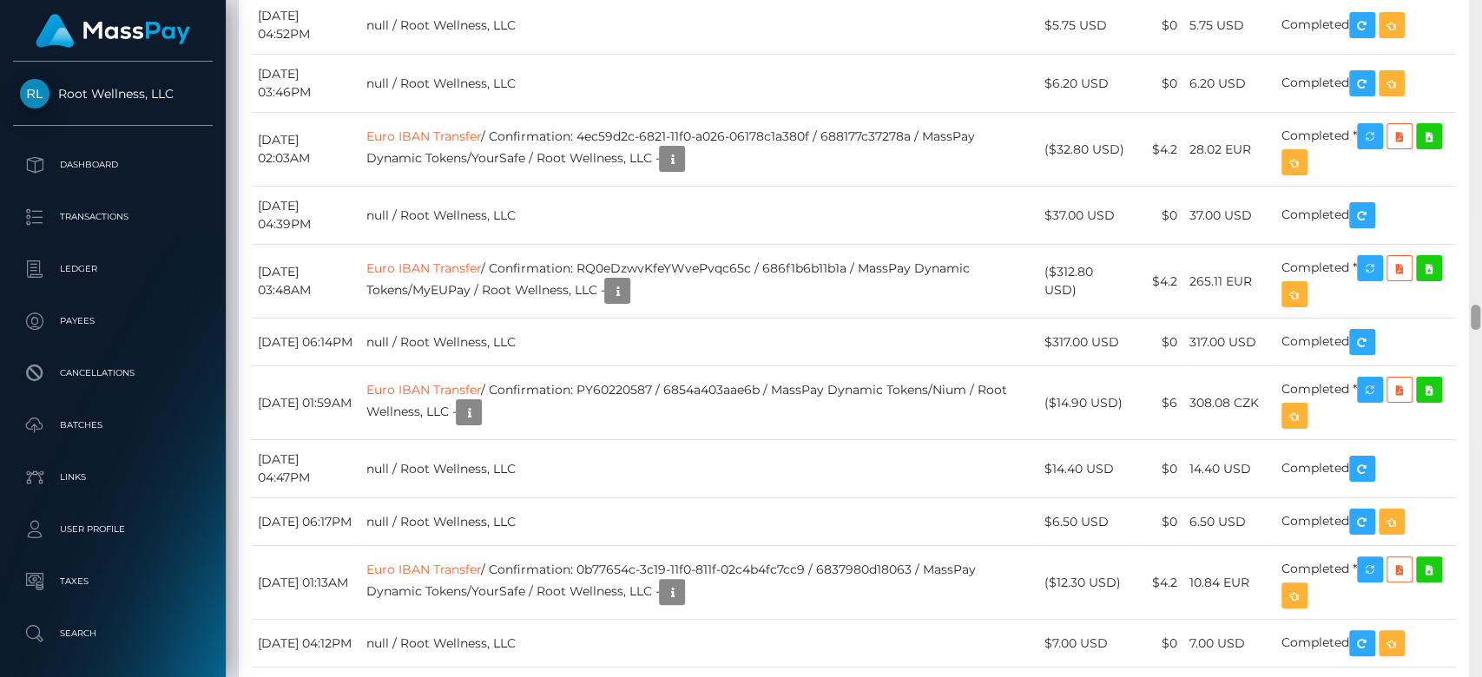
click at [1480, 316] on div at bounding box center [1475, 339] width 13 height 678
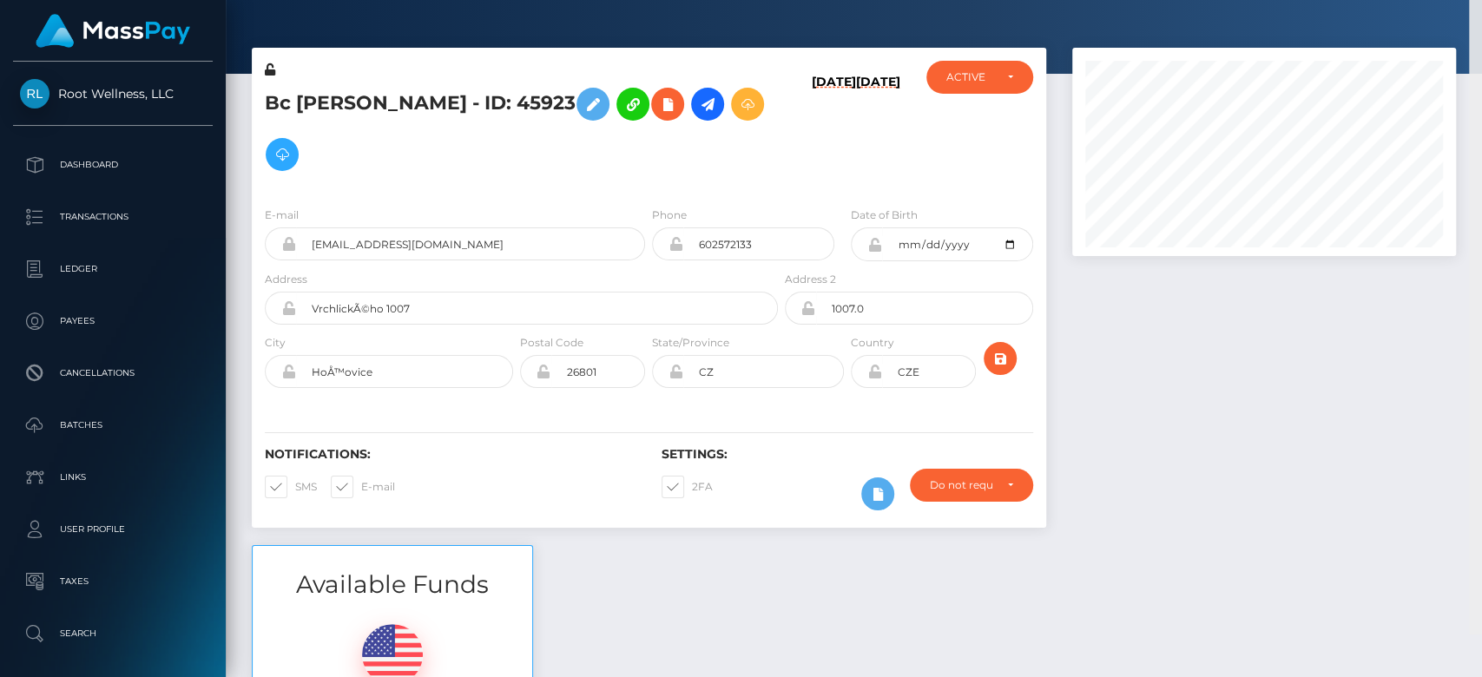
scroll to position [0, 0]
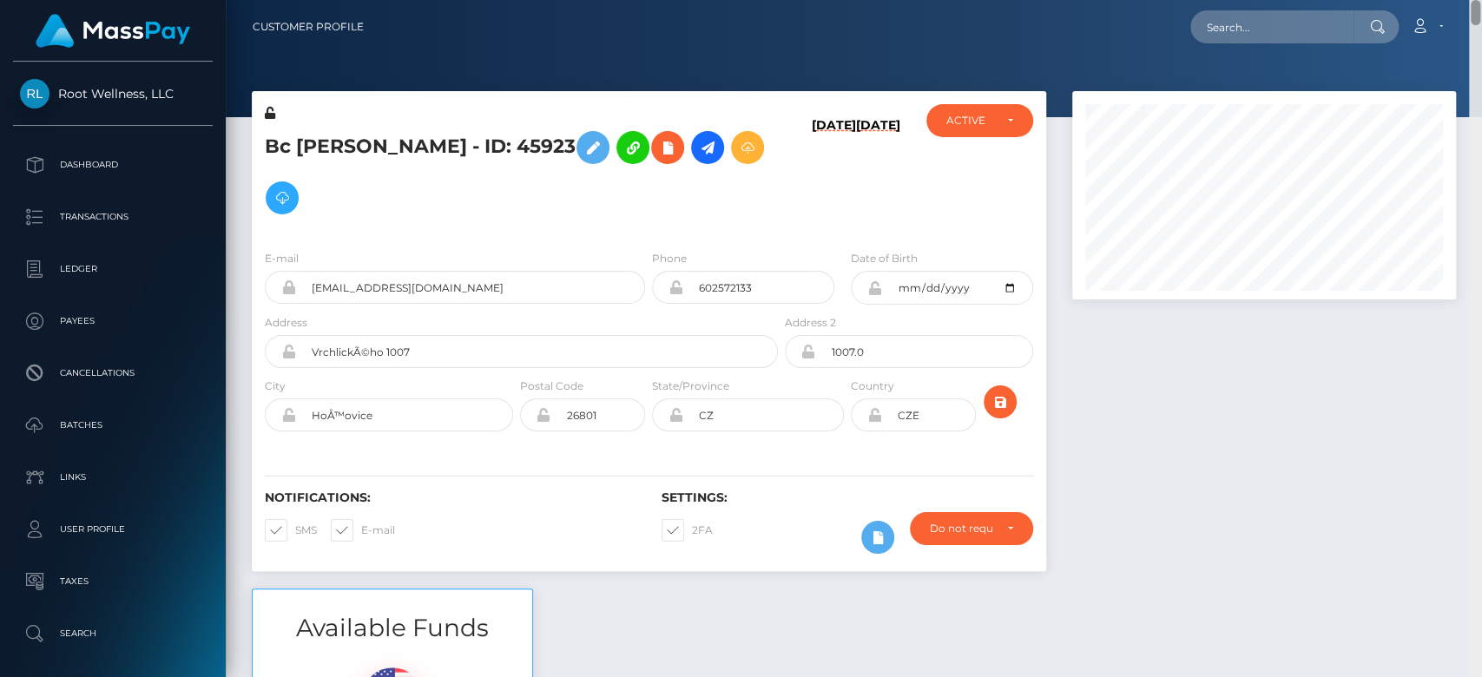
drag, startPoint x: 1474, startPoint y: 322, endPoint x: 1480, endPoint y: 10, distance: 311.7
click at [1480, 10] on div "Customer Profile Loading... Loading..." at bounding box center [854, 338] width 1256 height 677
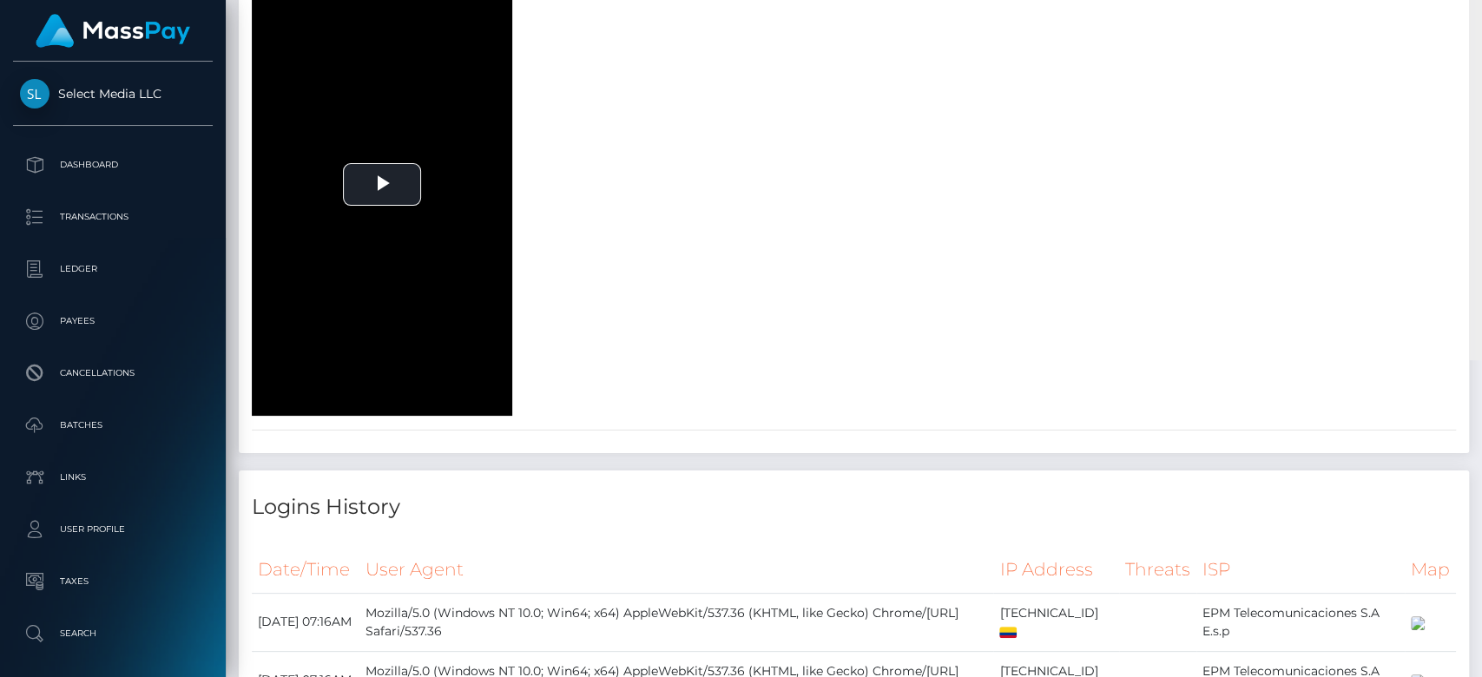
scroll to position [1981, 0]
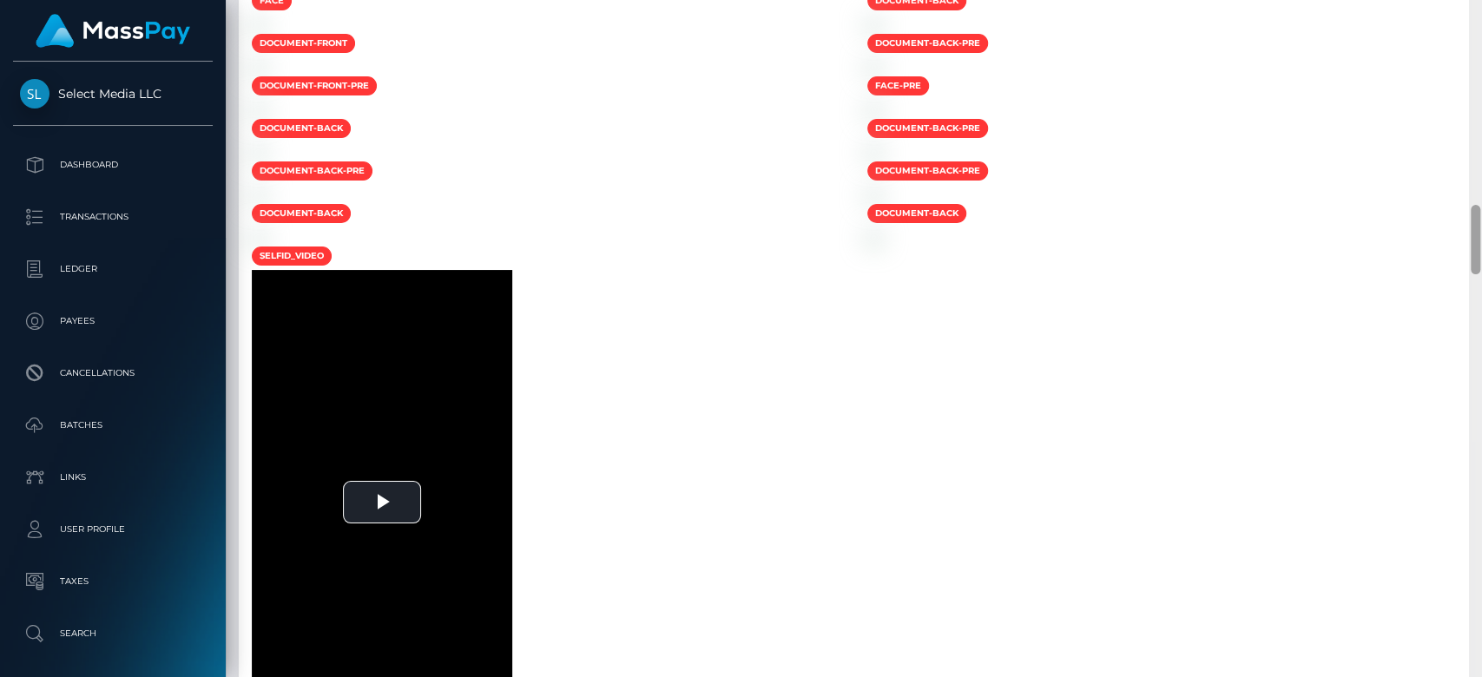
drag, startPoint x: 1470, startPoint y: 91, endPoint x: 1480, endPoint y: 219, distance: 128.0
click at [1480, 219] on div at bounding box center [1475, 339] width 13 height 678
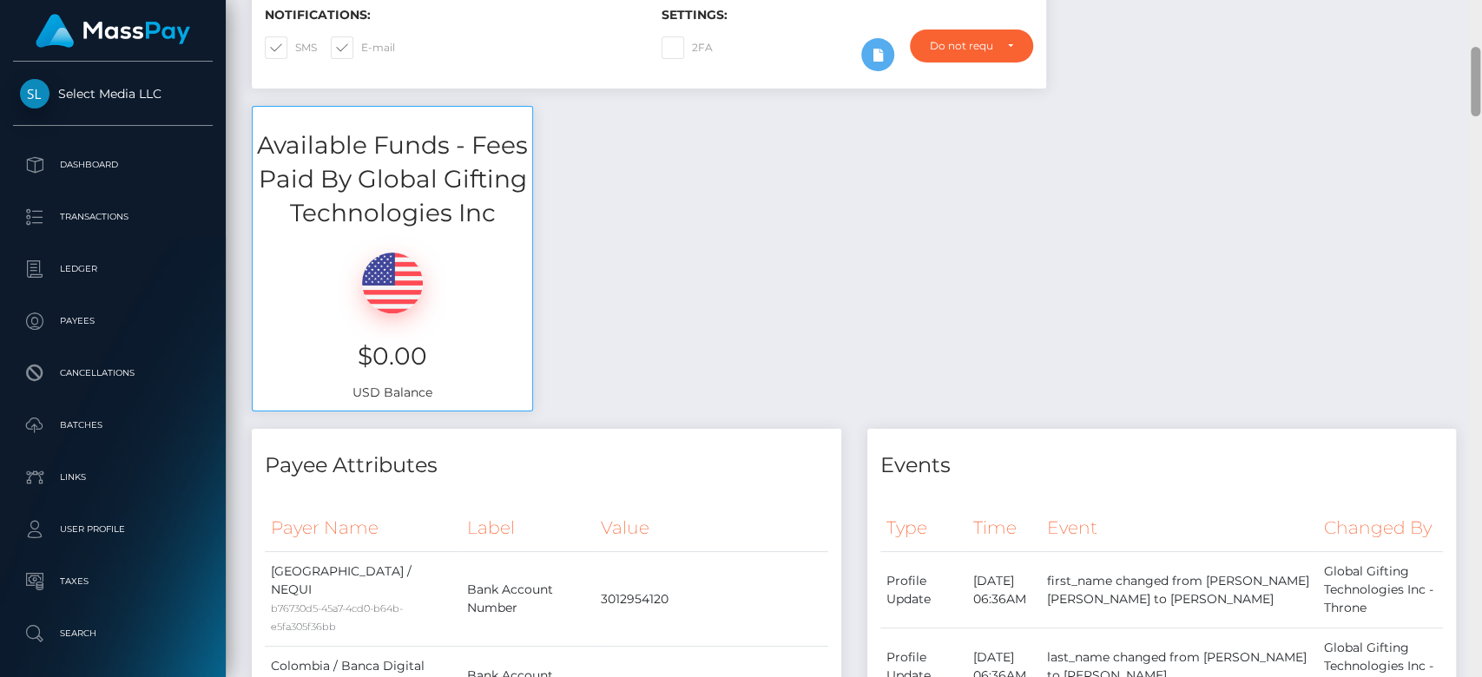
scroll to position [0, 0]
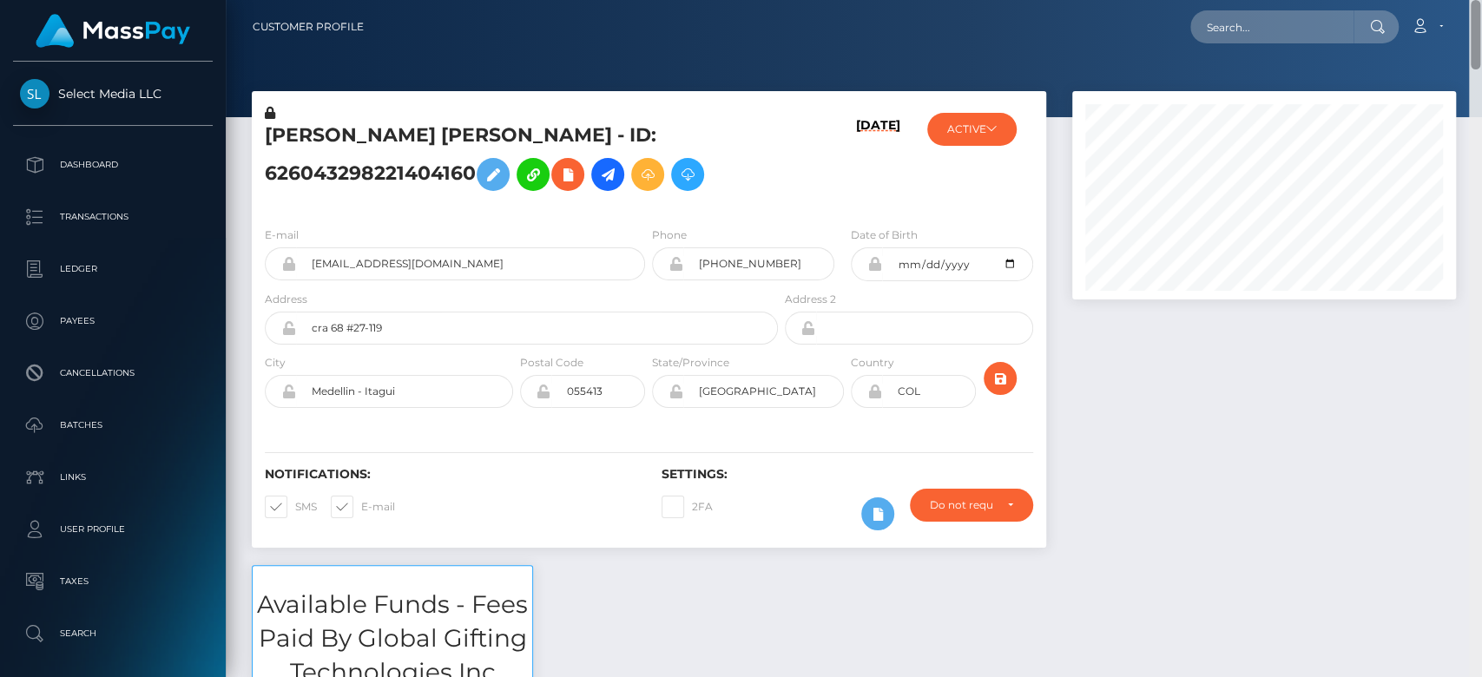
drag, startPoint x: 1473, startPoint y: 266, endPoint x: 1446, endPoint y: -24, distance: 291.2
click at [1446, 0] on html "Select Media LLC Dashboard Transactions Ledger Payees Batches" at bounding box center [741, 338] width 1482 height 677
click at [1000, 130] on button "ACTIVE" at bounding box center [971, 129] width 89 height 33
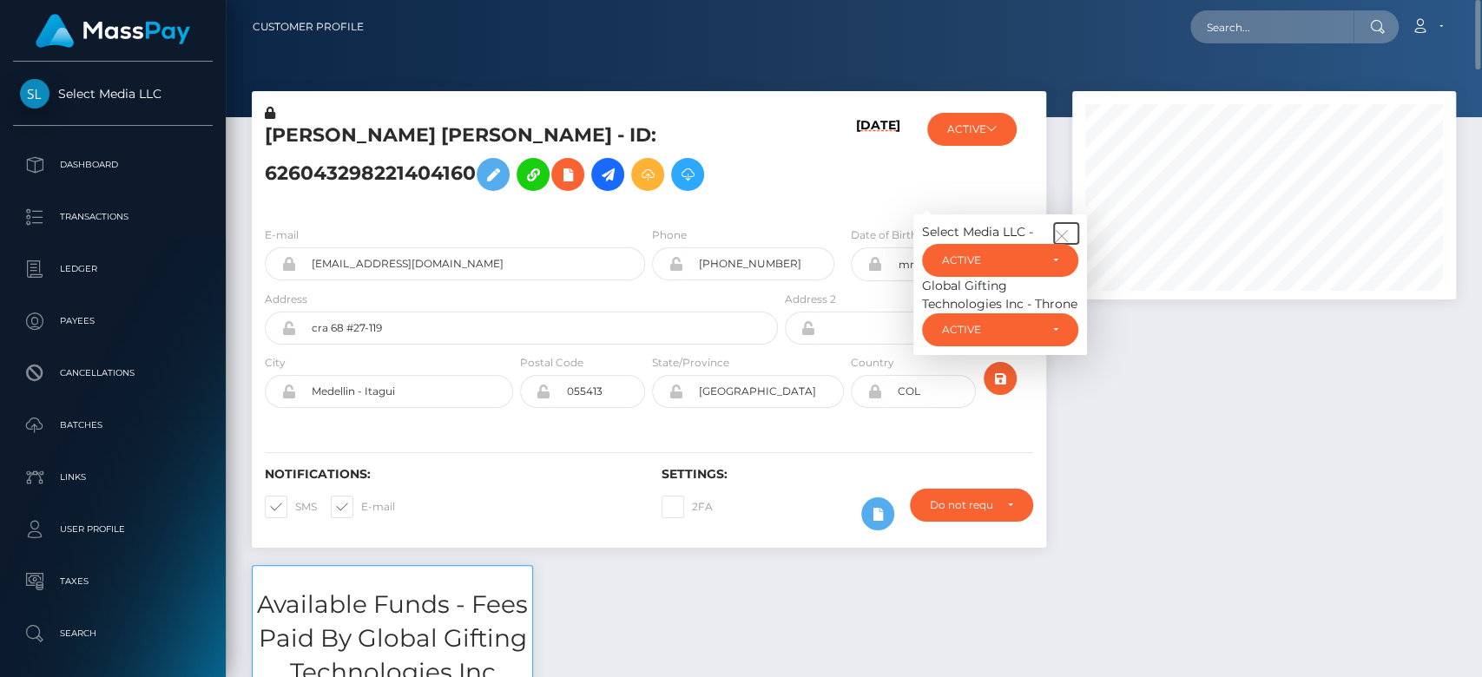
click at [1069, 232] on icon "button" at bounding box center [1062, 236] width 16 height 16
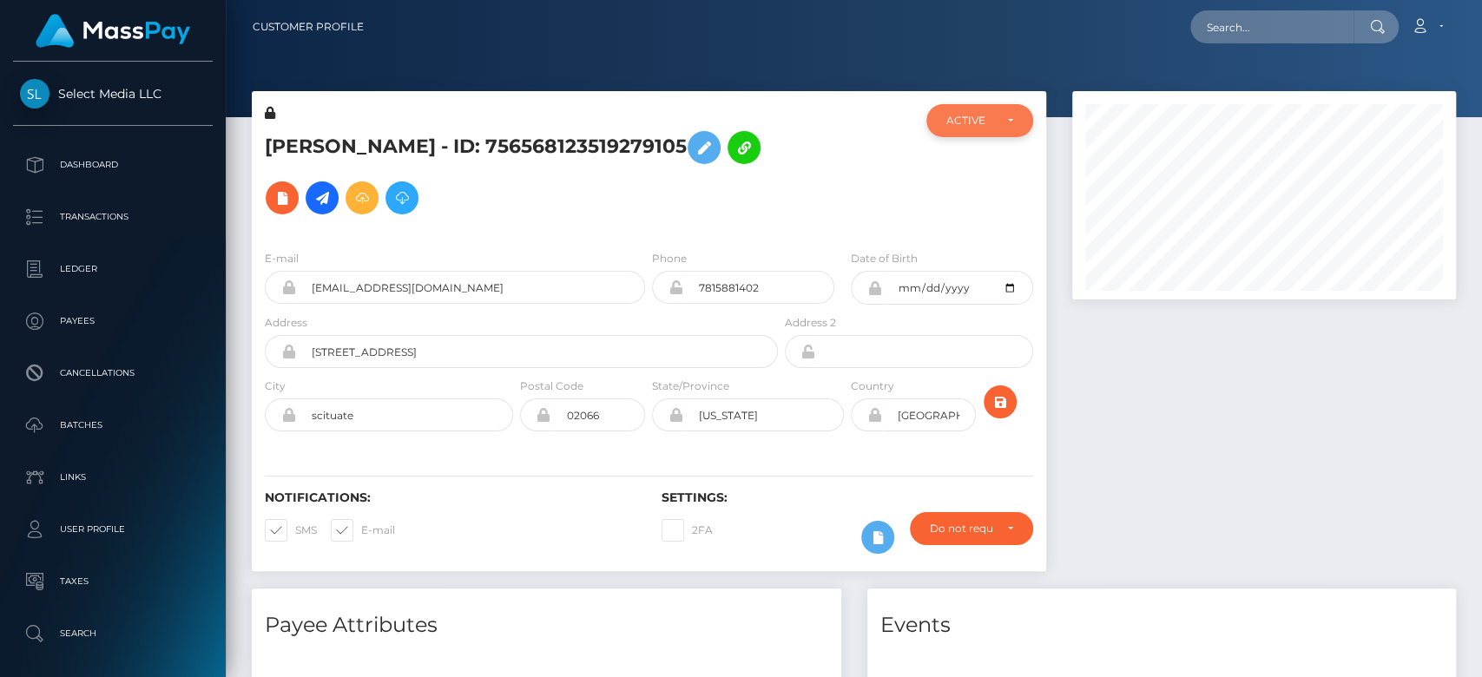
scroll to position [867855, 867680]
click at [975, 120] on div "ACTIVE" at bounding box center [969, 121] width 46 height 14
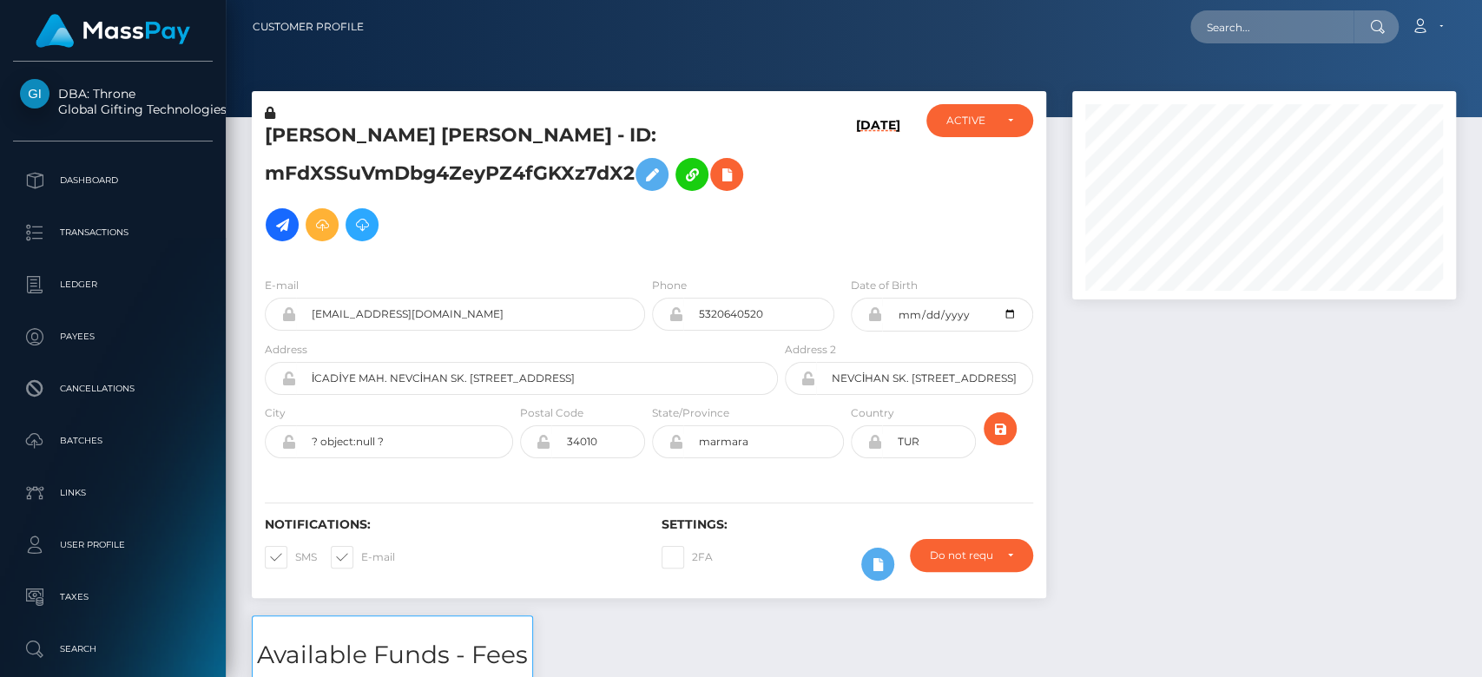
scroll to position [208, 384]
click at [1229, 448] on div at bounding box center [1264, 353] width 410 height 524
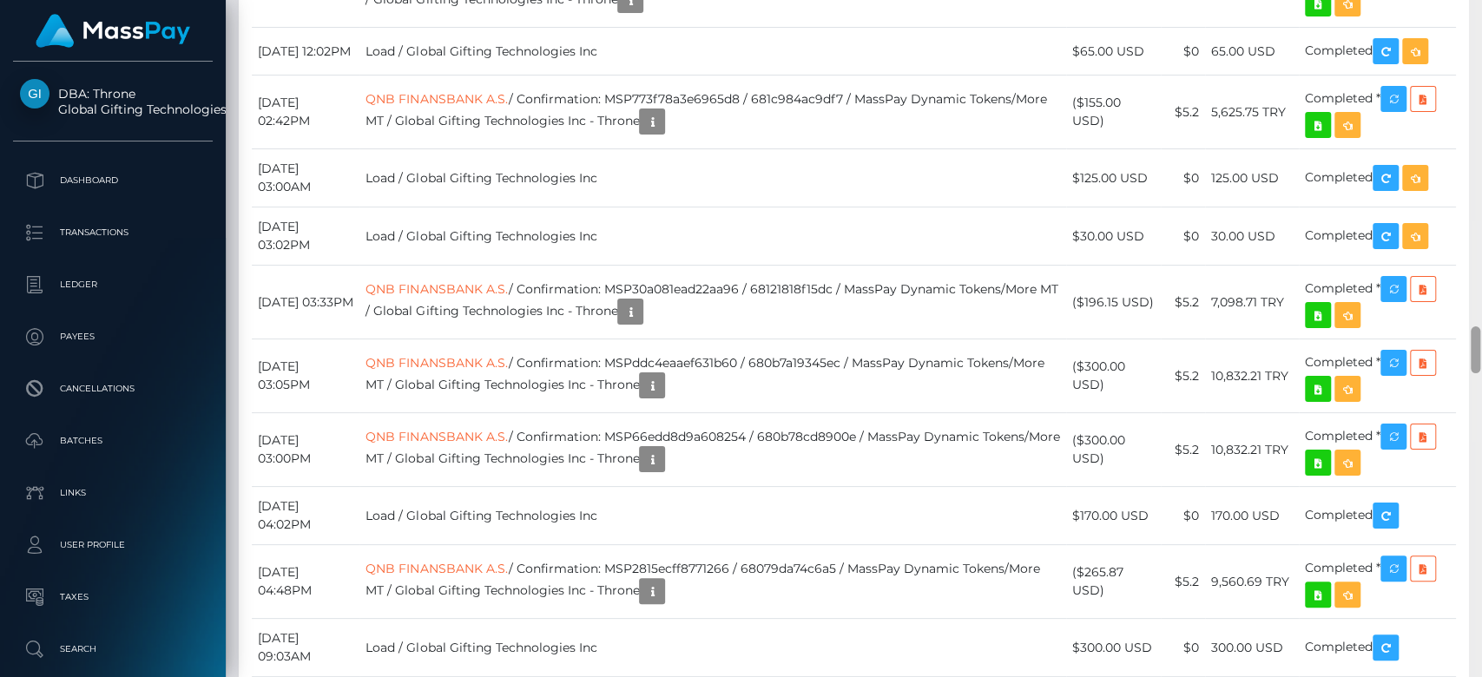
scroll to position [4556, 0]
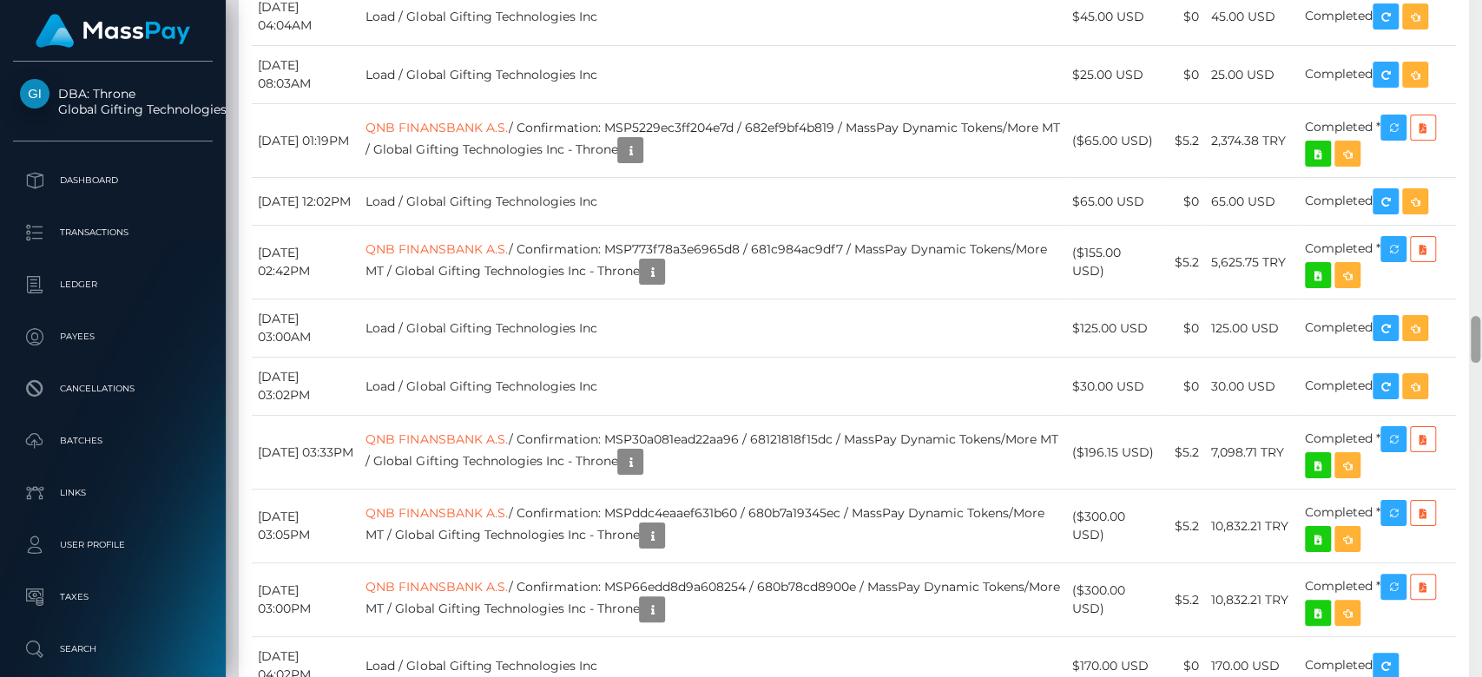
drag, startPoint x: 1471, startPoint y: 60, endPoint x: 1480, endPoint y: 344, distance: 284.0
click at [1480, 344] on div at bounding box center [1475, 339] width 13 height 678
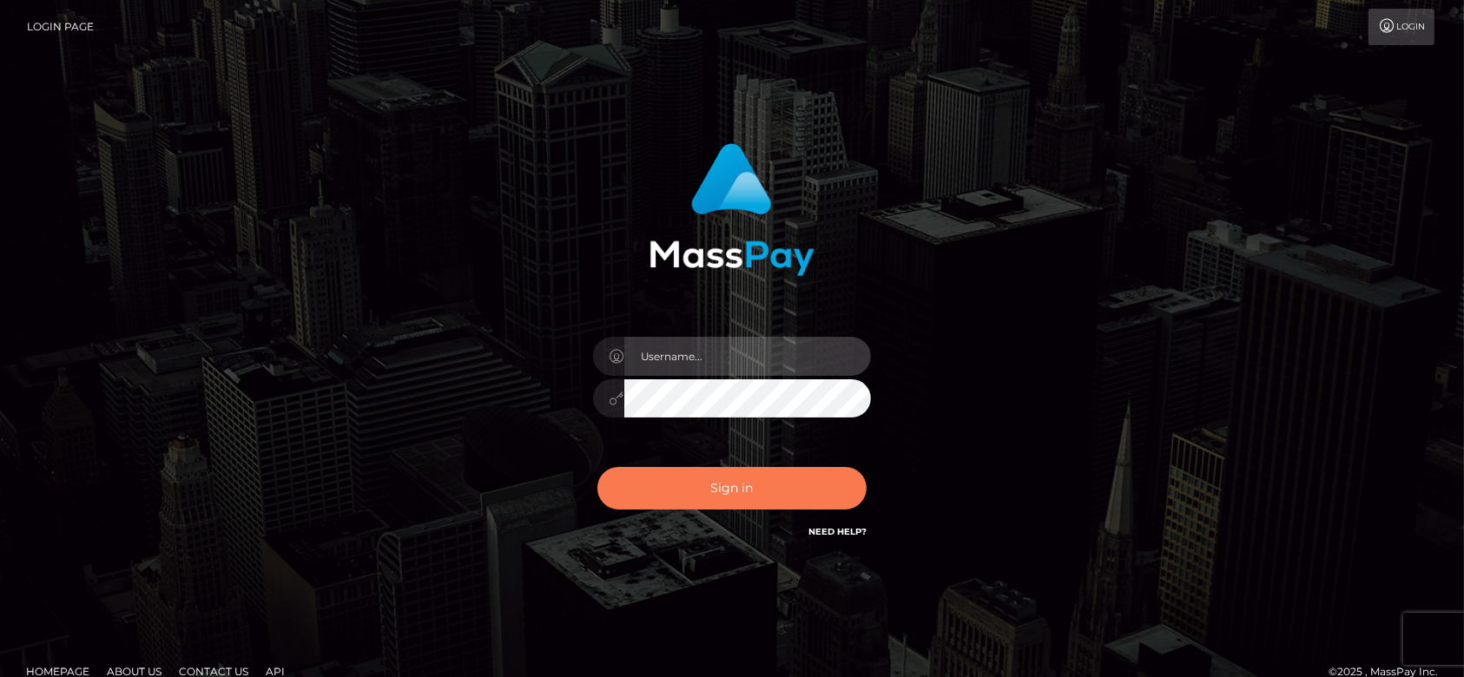
type input "[DOMAIN_NAME]"
click at [716, 482] on button "Sign in" at bounding box center [731, 488] width 269 height 43
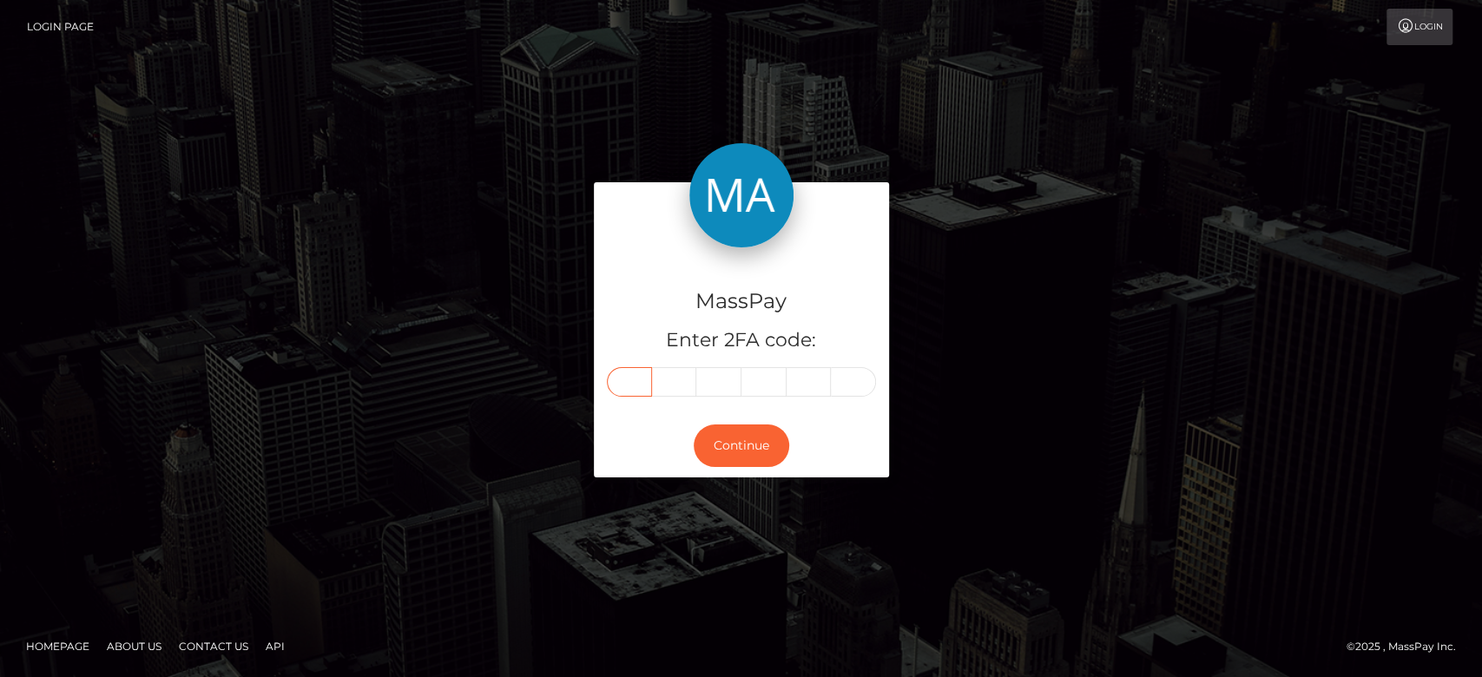
click at [639, 391] on input "text" at bounding box center [629, 382] width 45 height 30
paste input "2"
type input "2"
type input "0"
type input "8"
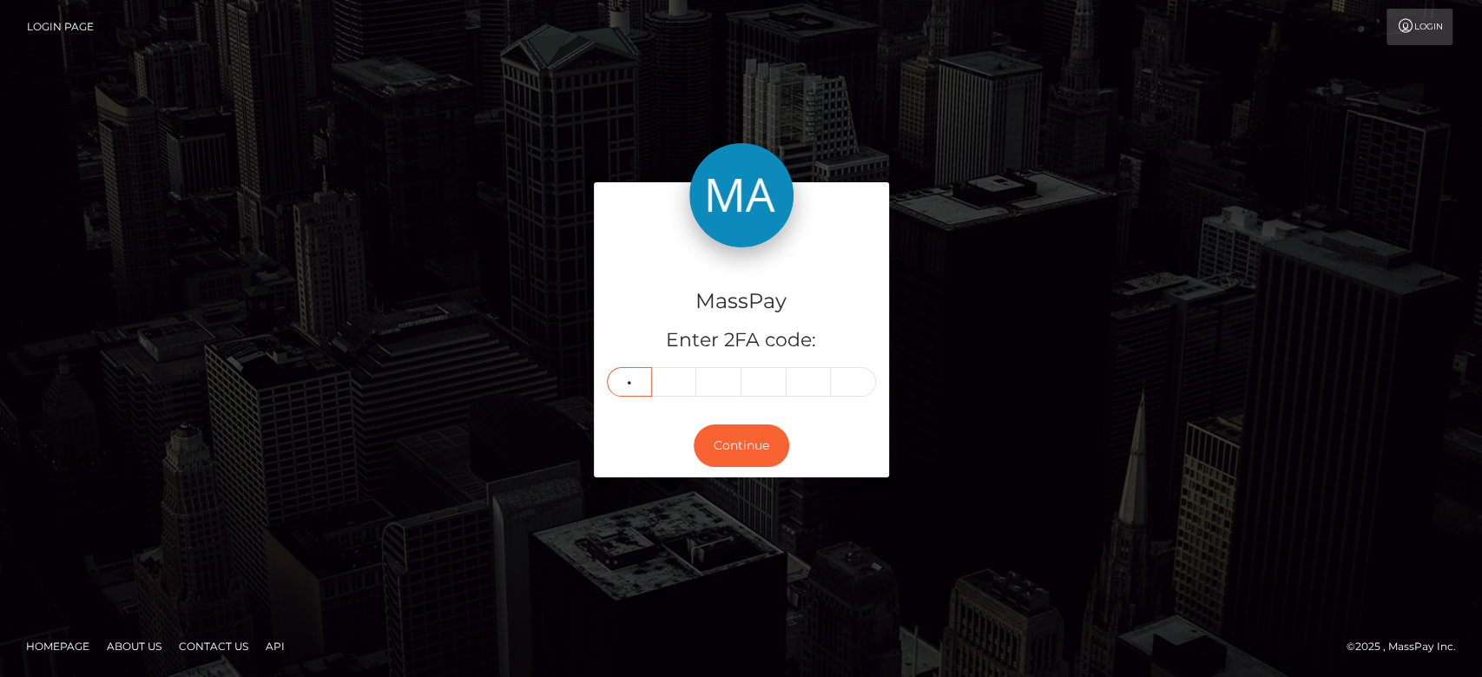
type input "5"
type input "7"
type input "4"
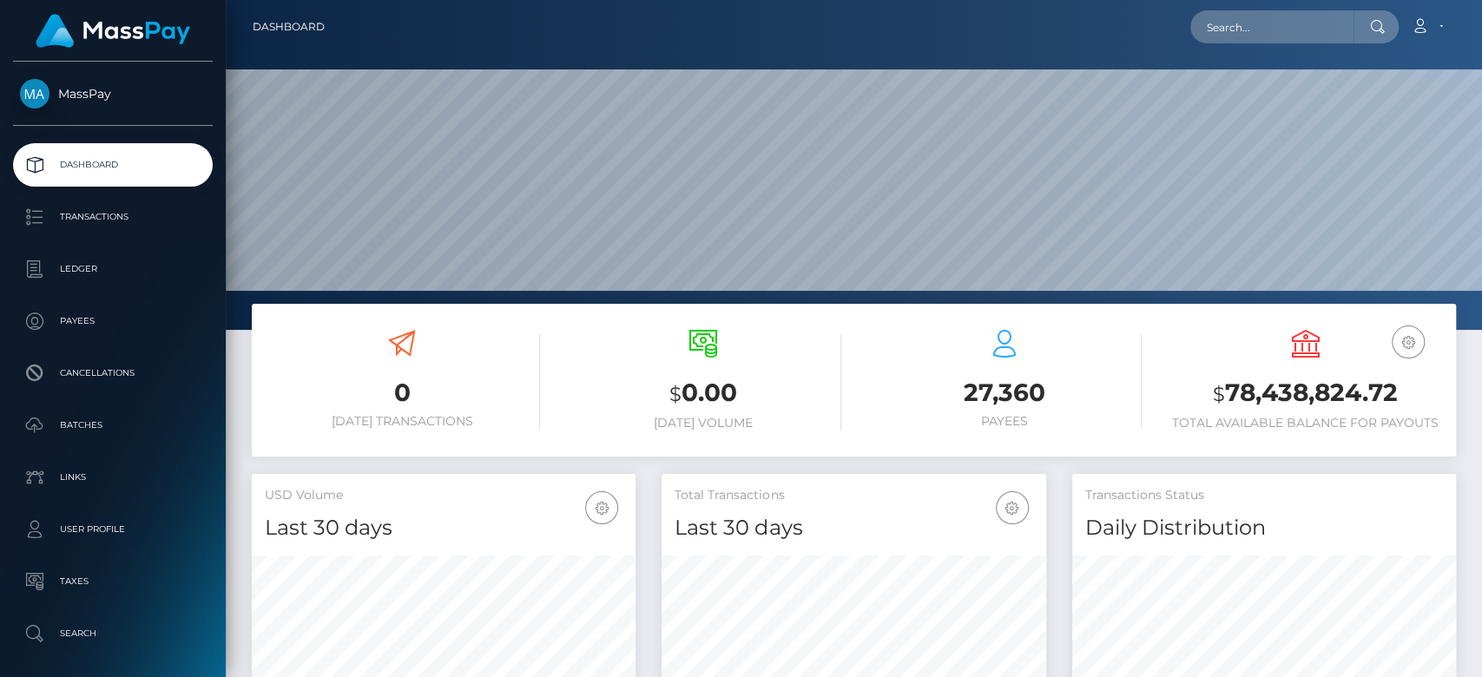
scroll to position [306, 384]
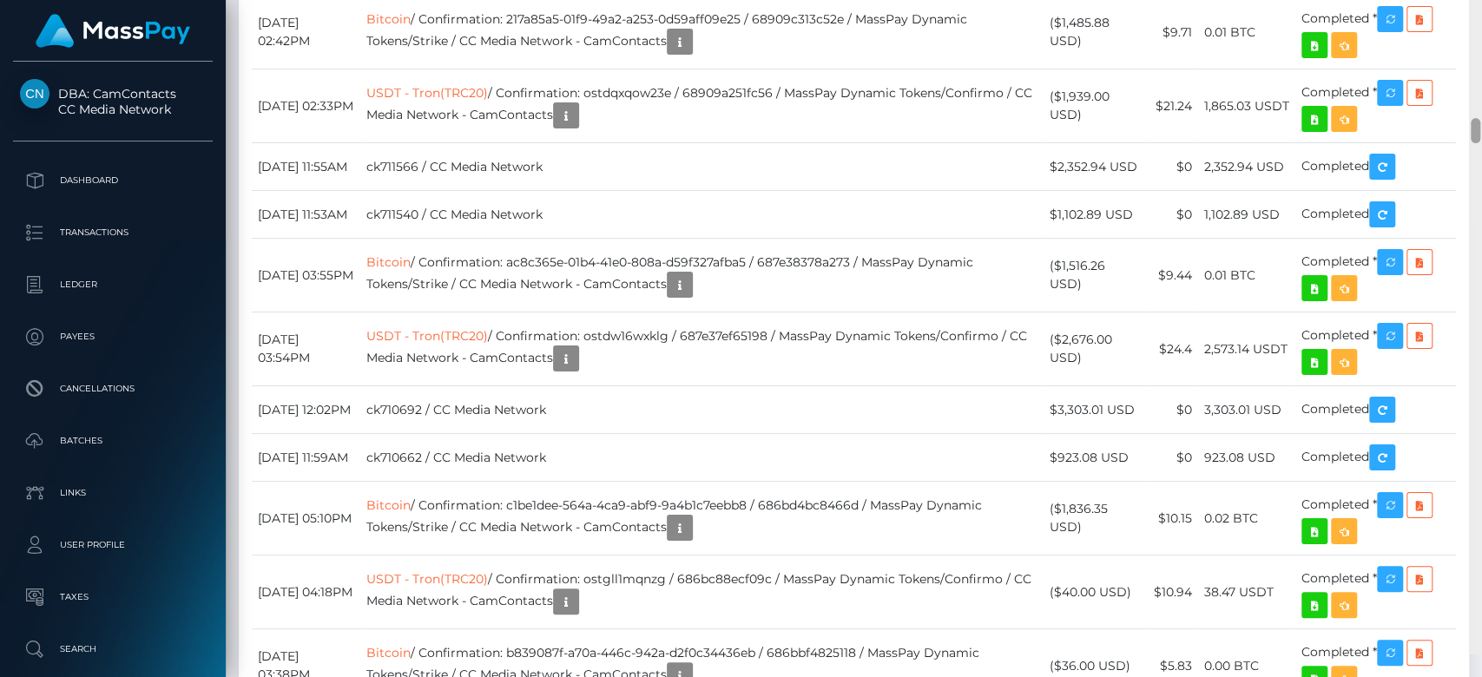
scroll to position [3675, 0]
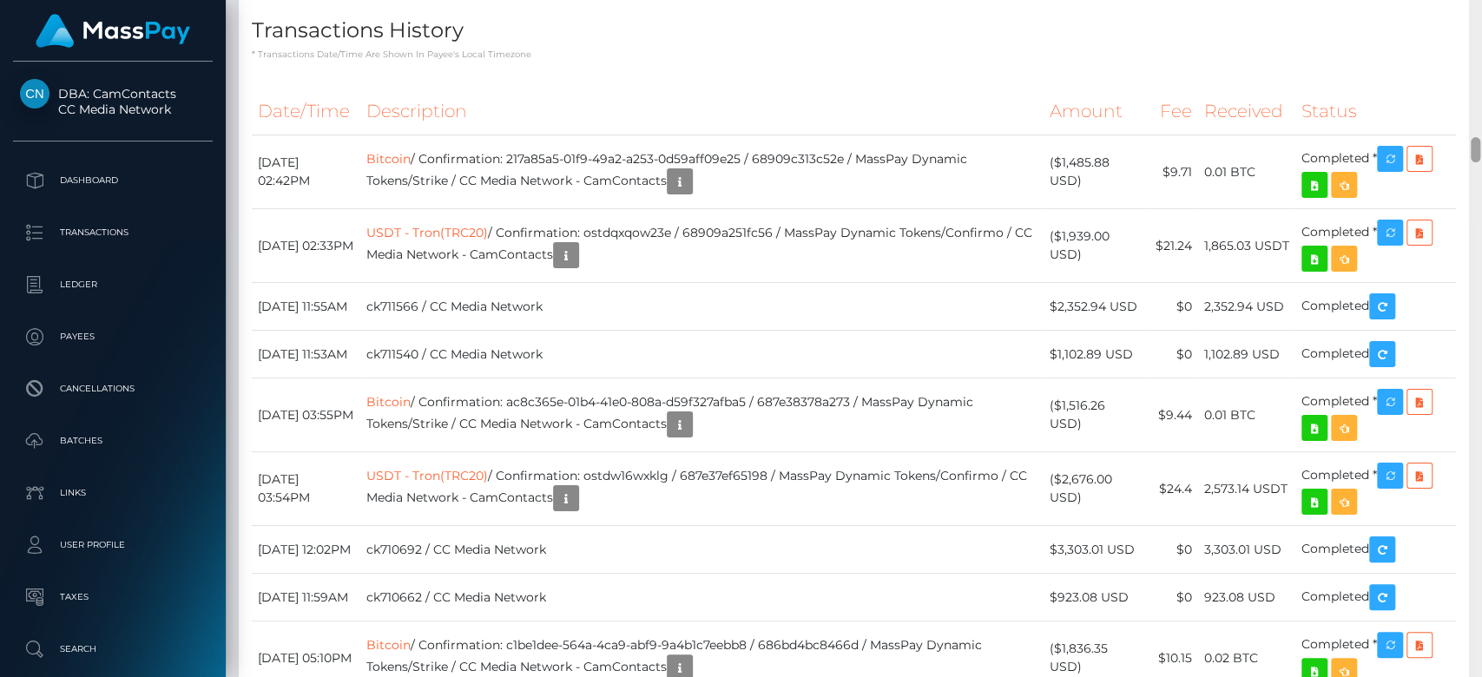
drag, startPoint x: 1472, startPoint y: 30, endPoint x: 1480, endPoint y: 151, distance: 120.9
click at [1480, 151] on div at bounding box center [1475, 339] width 13 height 678
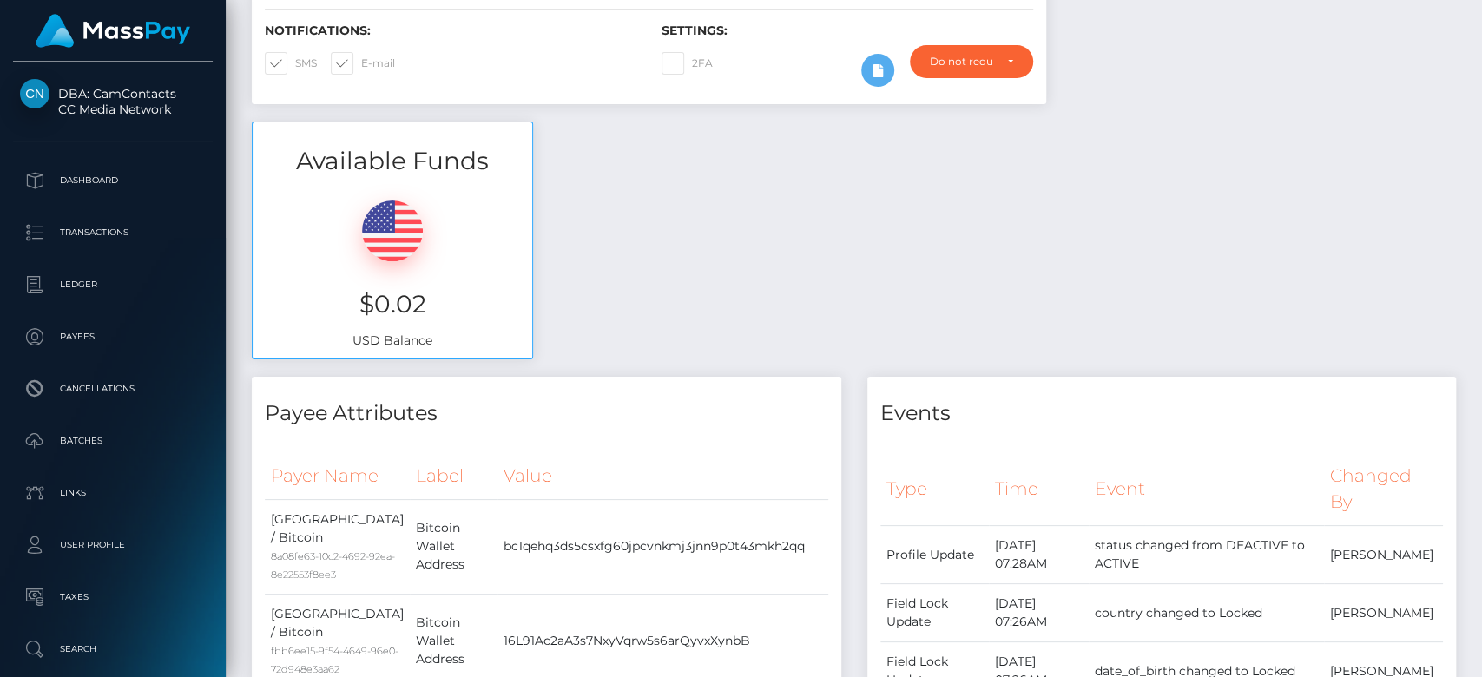
scroll to position [0, 0]
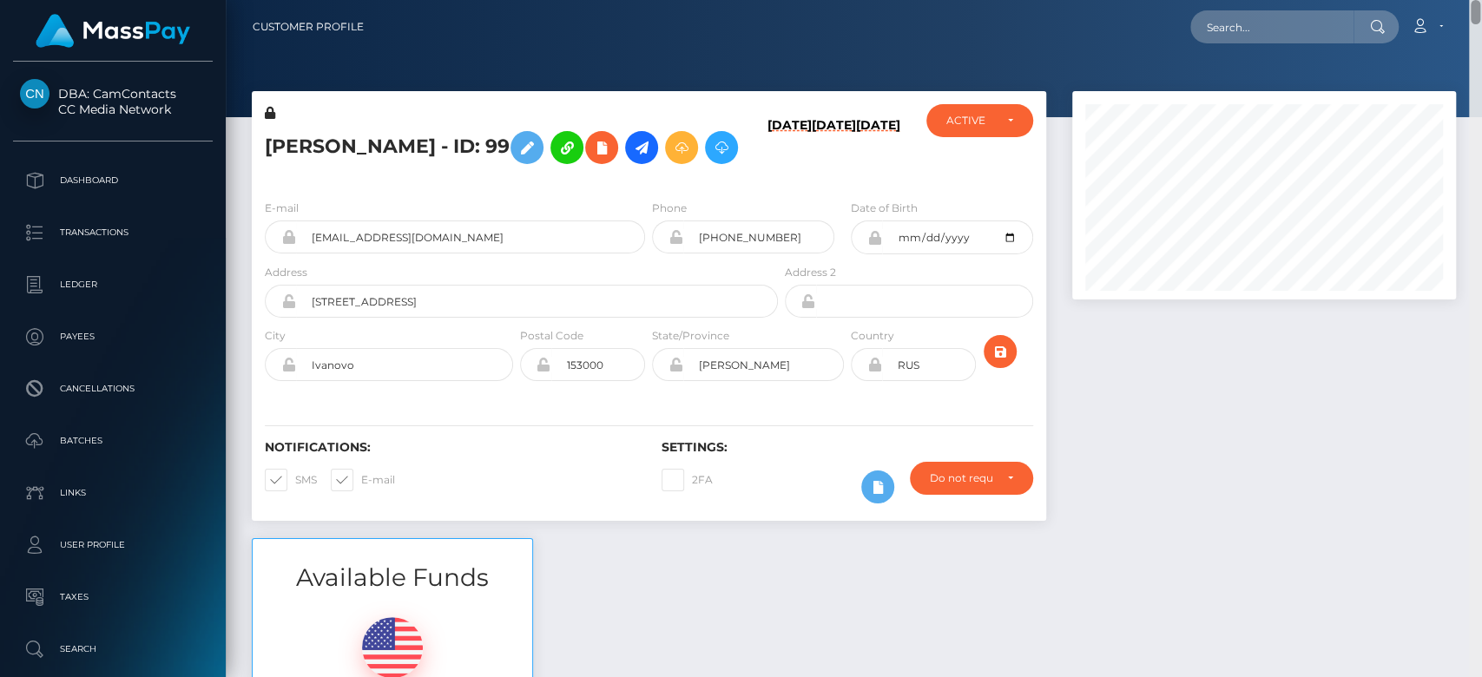
drag, startPoint x: 1472, startPoint y: 68, endPoint x: 1411, endPoint y: -32, distance: 116.9
click at [1411, 0] on html "DBA: CamContacts CC Media Network Dashboard Transactions Ledger Links" at bounding box center [741, 338] width 1482 height 677
click at [1273, 24] on input "text" at bounding box center [1271, 26] width 163 height 33
paste input "raychan35@icloud.com"
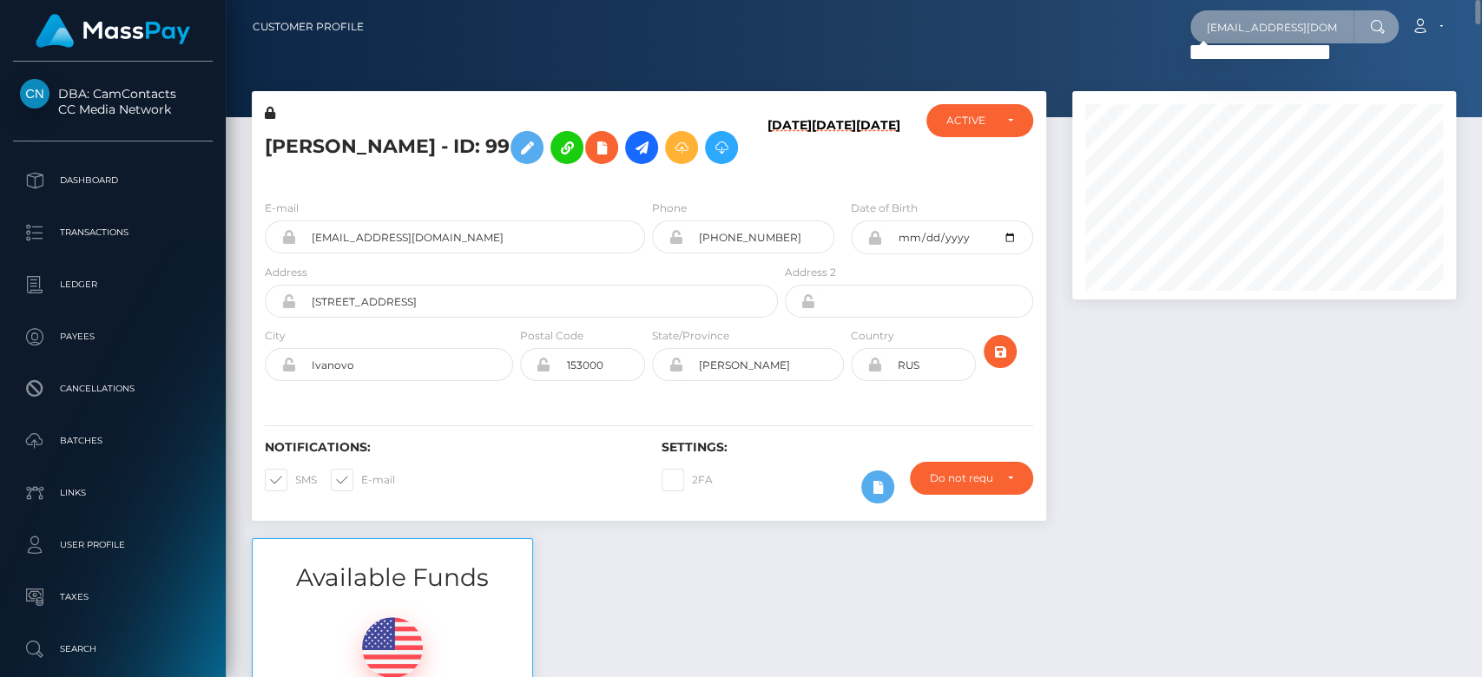
type input "raychan35@icloud.com"
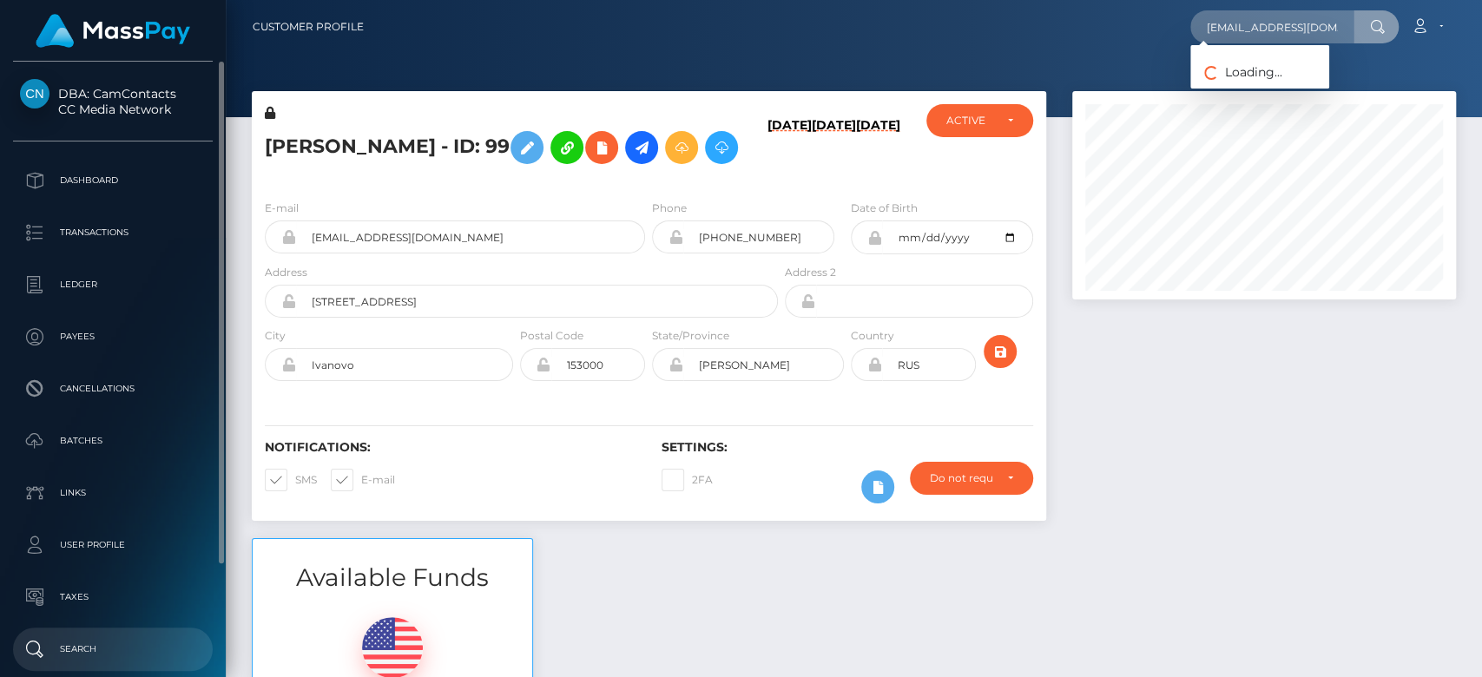
click at [123, 632] on link "Search" at bounding box center [113, 649] width 200 height 43
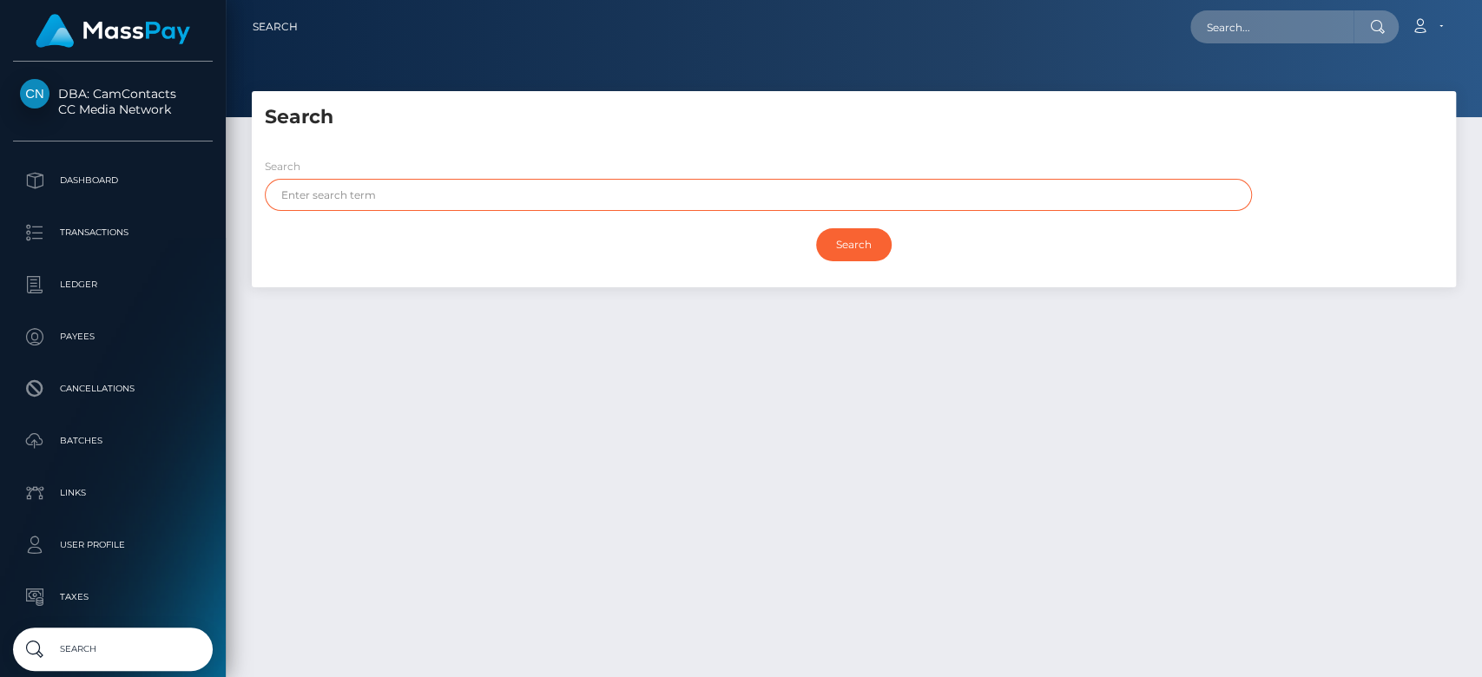
click at [486, 194] on input "text" at bounding box center [758, 195] width 987 height 32
paste input "[PERSON_NAME]"
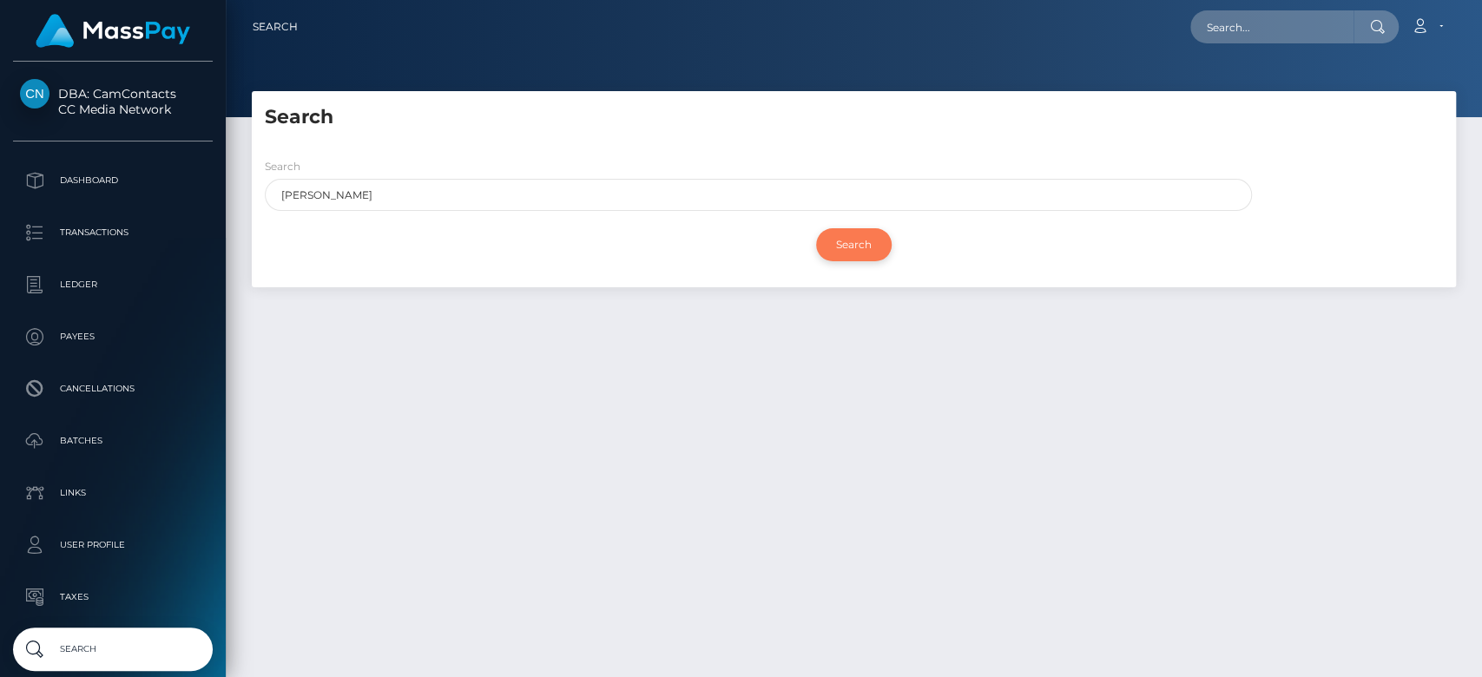
click at [844, 243] on input "Search" at bounding box center [854, 244] width 76 height 33
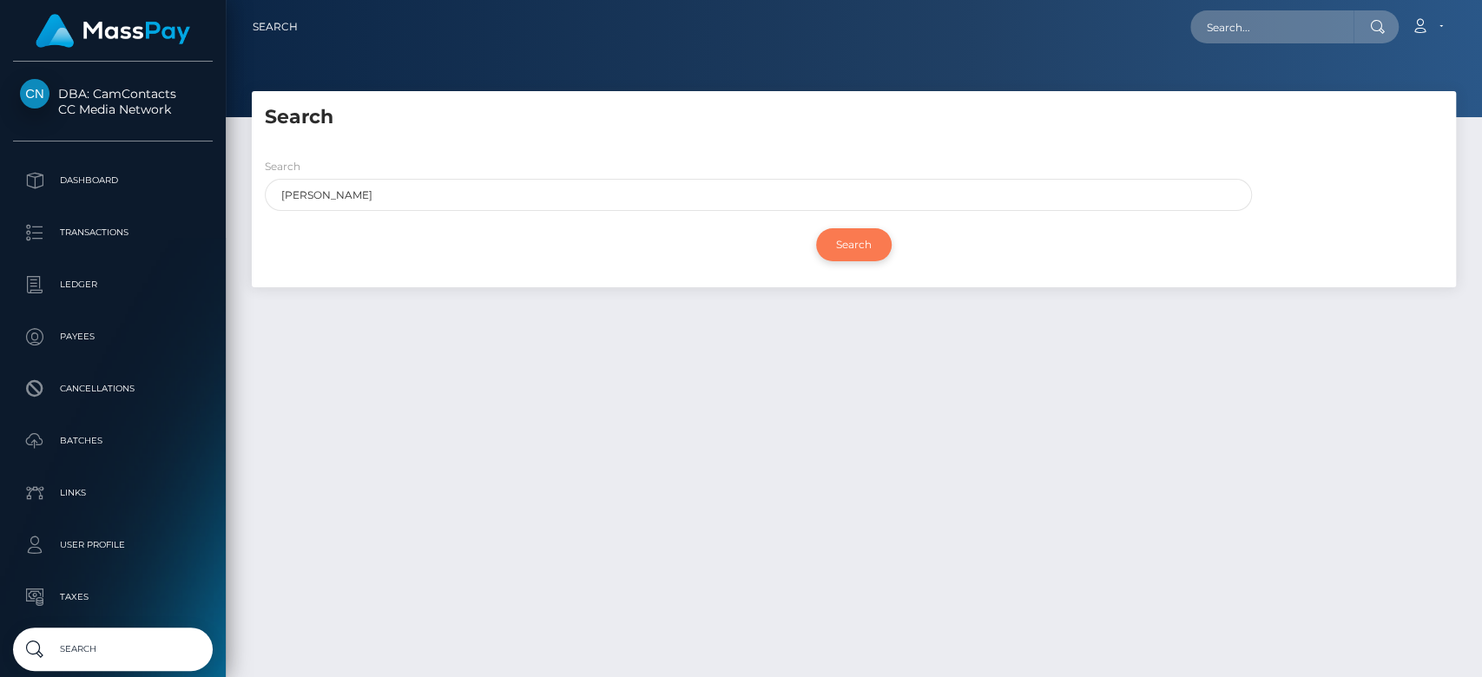
click at [844, 243] on input "Search" at bounding box center [854, 244] width 76 height 33
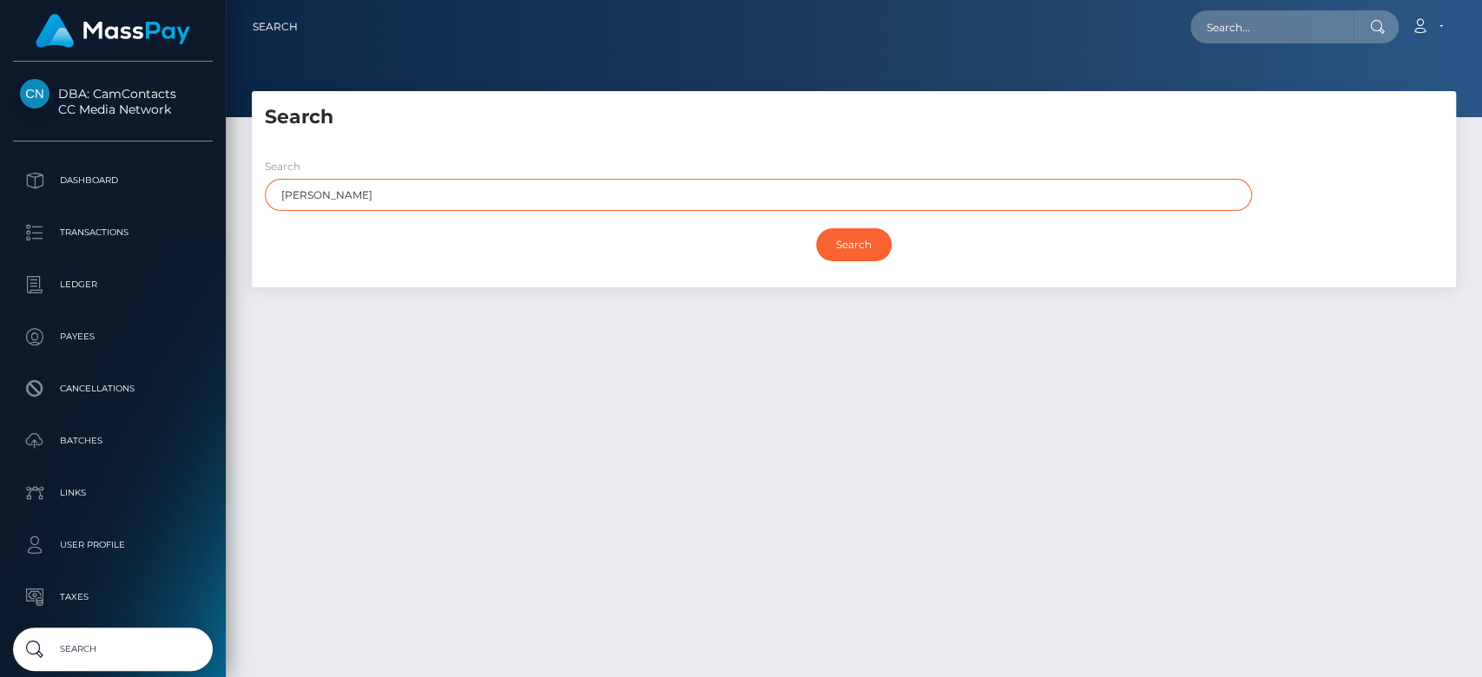
drag, startPoint x: 378, startPoint y: 200, endPoint x: 303, endPoint y: 193, distance: 75.0
click at [303, 193] on input "Ray Chandler" at bounding box center [758, 195] width 987 height 32
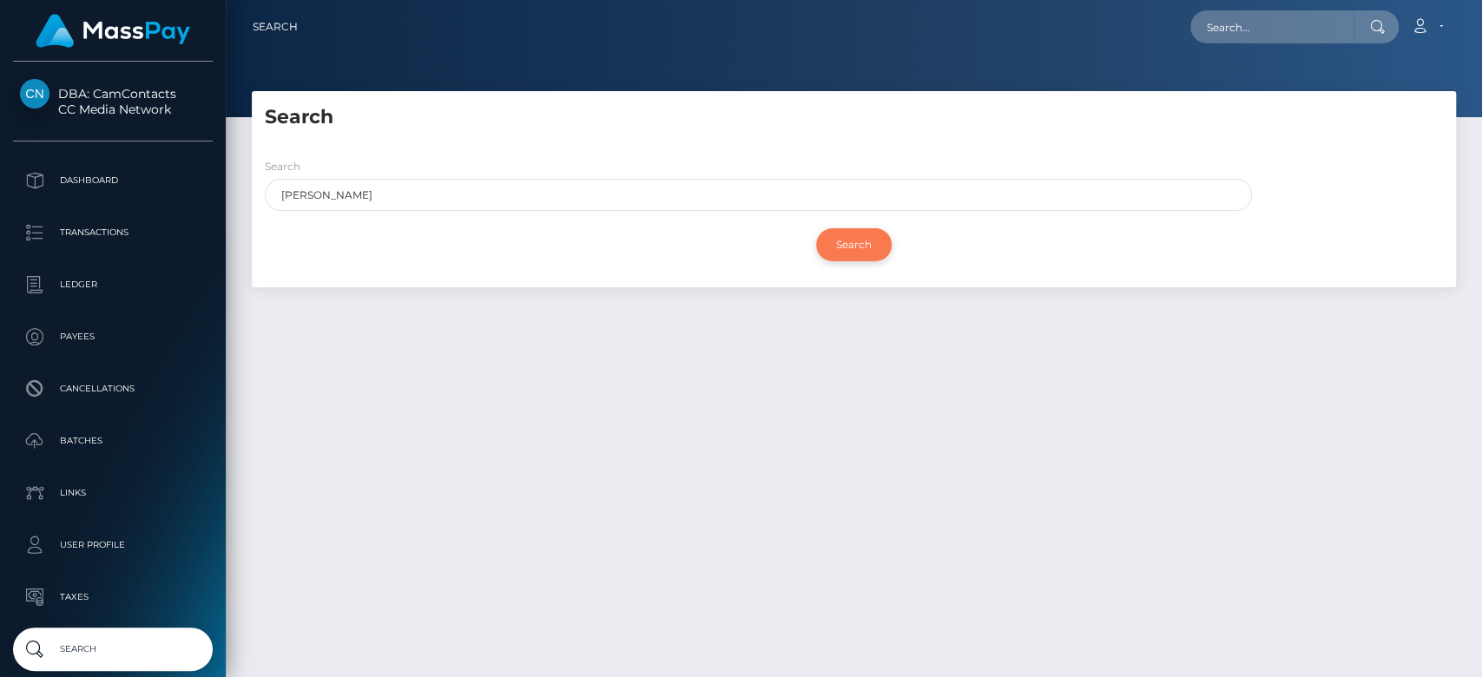
click at [876, 244] on input "Search" at bounding box center [854, 244] width 76 height 33
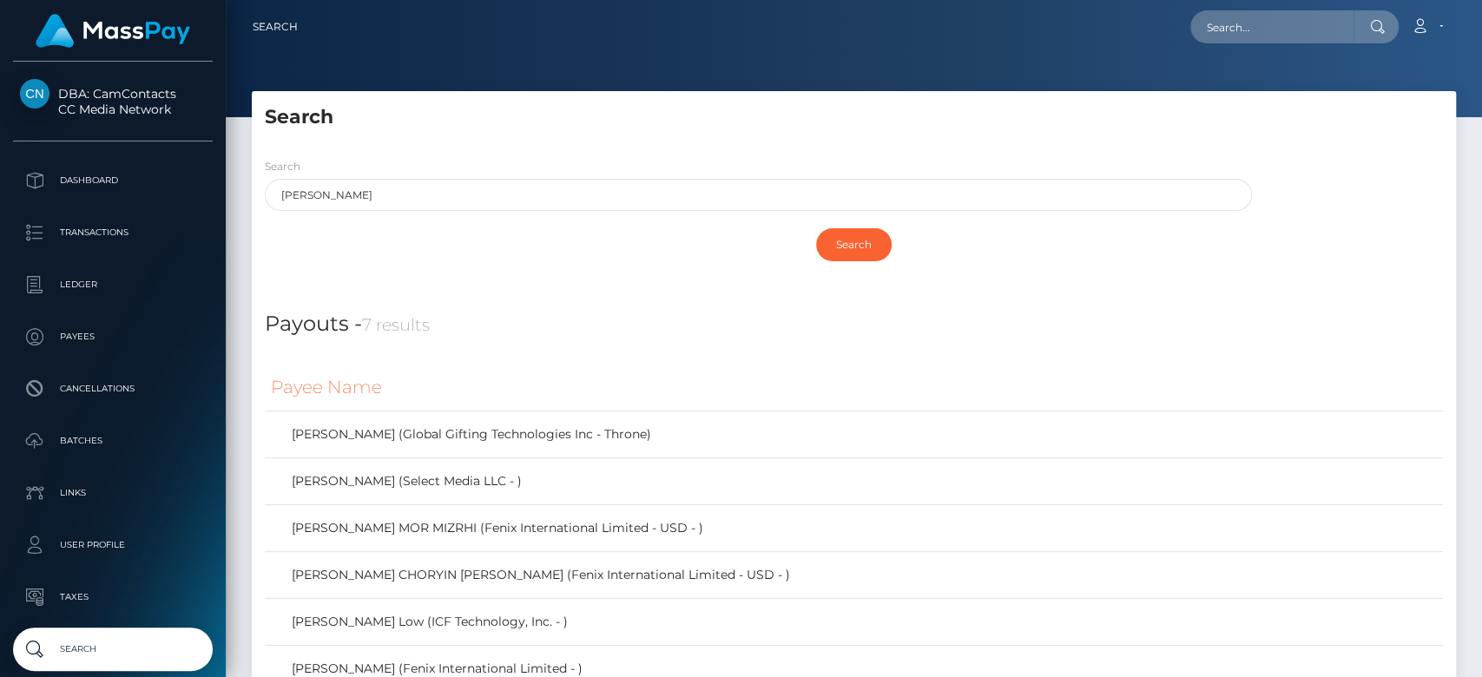
click at [754, 295] on div "Payouts - 7 results" at bounding box center [854, 313] width 1204 height 53
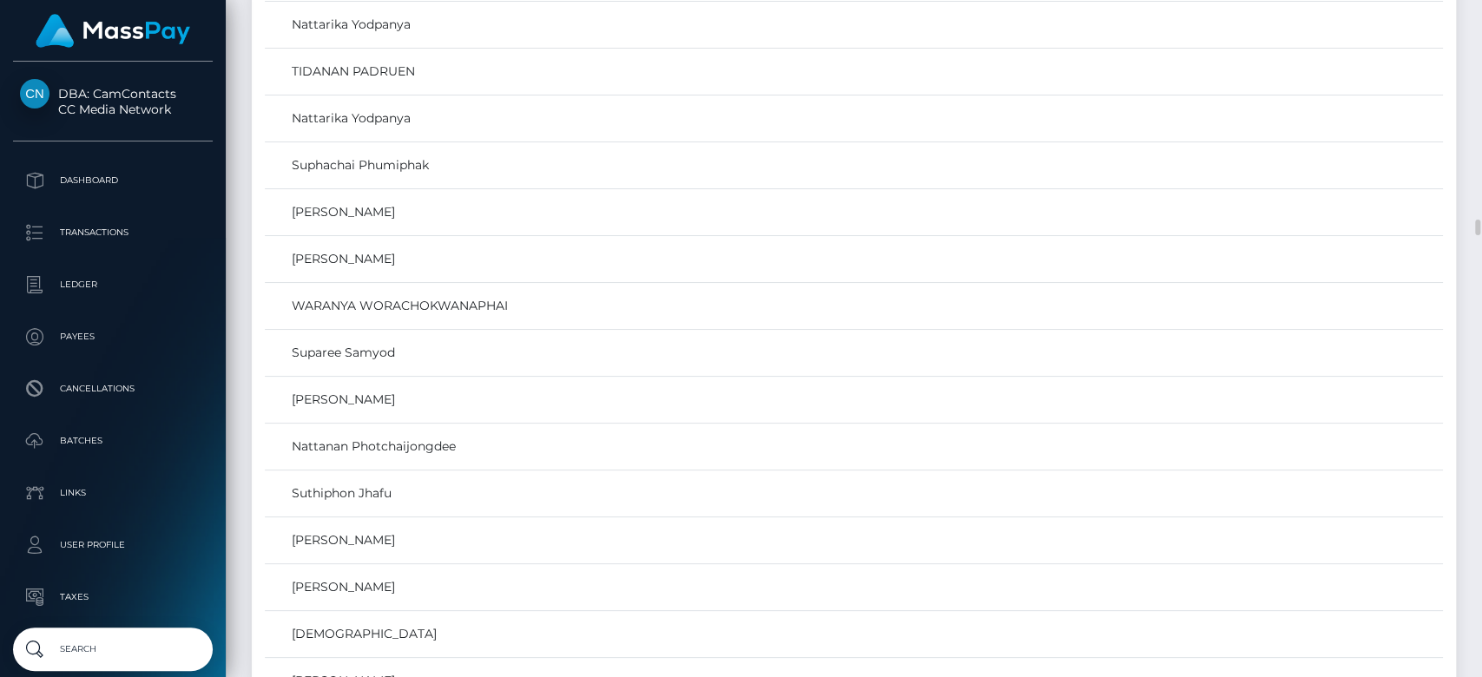
scroll to position [9053, 0]
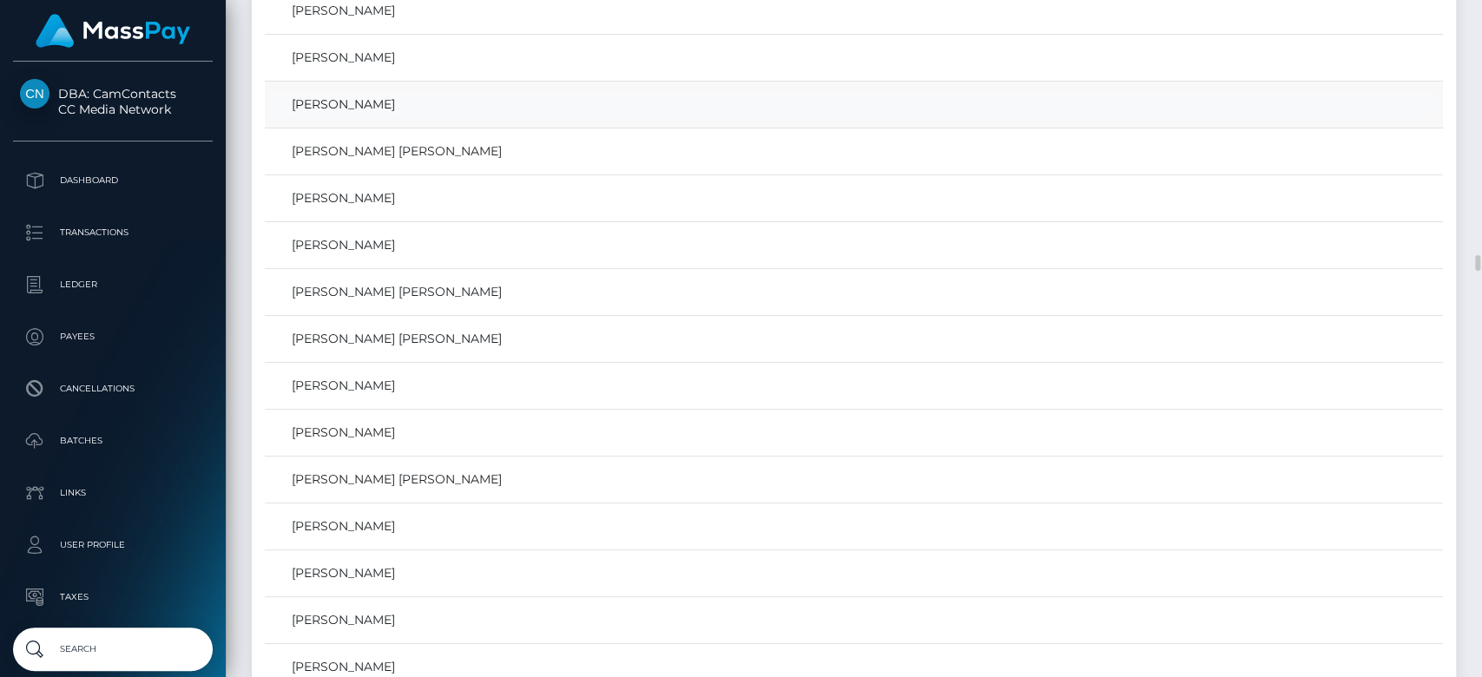
click at [666, 128] on td "AARON OBRIAN RAY" at bounding box center [854, 151] width 1178 height 47
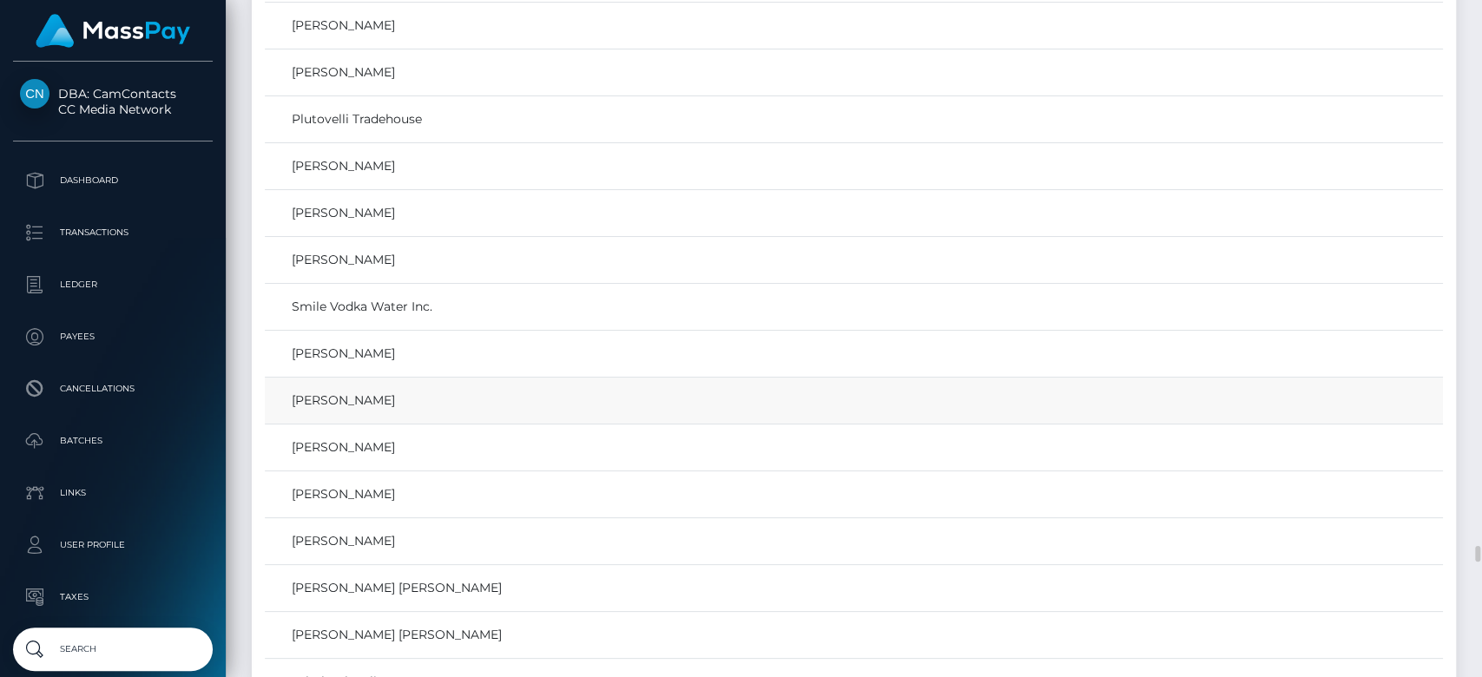
scroll to position [22251, 0]
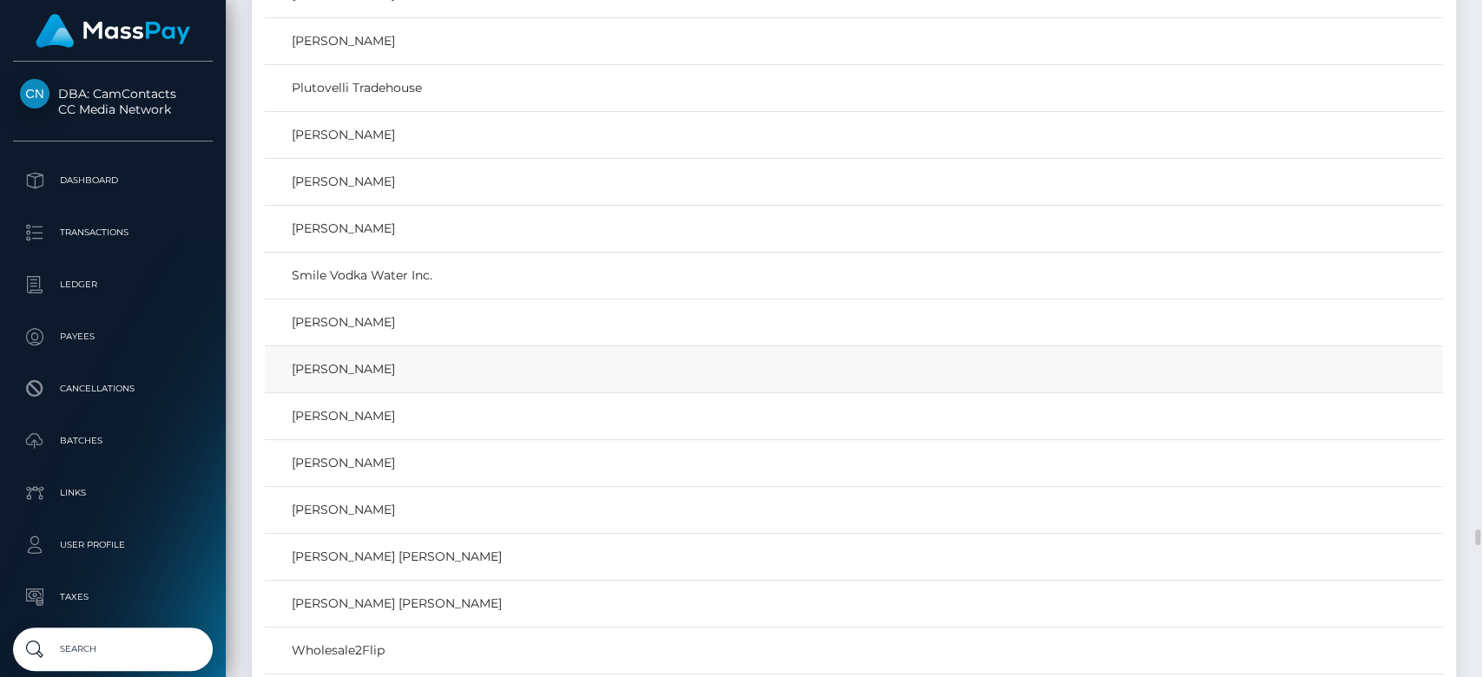
click at [563, 440] on td "BENJAMIN RAY KEELING" at bounding box center [854, 463] width 1178 height 47
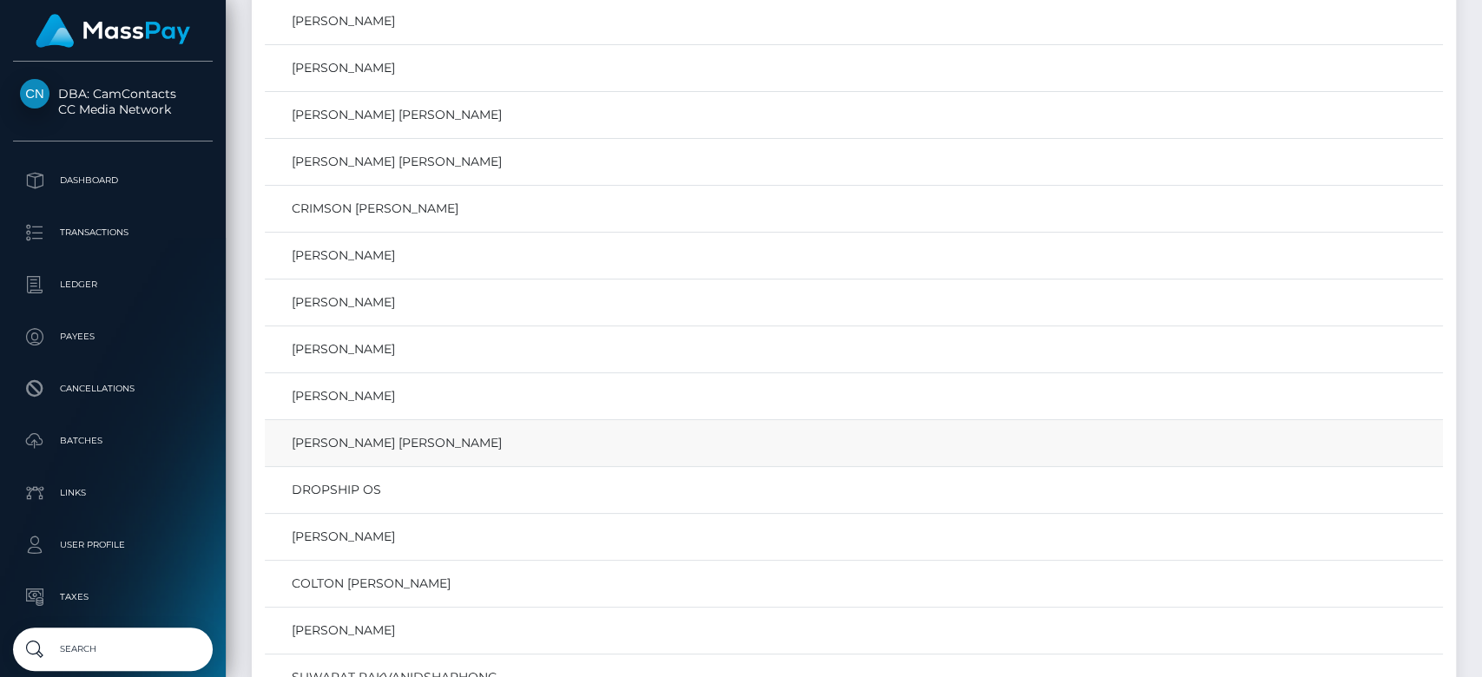
scroll to position [27810, 0]
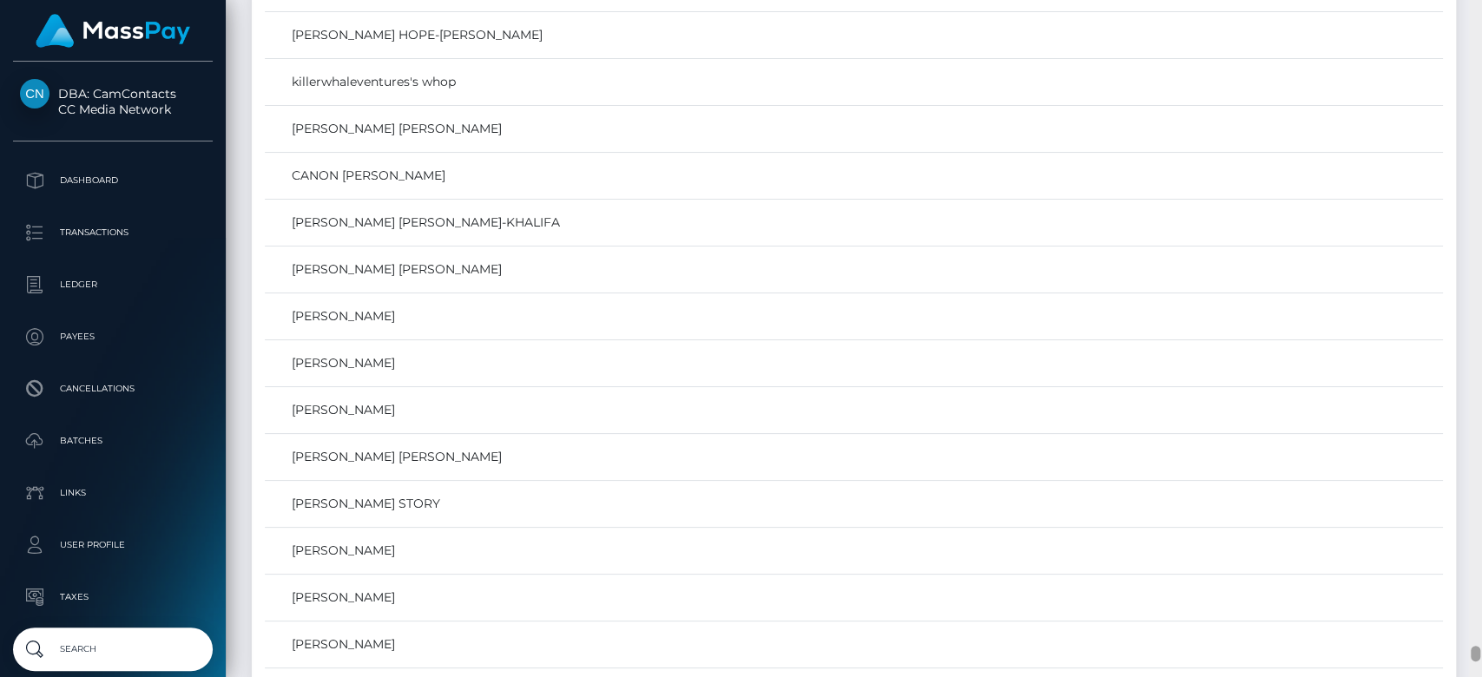
click at [1463, 109] on div at bounding box center [1475, 339] width 13 height 678
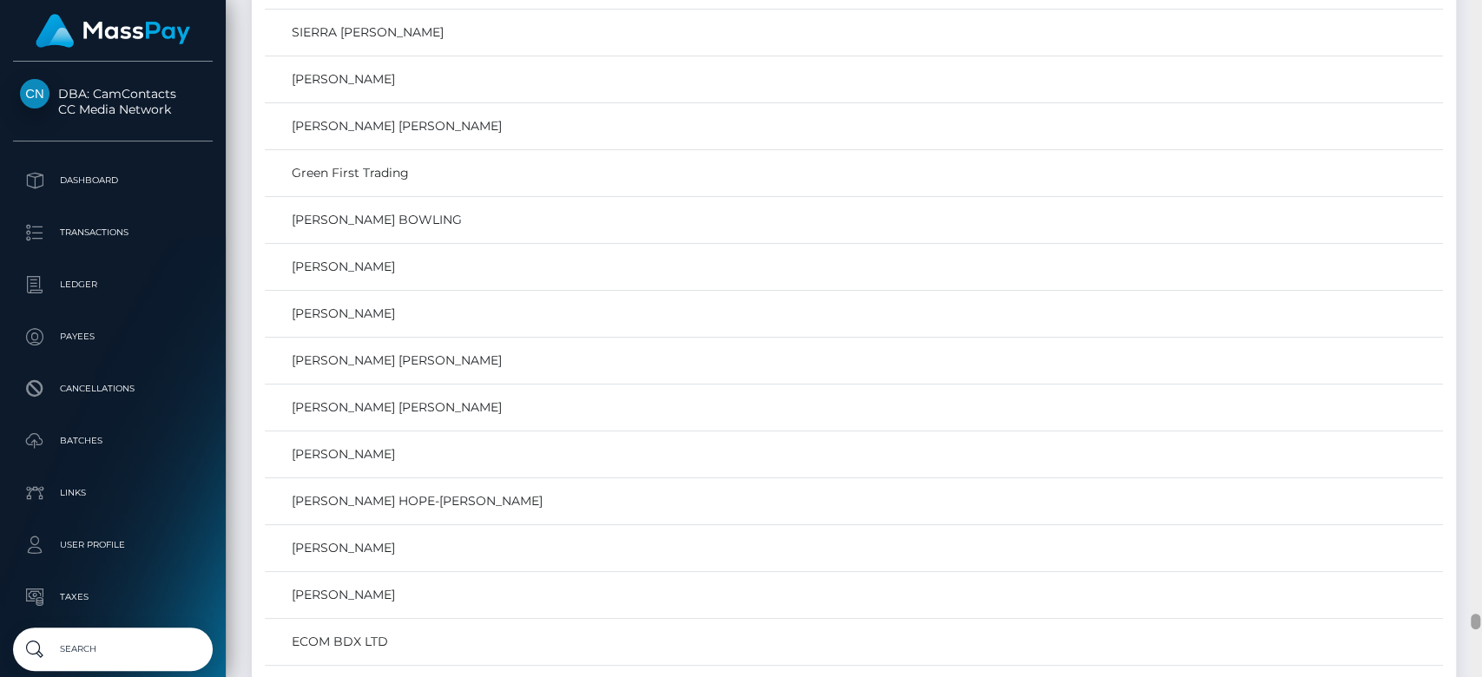
click at [1463, 109] on div at bounding box center [1475, 339] width 13 height 678
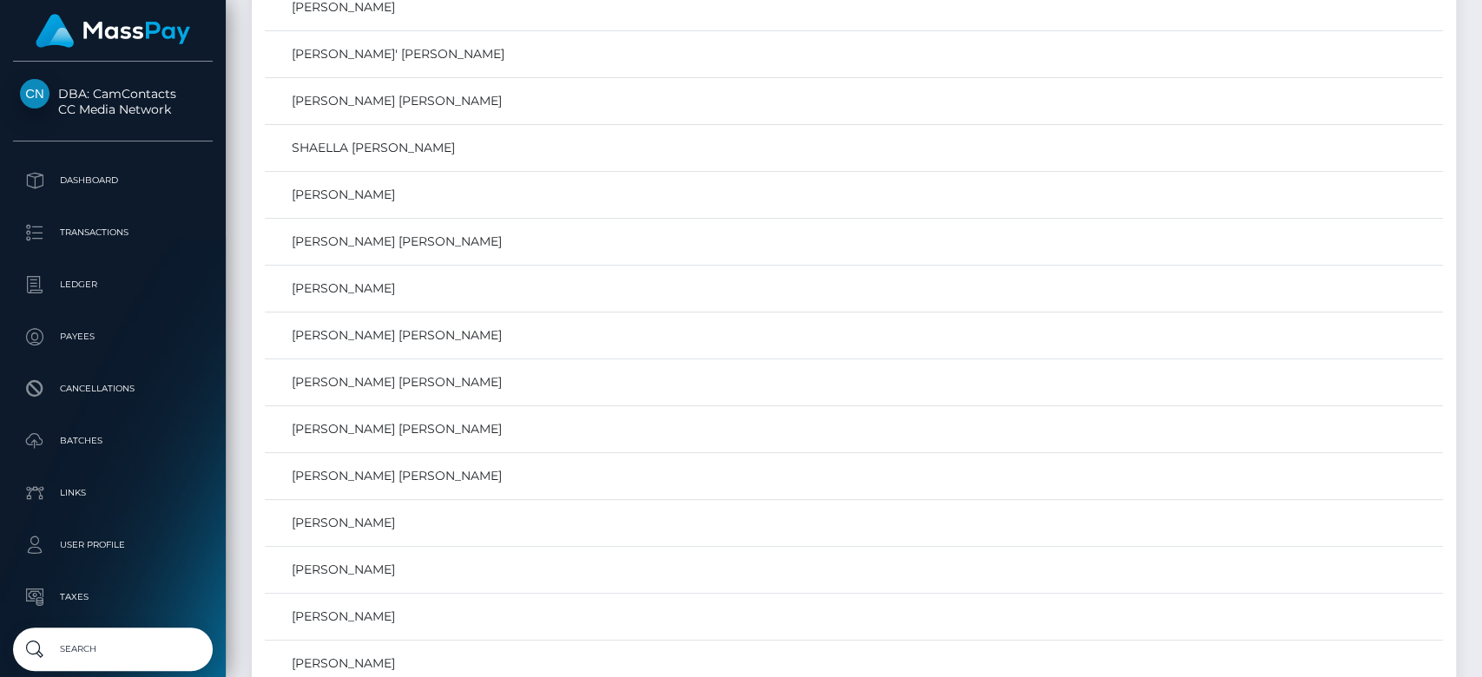
click at [1463, 109] on div at bounding box center [1475, 339] width 13 height 678
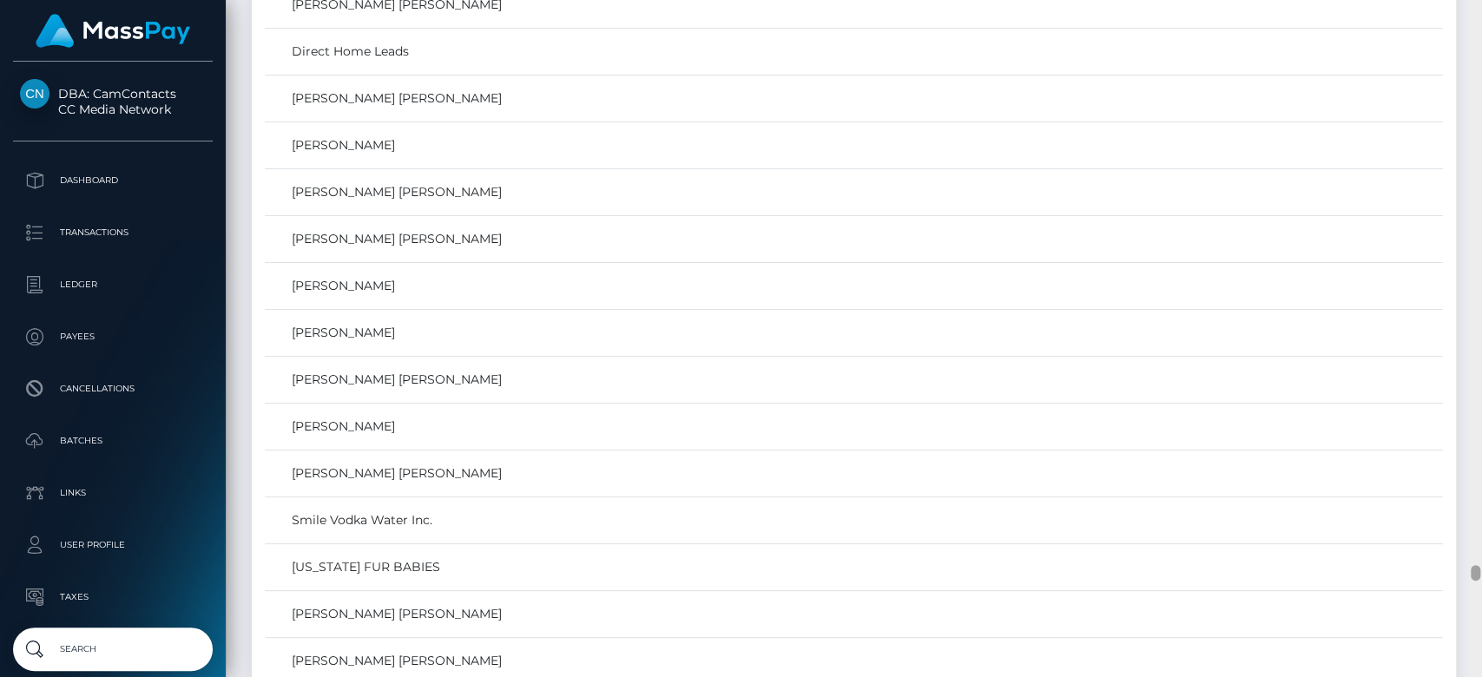
click at [1463, 109] on div at bounding box center [1475, 339] width 13 height 678
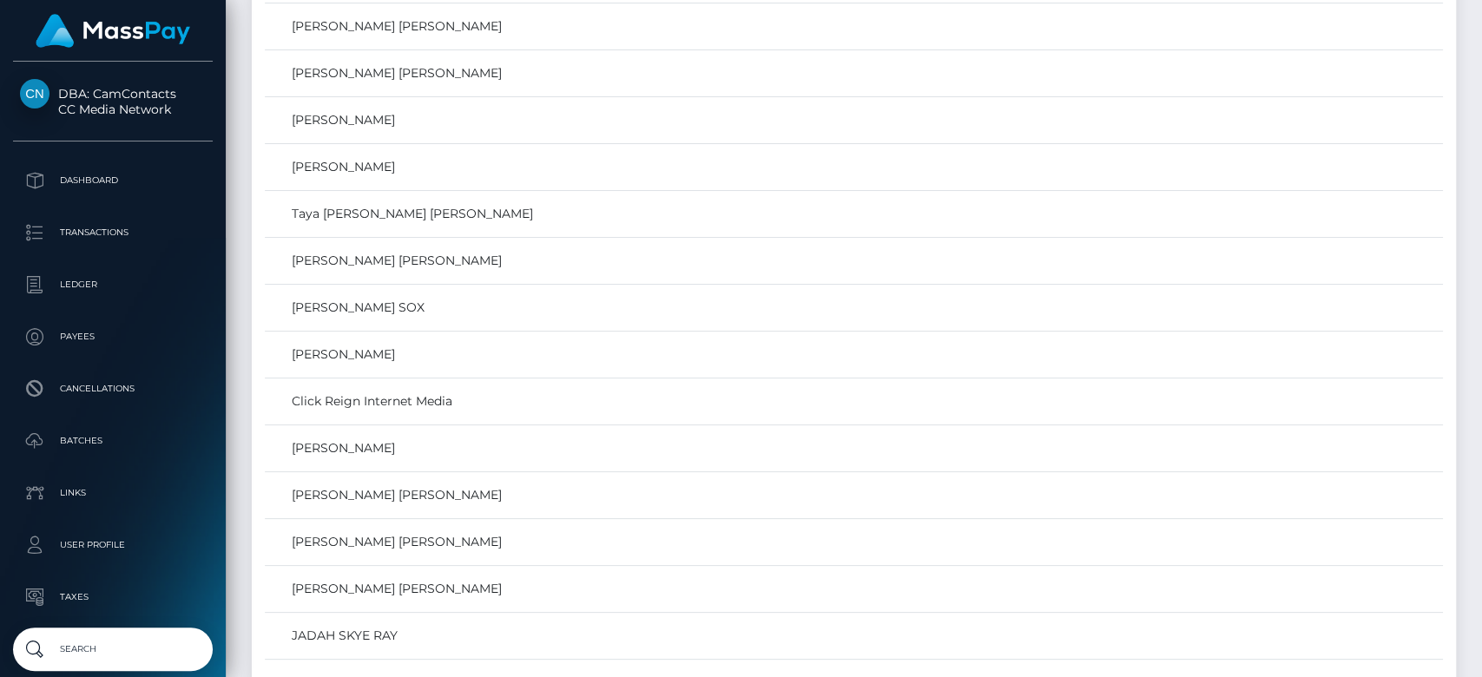
click at [1463, 109] on div at bounding box center [1475, 339] width 13 height 678
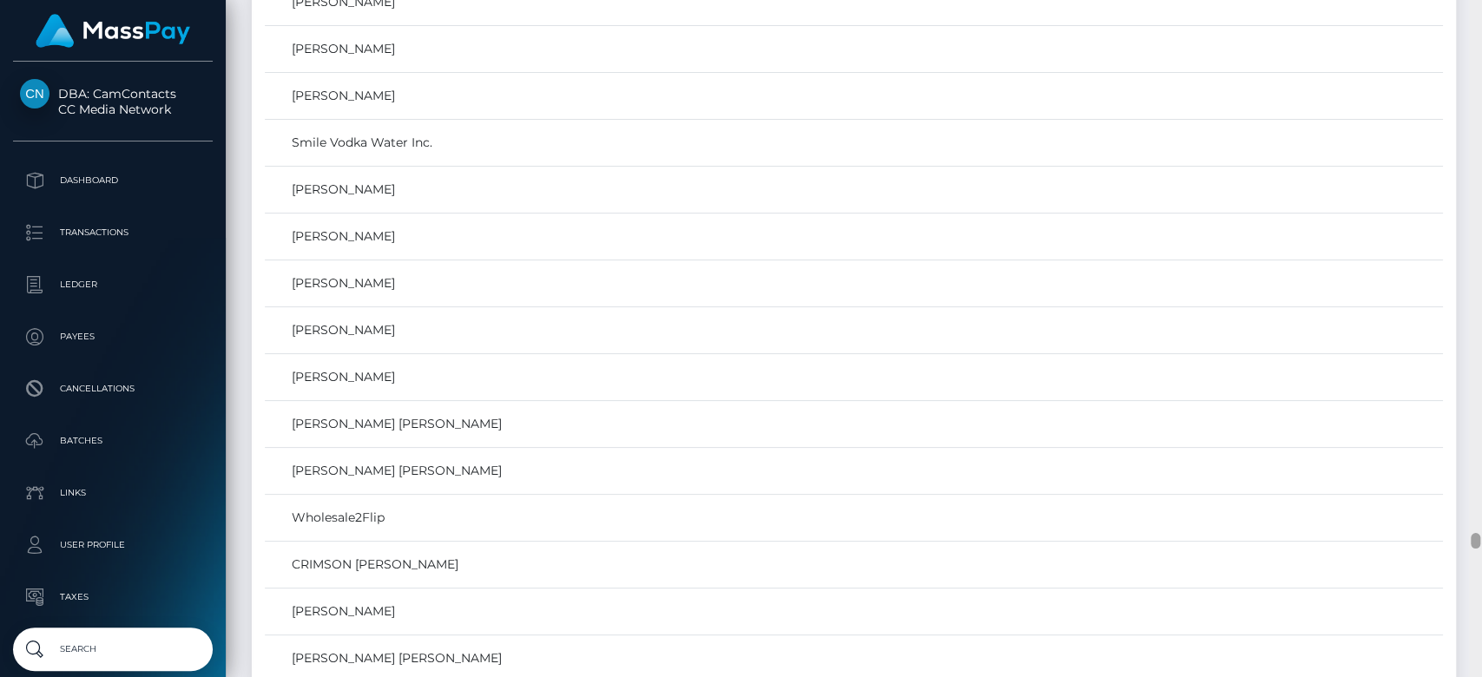
scroll to position [21706, 0]
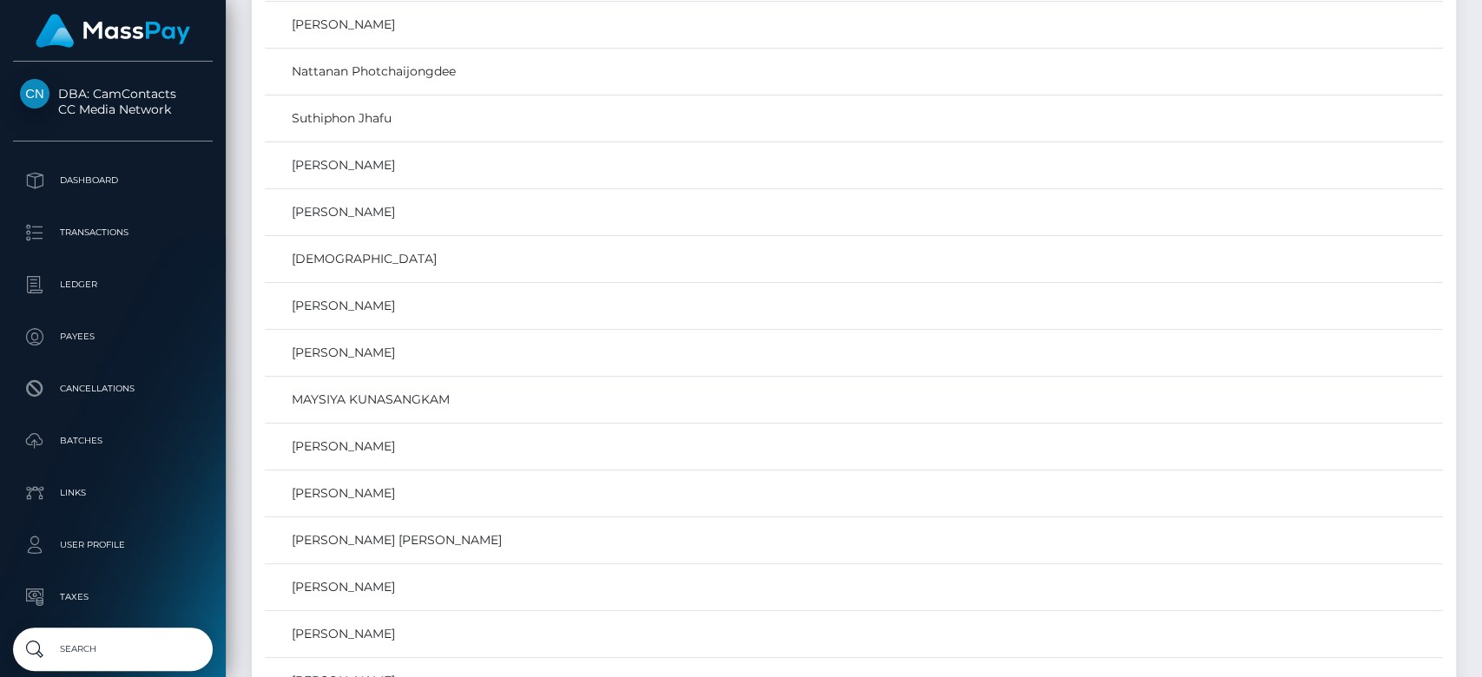
scroll to position [0, 0]
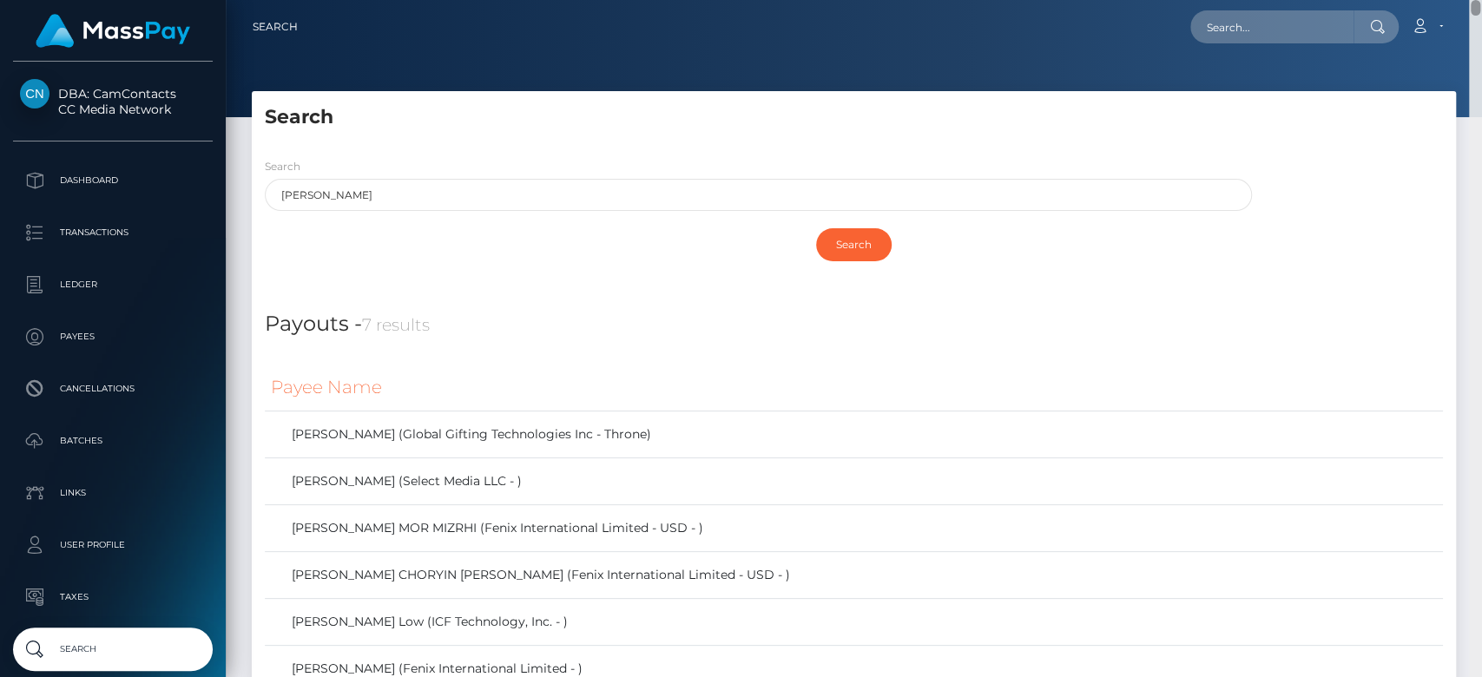
drag, startPoint x: 1475, startPoint y: 519, endPoint x: 1438, endPoint y: -26, distance: 546.4
click at [1438, 0] on html "DBA: CamContacts CC Media Network Dashboard Transactions Ledger Links" at bounding box center [741, 338] width 1482 height 677
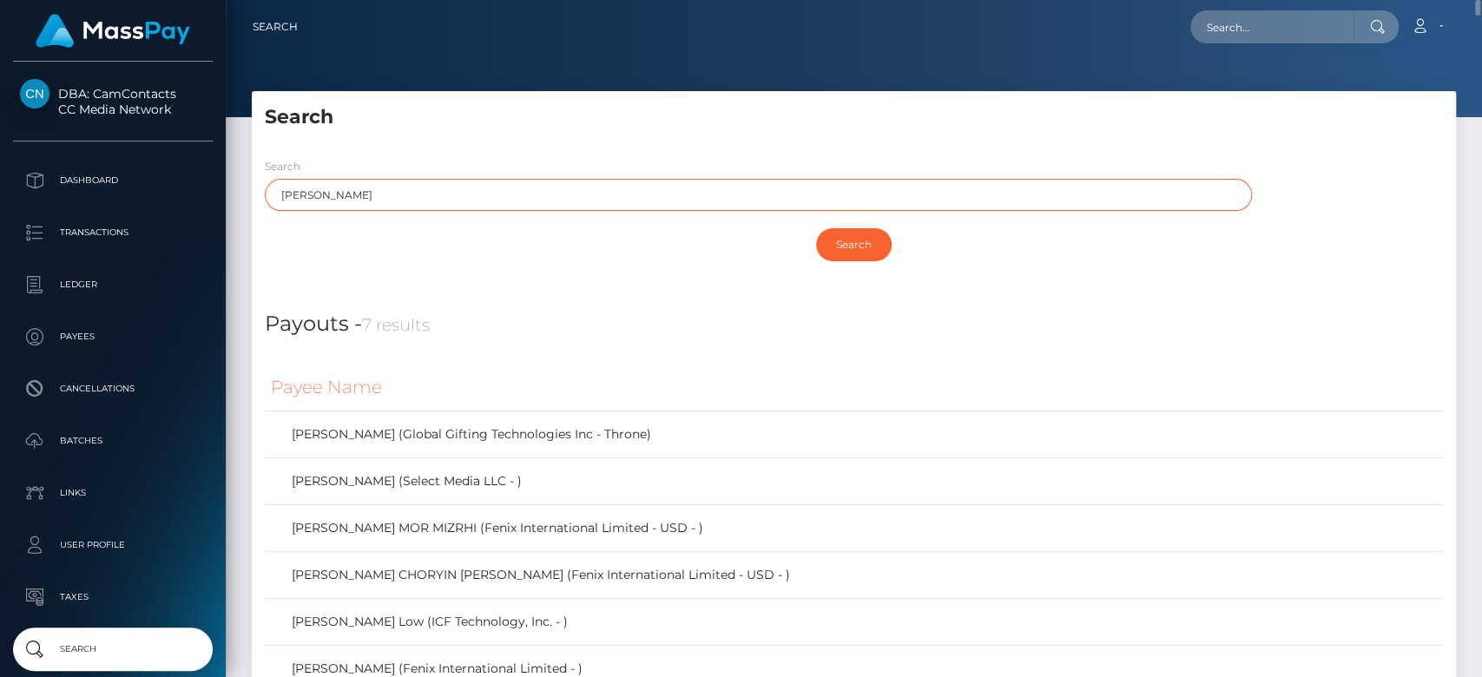
drag, startPoint x: 365, startPoint y: 200, endPoint x: 256, endPoint y: 197, distance: 109.4
click at [256, 197] on div "Search Ray" at bounding box center [753, 188] width 1003 height 63
paste input "Chandler"
type input "Chandler"
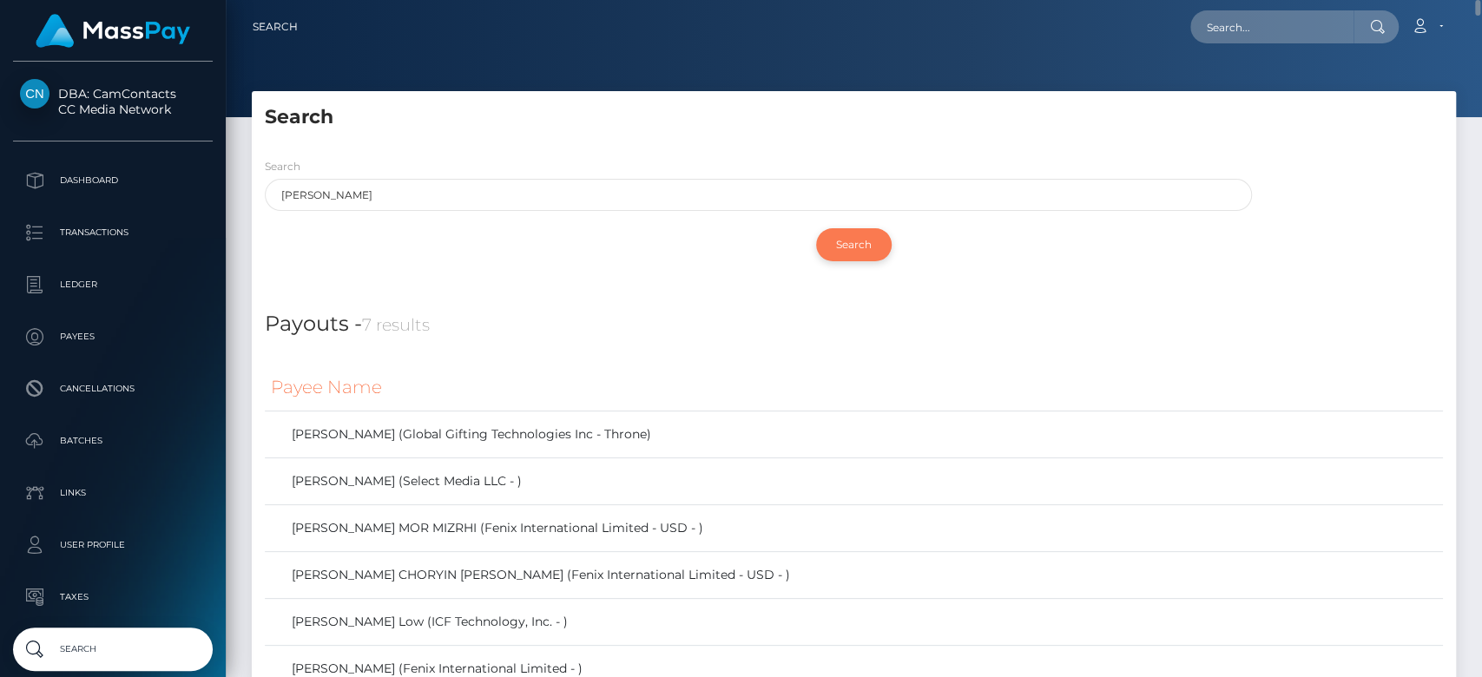
click at [849, 240] on input "Search" at bounding box center [854, 244] width 76 height 33
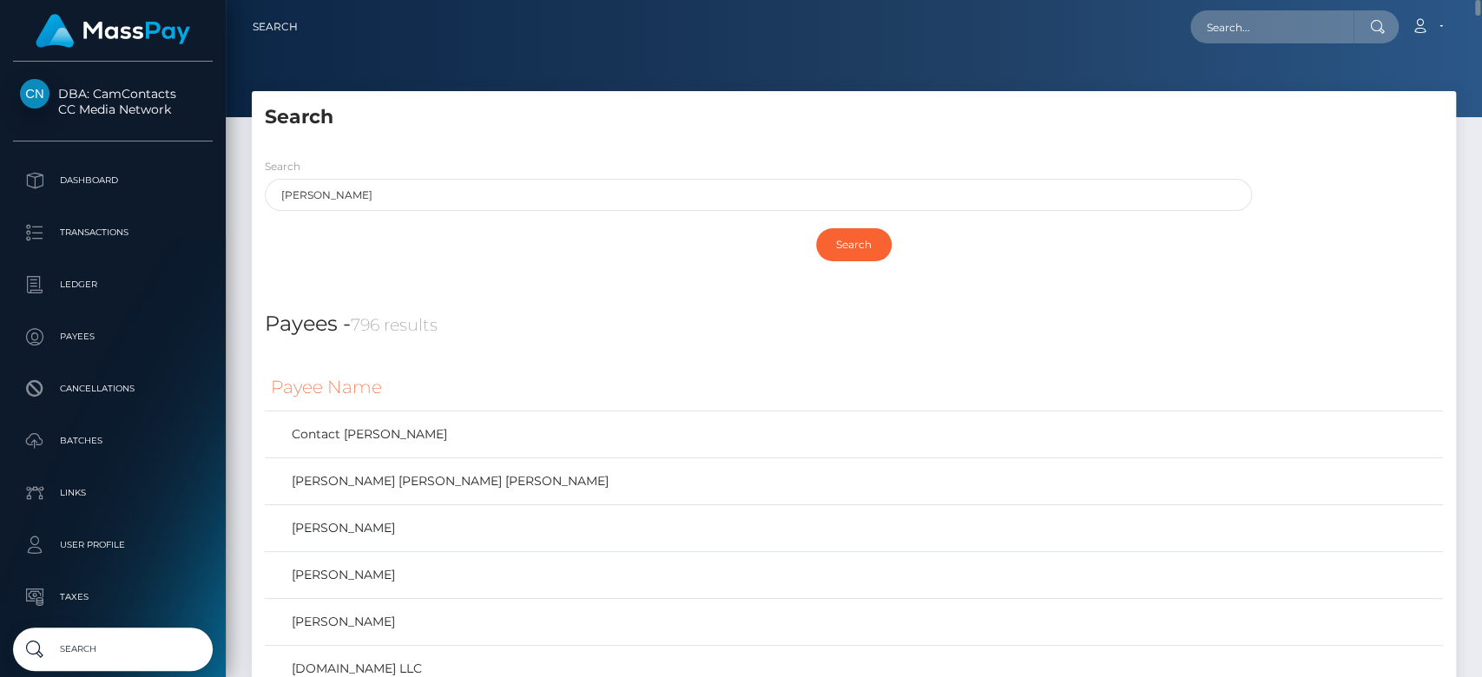
click at [683, 240] on div "Search" at bounding box center [854, 245] width 1178 height 50
click at [638, 257] on div "Search" at bounding box center [854, 245] width 1178 height 50
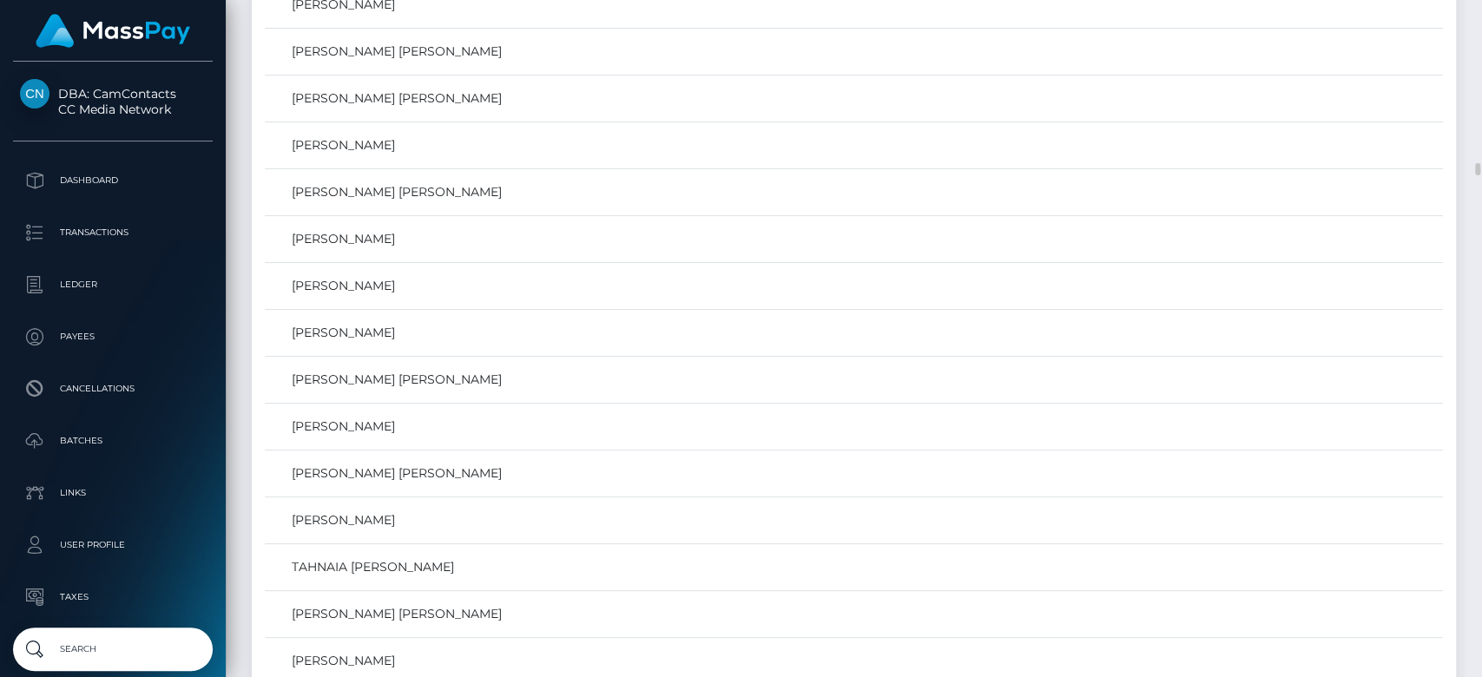
scroll to position [9290, 0]
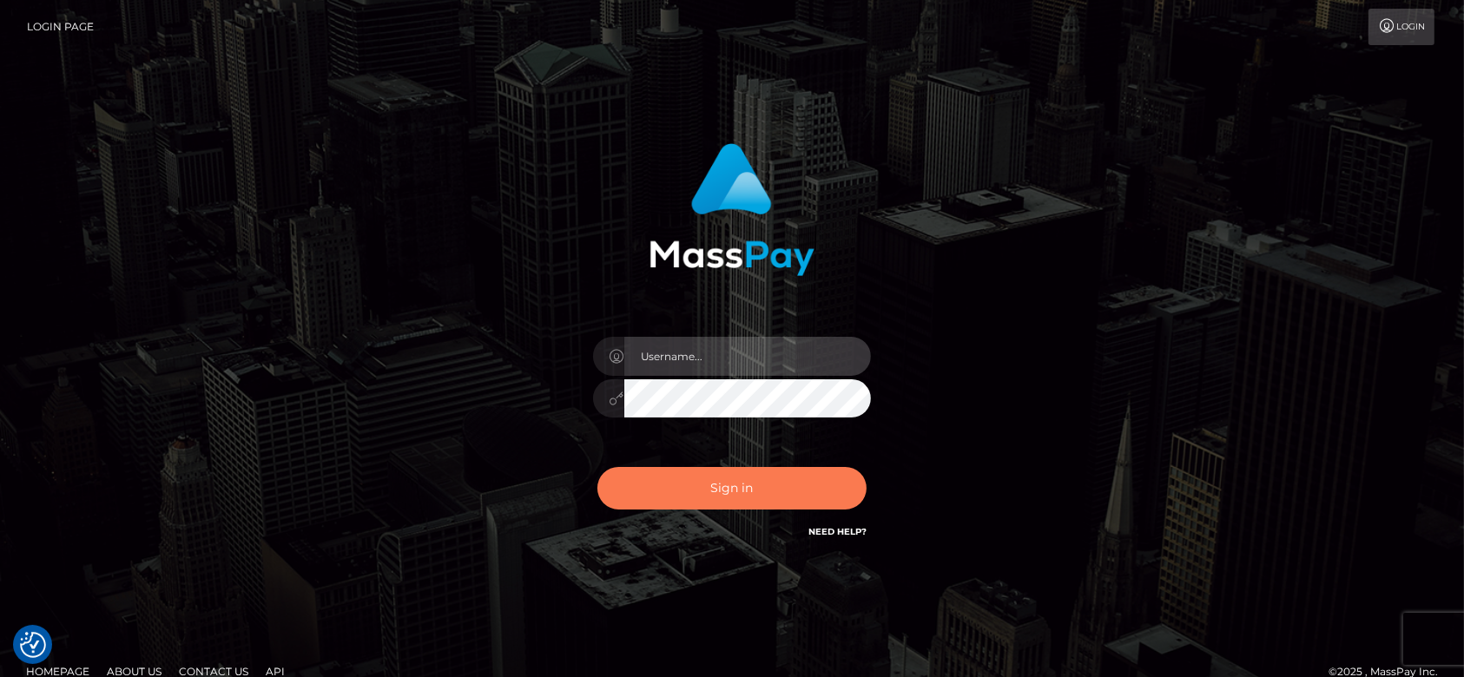
type input "[DOMAIN_NAME]"
click at [771, 482] on button "Sign in" at bounding box center [731, 488] width 269 height 43
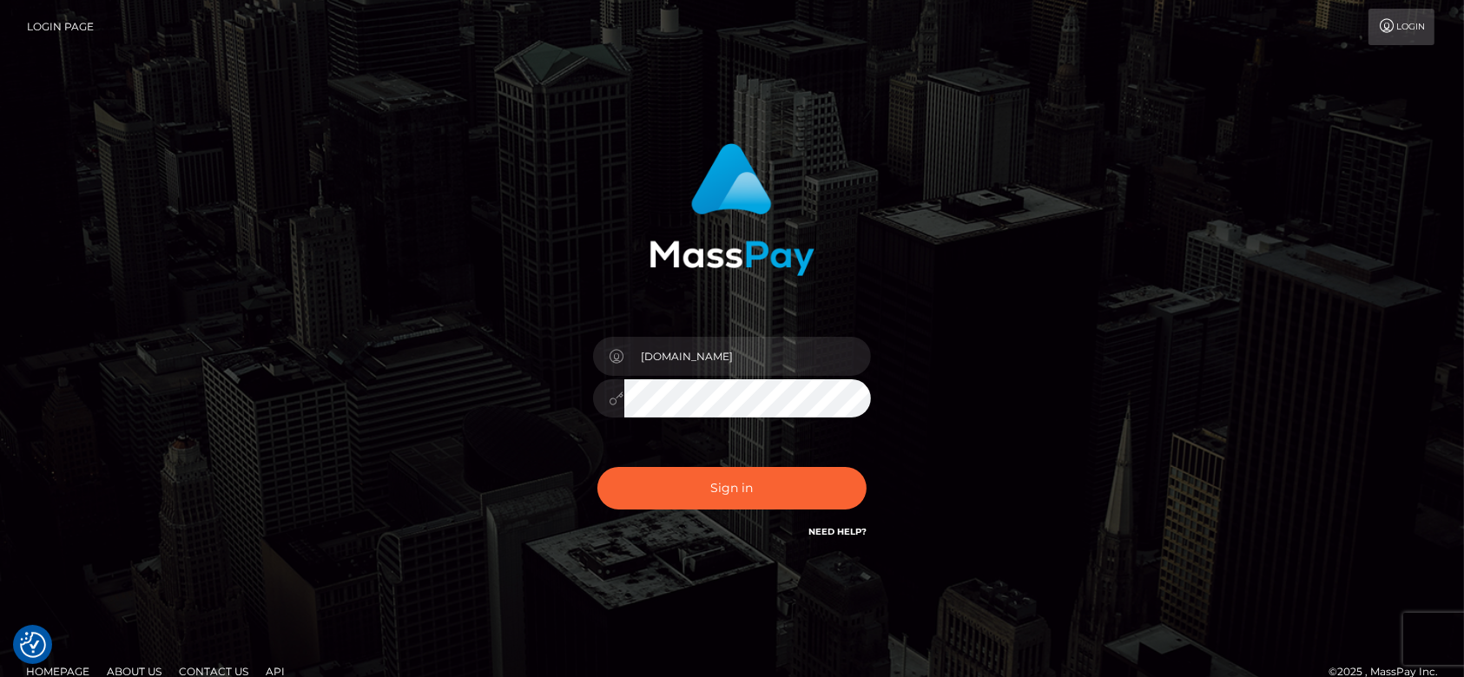
click at [727, 360] on input "fr.es" at bounding box center [747, 356] width 247 height 39
click at [725, 468] on button "Sign in" at bounding box center [731, 488] width 269 height 43
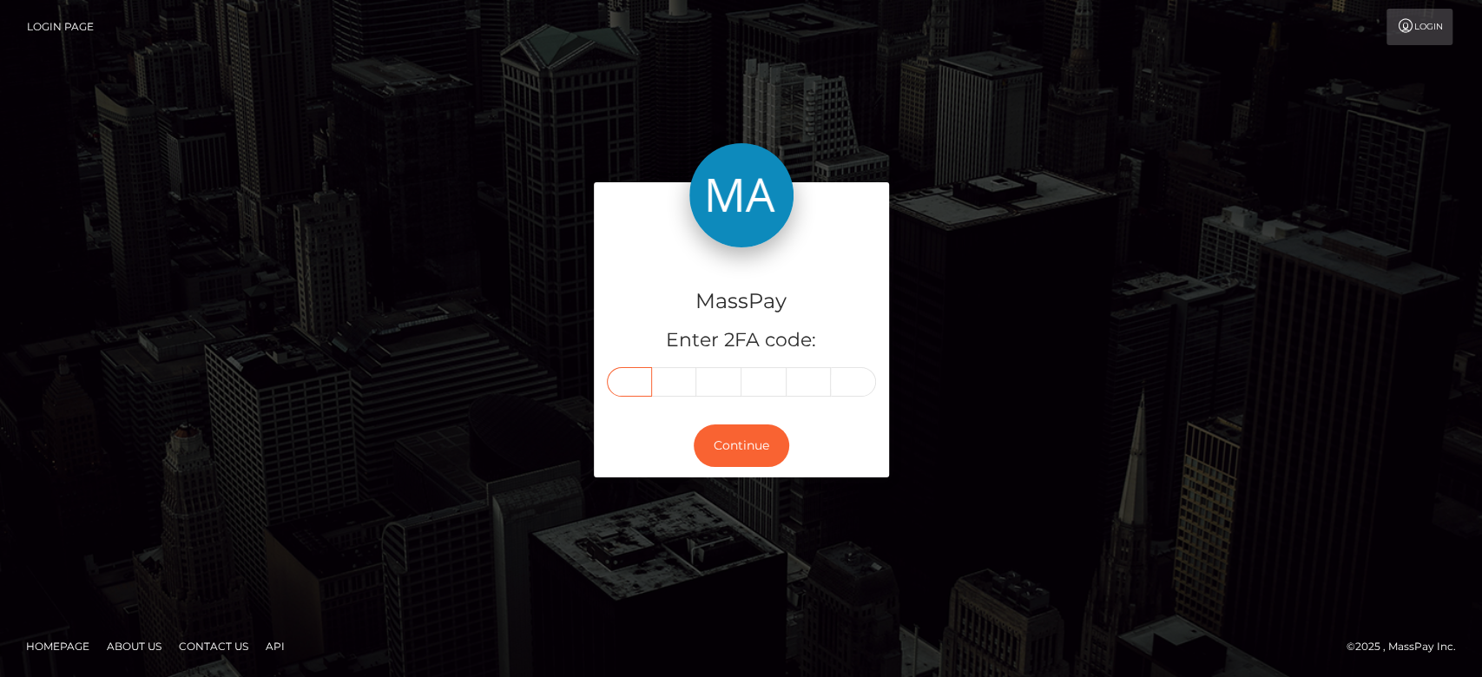
click at [629, 384] on input "text" at bounding box center [629, 382] width 45 height 30
paste input "5"
type input "5"
type input "4"
type input "1"
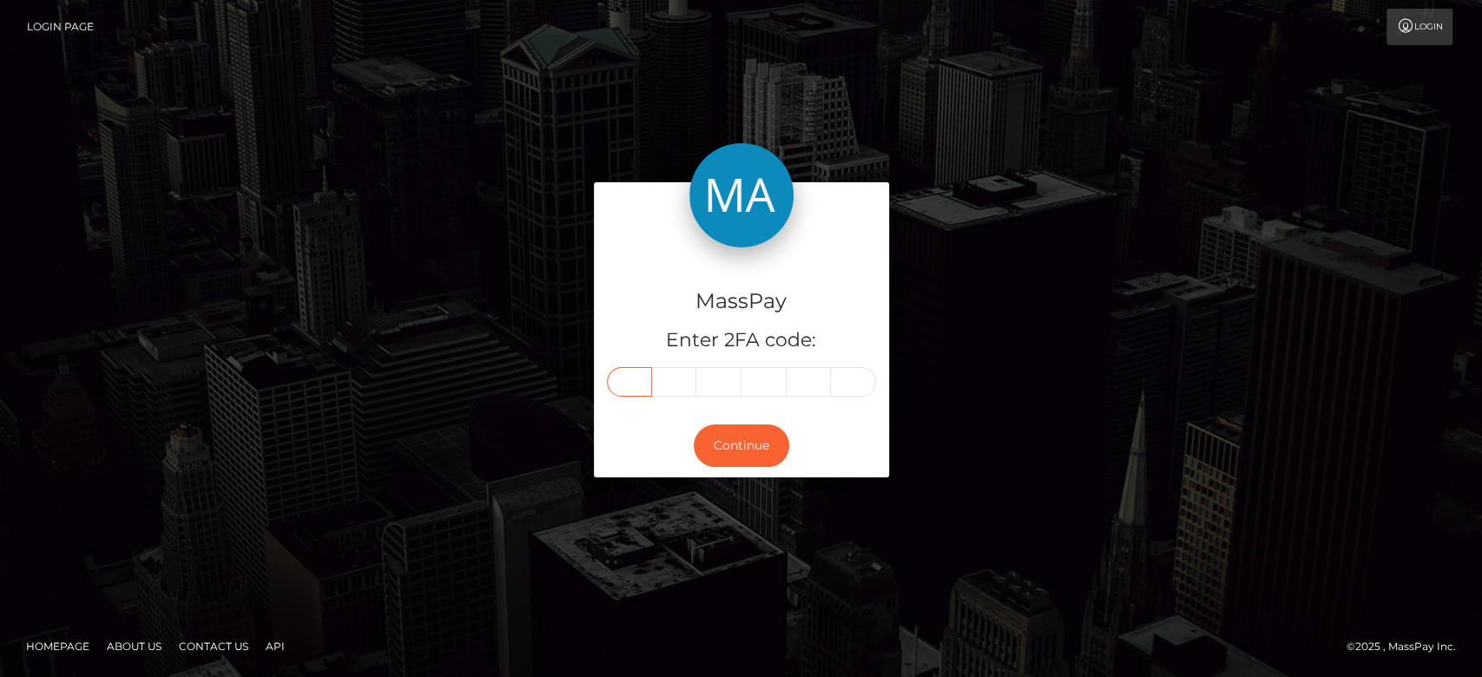
type input "2"
type input "3"
type input "0"
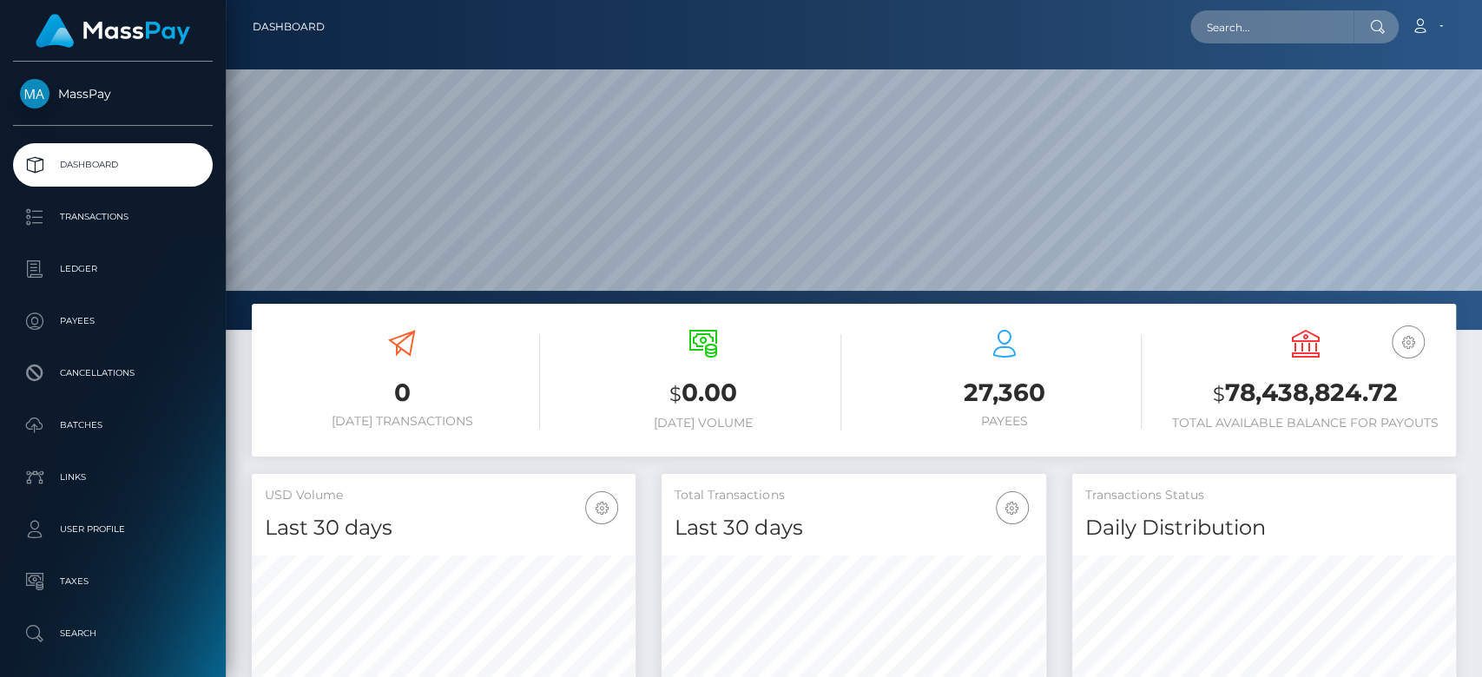
scroll to position [306, 384]
click at [1229, 14] on input "text" at bounding box center [1271, 26] width 163 height 33
paste input "[EMAIL_ADDRESS][DOMAIN_NAME]"
type input "[EMAIL_ADDRESS][DOMAIN_NAME]"
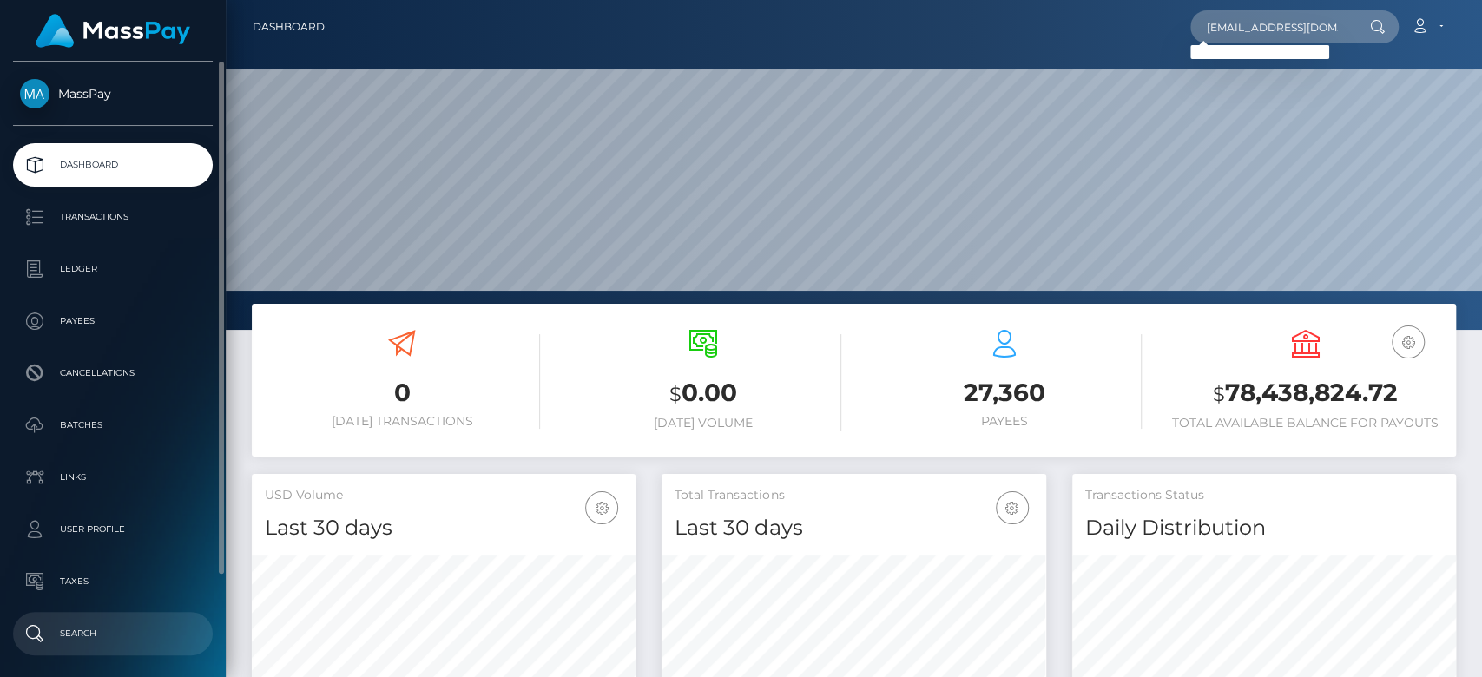
click at [97, 628] on p "Search" at bounding box center [113, 634] width 186 height 26
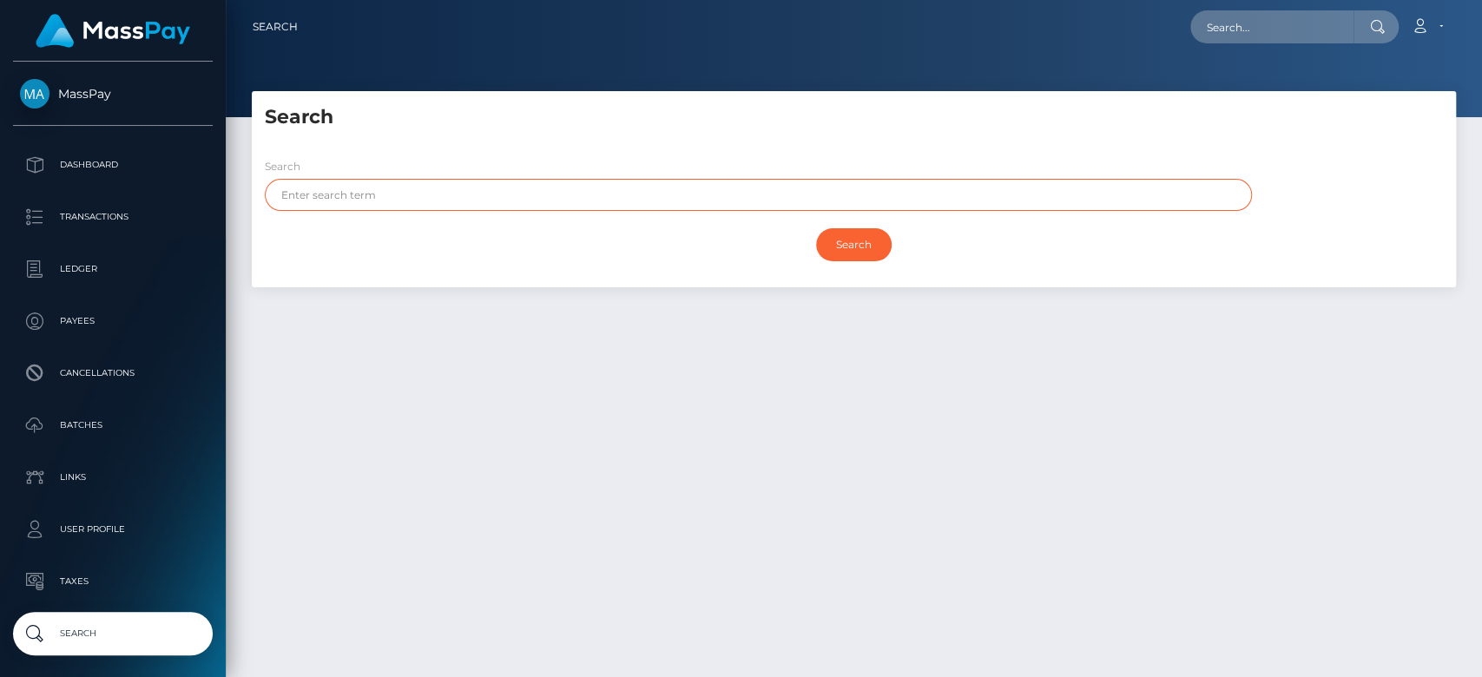
click at [681, 199] on input "text" at bounding box center [758, 195] width 987 height 32
paste input "[PERSON_NAME]"
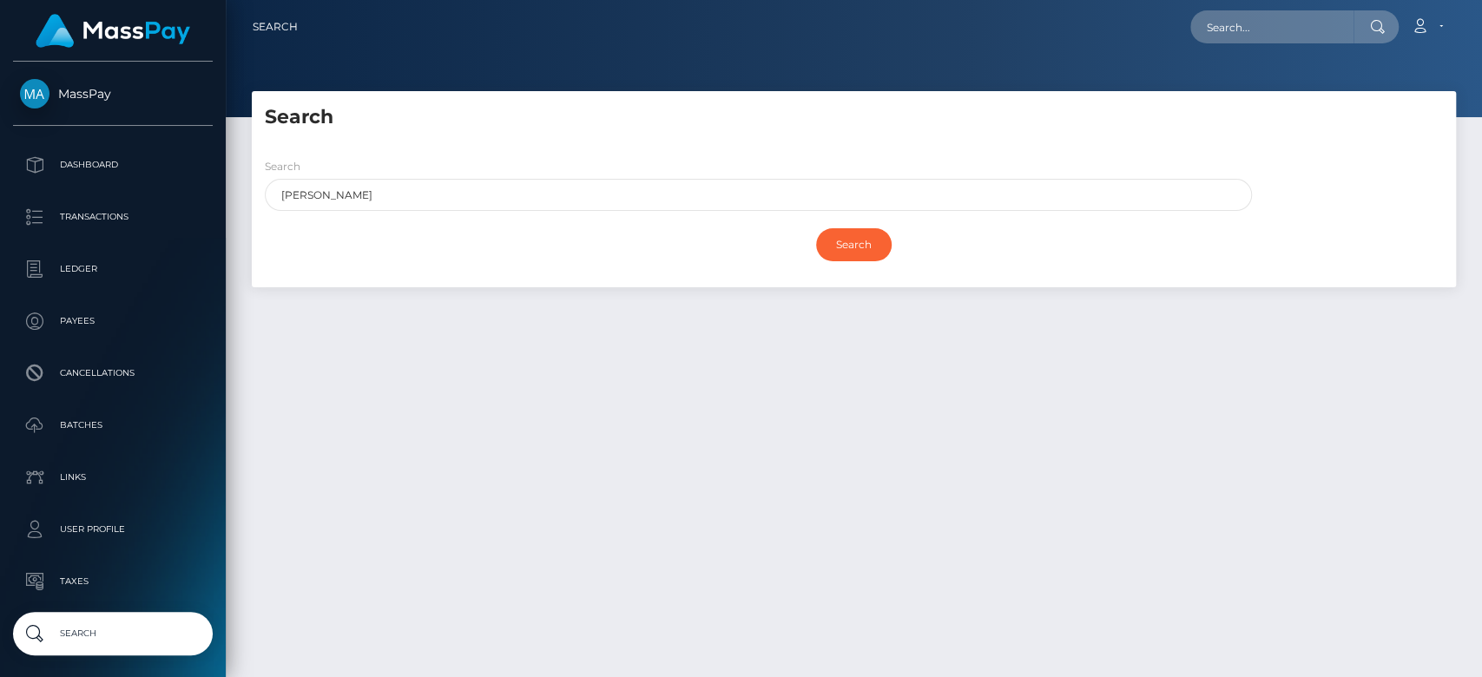
drag, startPoint x: 617, startPoint y: 212, endPoint x: 380, endPoint y: 193, distance: 237.7
click at [380, 185] on div "Search Jaycelyn Ruotolo" at bounding box center [753, 188] width 1003 height 63
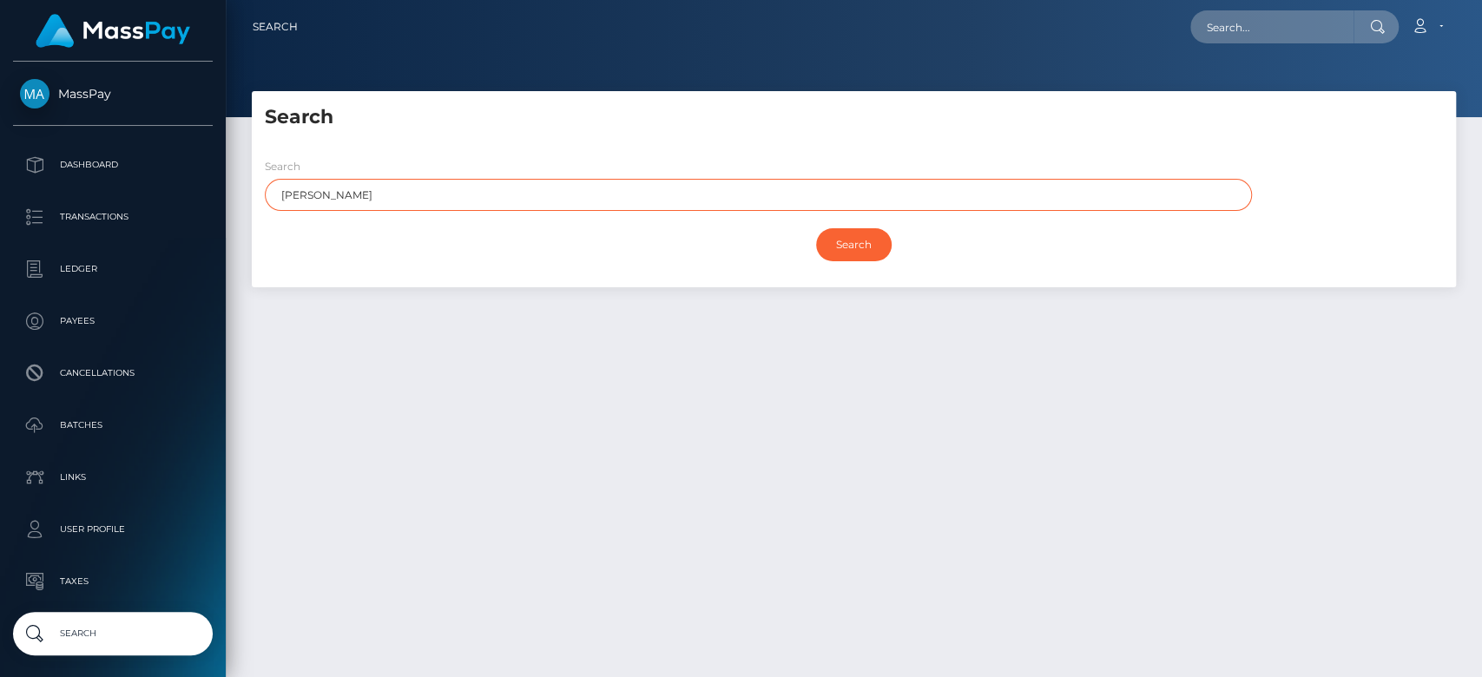
drag, startPoint x: 380, startPoint y: 193, endPoint x: 327, endPoint y: 193, distance: 53.0
click at [327, 193] on input "Jaycelyn Ruotolo" at bounding box center [758, 195] width 987 height 32
type input "Jaycelyn"
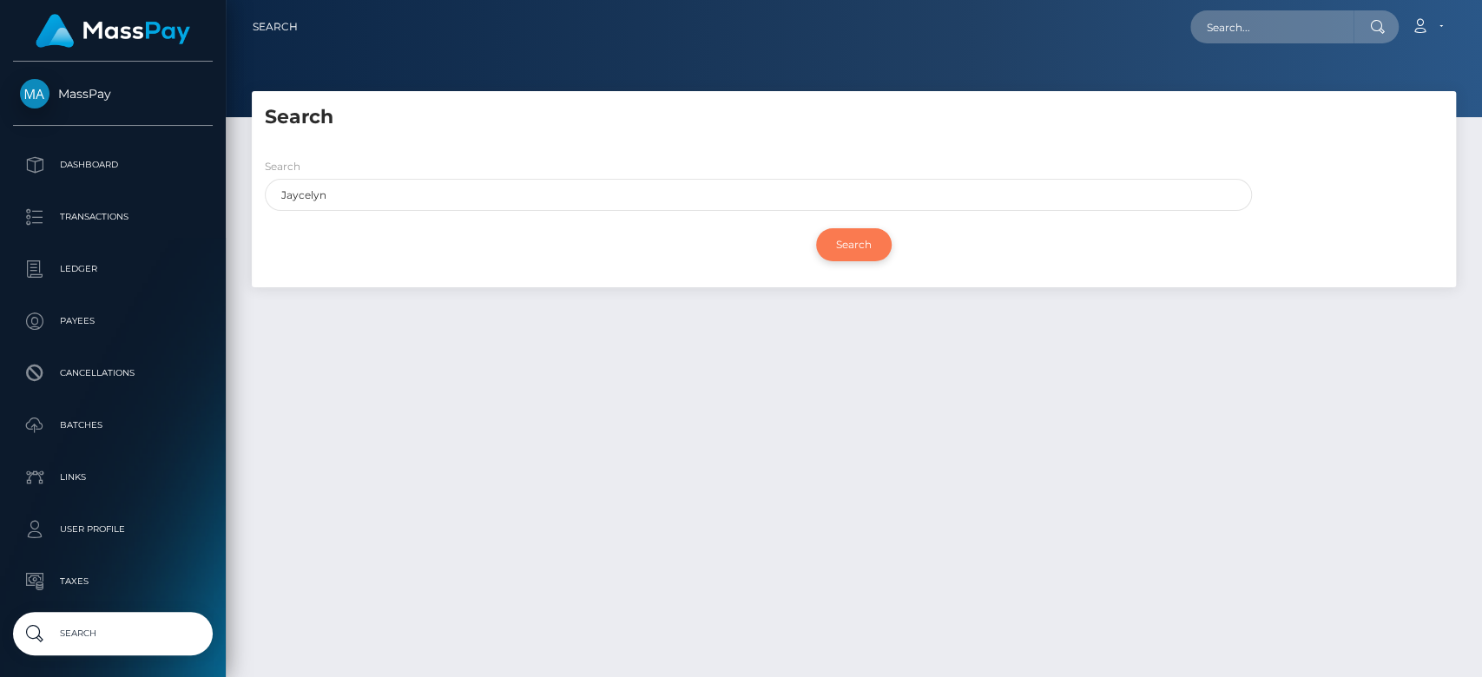
click at [843, 248] on input "Search" at bounding box center [854, 244] width 76 height 33
click at [441, 134] on div "Search Search Jaycelyn Search Payouts - Payee Name" at bounding box center [854, 189] width 1204 height 196
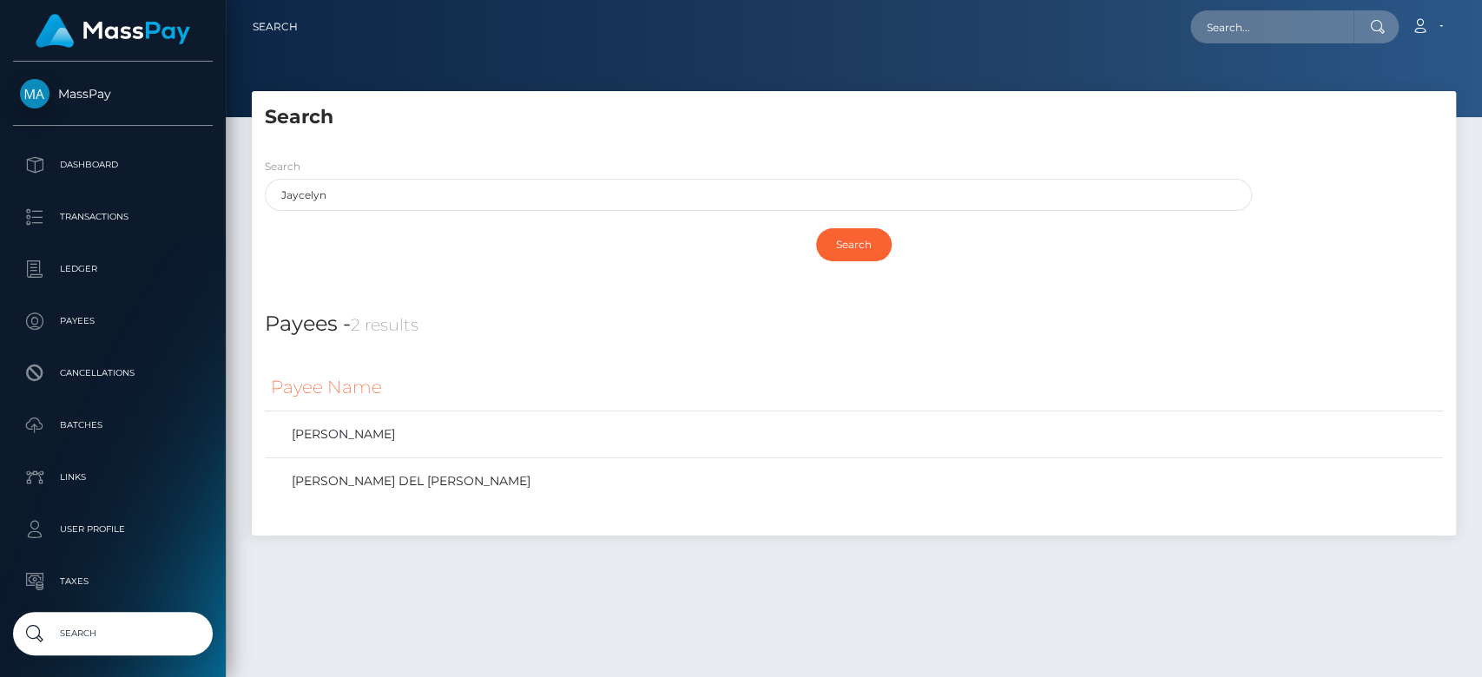
click at [522, 313] on h4 "Payees - 2 results" at bounding box center [854, 324] width 1178 height 31
click at [464, 417] on td "JAYCELYN IRENE RUOTOLO" at bounding box center [854, 434] width 1178 height 47
click at [485, 435] on link "JAYCELYN IRENE RUOTOLO" at bounding box center [854, 434] width 1166 height 25
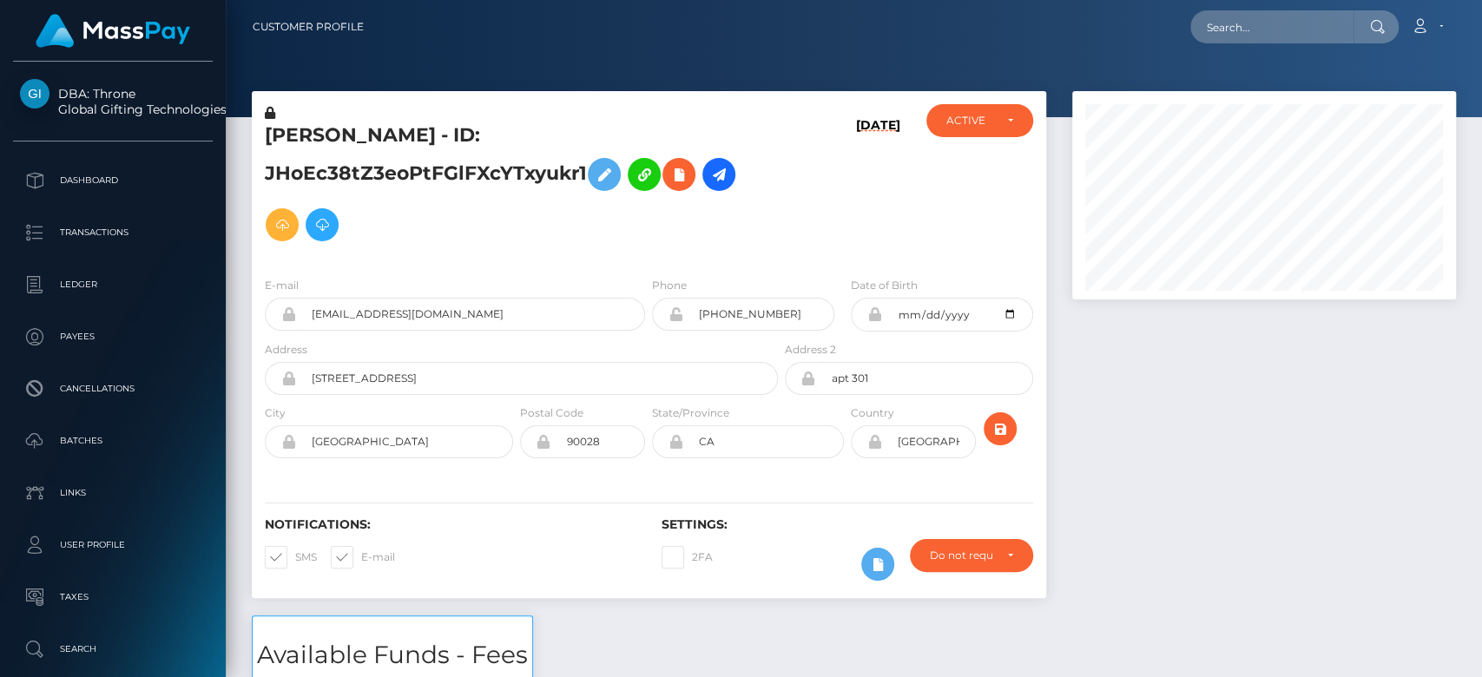
scroll to position [208, 384]
click at [1158, 405] on div at bounding box center [1264, 353] width 410 height 524
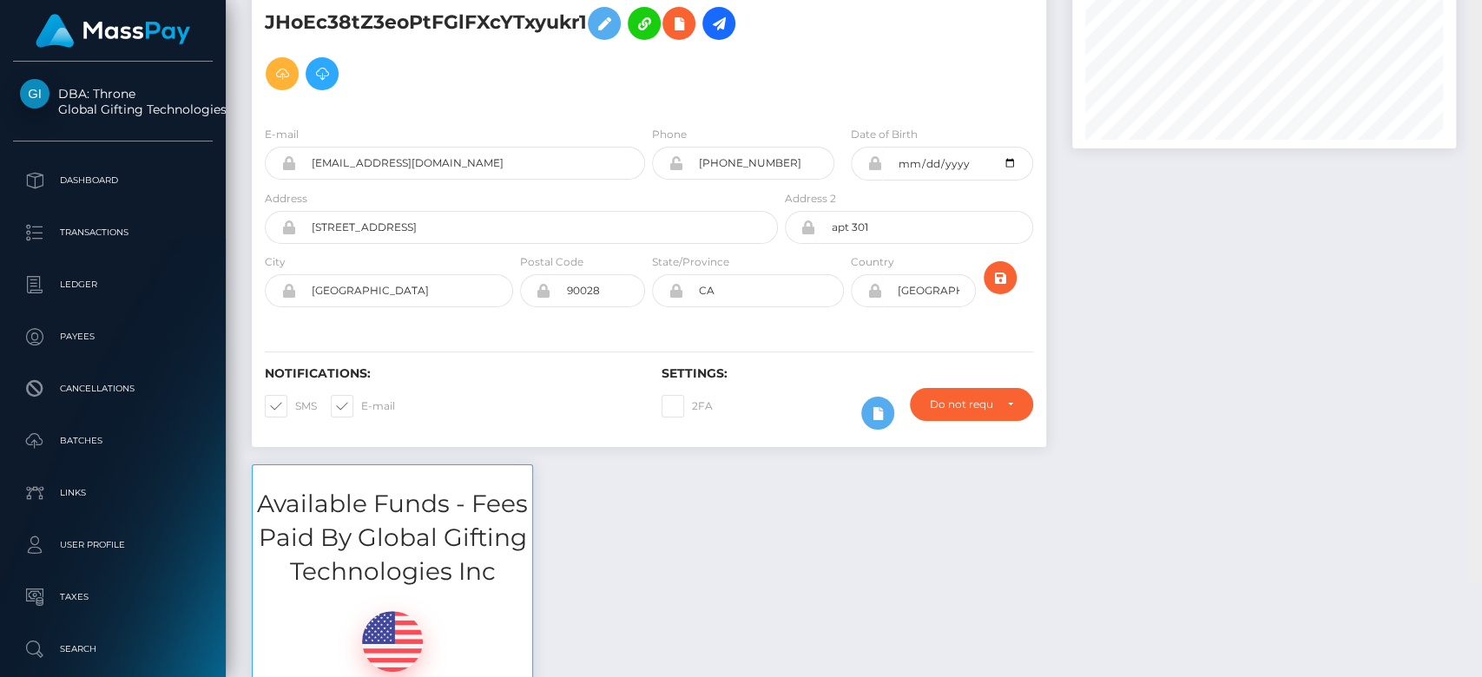
scroll to position [25, 0]
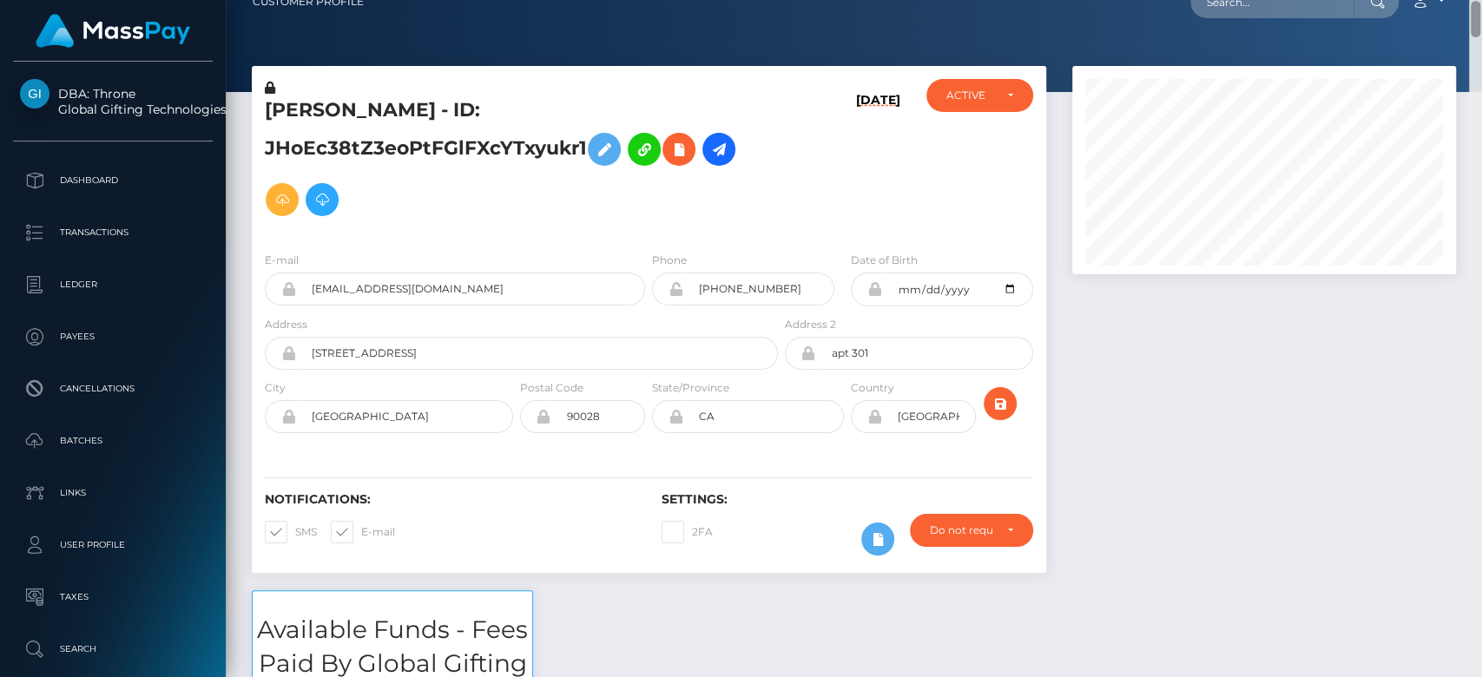
drag, startPoint x: 1471, startPoint y: 46, endPoint x: 1417, endPoint y: 24, distance: 58.8
click at [1417, 24] on div "Customer Profile Loading... Loading..." at bounding box center [854, 338] width 1256 height 677
drag, startPoint x: 489, startPoint y: 282, endPoint x: 311, endPoint y: 275, distance: 178.1
click at [311, 275] on input "ziggystarduck1@gmail.com" at bounding box center [470, 289] width 349 height 33
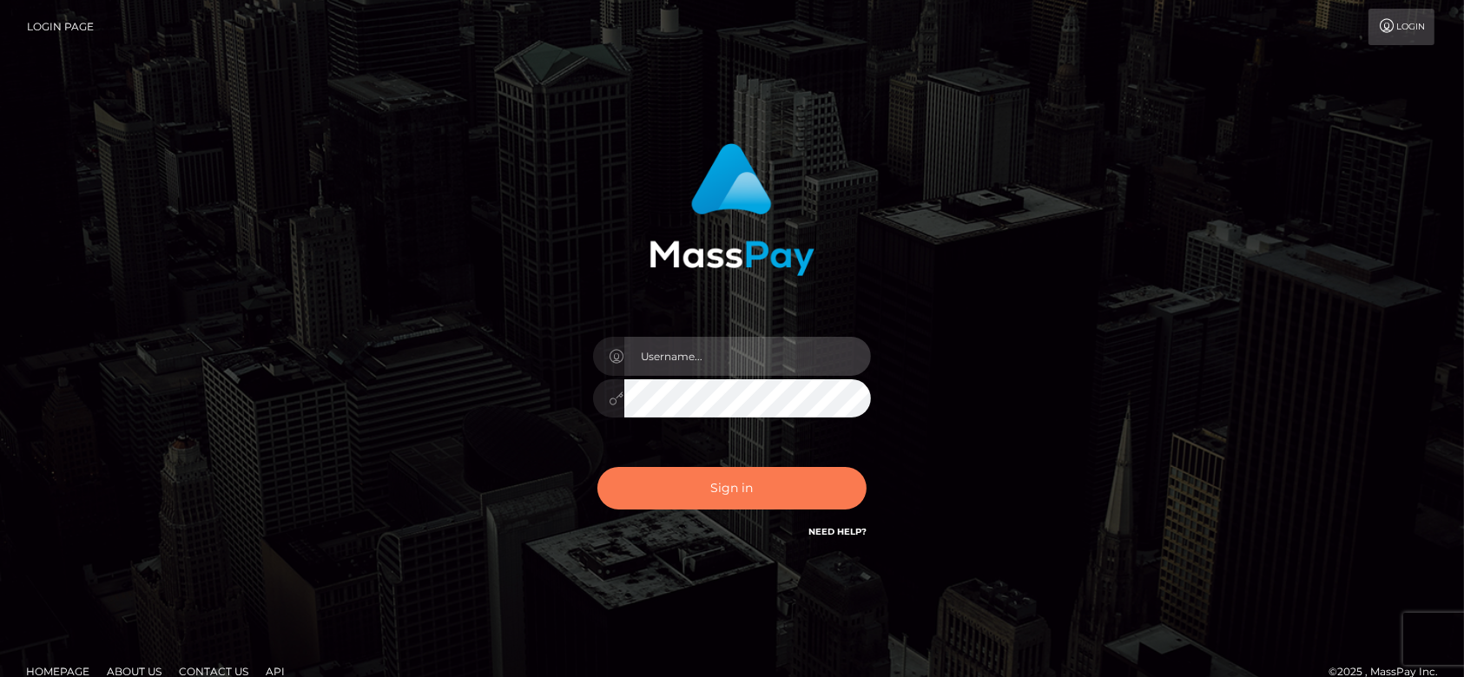
type input "[DOMAIN_NAME]"
click at [735, 503] on button "Sign in" at bounding box center [731, 488] width 269 height 43
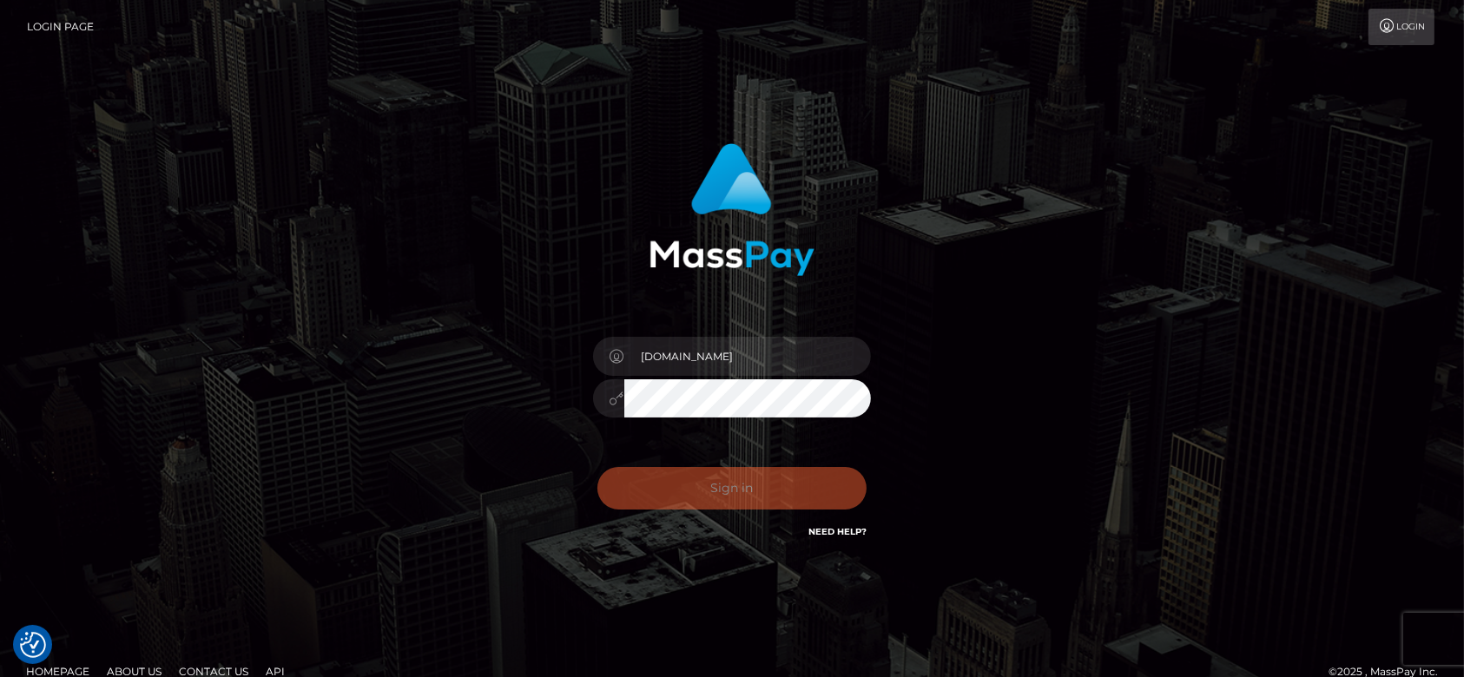
checkbox input "true"
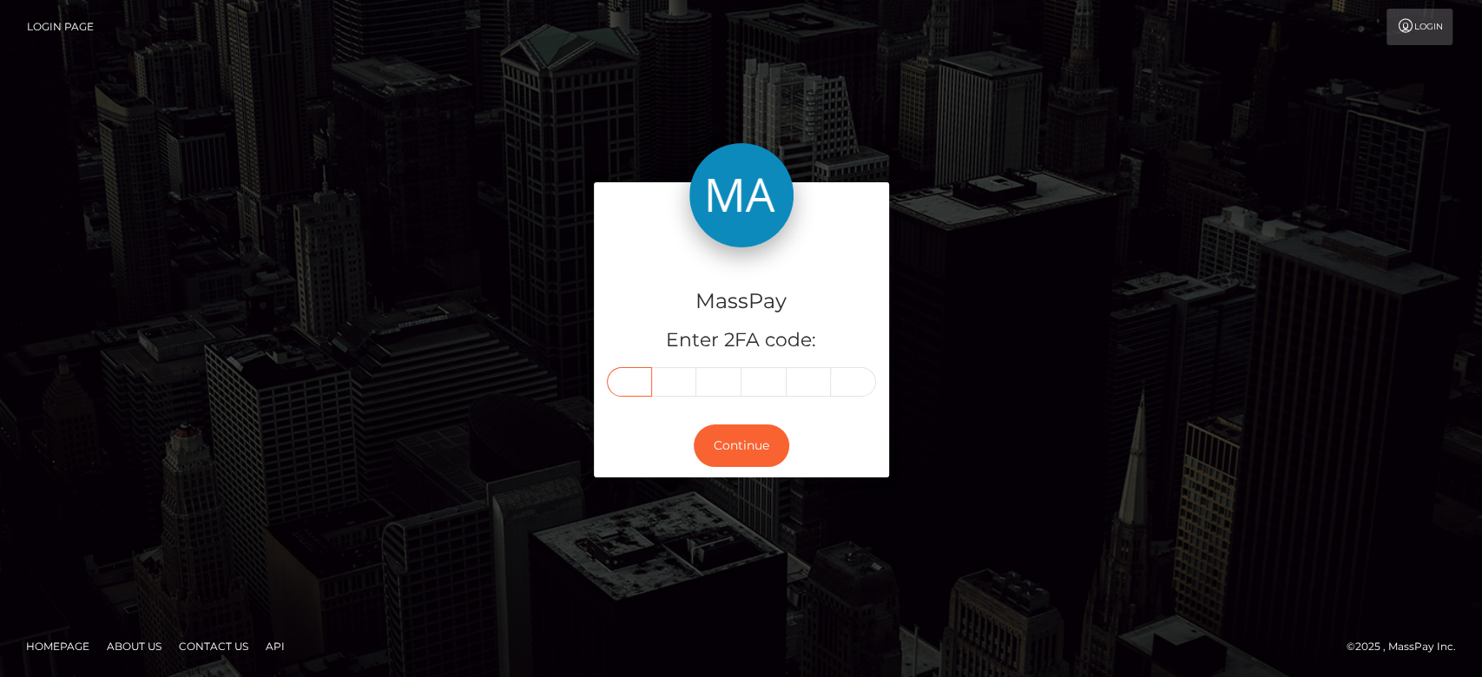
click at [628, 378] on input "text" at bounding box center [629, 382] width 45 height 30
paste input "9"
type input "9"
type input "5"
type input "8"
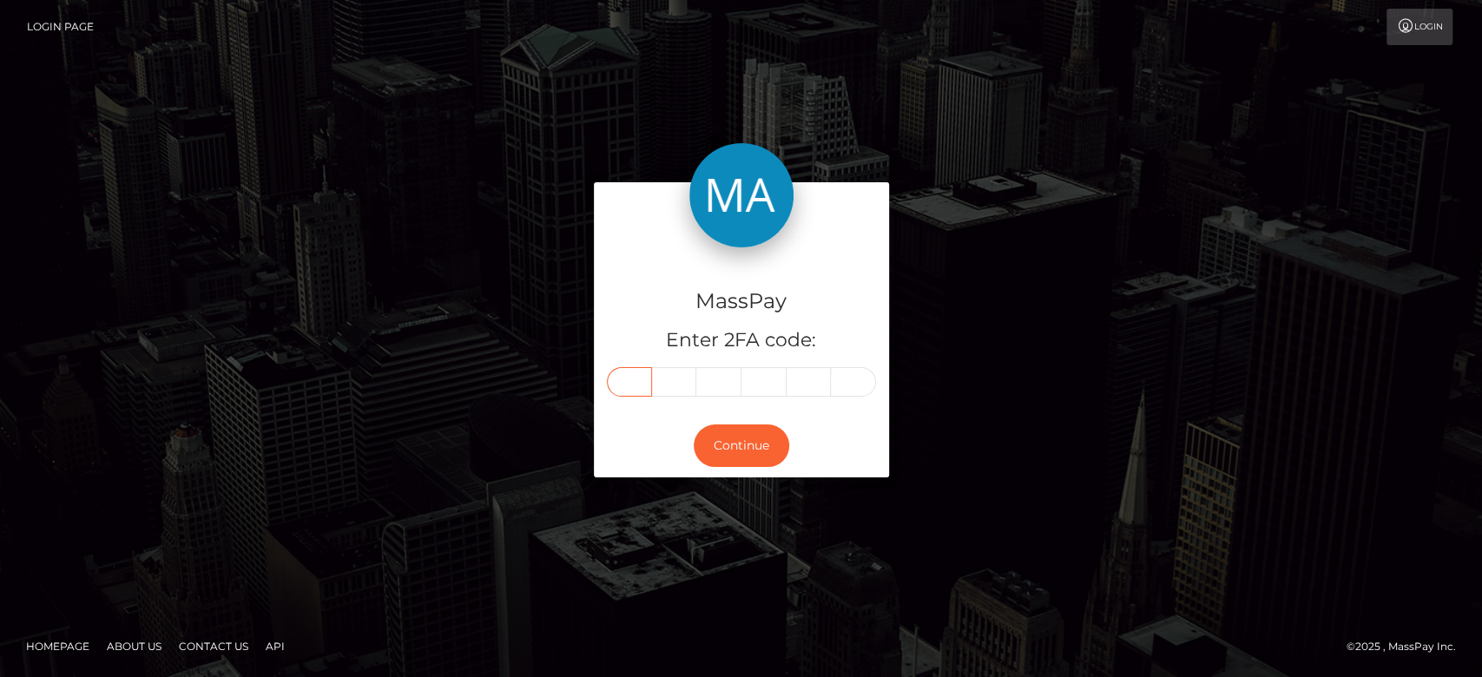
type input "4"
type input "1"
type input "5"
click at [777, 450] on button "Continue" at bounding box center [741, 445] width 95 height 43
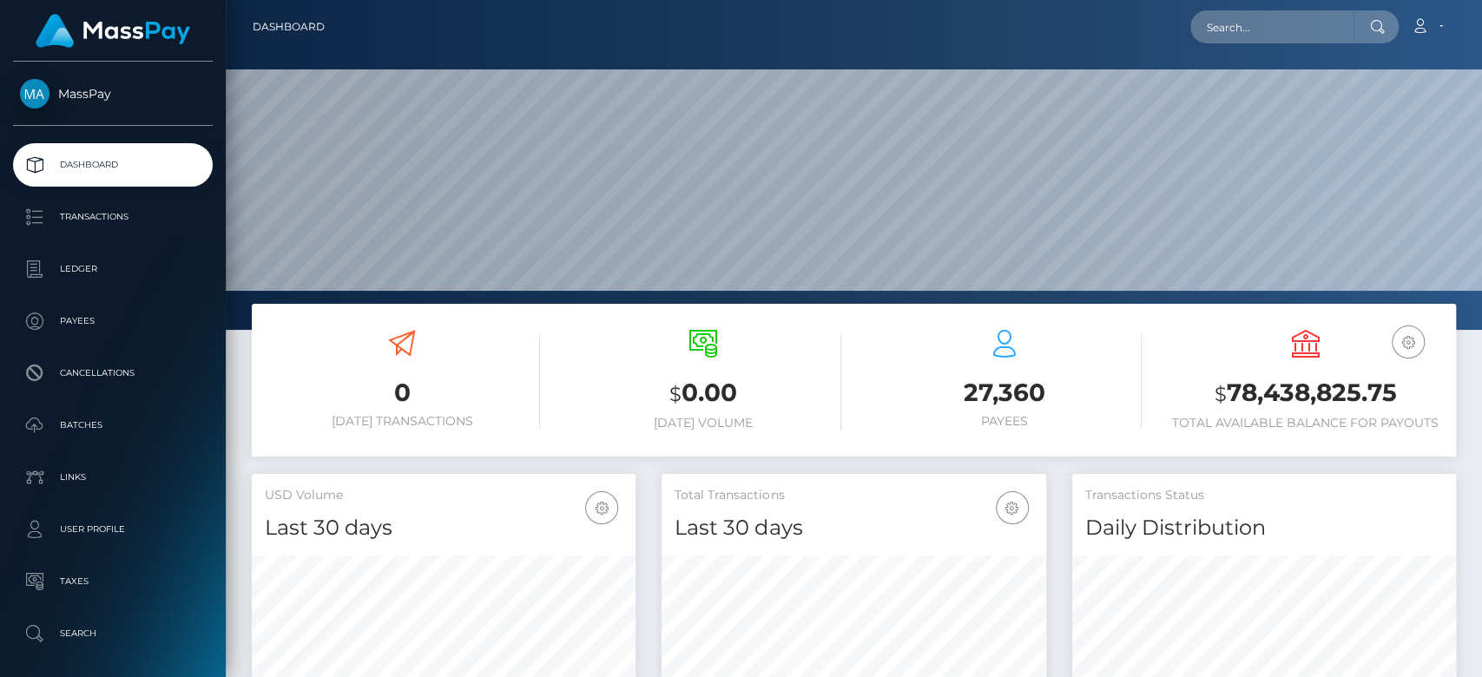
scroll to position [306, 384]
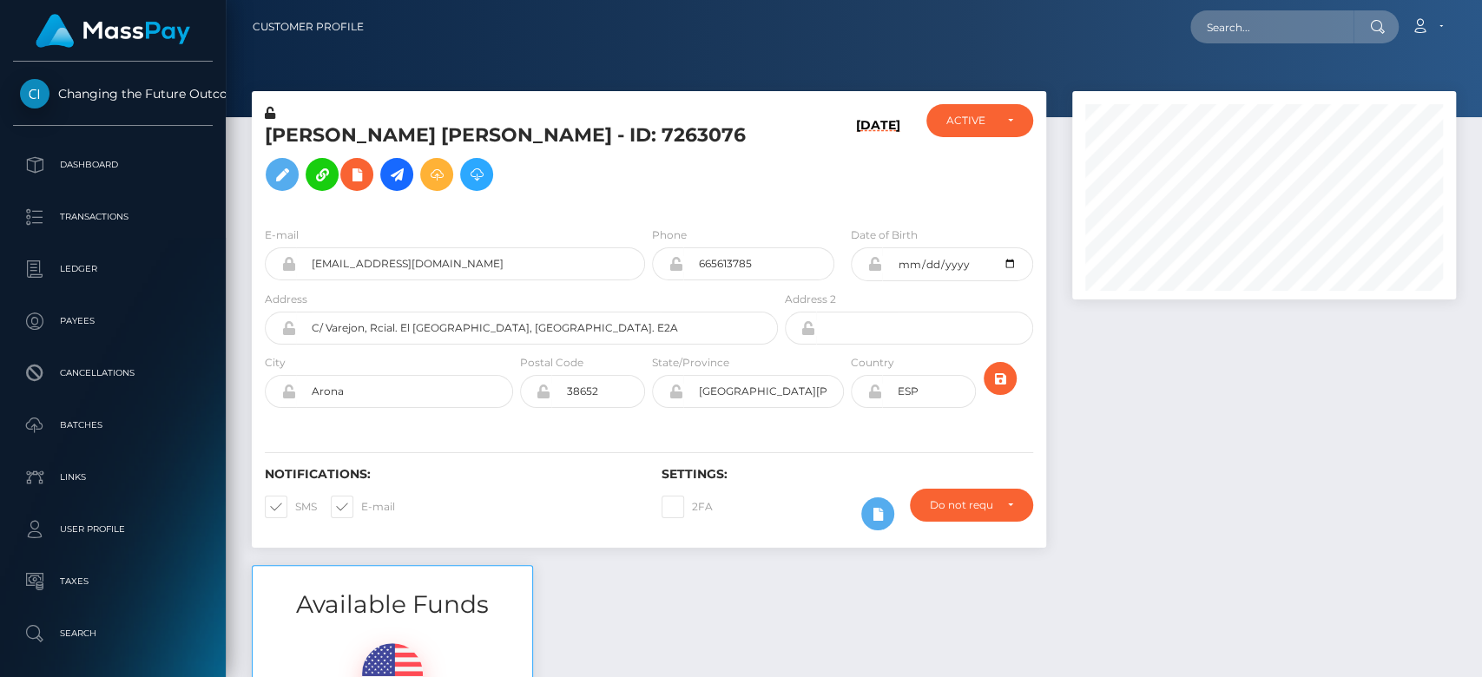
scroll to position [208, 384]
click at [1190, 479] on div at bounding box center [1264, 328] width 410 height 474
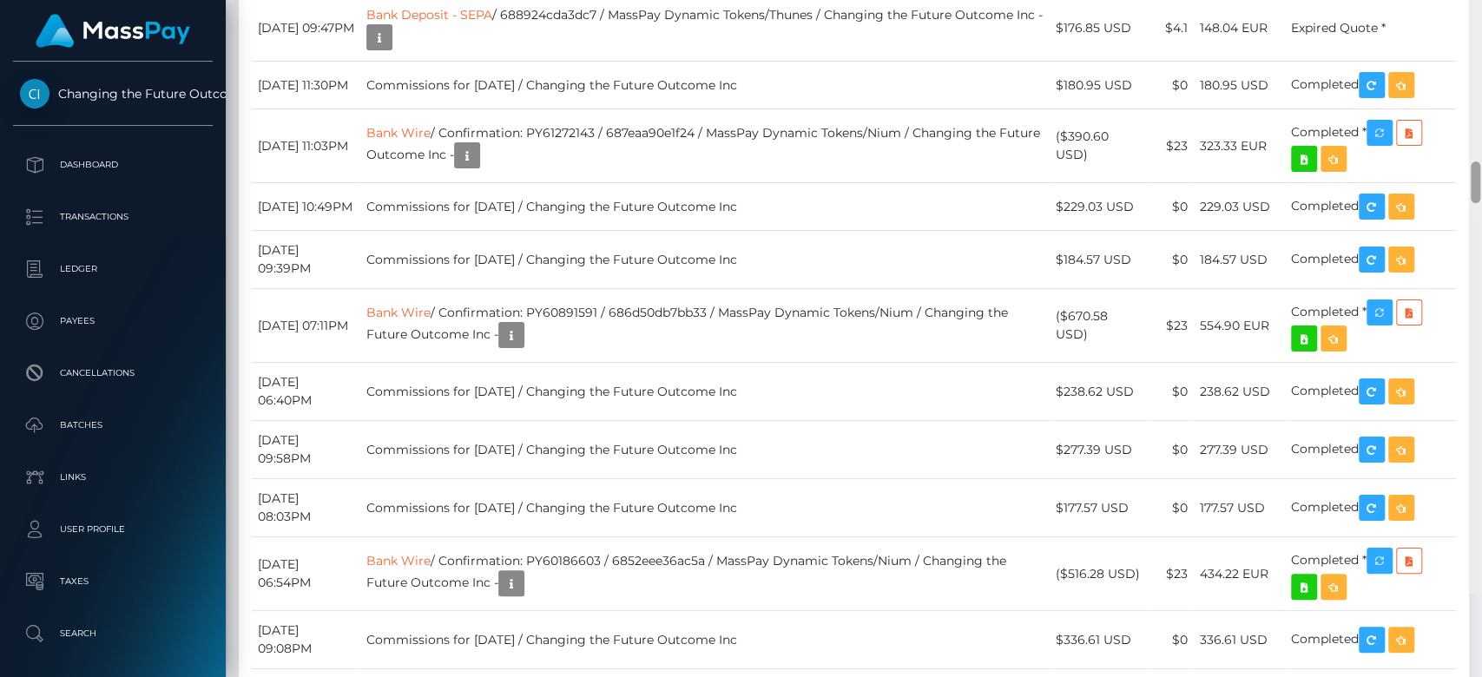
scroll to position [3951, 0]
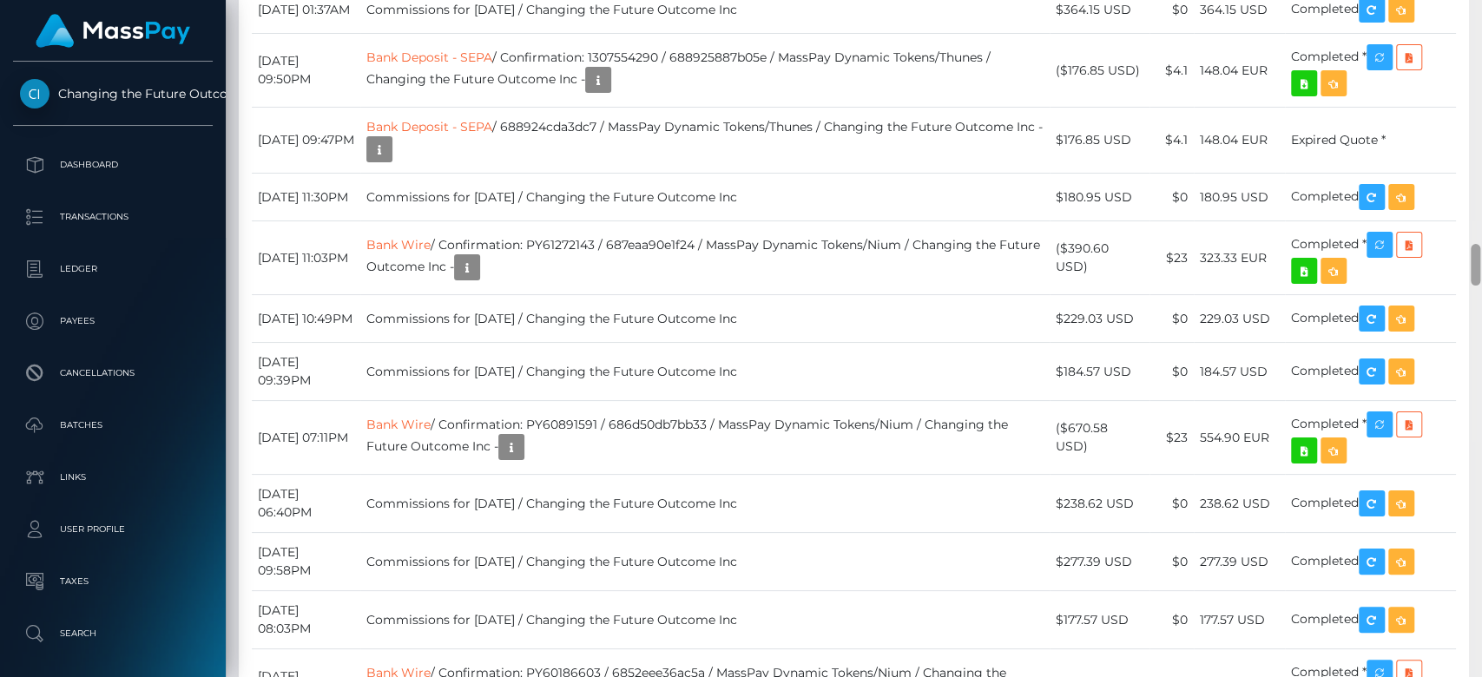
drag, startPoint x: 1471, startPoint y: 55, endPoint x: 1480, endPoint y: 266, distance: 211.1
click at [1480, 266] on div at bounding box center [1475, 339] width 13 height 678
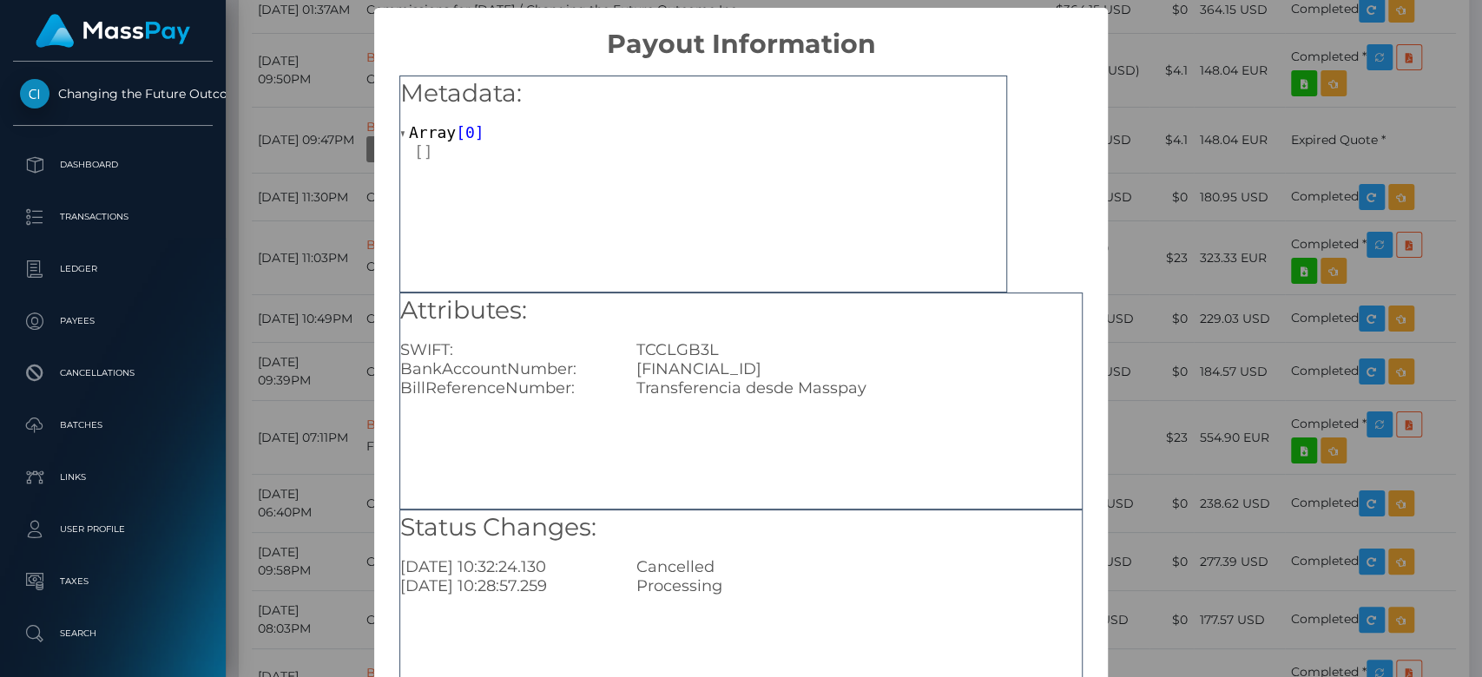
click at [1171, 373] on div "× Payout Information Metadata: Array [ 0 ] Attributes: SWIFT: TCCLGB3L BankAcco…" at bounding box center [741, 338] width 1482 height 677
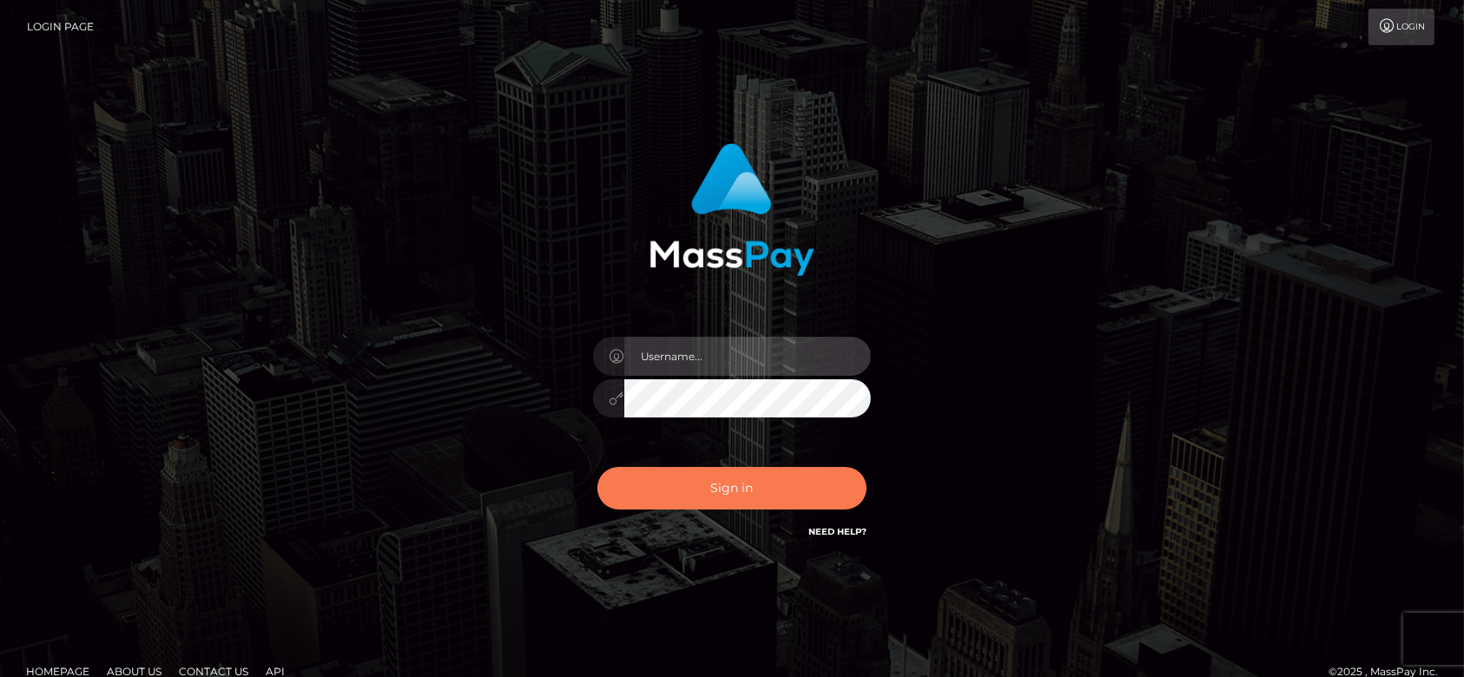
type input "[DOMAIN_NAME]"
click at [779, 493] on button "Sign in" at bounding box center [731, 488] width 269 height 43
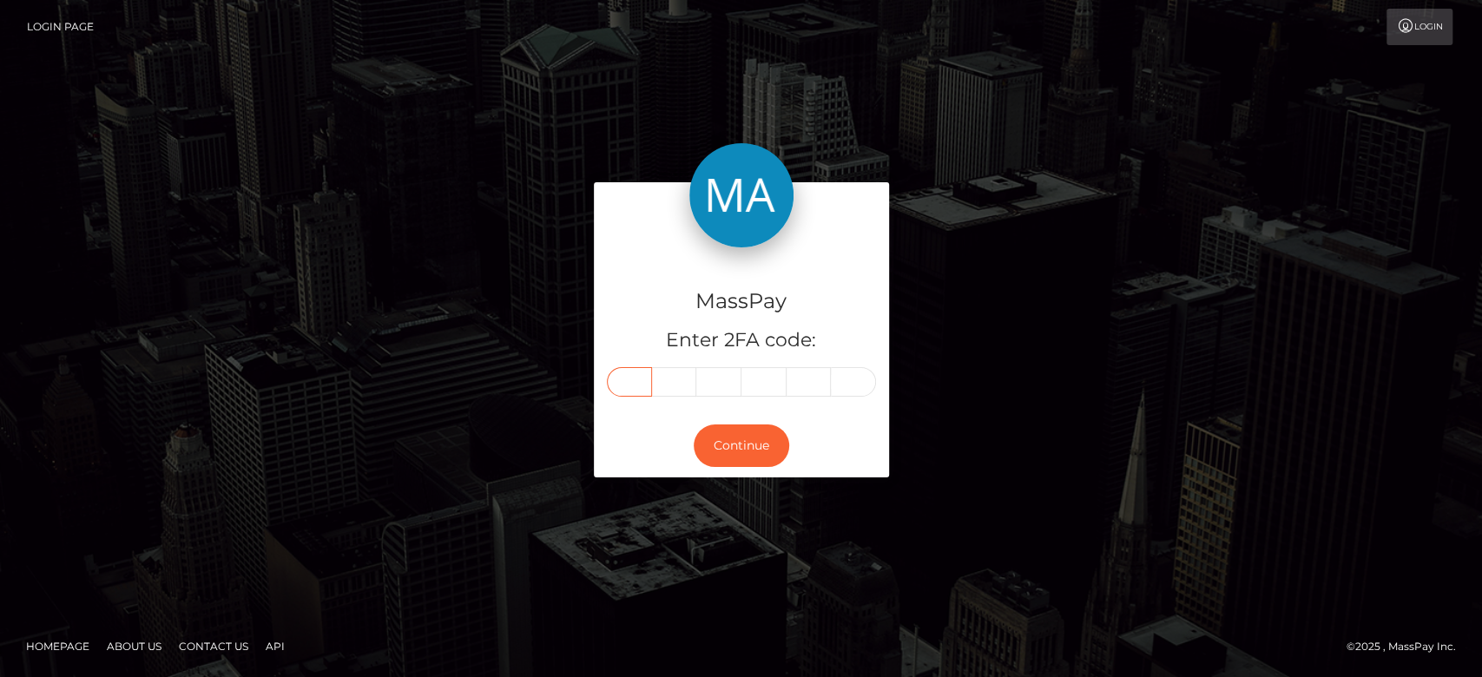
click at [641, 386] on input "text" at bounding box center [629, 382] width 45 height 30
paste input "4"
type input "4"
type input "7"
type input "3"
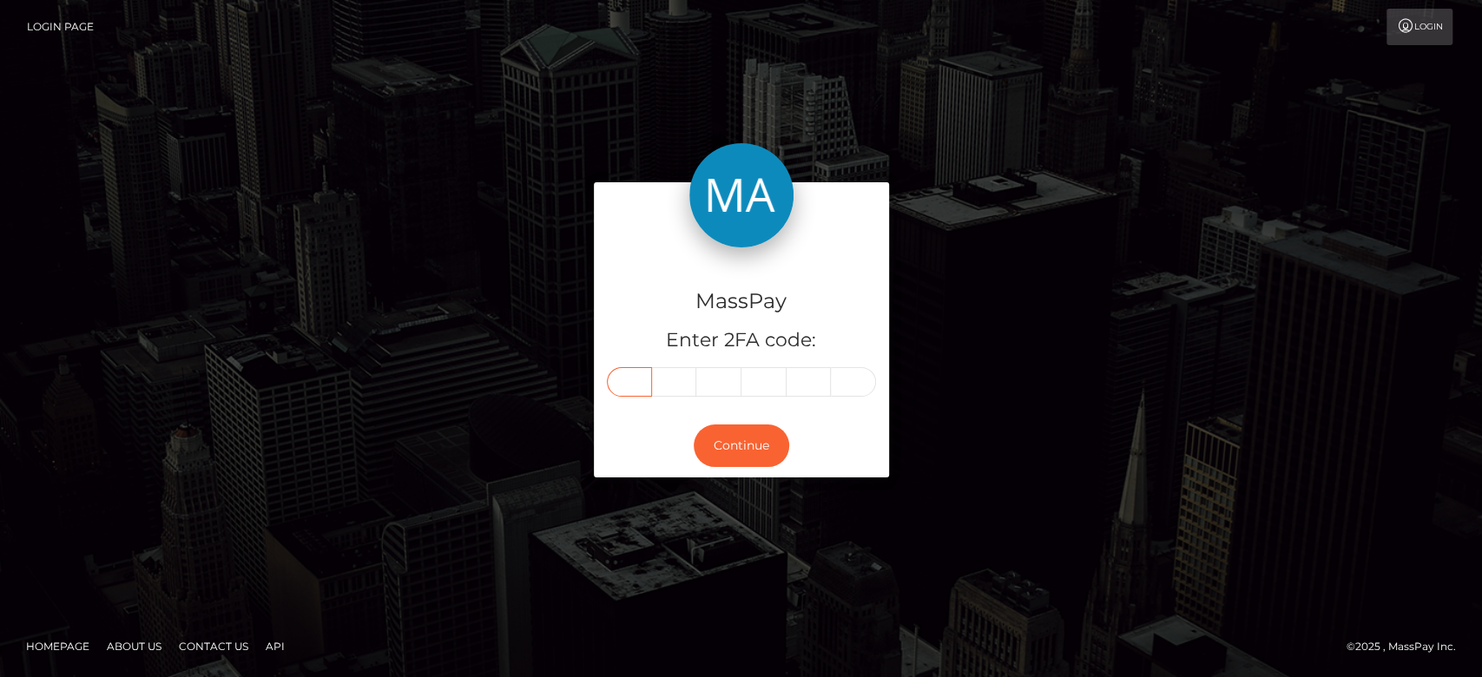
type input "1"
type input "2"
type input "9"
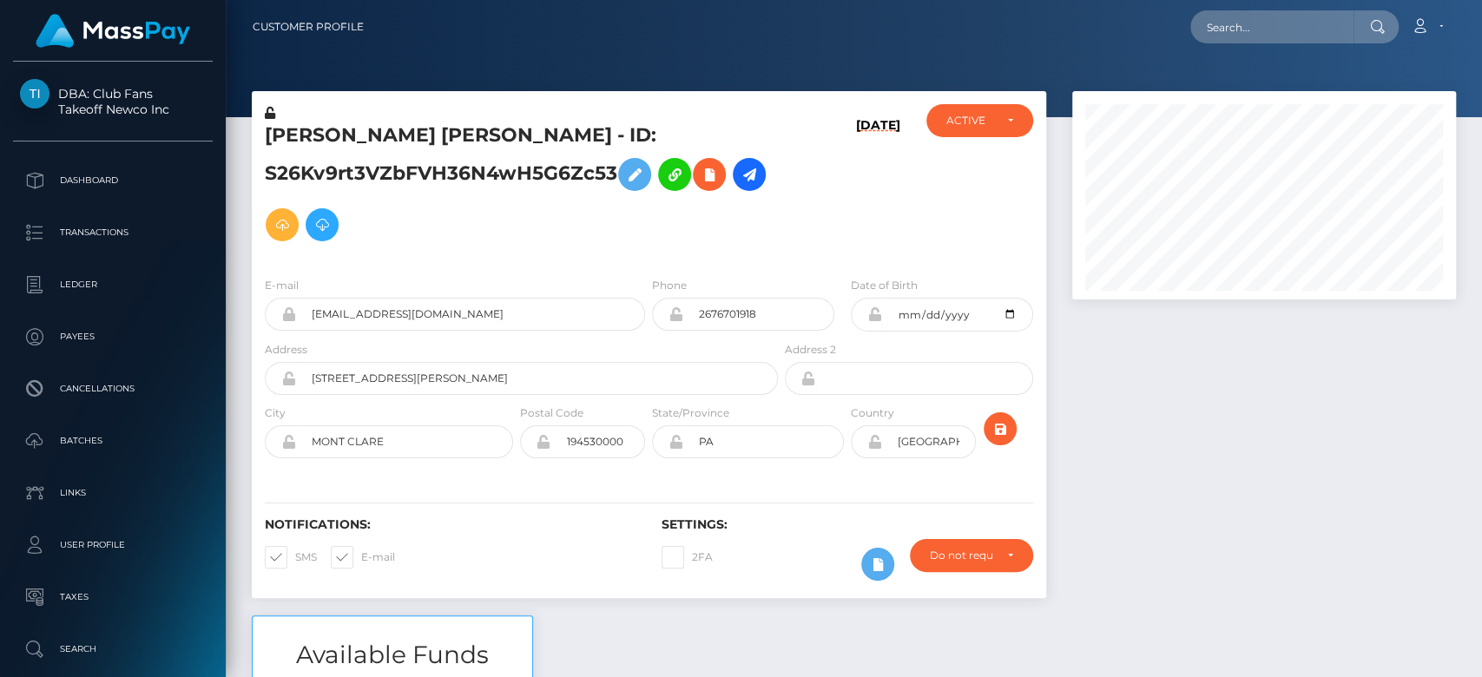
scroll to position [208, 384]
click at [1160, 426] on div at bounding box center [1264, 353] width 410 height 524
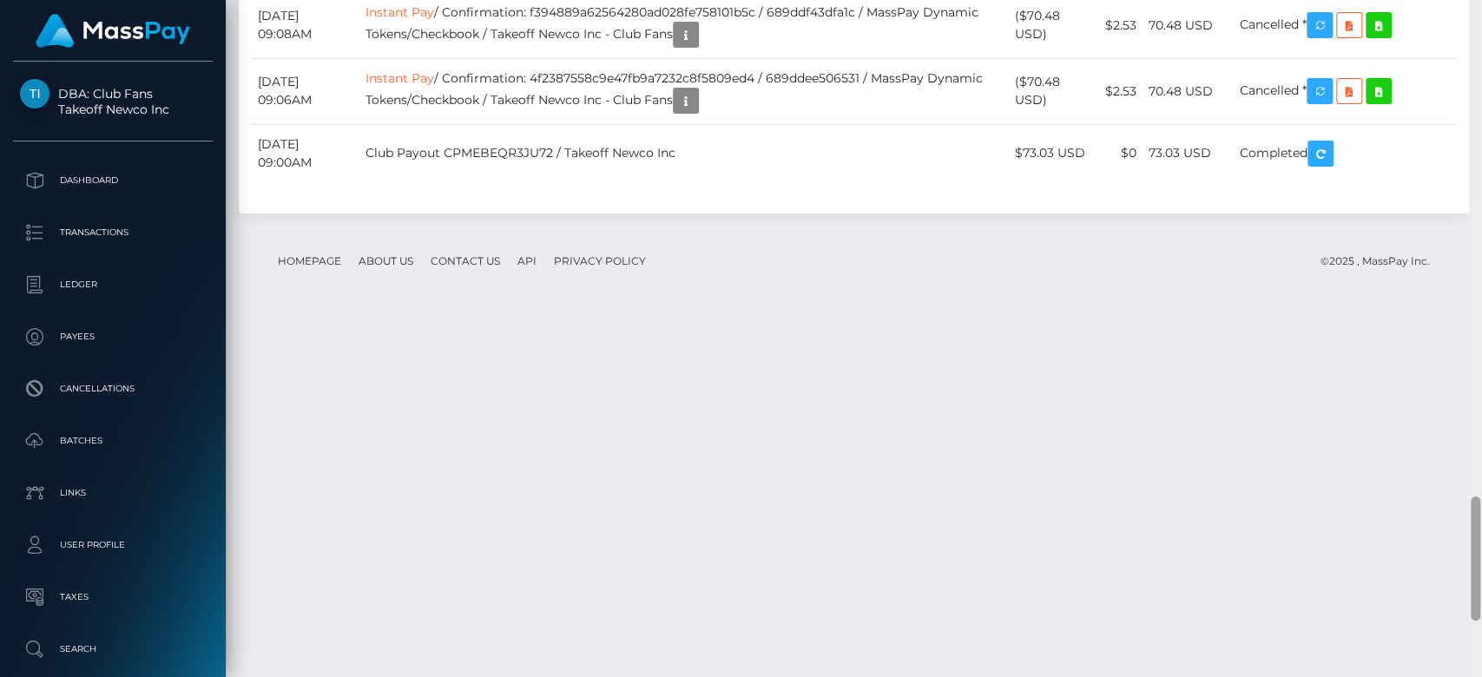
scroll to position [3005, 0]
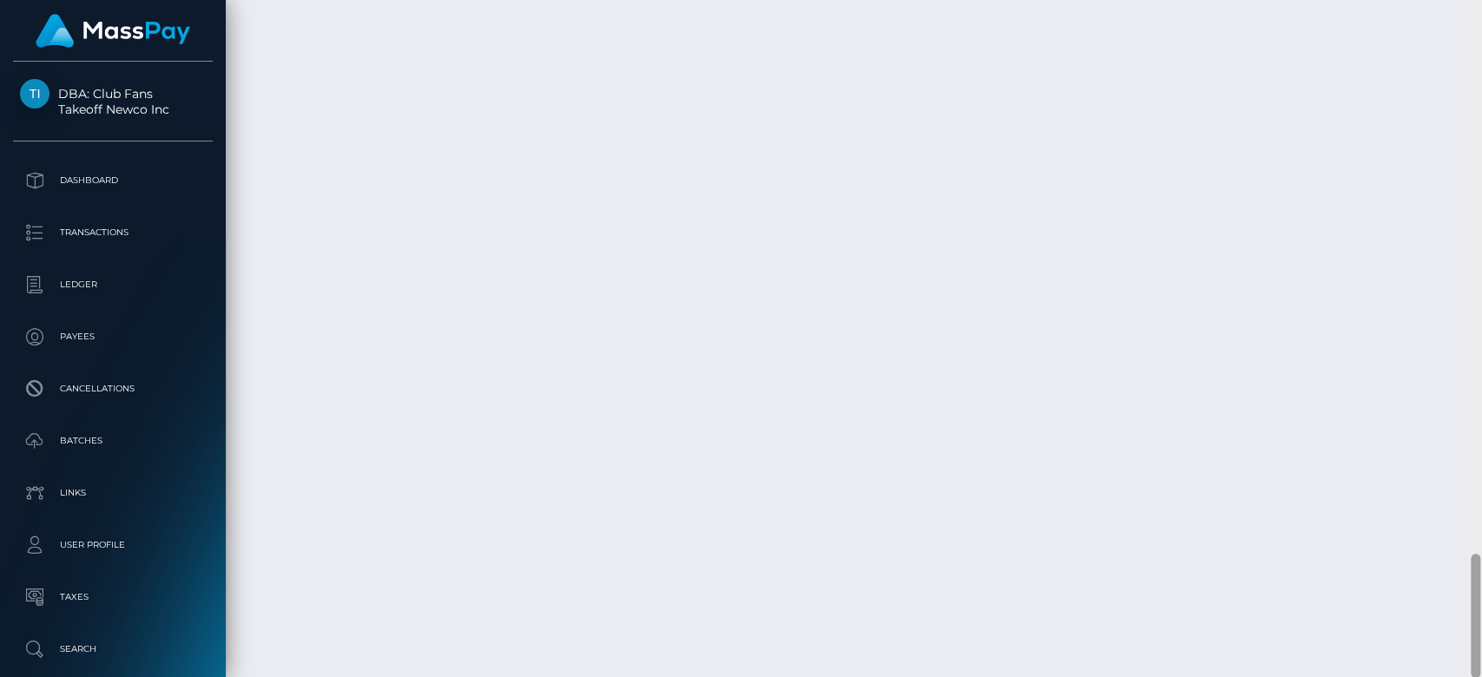
drag, startPoint x: 1472, startPoint y: 196, endPoint x: 1472, endPoint y: 732, distance: 535.6
click at [1472, 676] on html "DBA: Club Fans Takeoff Newco Inc Dashboard Transactions Ledger Payees" at bounding box center [741, 338] width 1482 height 677
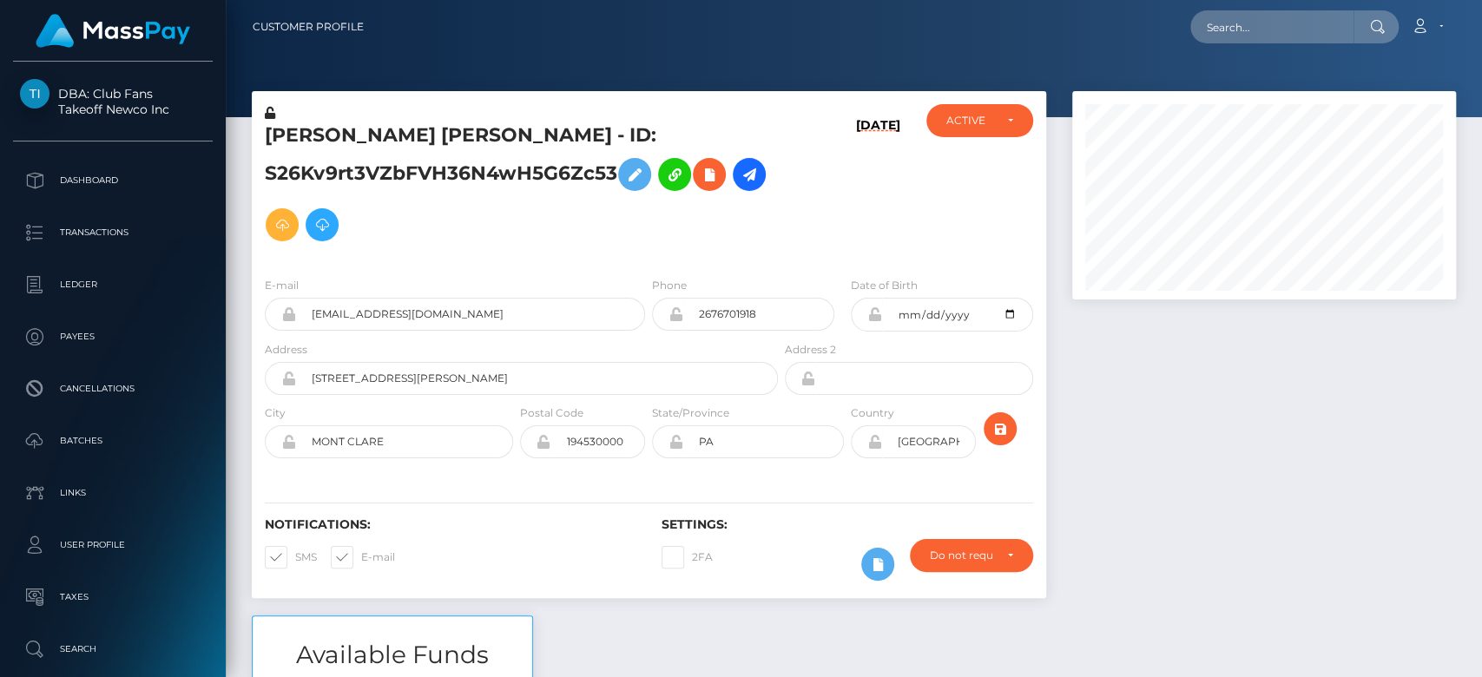
scroll to position [208, 384]
click at [1247, 530] on div at bounding box center [1264, 353] width 410 height 524
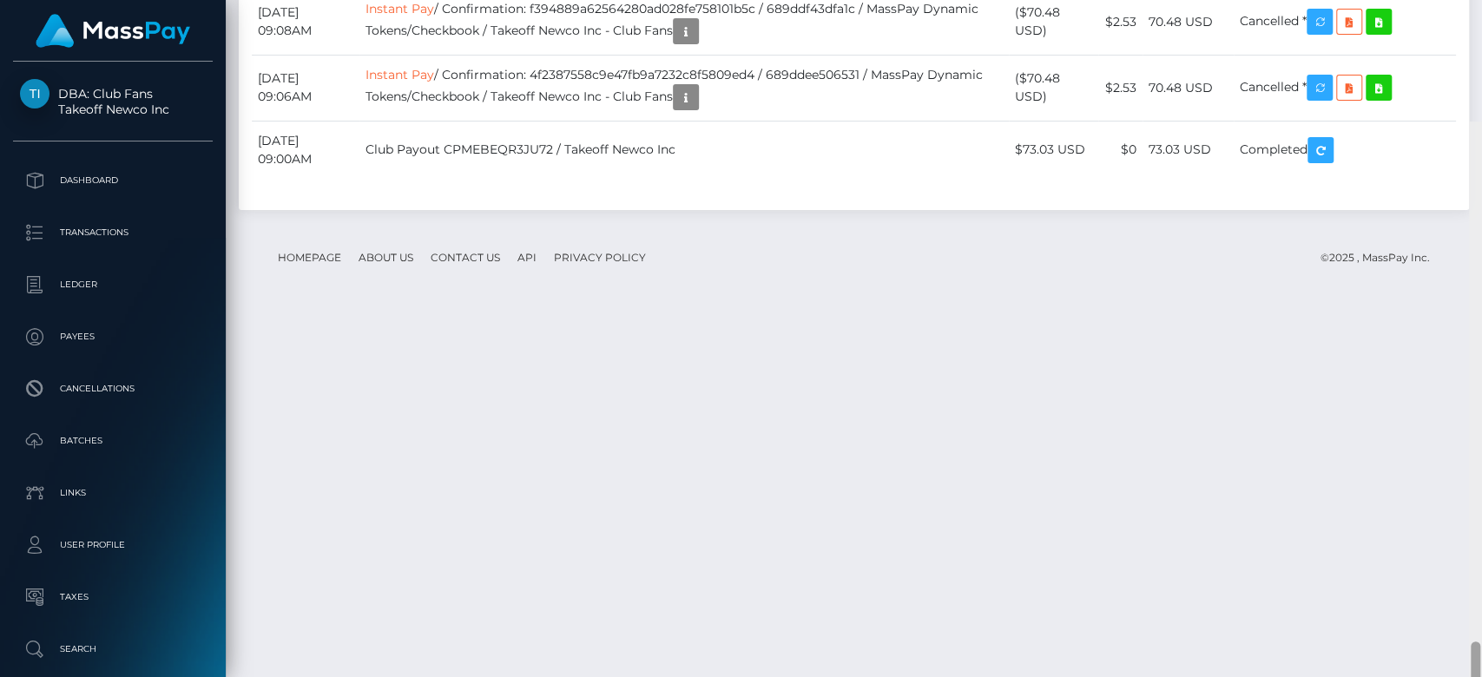
scroll to position [2822, 0]
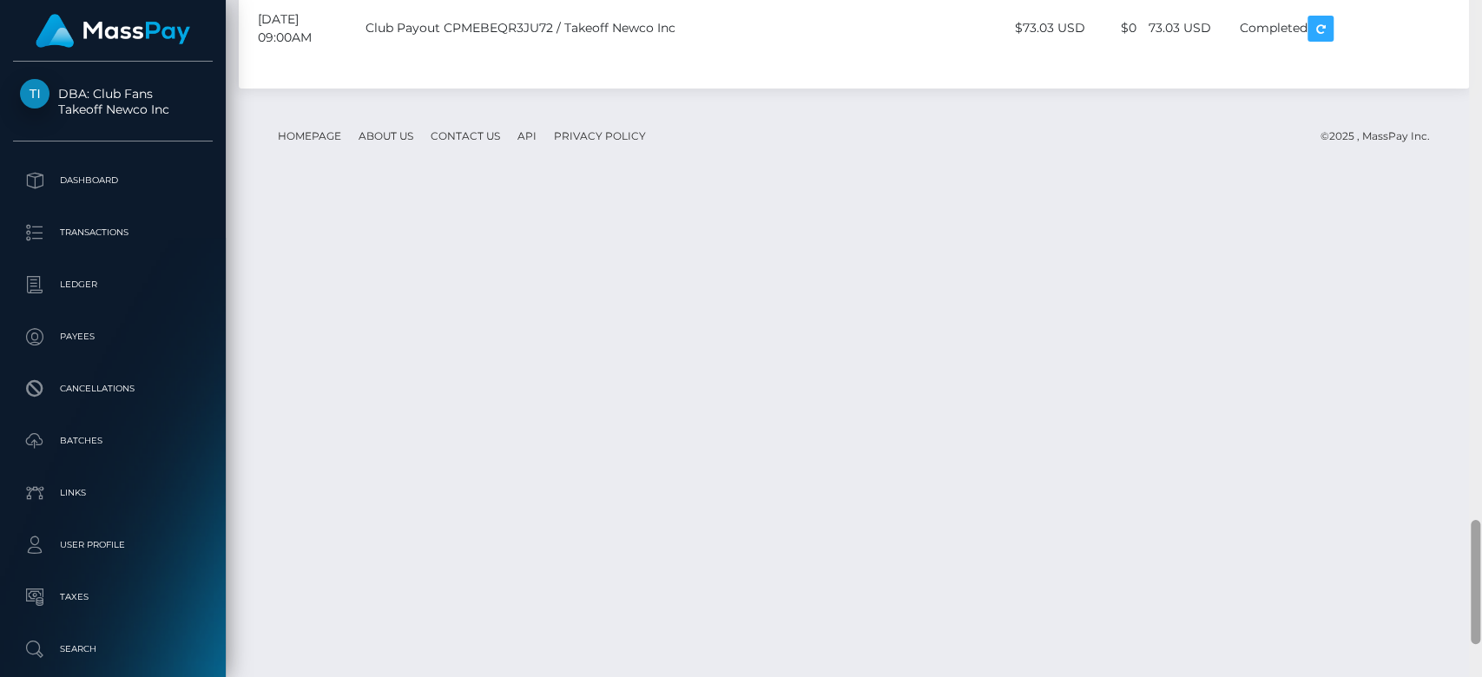
drag, startPoint x: 1470, startPoint y: 153, endPoint x: 634, endPoint y: 348, distance: 858.5
click at [1472, 617] on div at bounding box center [1475, 582] width 10 height 124
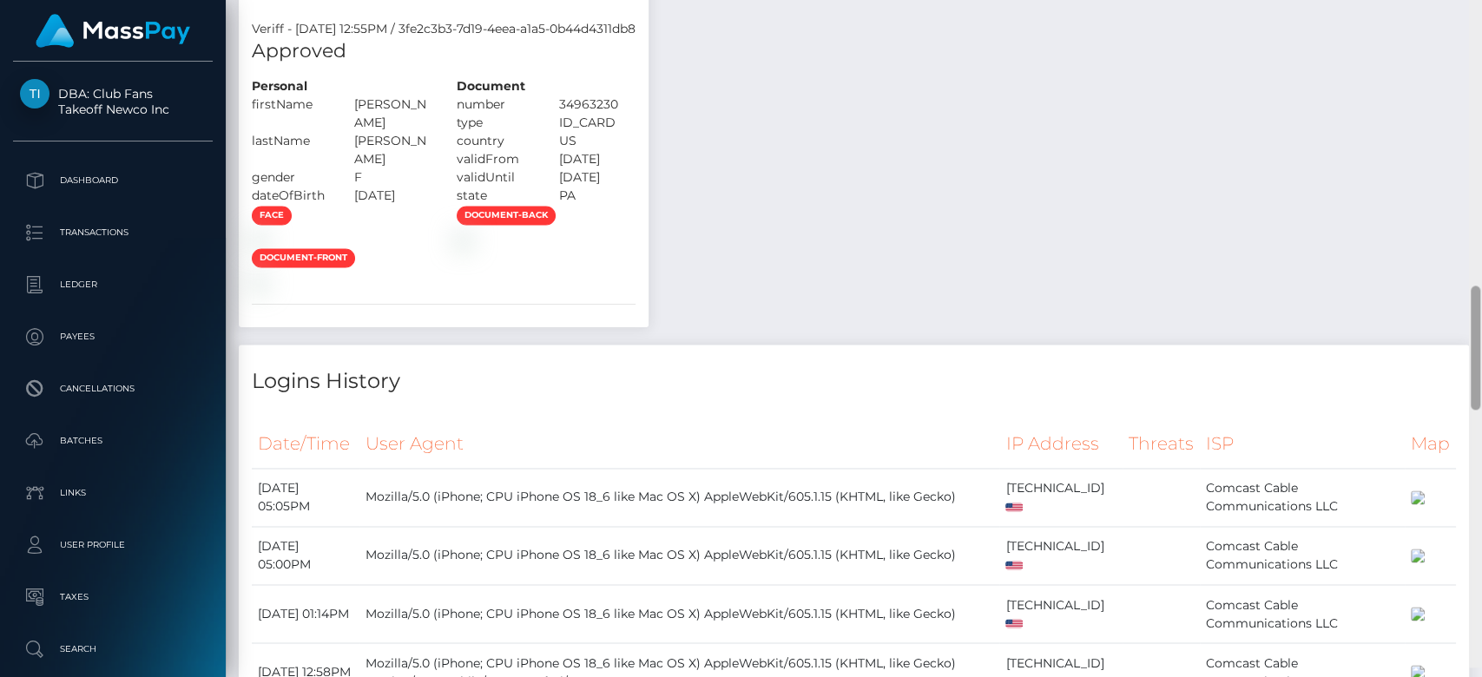
scroll to position [1607, 0]
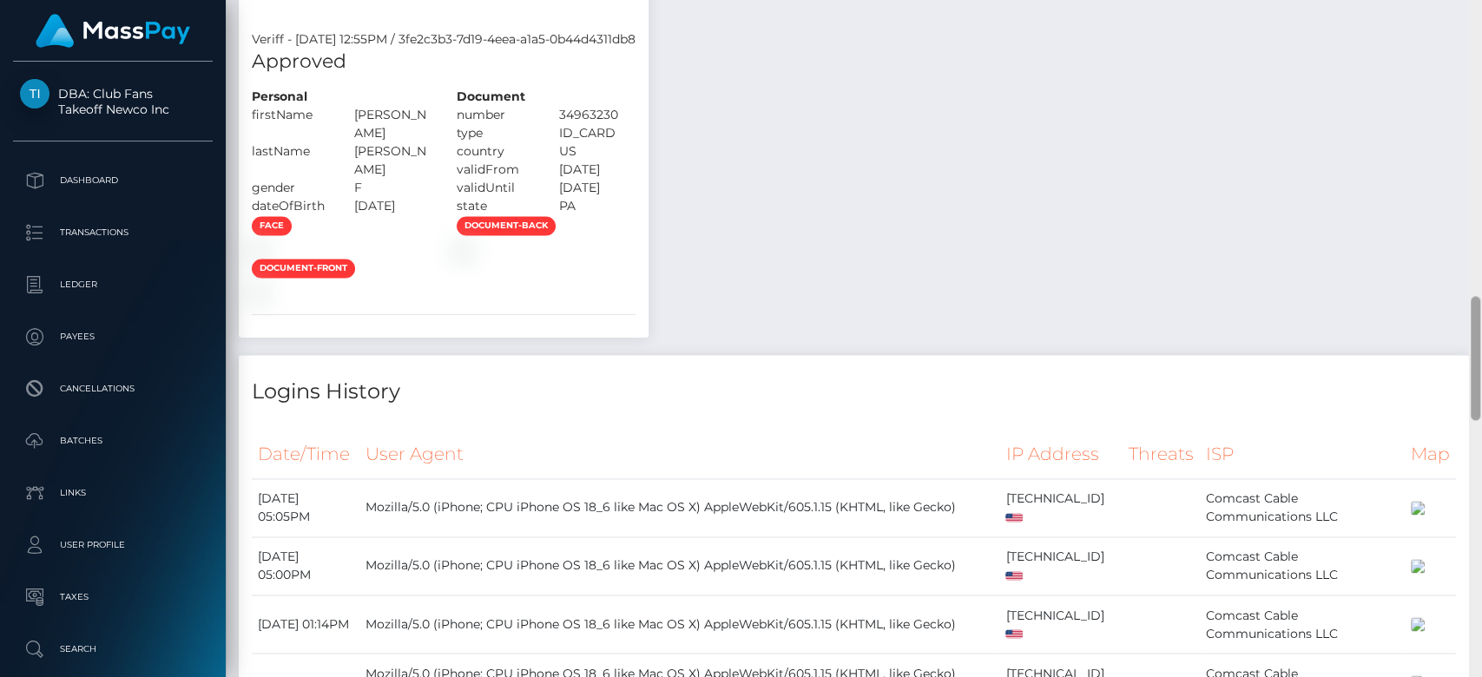
drag, startPoint x: 1475, startPoint y: 554, endPoint x: 1478, endPoint y: 332, distance: 221.4
click at [1478, 332] on div at bounding box center [1475, 358] width 10 height 124
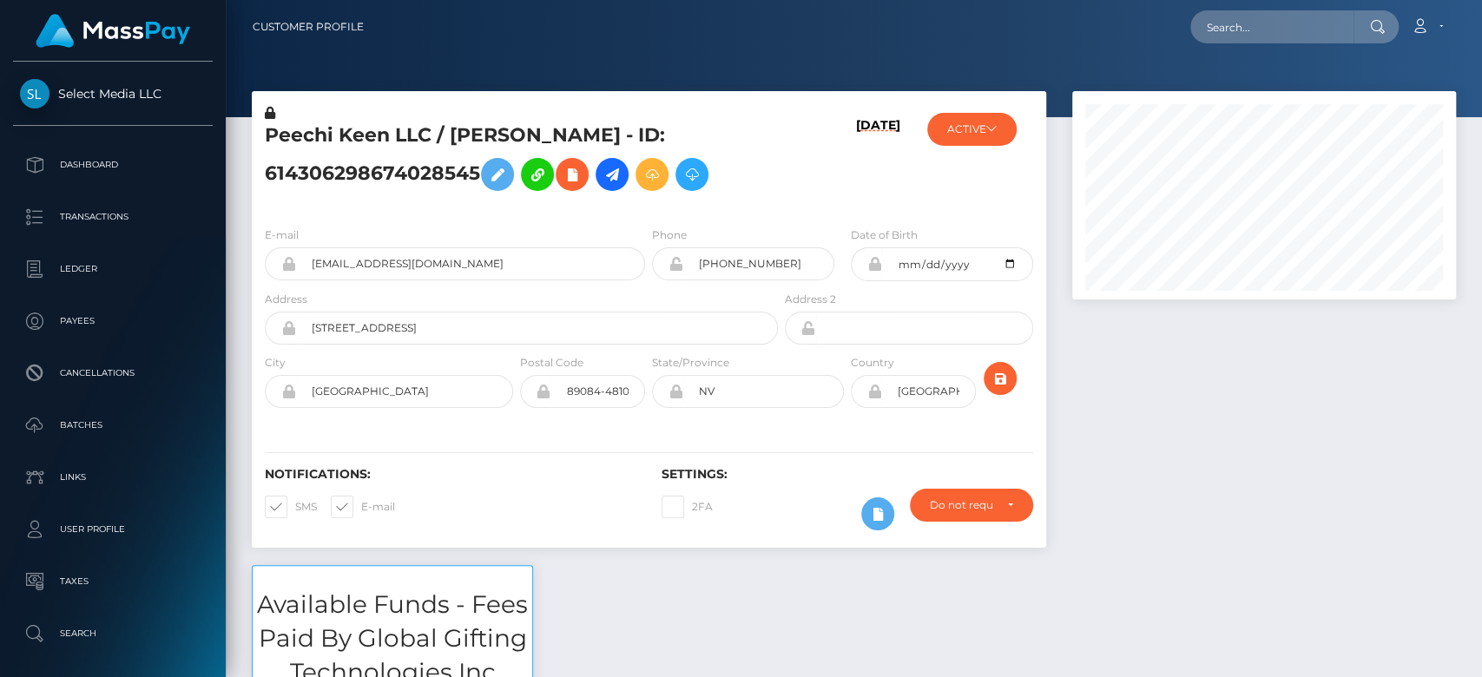
scroll to position [208, 384]
click at [1183, 463] on div at bounding box center [1264, 328] width 410 height 474
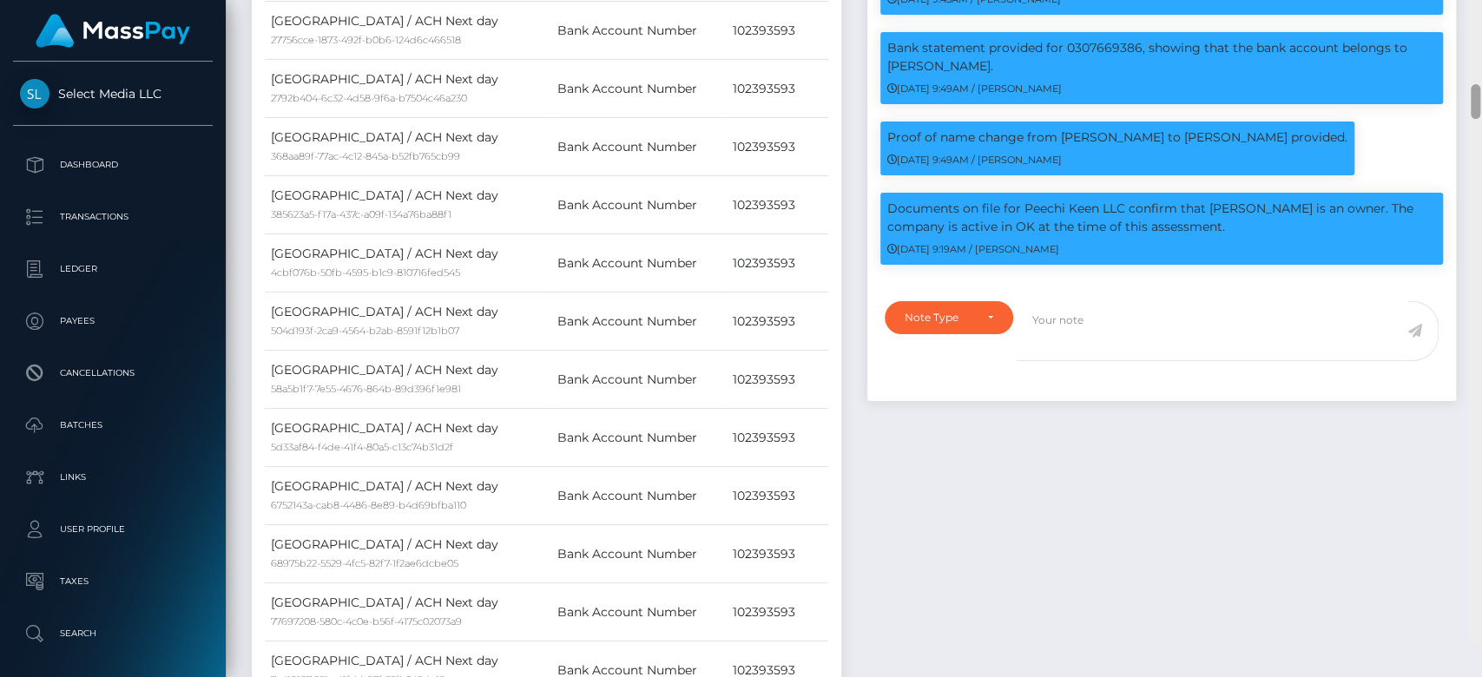
scroll to position [2313, 0]
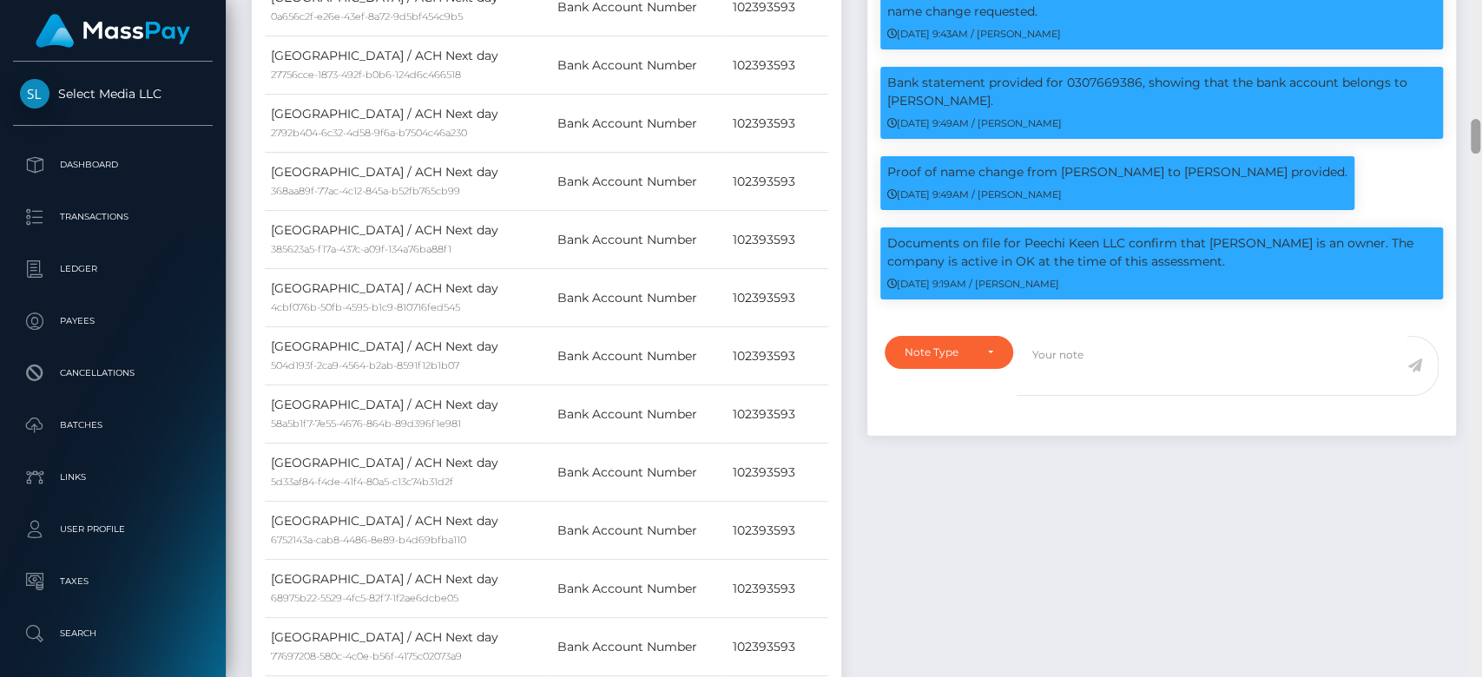
drag, startPoint x: 1472, startPoint y: 53, endPoint x: 1480, endPoint y: 140, distance: 87.2
click at [1480, 140] on div at bounding box center [1475, 339] width 13 height 678
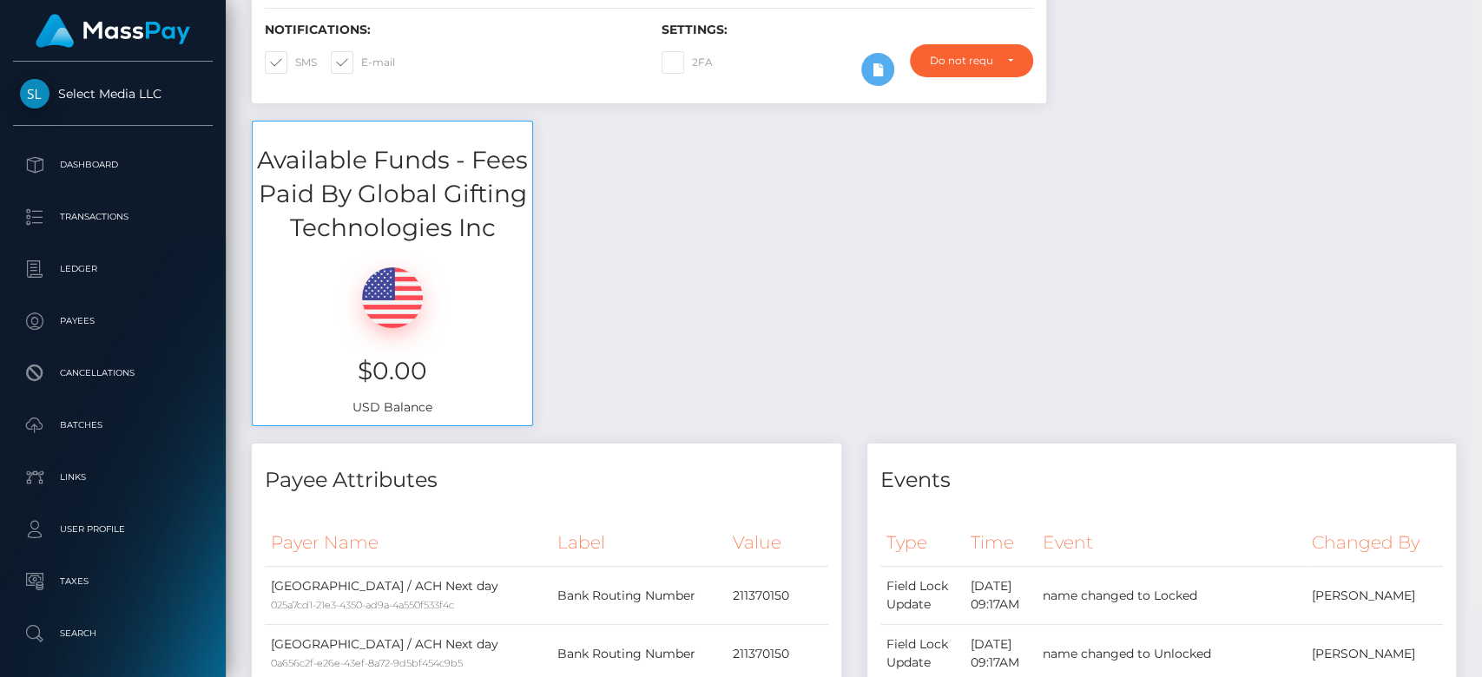
scroll to position [477, 0]
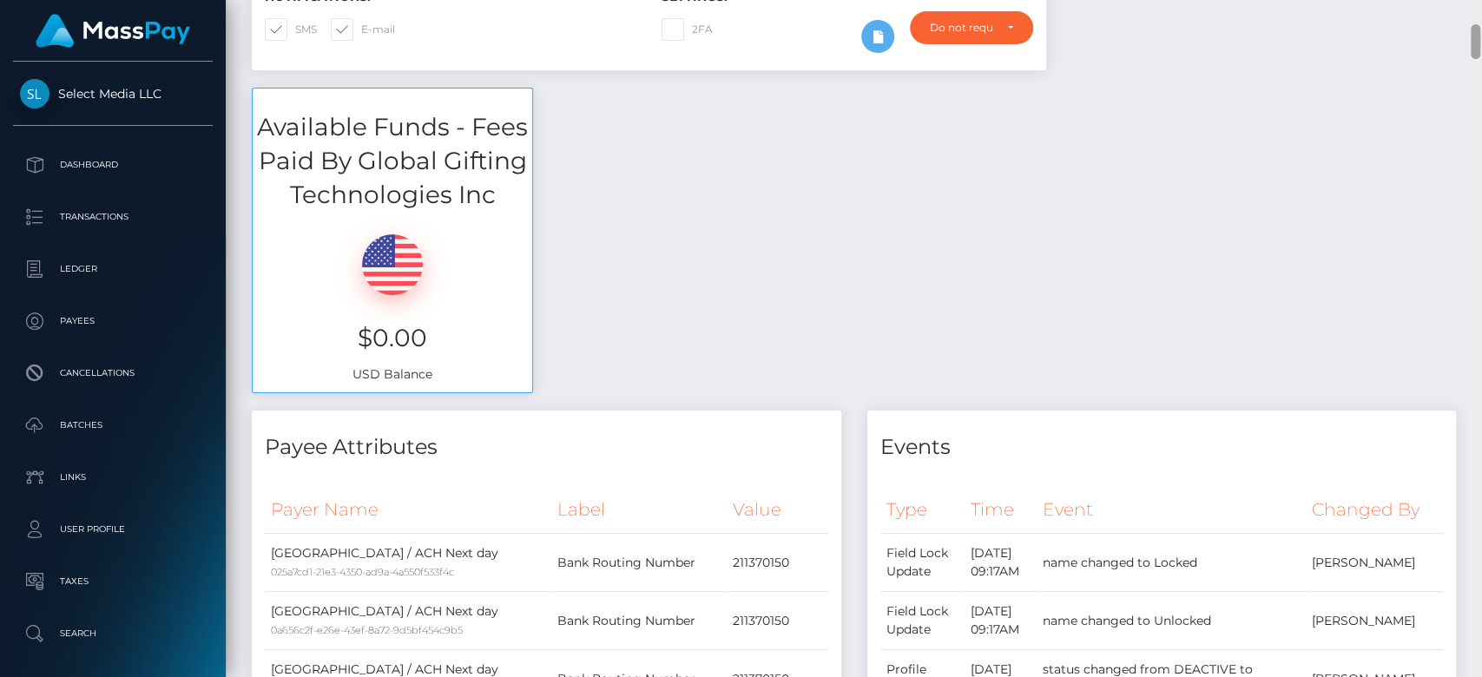
drag, startPoint x: 1473, startPoint y: 126, endPoint x: 1480, endPoint y: 31, distance: 94.9
click at [1480, 31] on div at bounding box center [1475, 339] width 13 height 678
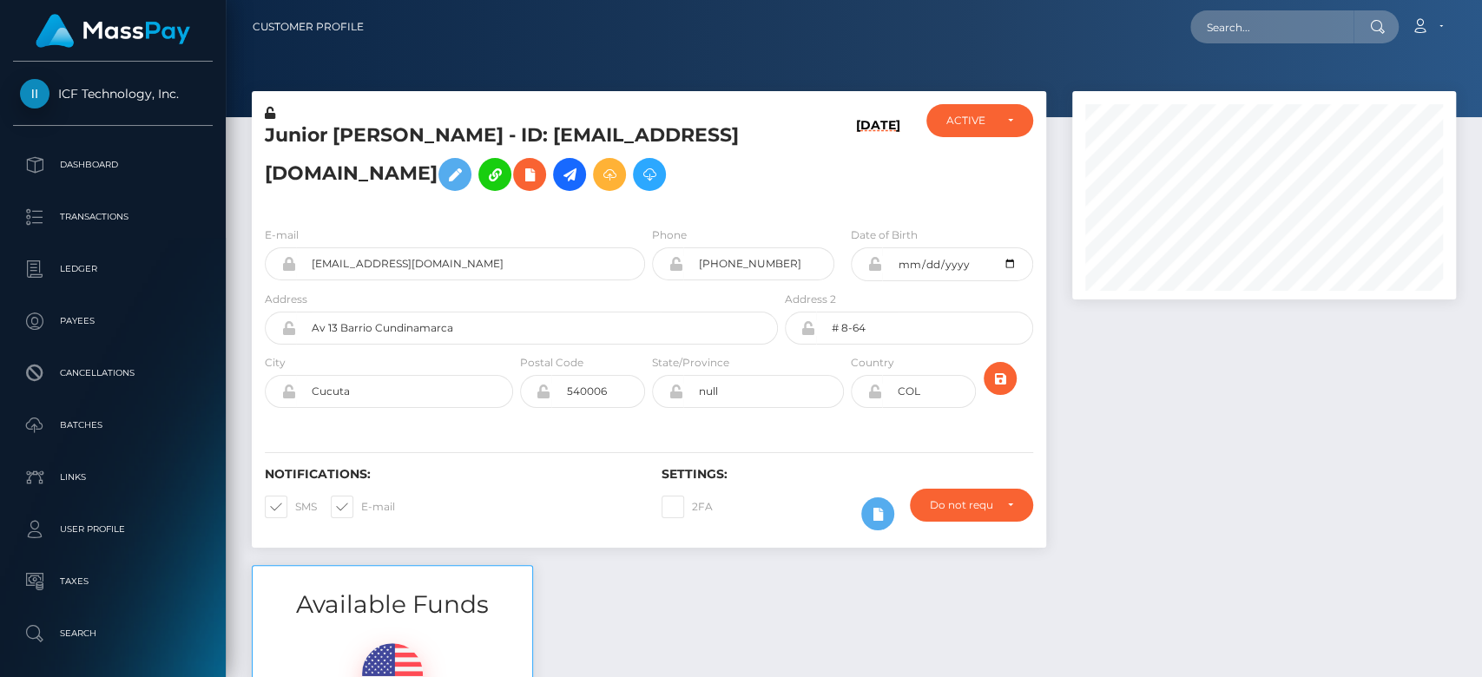
scroll to position [208, 384]
click at [1298, 539] on div at bounding box center [1264, 328] width 410 height 474
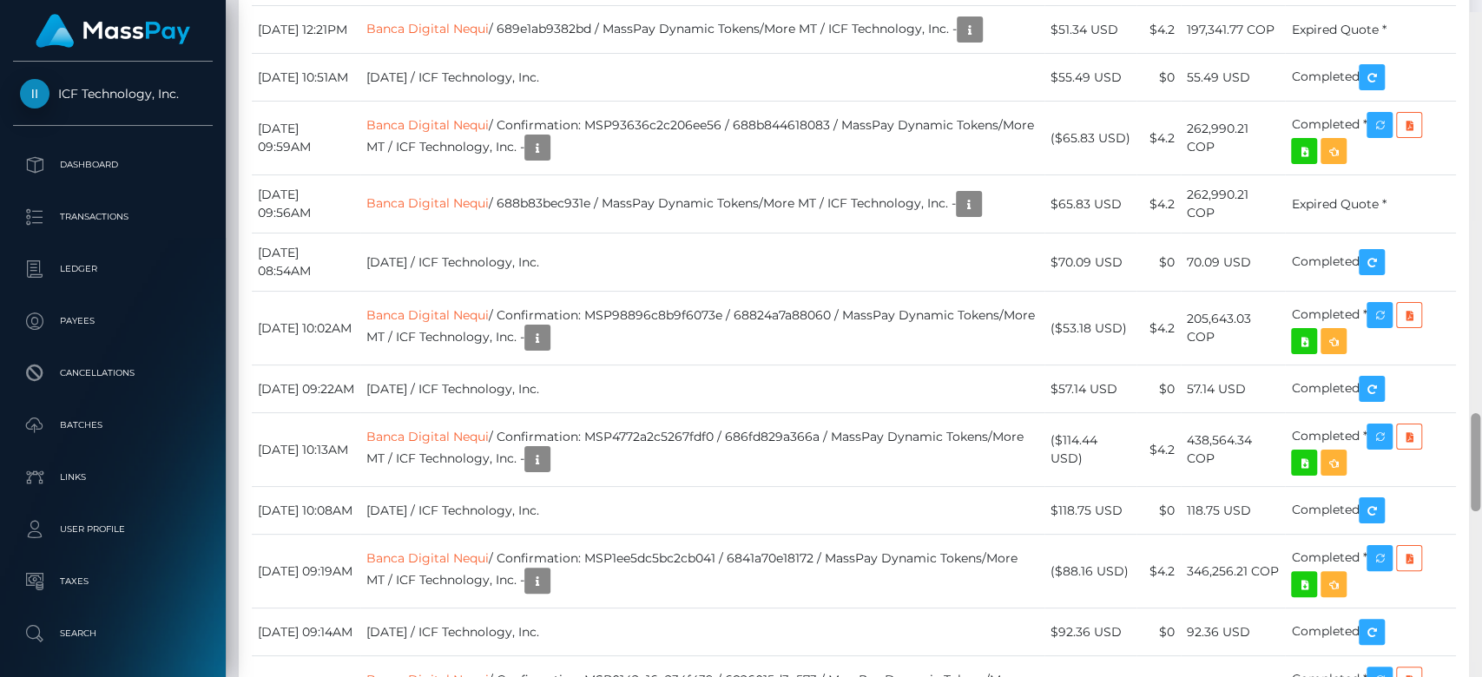
scroll to position [2763, 0]
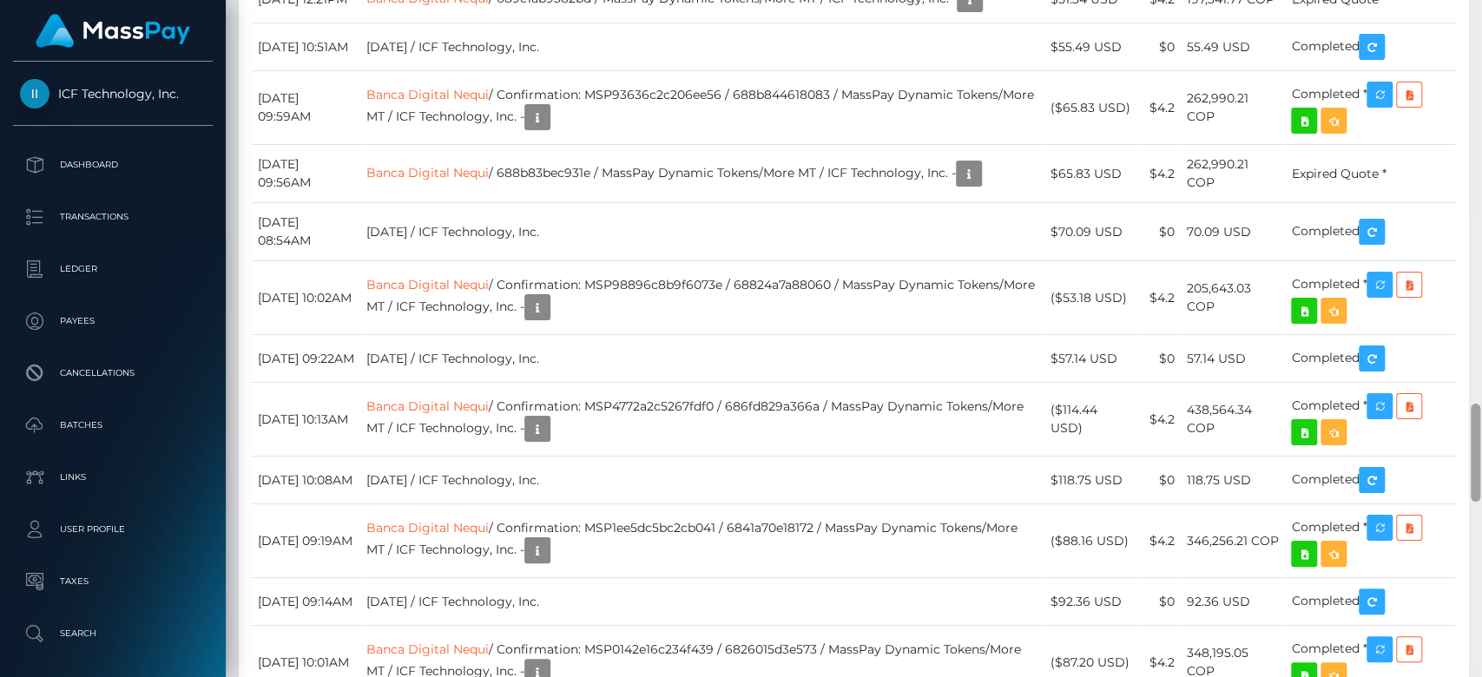
drag, startPoint x: 1475, startPoint y: 113, endPoint x: 1480, endPoint y: 459, distance: 346.4
click at [1480, 459] on div at bounding box center [1475, 339] width 13 height 678
drag, startPoint x: 736, startPoint y: 156, endPoint x: 596, endPoint y: 156, distance: 139.8
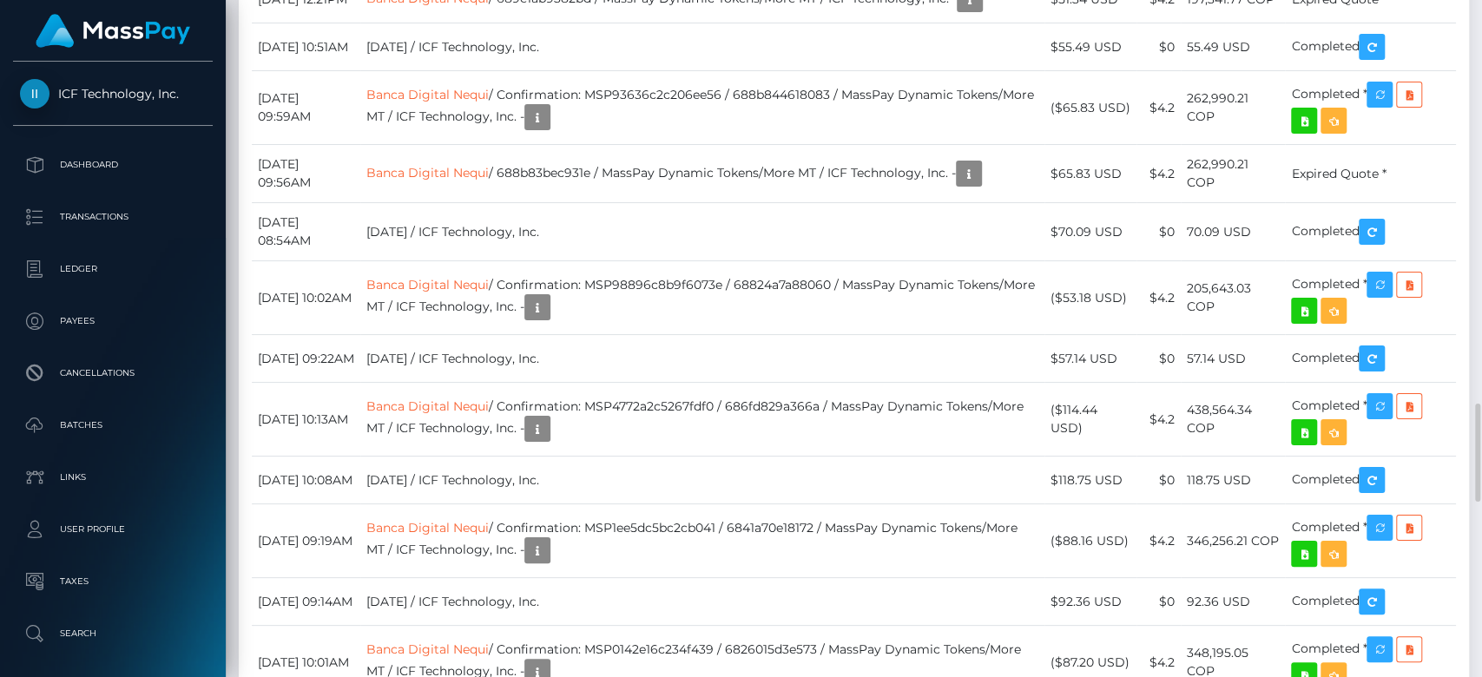
copy td "MSP8758844d3c68779"
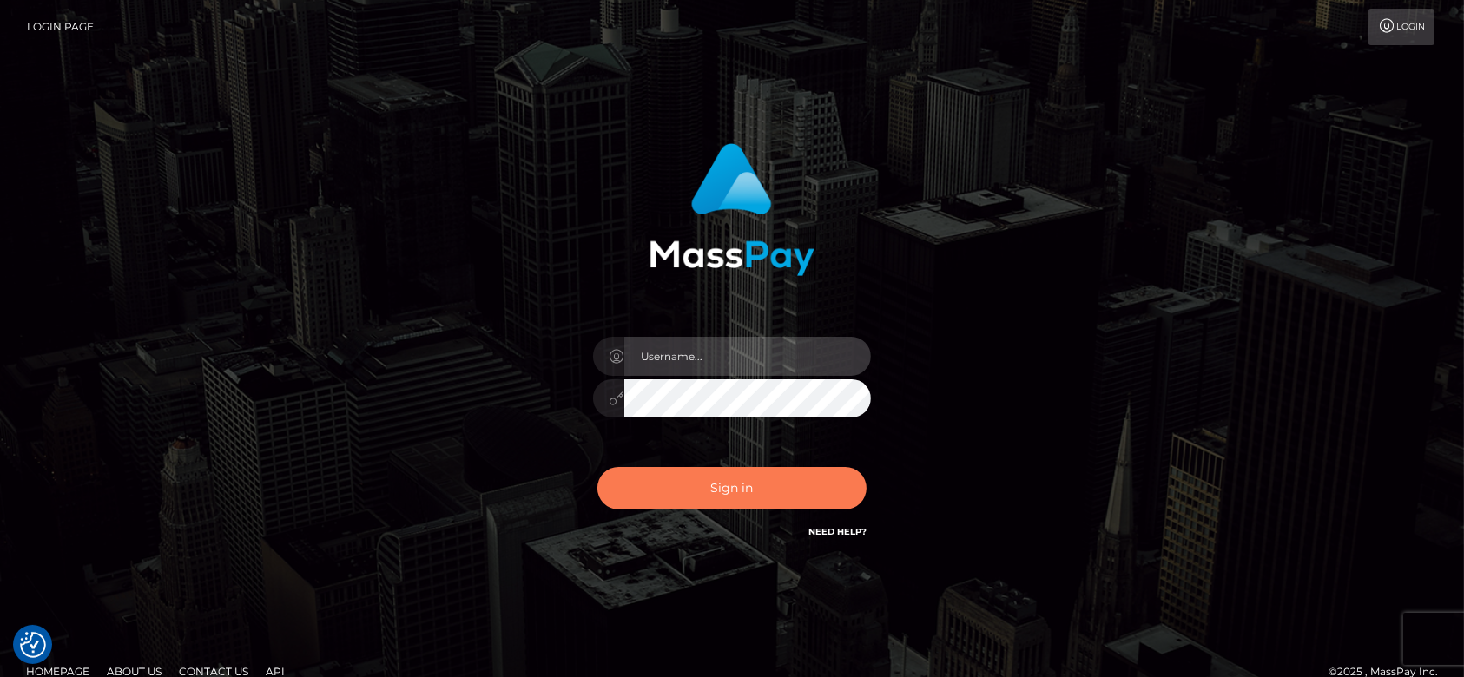
type input "[DOMAIN_NAME]"
click at [813, 481] on button "Sign in" at bounding box center [731, 488] width 269 height 43
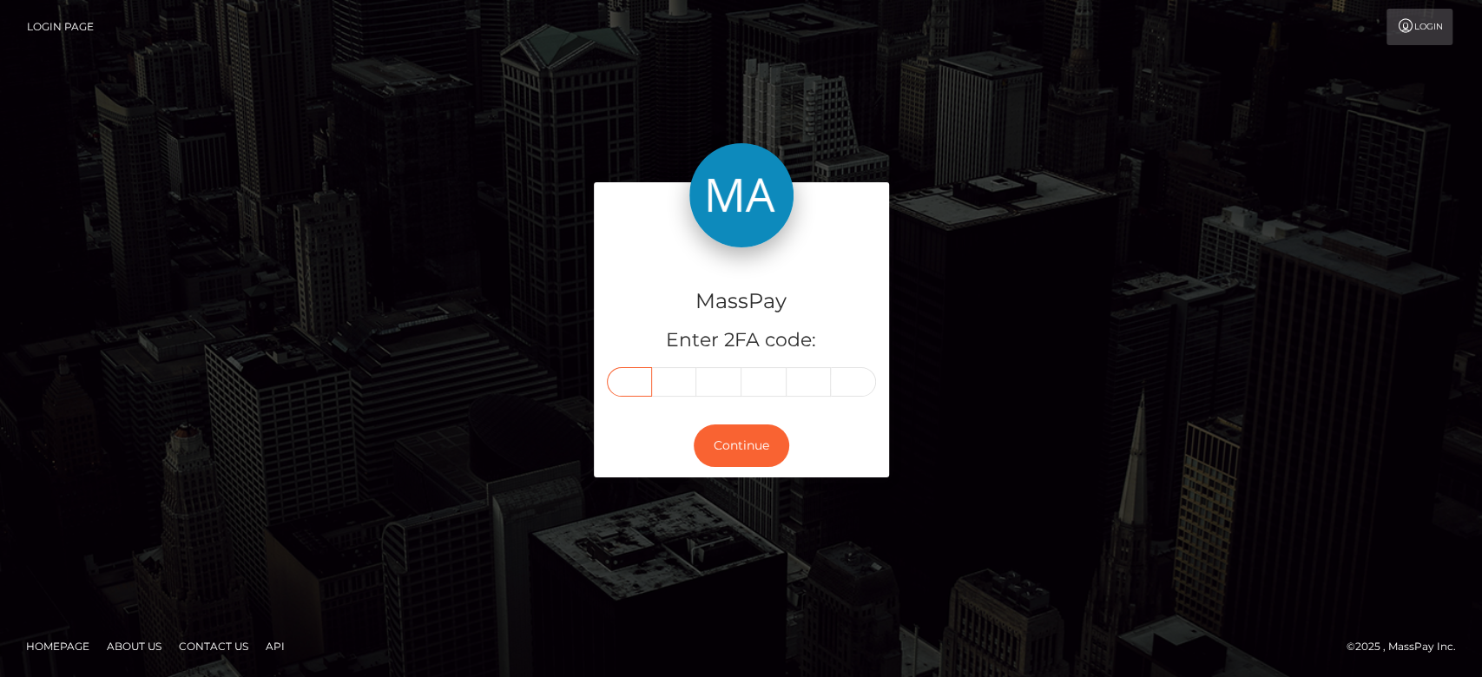
click at [638, 379] on input "text" at bounding box center [629, 382] width 45 height 30
paste input "7"
type input "7"
type input "1"
type input "7"
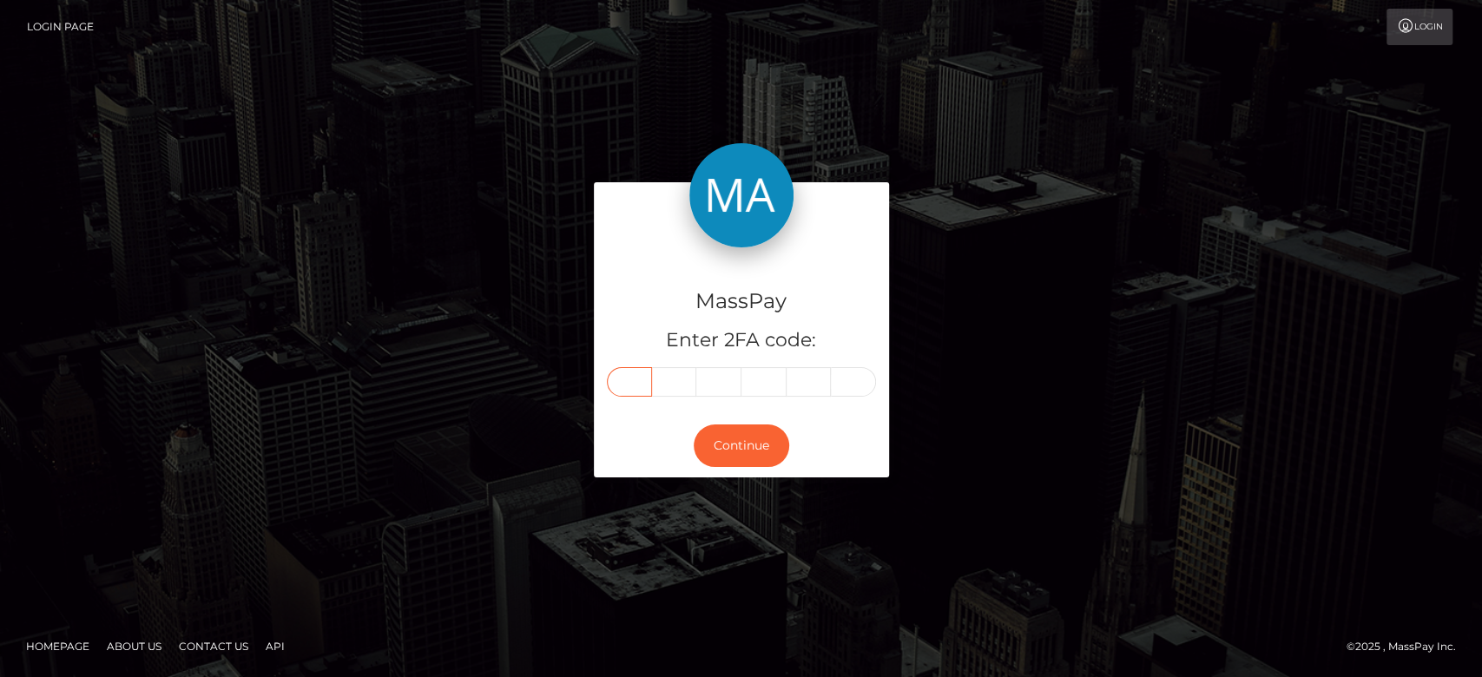
type input "2"
type input "9"
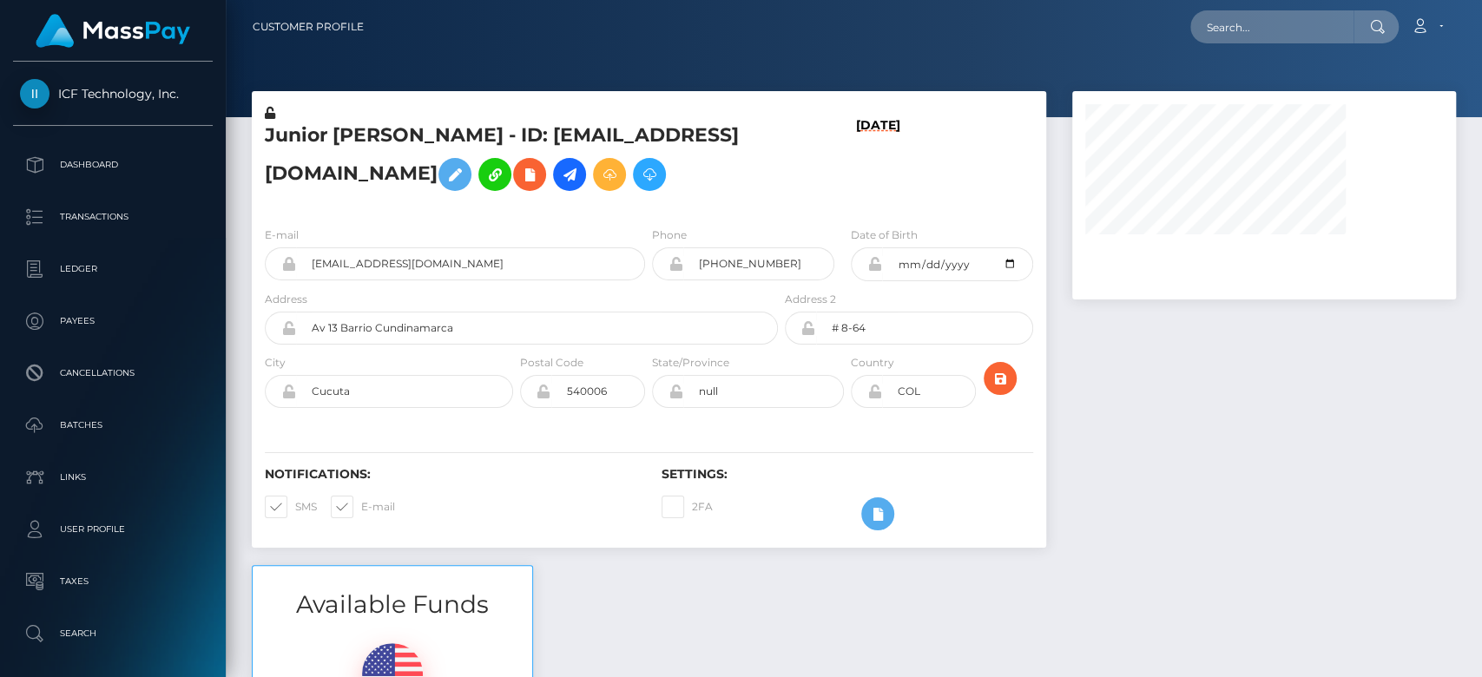
click at [1298, 512] on div at bounding box center [1264, 328] width 410 height 474
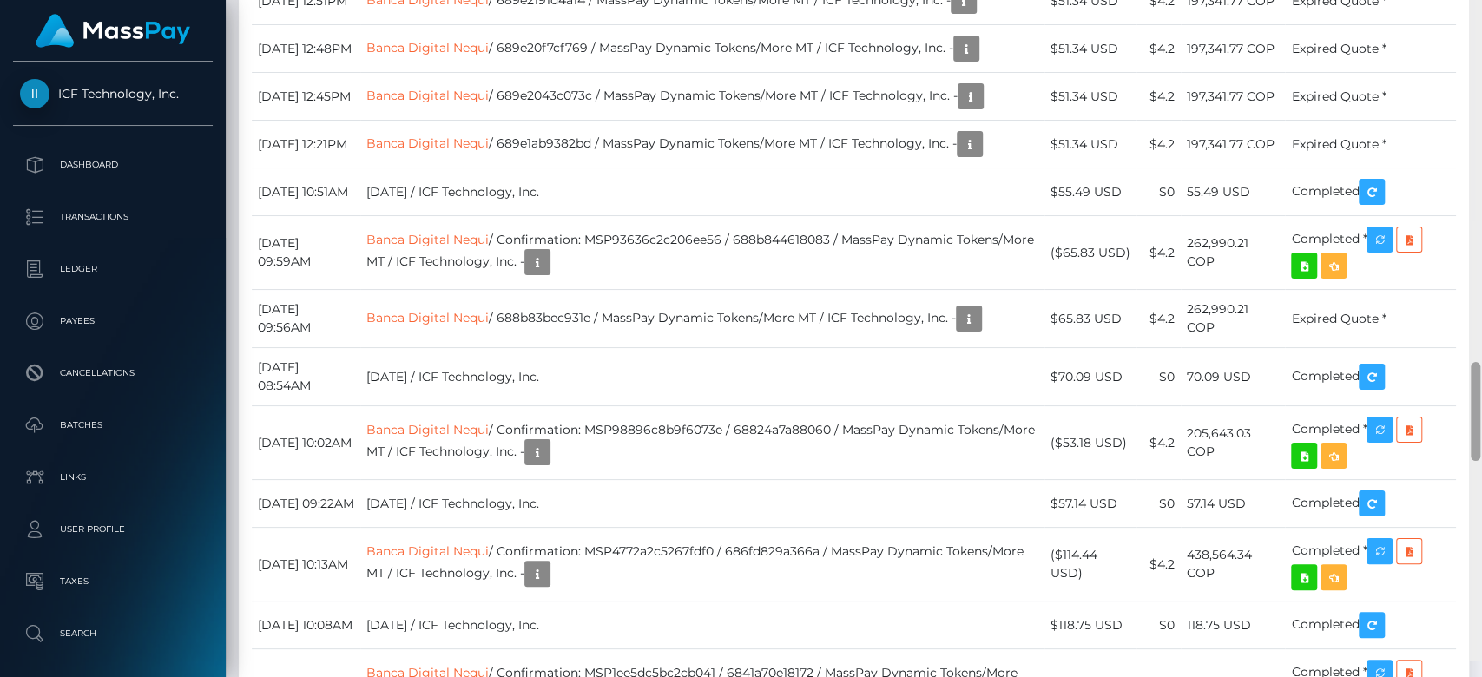
scroll to position [2648, 0]
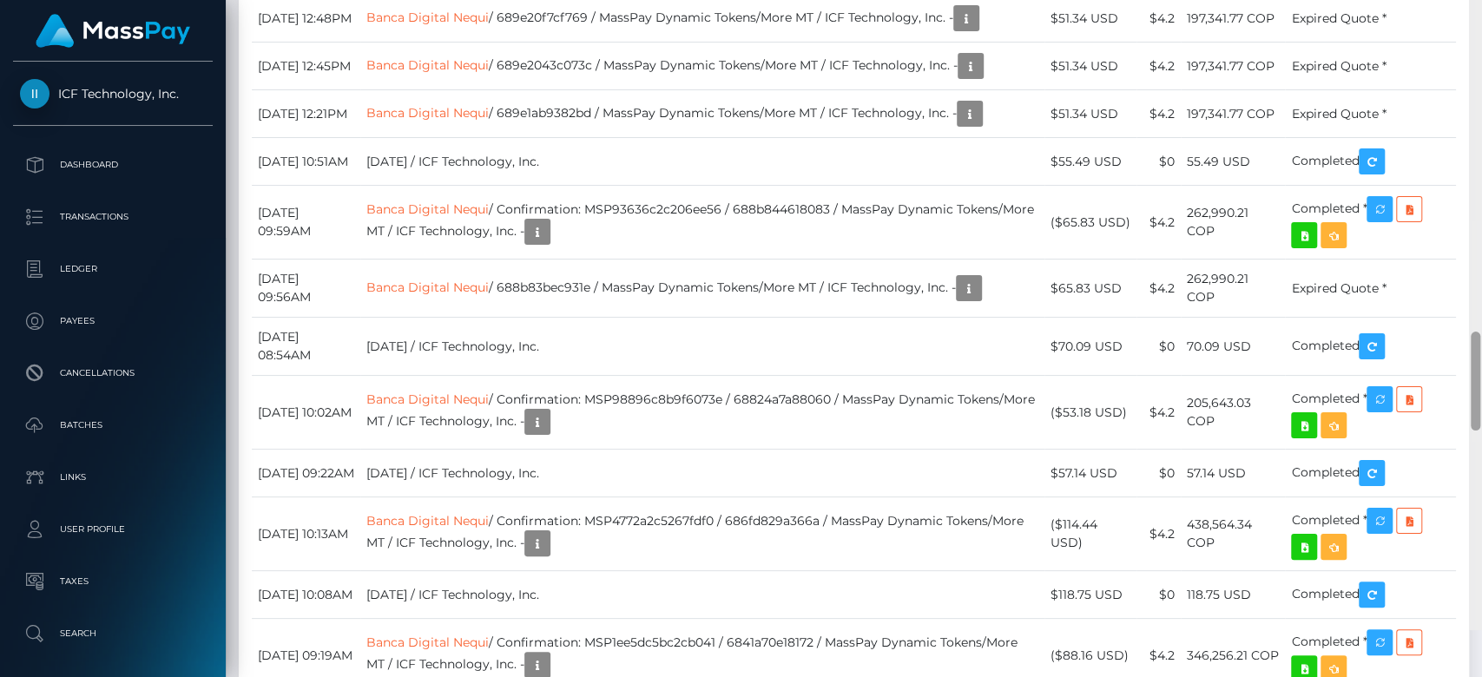
drag, startPoint x: 1477, startPoint y: 156, endPoint x: 1480, endPoint y: 455, distance: 298.6
click at [1480, 455] on div at bounding box center [1475, 291] width 13 height 678
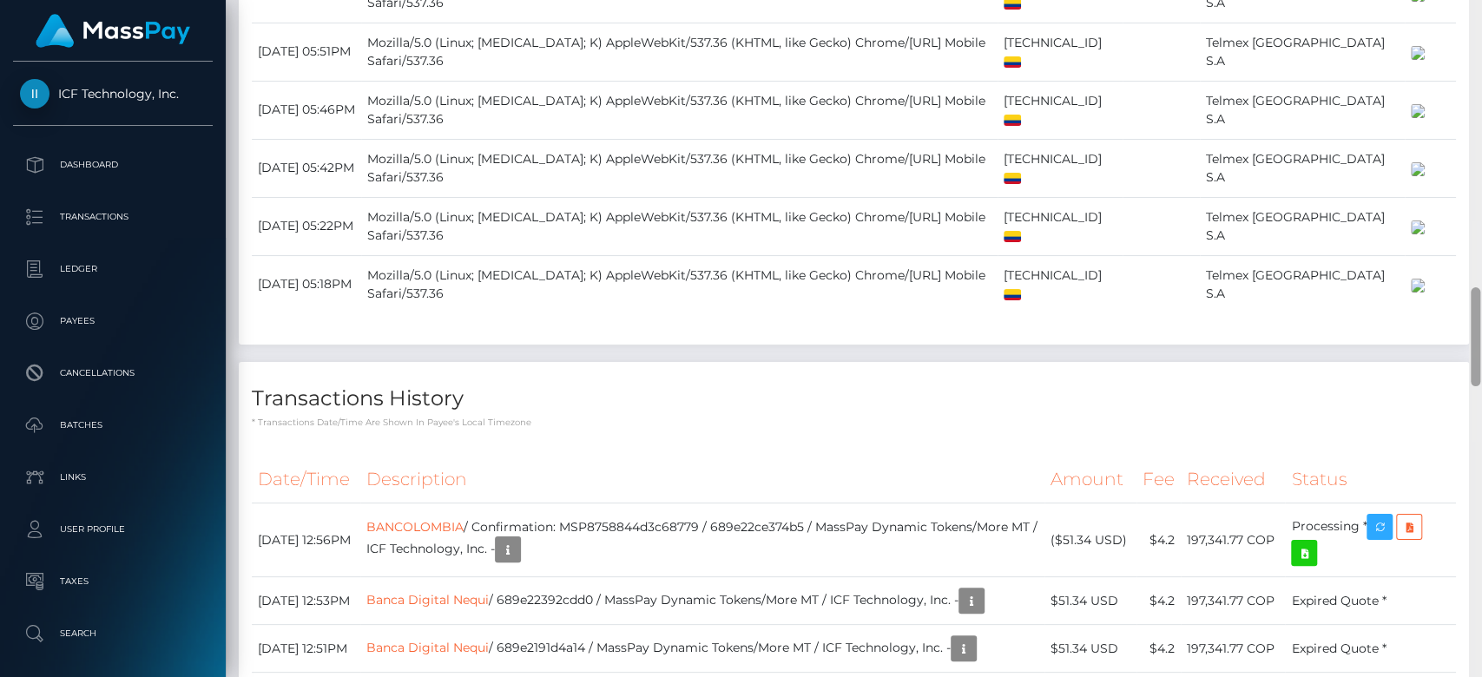
click at [1475, 73] on div at bounding box center [1475, 339] width 13 height 678
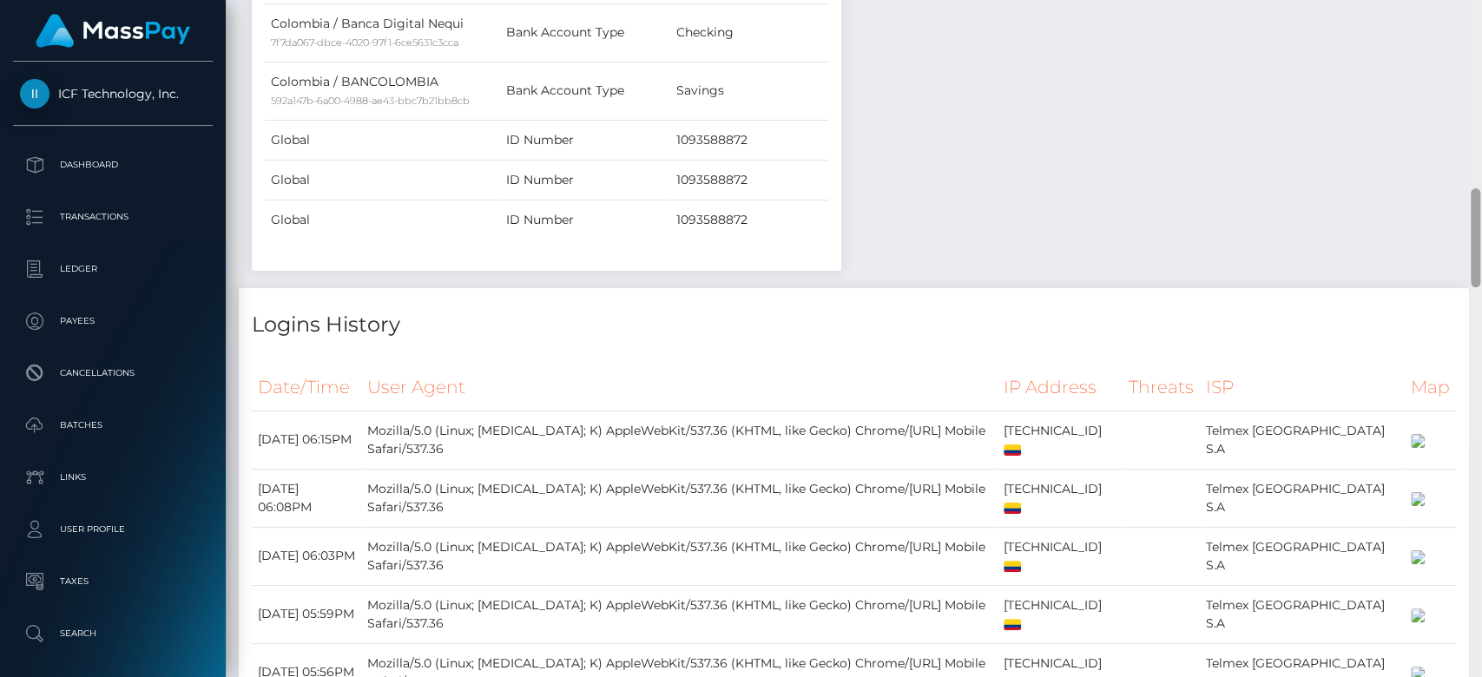
click at [1475, 73] on div at bounding box center [1475, 339] width 13 height 678
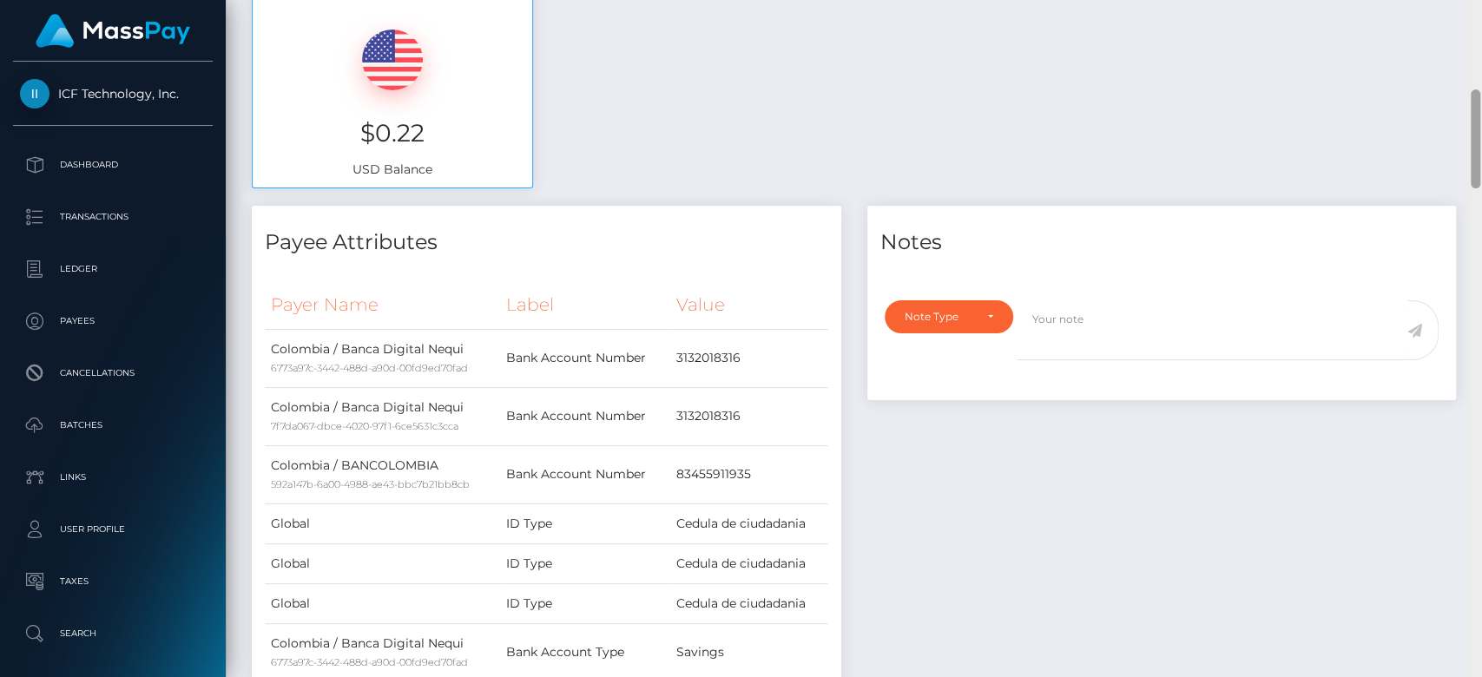
click at [1475, 73] on div at bounding box center [1475, 339] width 13 height 678
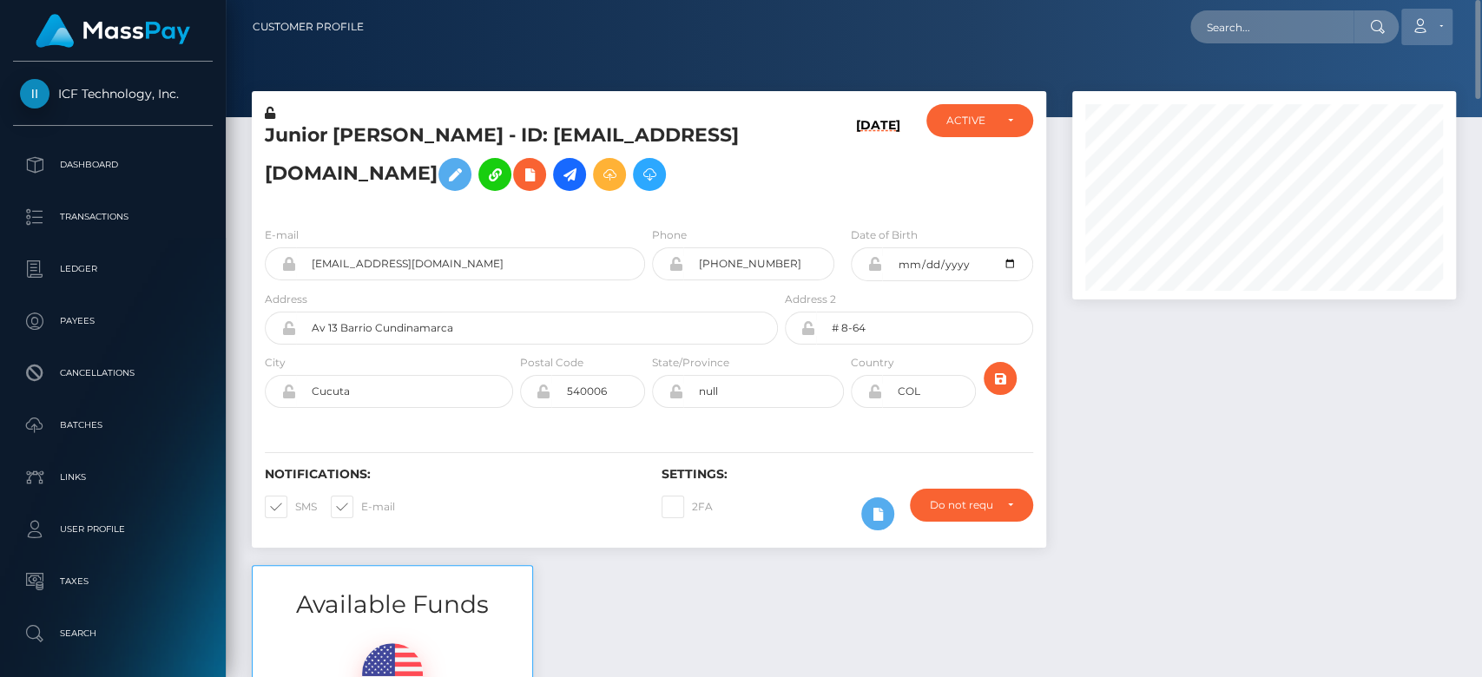
drag, startPoint x: 1475, startPoint y: 73, endPoint x: 1444, endPoint y: 25, distance: 56.6
click at [1447, 26] on div "Customer Profile Loading... Loading..." at bounding box center [854, 338] width 1256 height 677
click at [1327, 13] on input "text" at bounding box center [1271, 26] width 163 height 33
paste input "snooro4ek@rambler.ru"
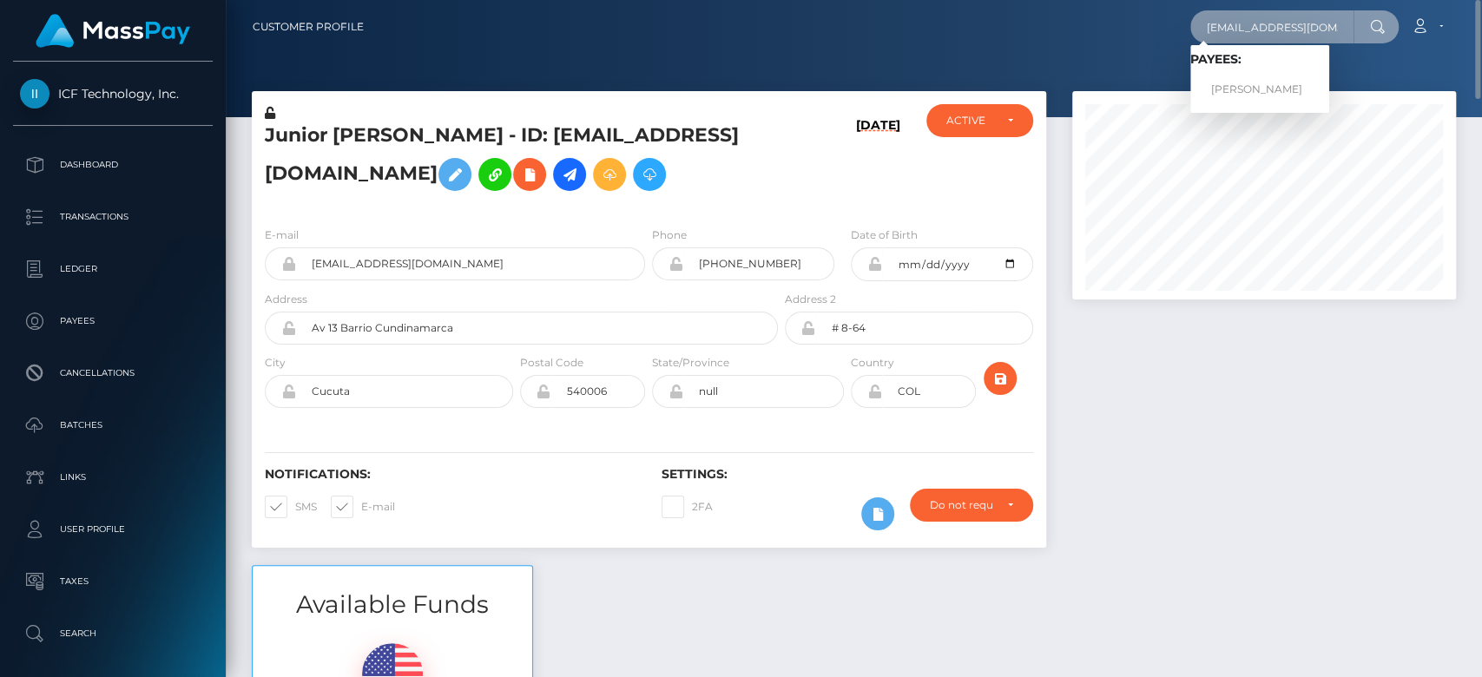
type input "snooro4ek@rambler.ru"
click at [1237, 82] on link "Olga Mihailovna Vorobeva" at bounding box center [1259, 90] width 139 height 32
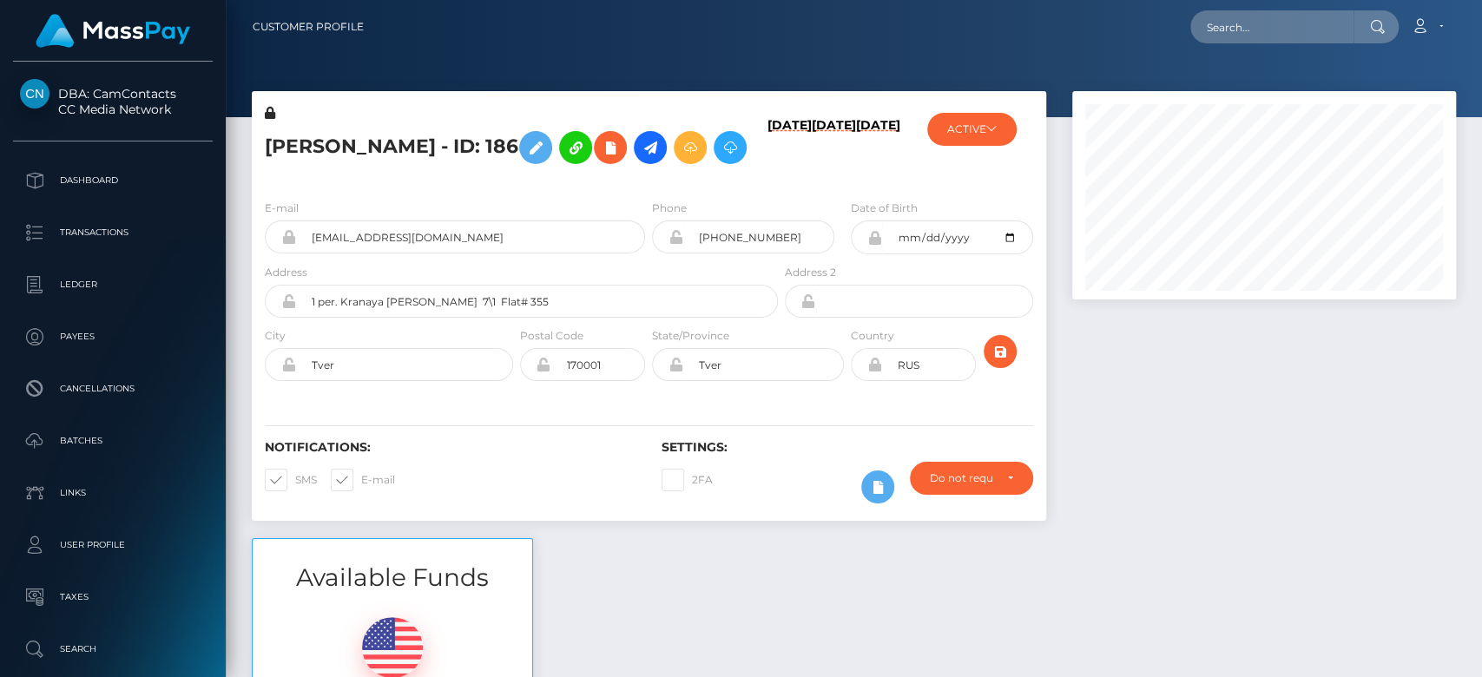
scroll to position [208, 384]
click at [1064, 407] on div at bounding box center [1264, 314] width 410 height 447
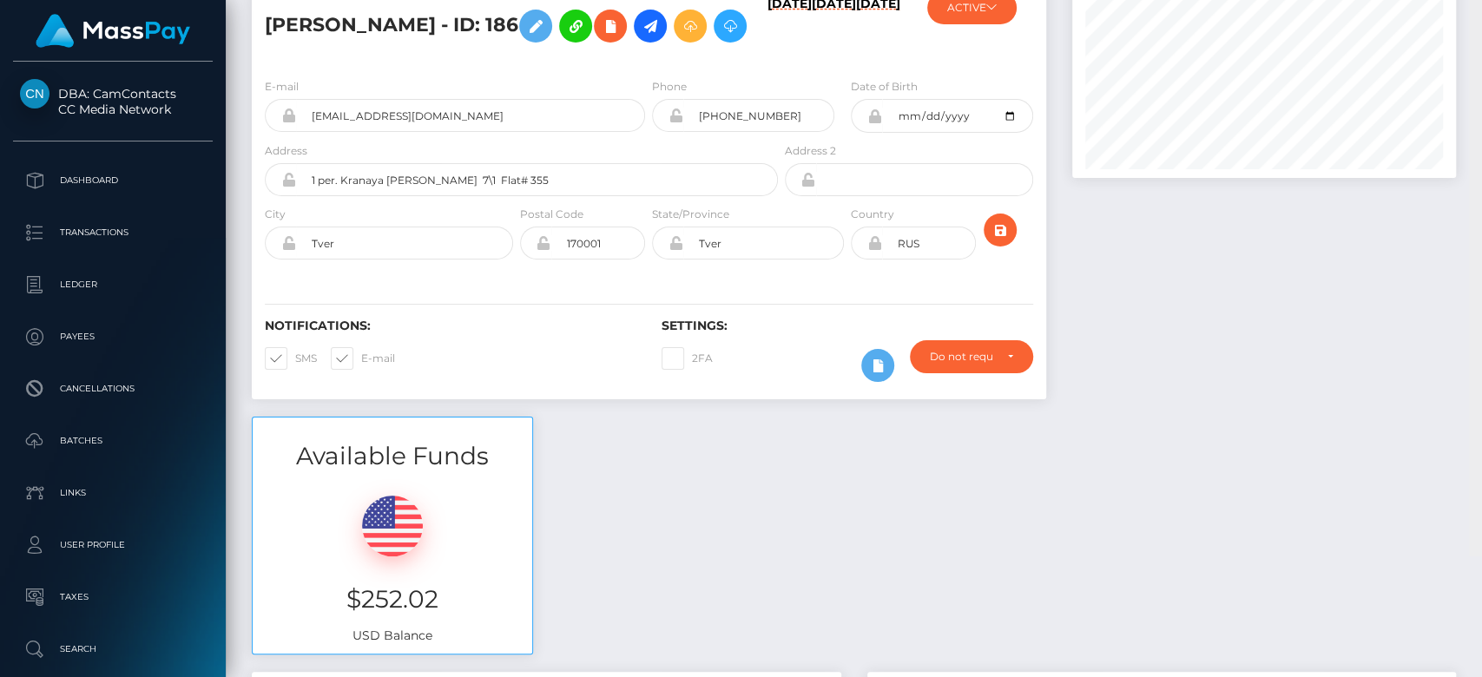
scroll to position [0, 0]
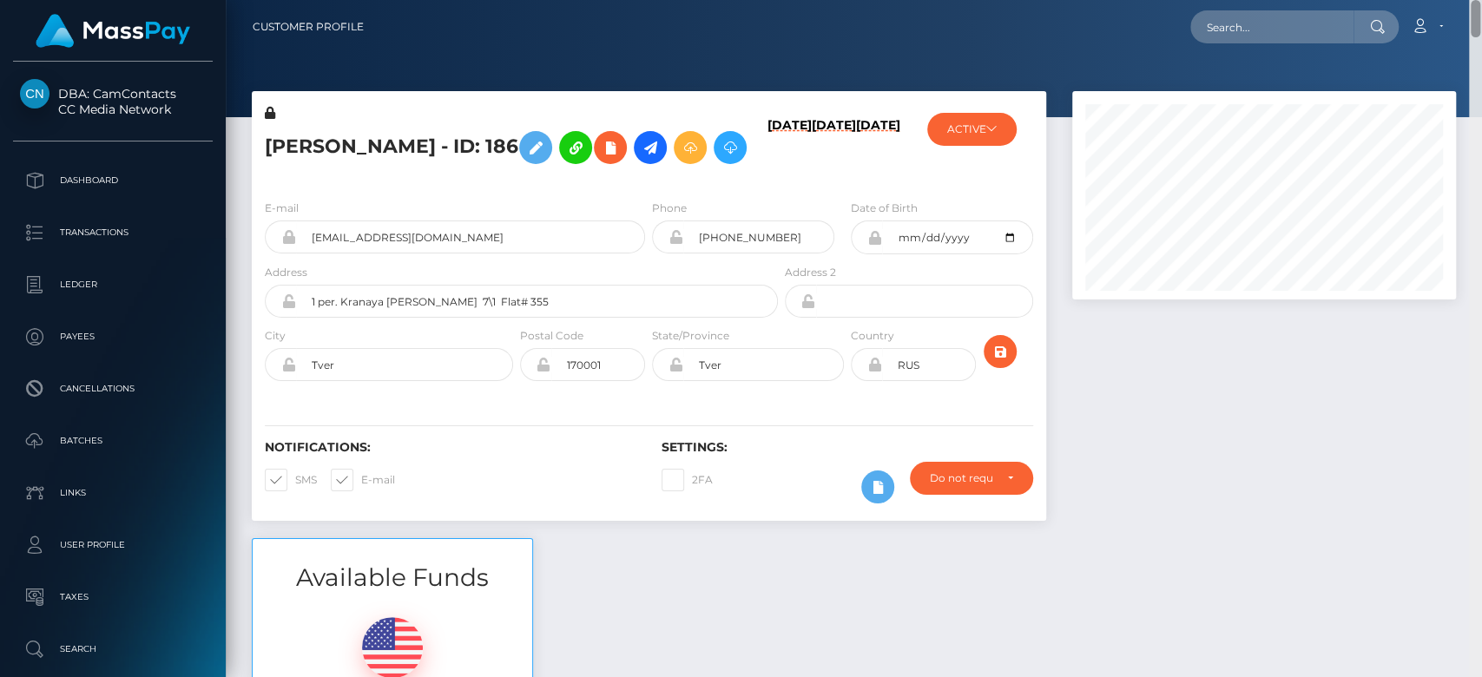
drag, startPoint x: 1470, startPoint y: 38, endPoint x: 1454, endPoint y: -68, distance: 107.1
click at [1454, 0] on html "DBA: CamContacts CC Media Network Dashboard Transactions Ledger Links" at bounding box center [741, 338] width 1482 height 677
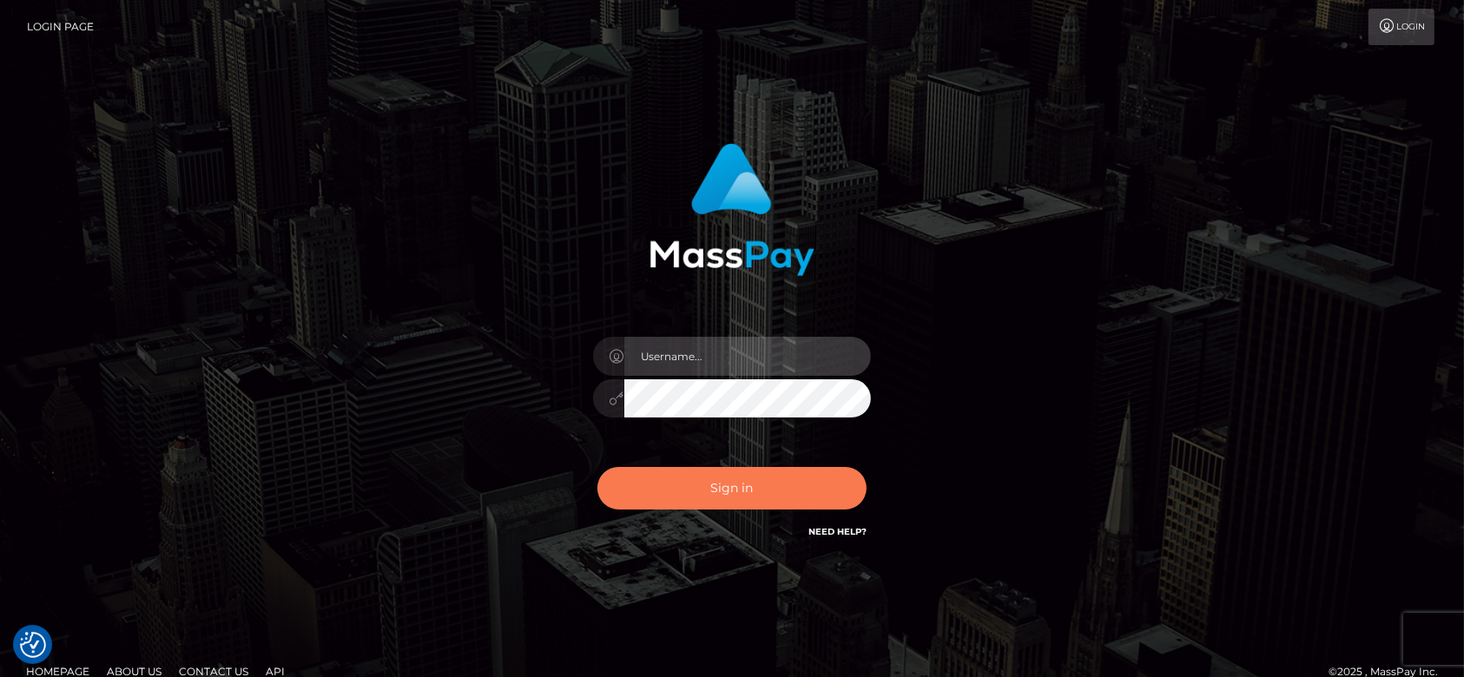
type input "[DOMAIN_NAME]"
click at [753, 479] on button "Sign in" at bounding box center [731, 488] width 269 height 43
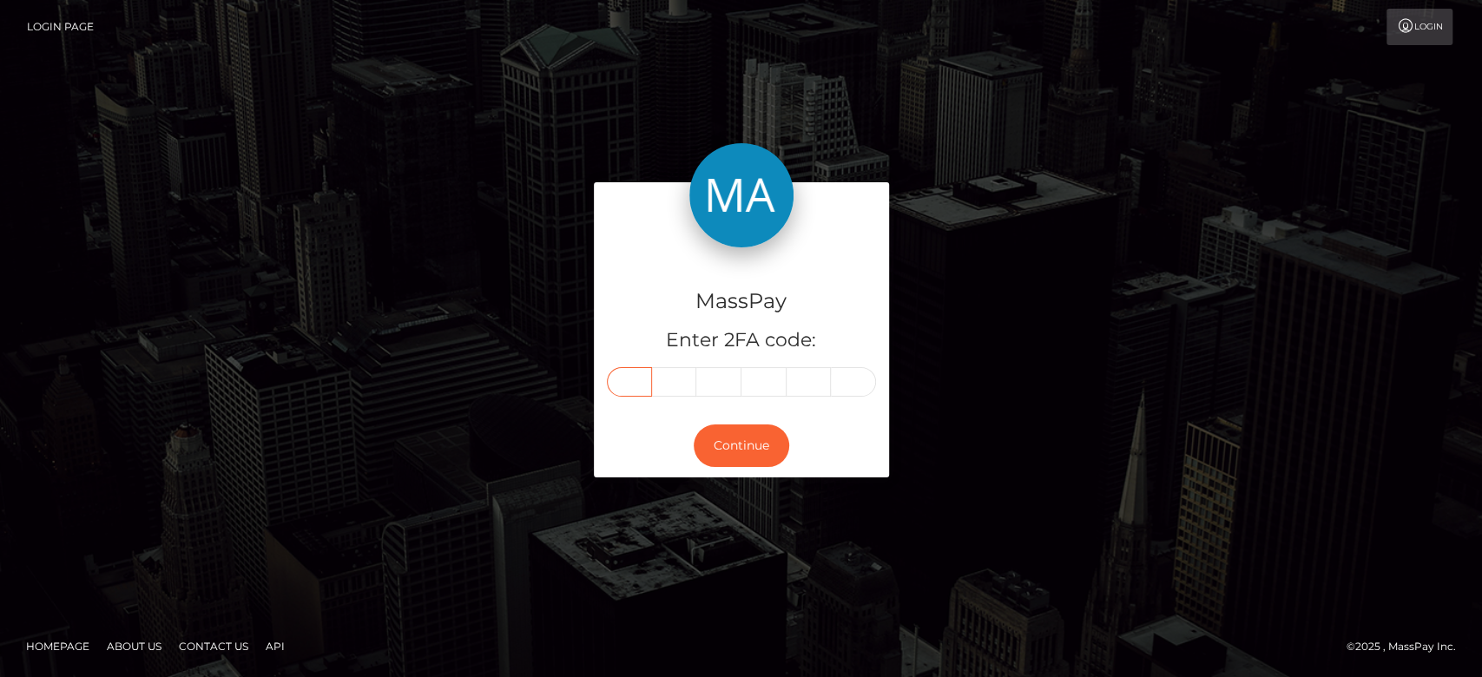
click at [629, 385] on input "text" at bounding box center [629, 382] width 45 height 30
paste input "5"
type input "5"
type input "6"
type input "5"
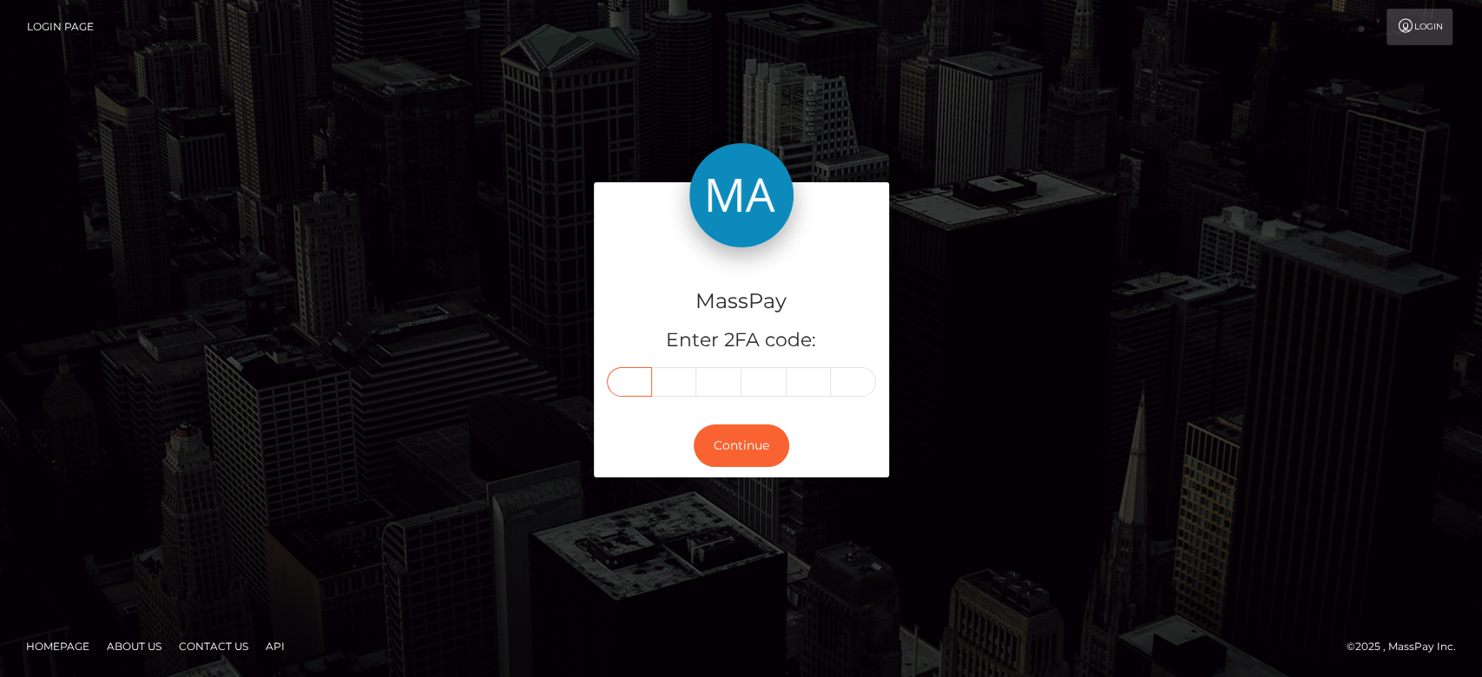
type input "7"
type input "9"
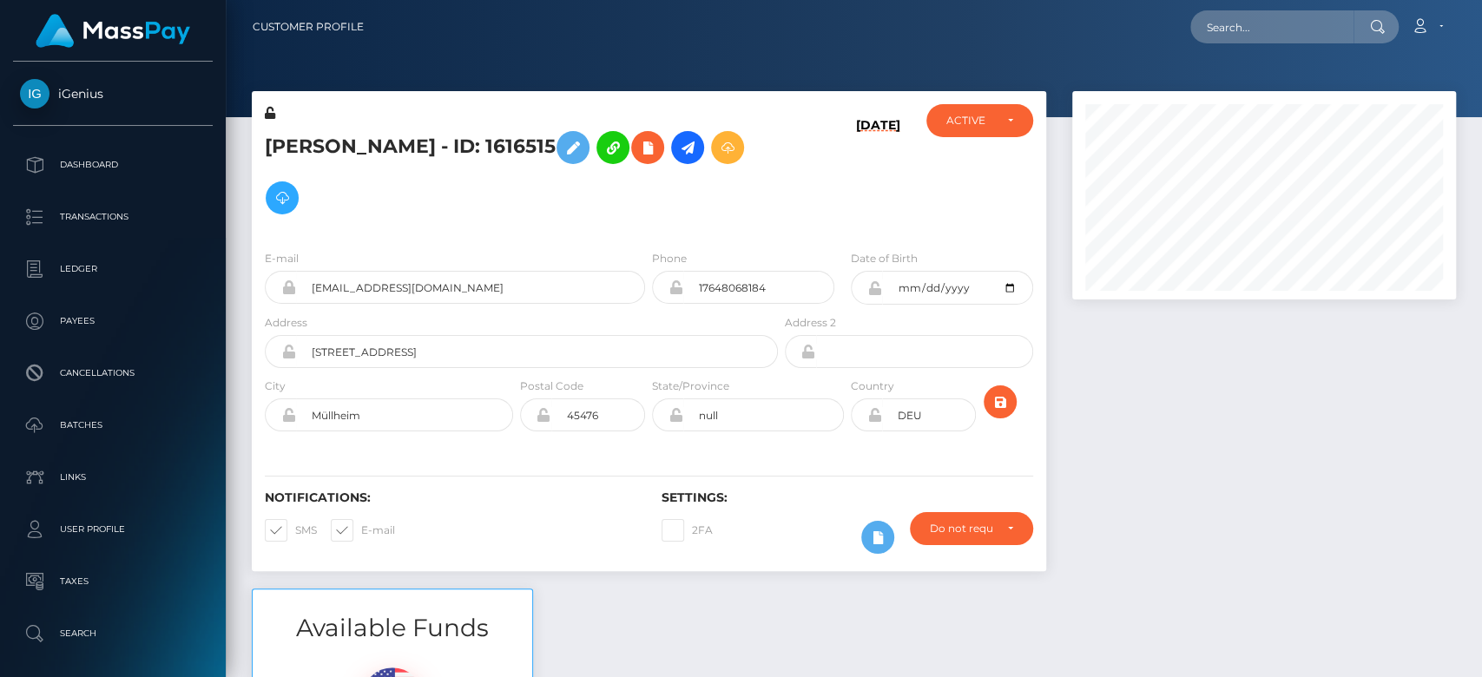
scroll to position [208, 384]
click at [1178, 413] on div at bounding box center [1264, 339] width 410 height 497
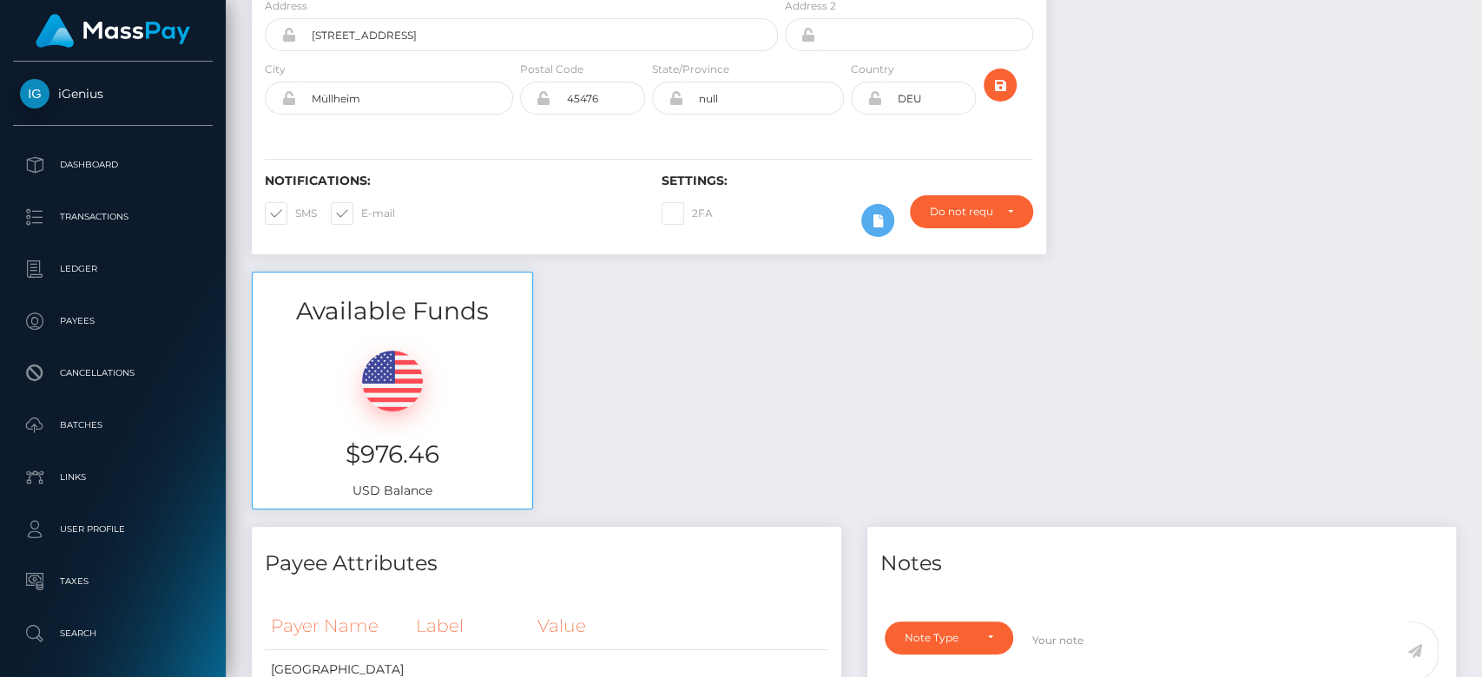
scroll to position [0, 0]
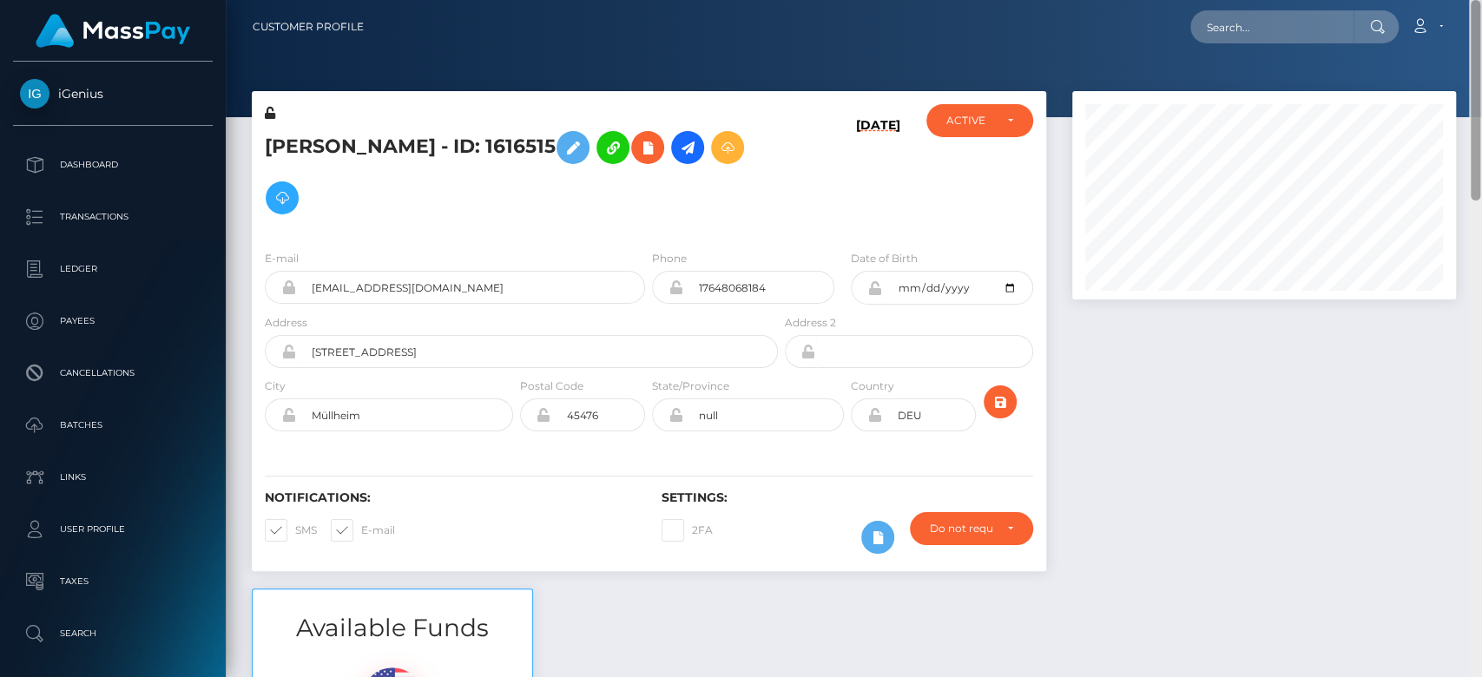
drag, startPoint x: 1475, startPoint y: 233, endPoint x: 1385, endPoint y: -30, distance: 278.1
click at [1385, 0] on html "iGenius Dashboard Transactions Ledger Payees Cancellations Links" at bounding box center [741, 338] width 1482 height 677
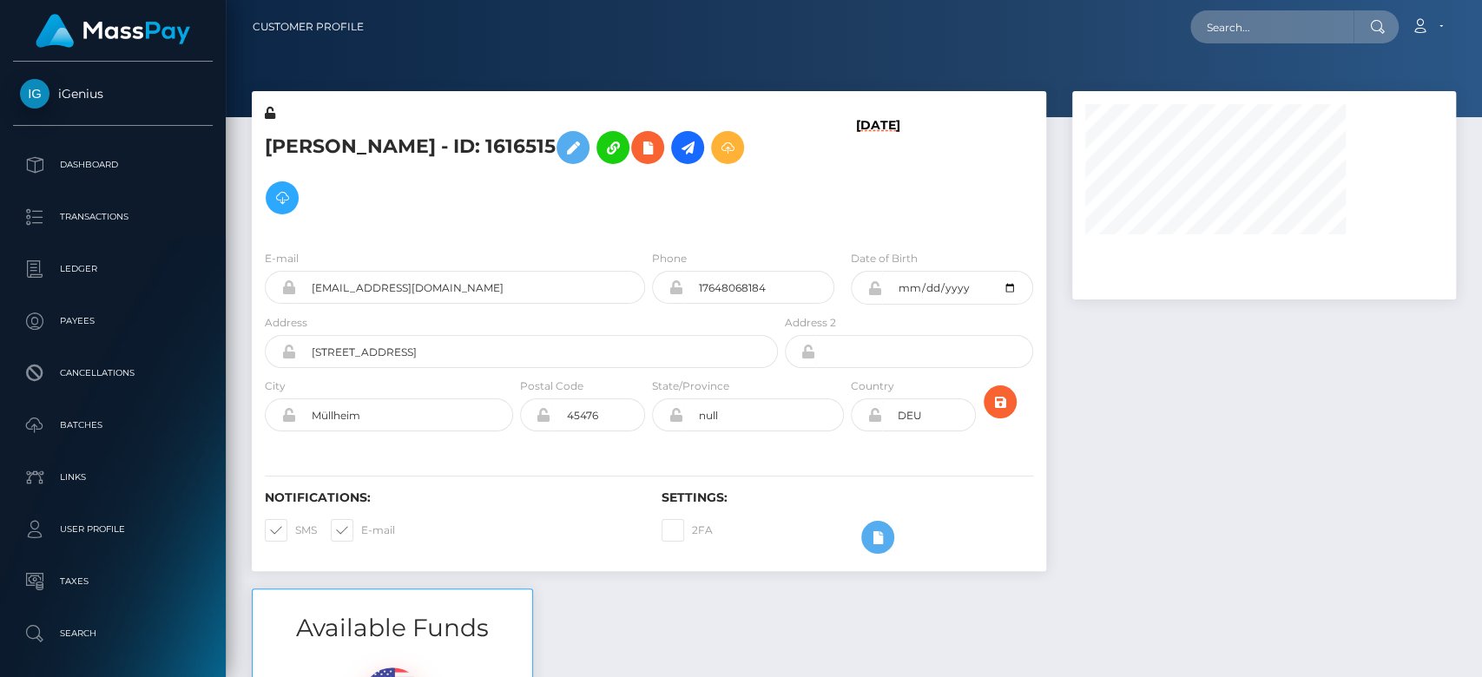
click at [1162, 448] on div at bounding box center [1264, 339] width 410 height 497
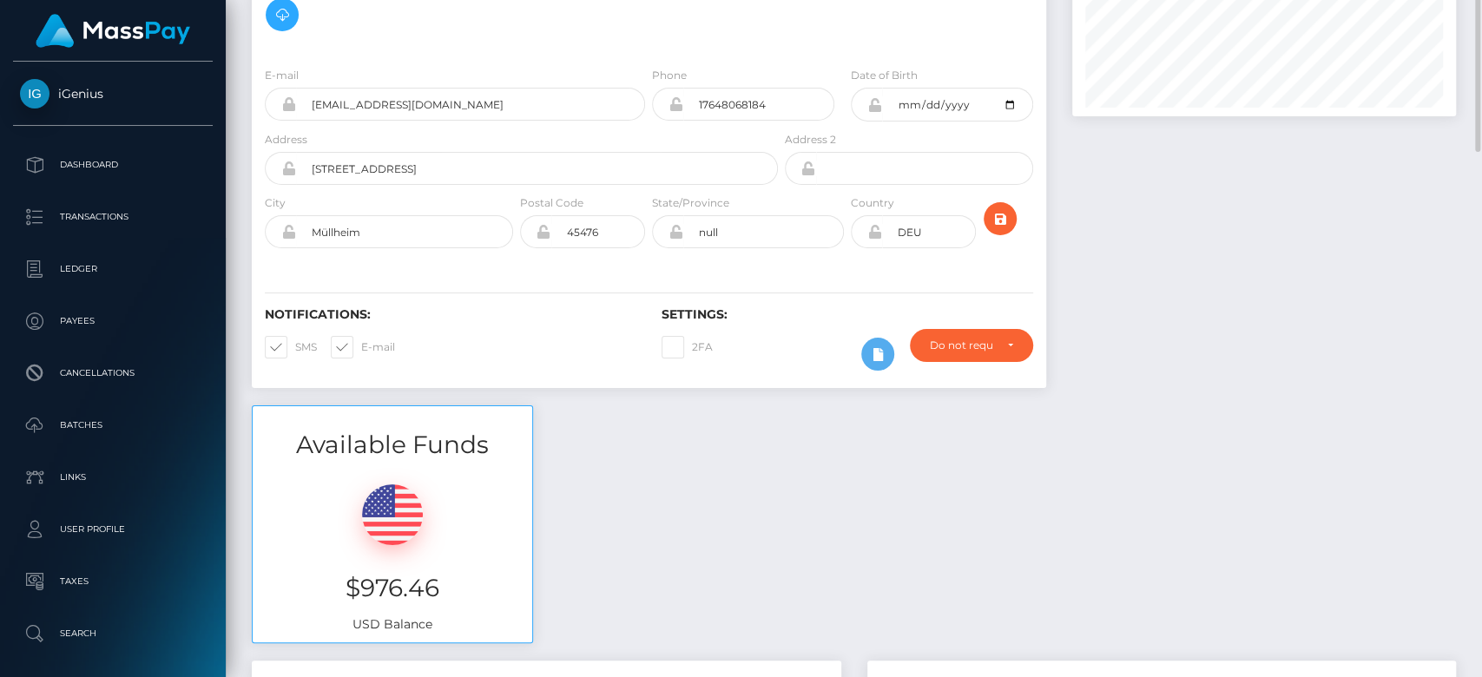
scroll to position [78, 0]
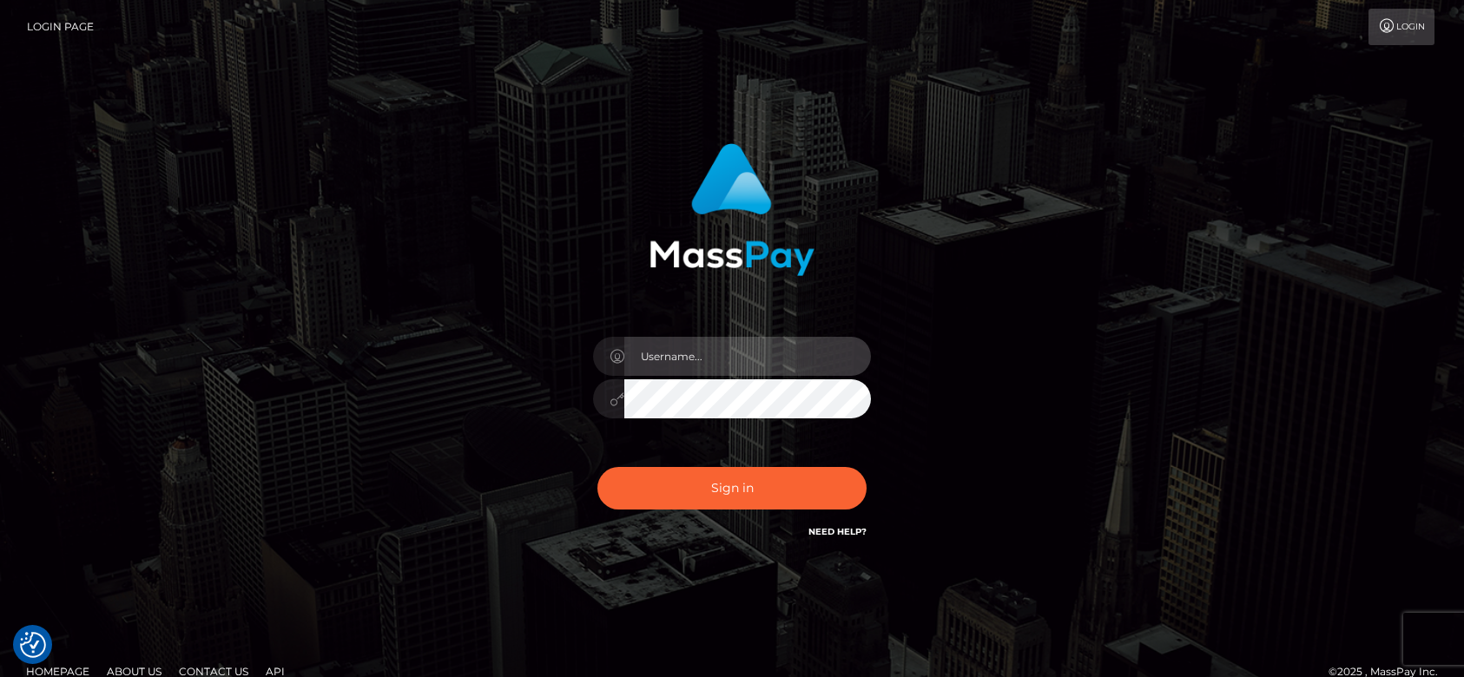
type input "[DOMAIN_NAME]"
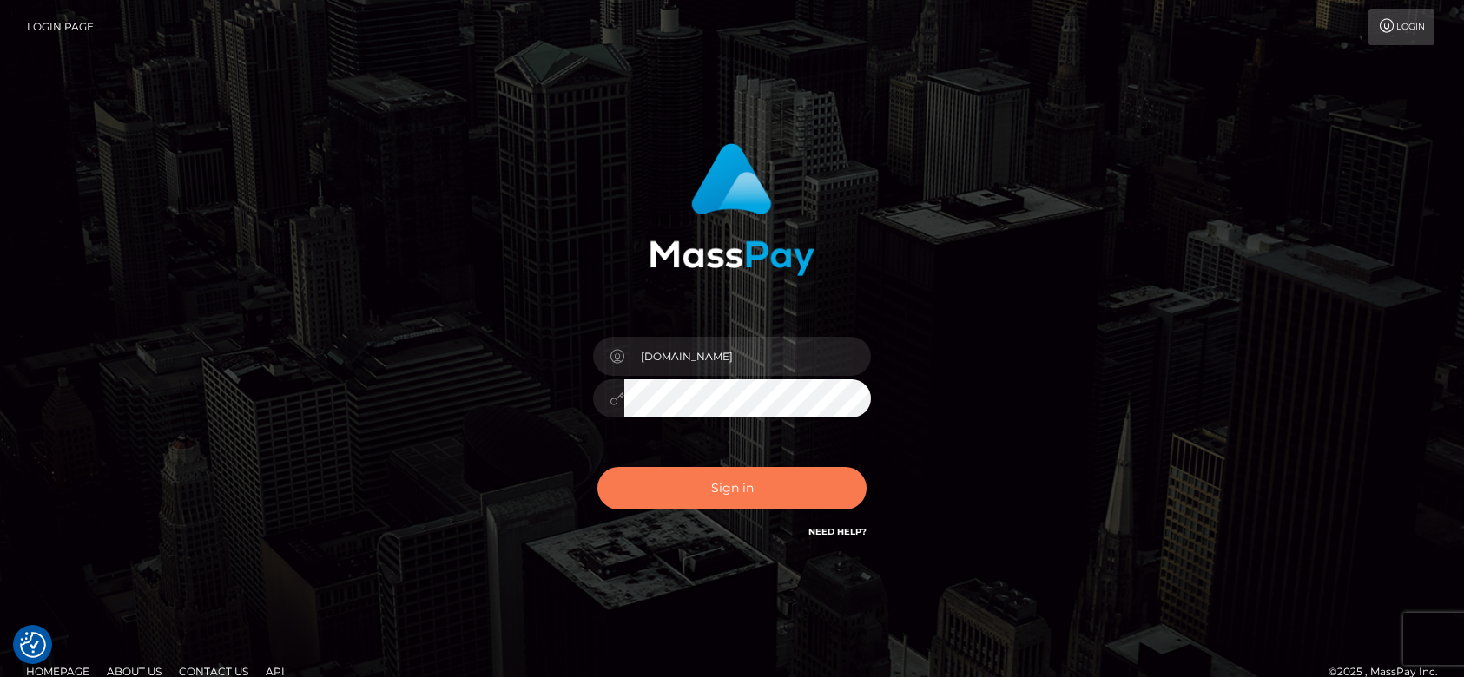
click at [766, 477] on button "Sign in" at bounding box center [731, 488] width 269 height 43
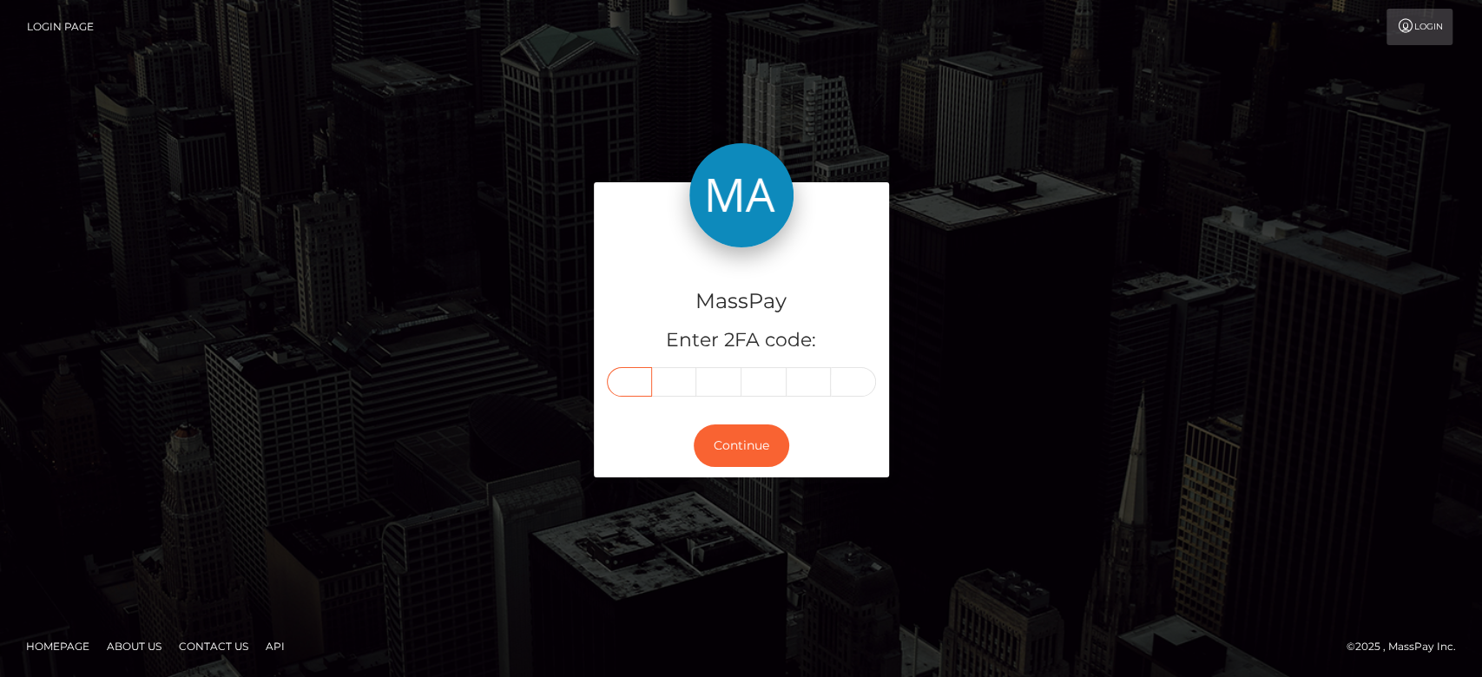
click at [635, 385] on input "text" at bounding box center [629, 382] width 45 height 30
paste input "5"
type input "5"
type input "9"
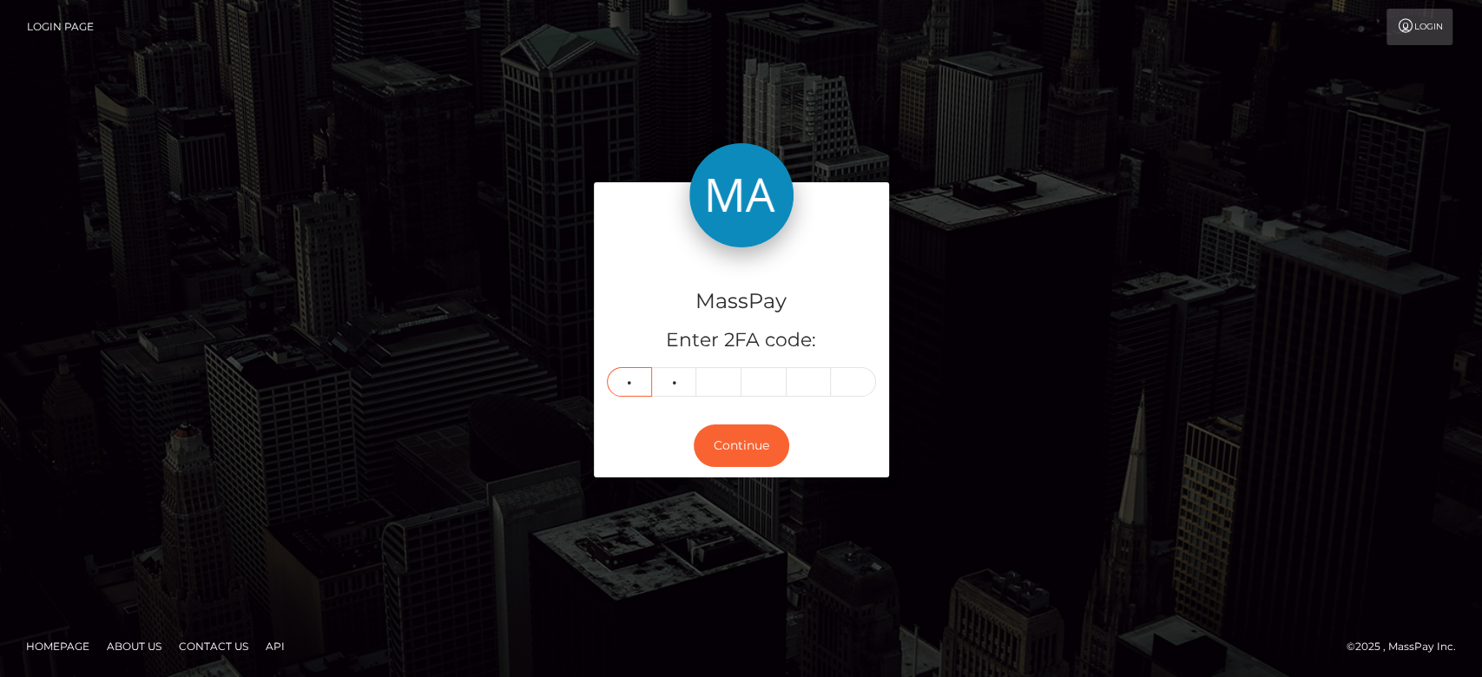
type input "4"
type input "2"
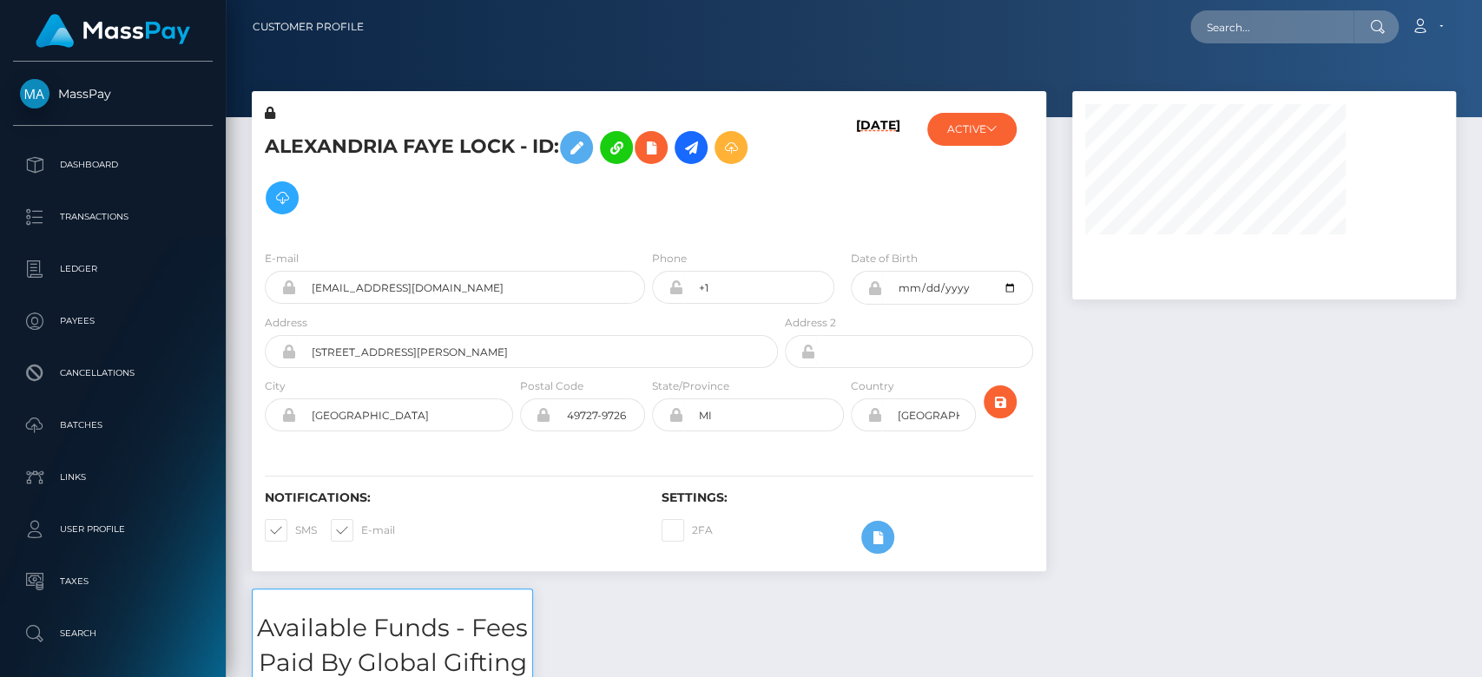
click at [1041, 280] on div "Date of Birth [DATE]" at bounding box center [946, 281] width 199 height 64
click at [968, 129] on button "ACTIVE" at bounding box center [971, 129] width 89 height 33
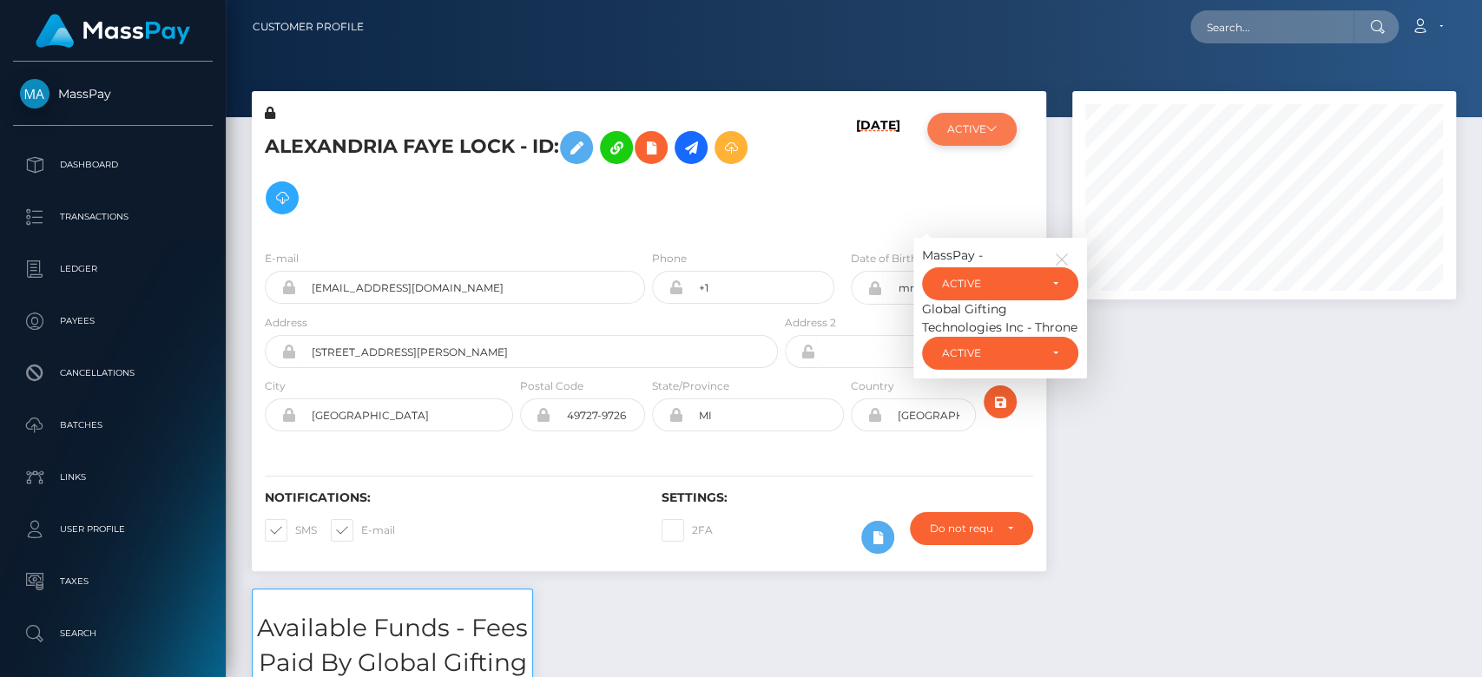
scroll to position [208, 384]
click at [1067, 252] on icon "button" at bounding box center [1062, 260] width 16 height 16
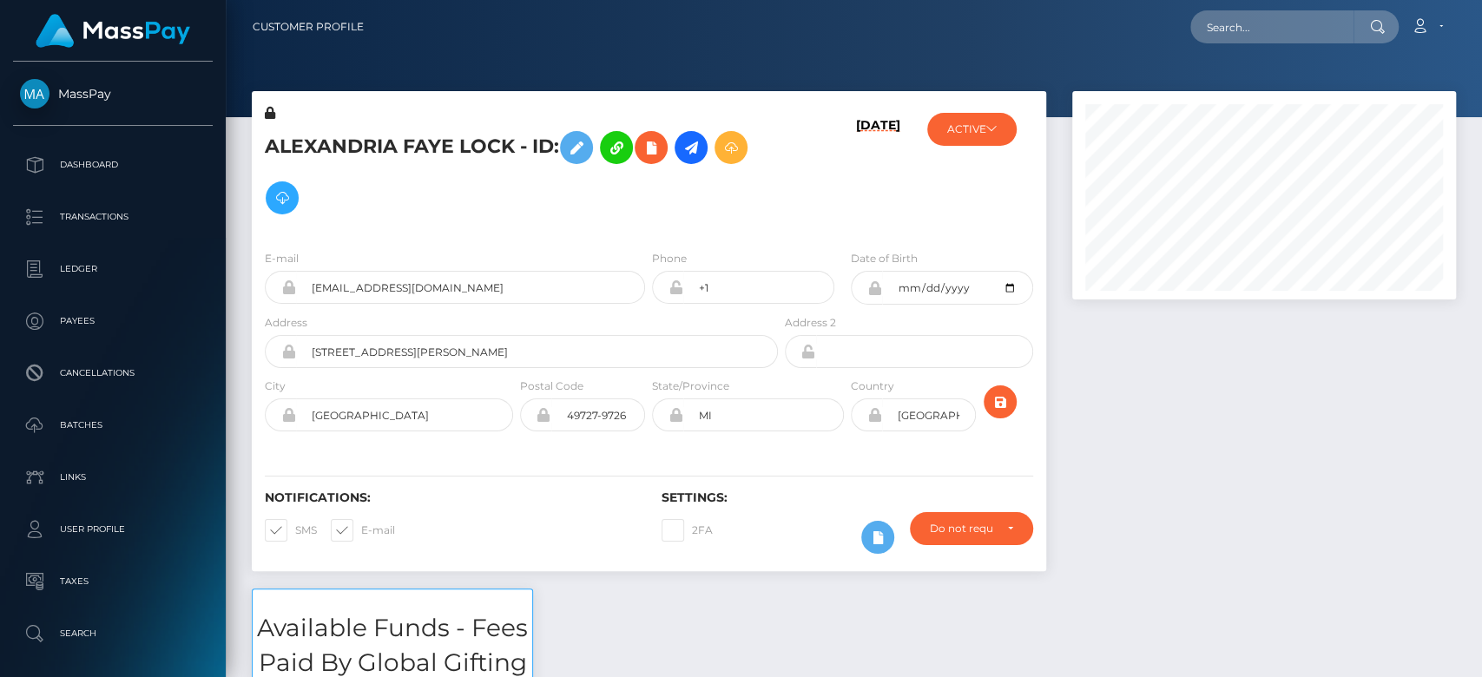
click at [1168, 418] on div at bounding box center [1264, 339] width 410 height 497
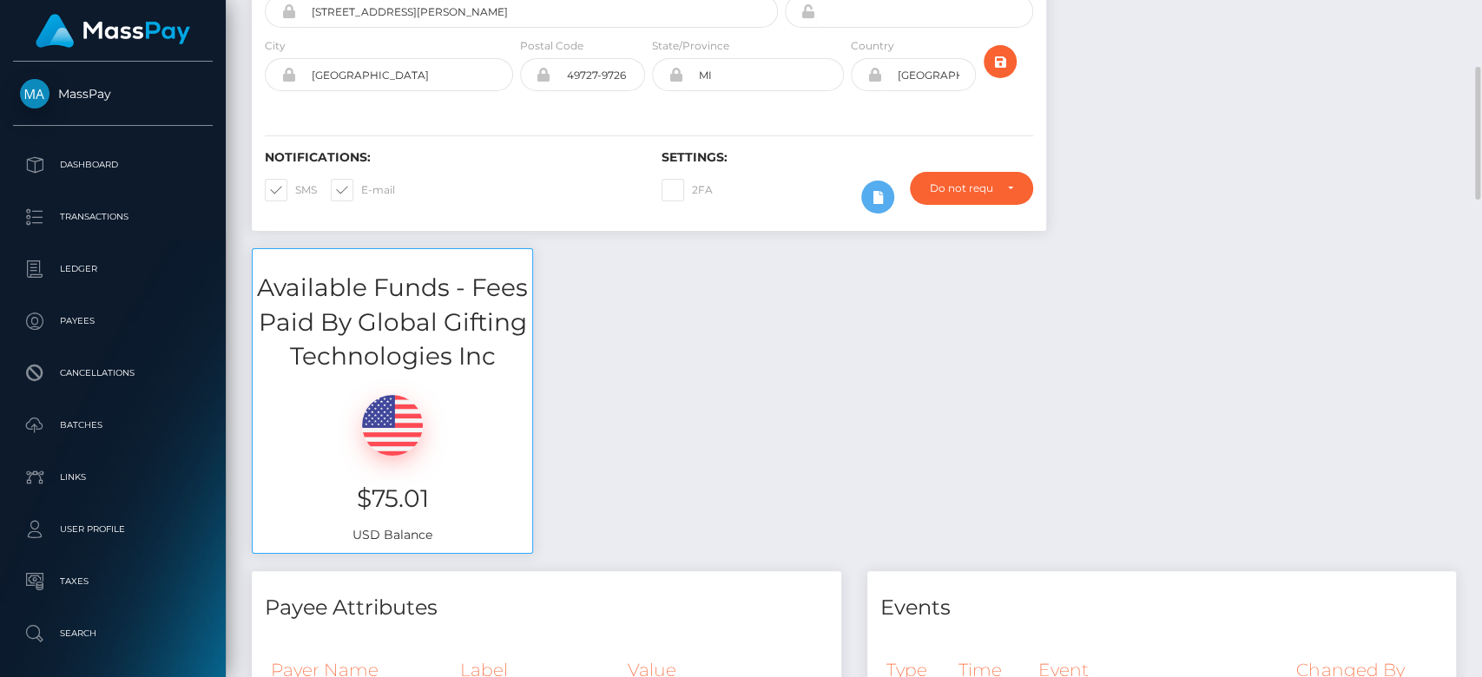
scroll to position [445, 0]
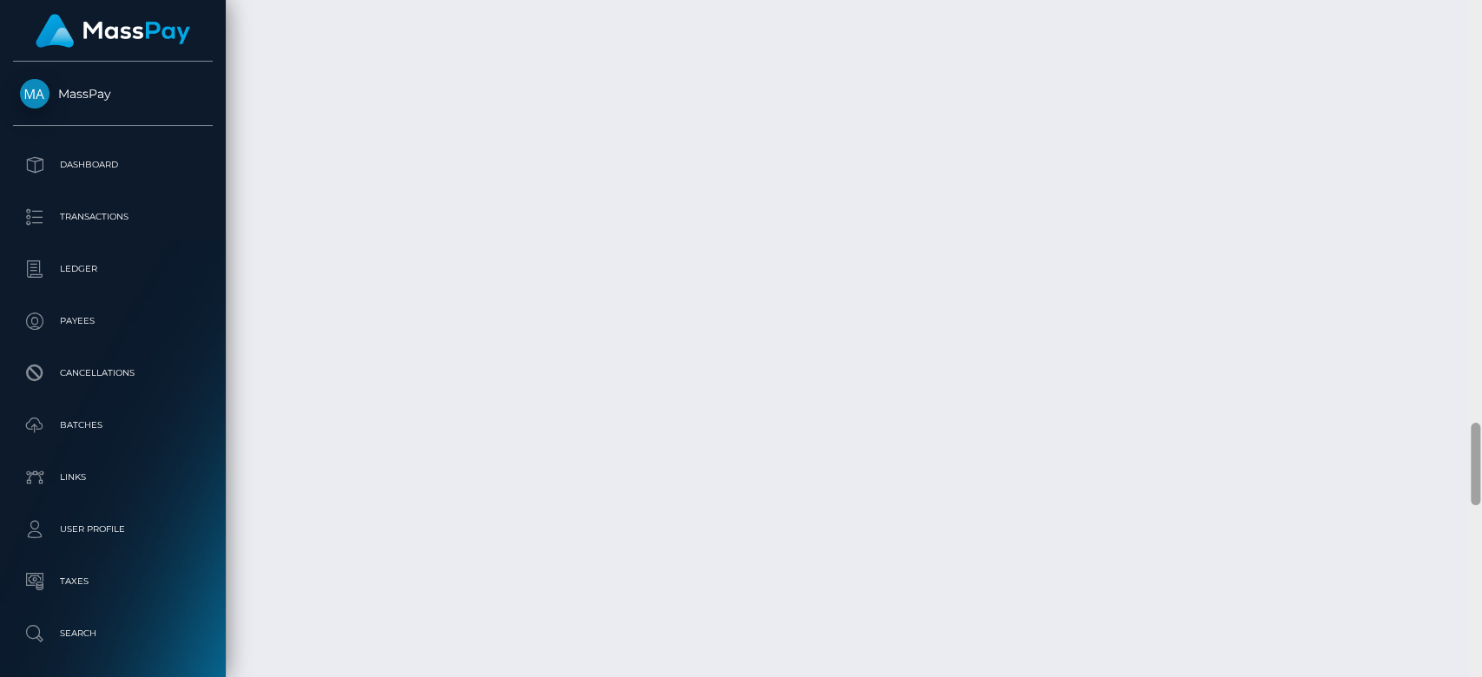
drag, startPoint x: 1474, startPoint y: 137, endPoint x: 1478, endPoint y: 728, distance: 591.2
click at [1463, 676] on html "MassPay Dashboard Transactions Ledger Payees Cancellations Links" at bounding box center [741, 338] width 1482 height 677
drag, startPoint x: 1478, startPoint y: 486, endPoint x: 1480, endPoint y: 726, distance: 239.6
click at [1463, 676] on html "MassPay Dashboard Transactions Ledger Payees Cancellations Links" at bounding box center [741, 338] width 1482 height 677
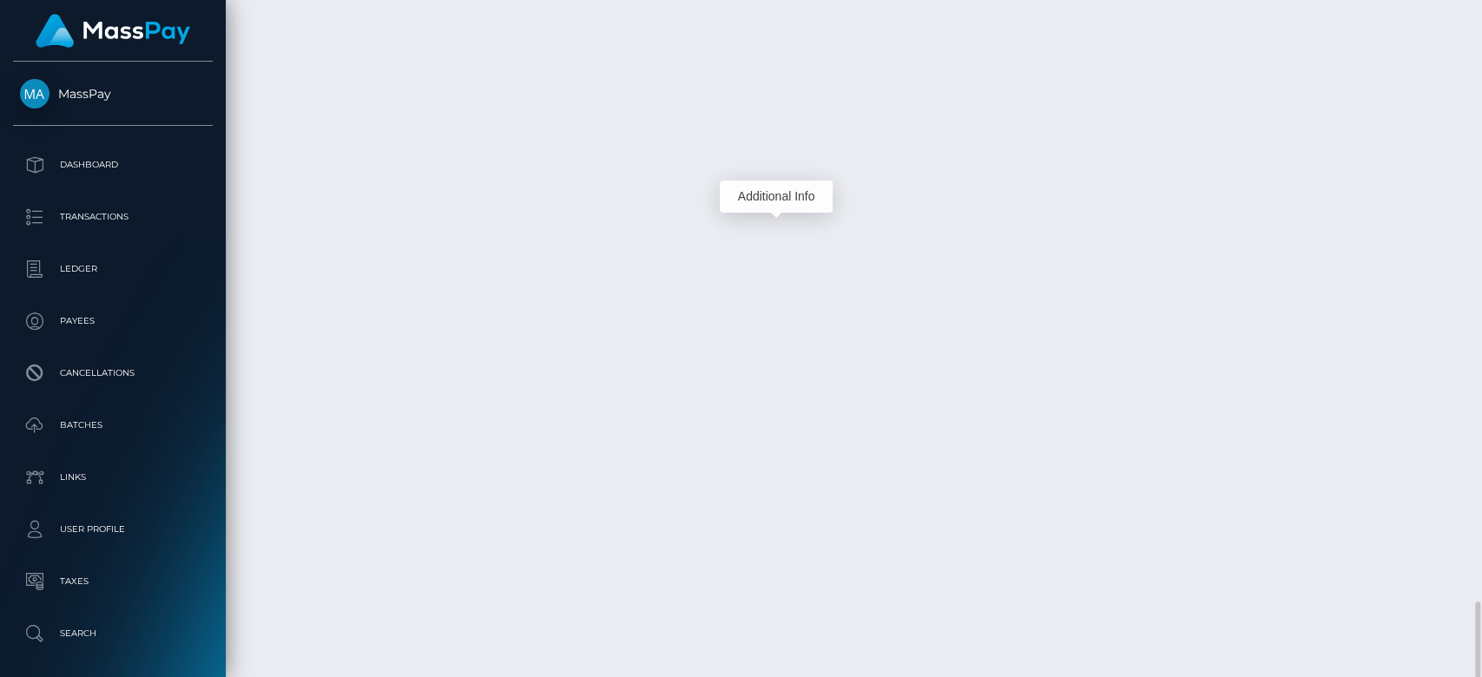
scroll to position [208, 384]
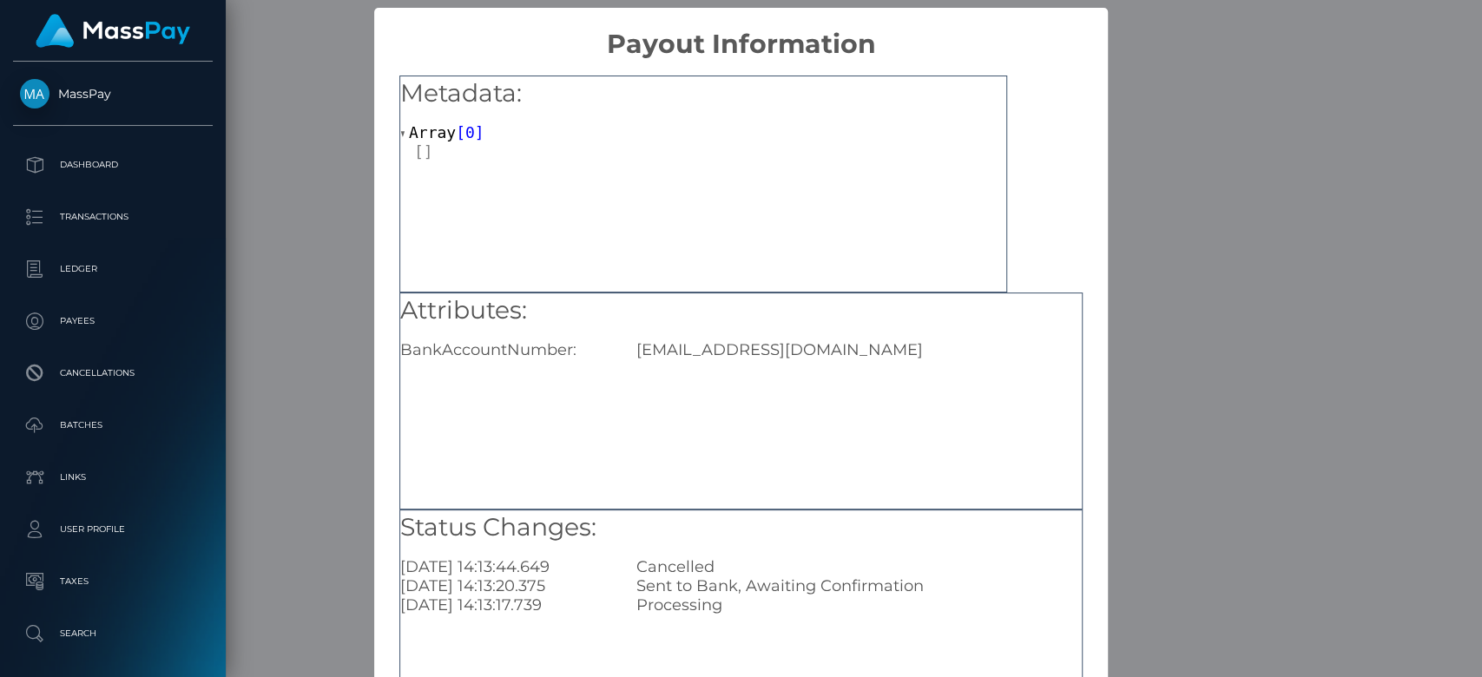
click at [297, 254] on div "× Payout Information Metadata: Array [ 0 ] Attributes: BankAccountNumber: [EMAI…" at bounding box center [741, 338] width 1482 height 677
